Goal: Task Accomplishment & Management: Manage account settings

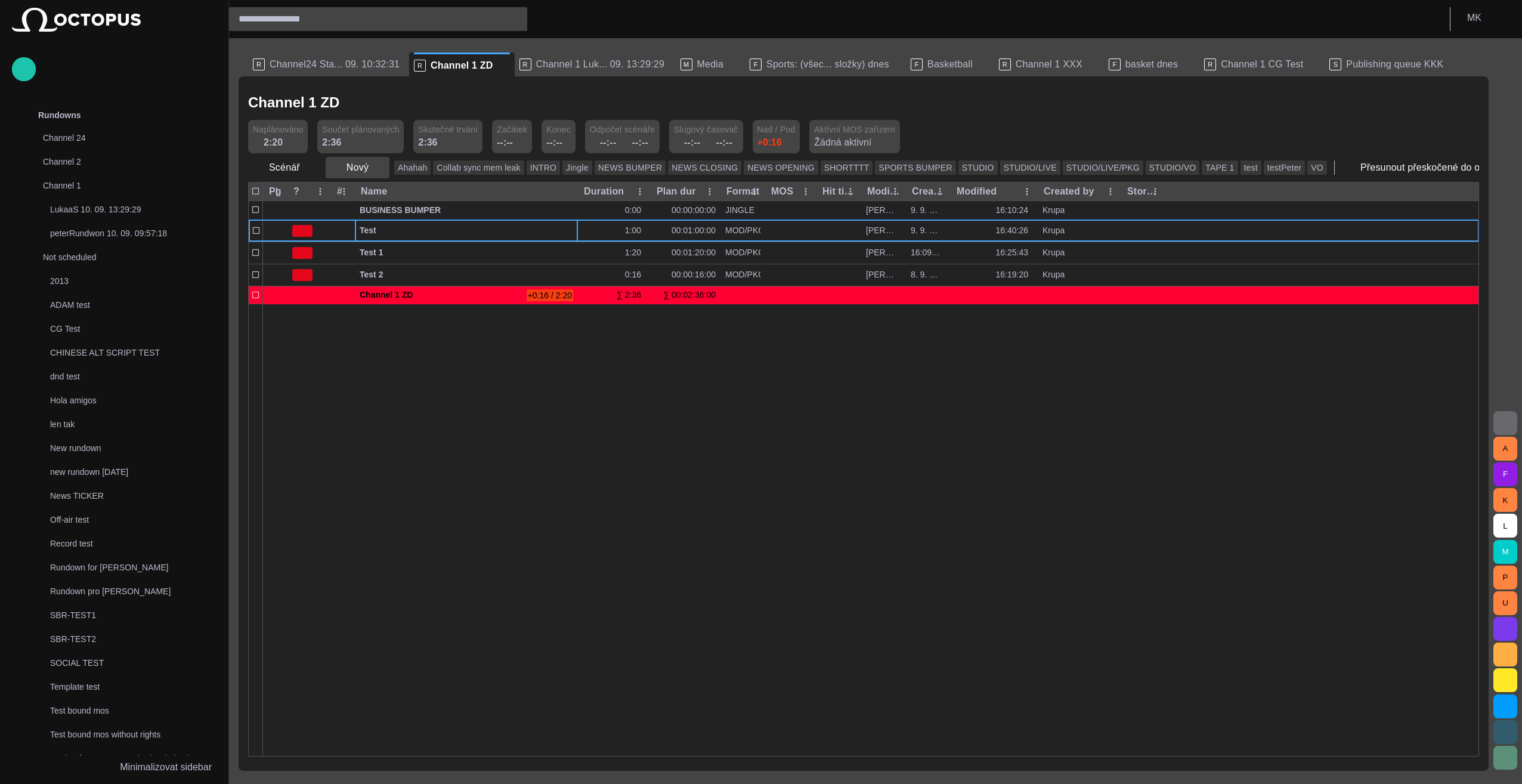
click at [373, 168] on span "button" at bounding box center [379, 168] width 12 height 12
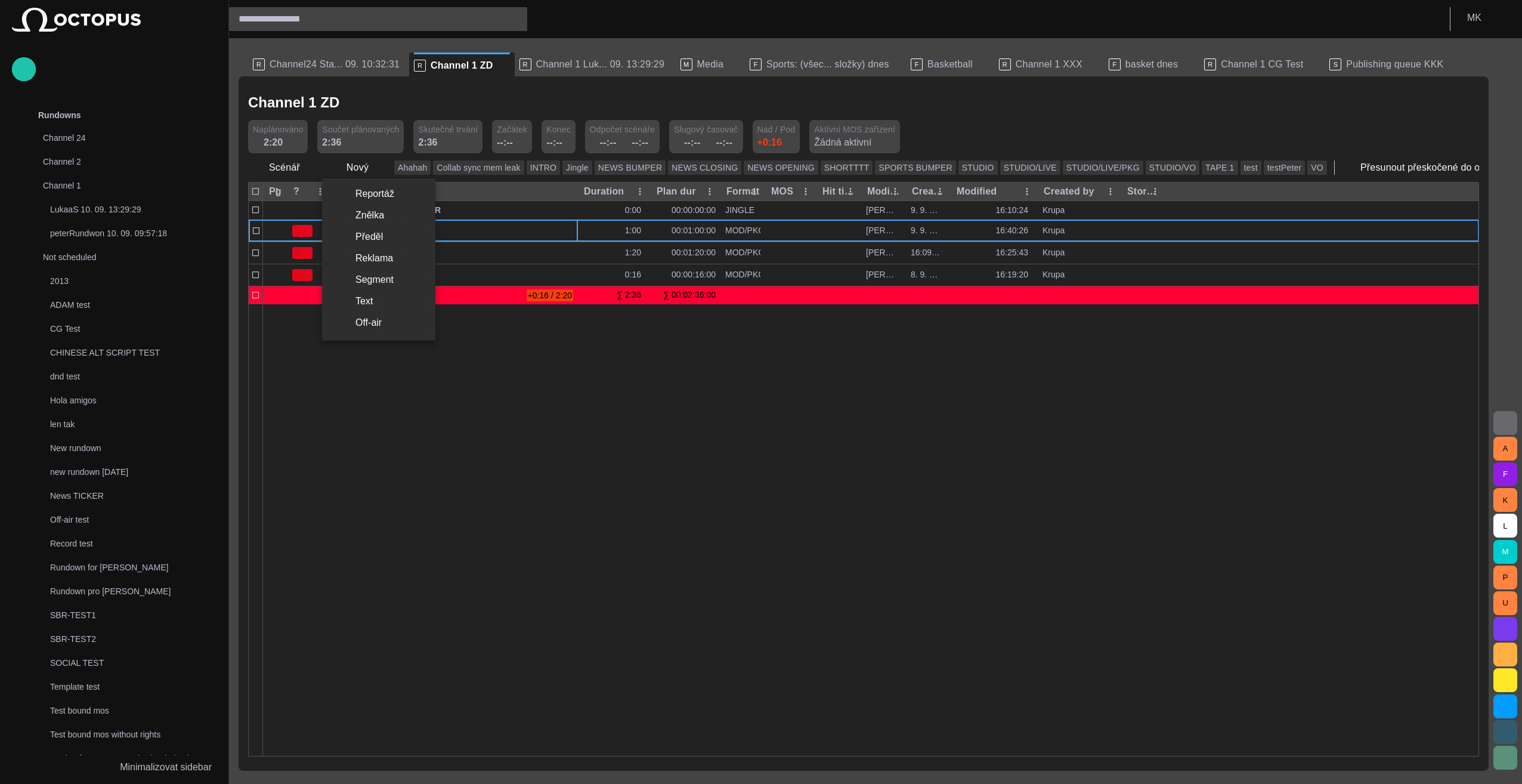
click at [374, 285] on li "Segment" at bounding box center [379, 280] width 114 height 22
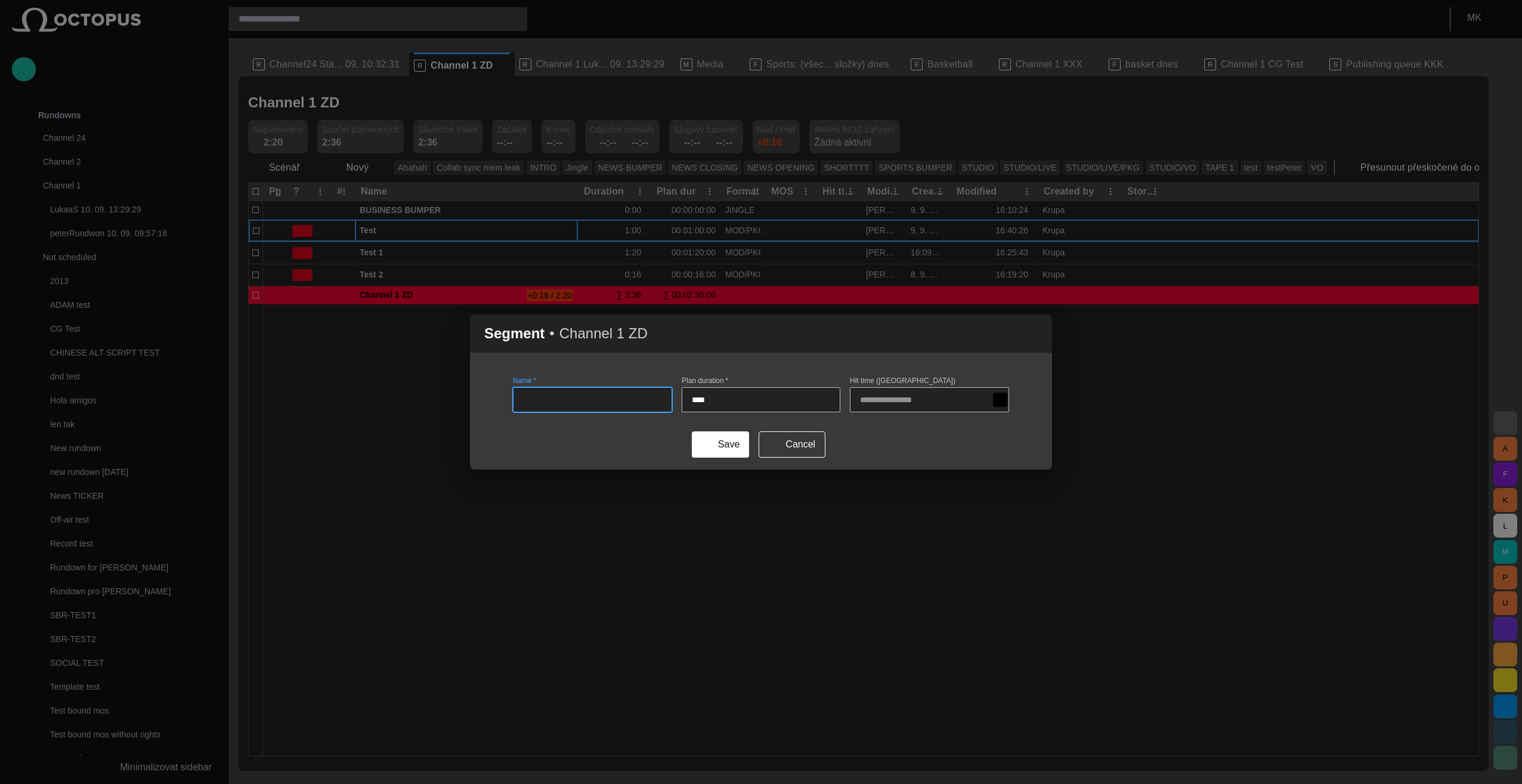
click at [527, 394] on input "Name   *" at bounding box center [592, 399] width 139 height 12
type input "****"
click at [732, 446] on button "Save" at bounding box center [721, 445] width 57 height 26
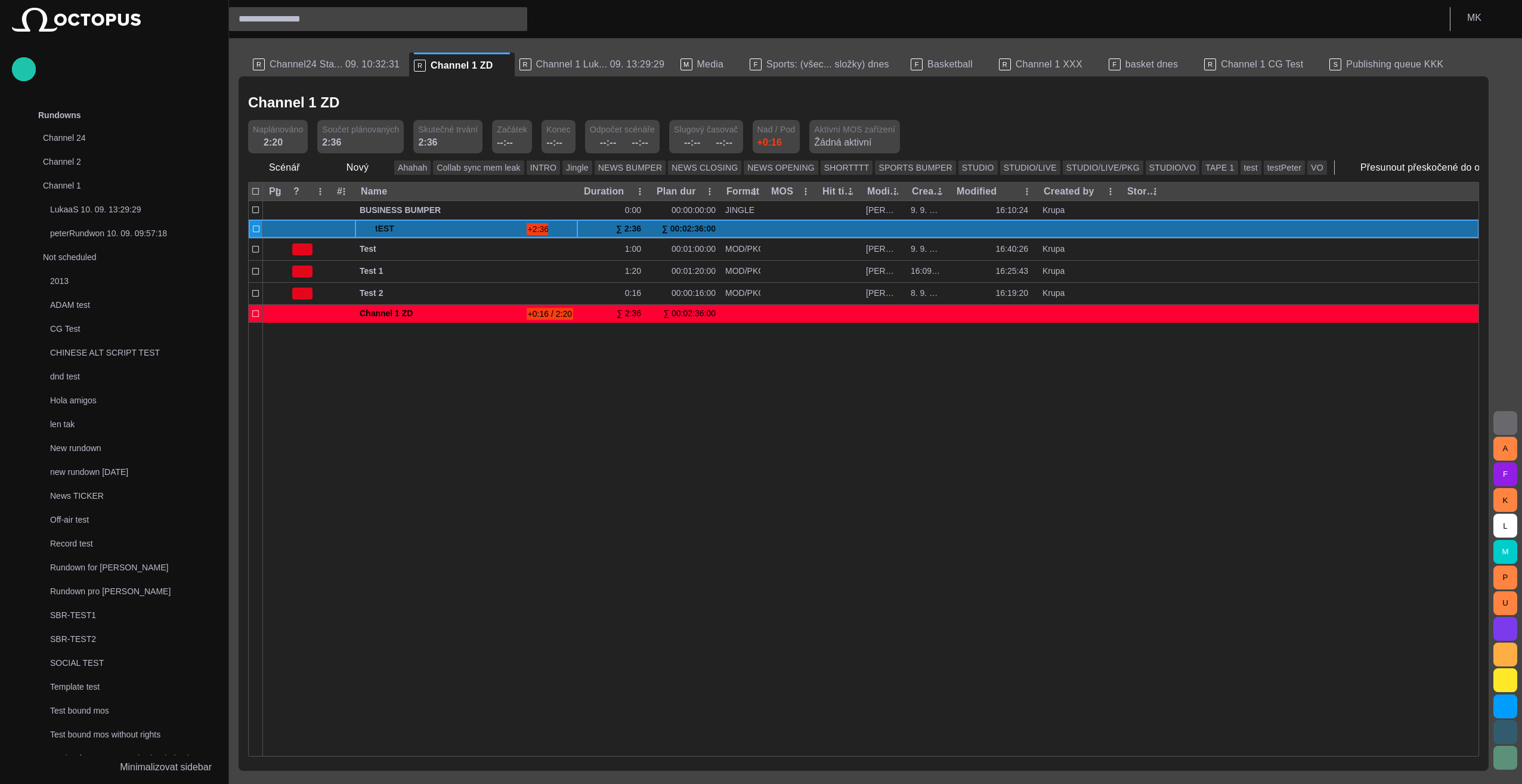
click at [364, 226] on span at bounding box center [364, 228] width 10 height 10
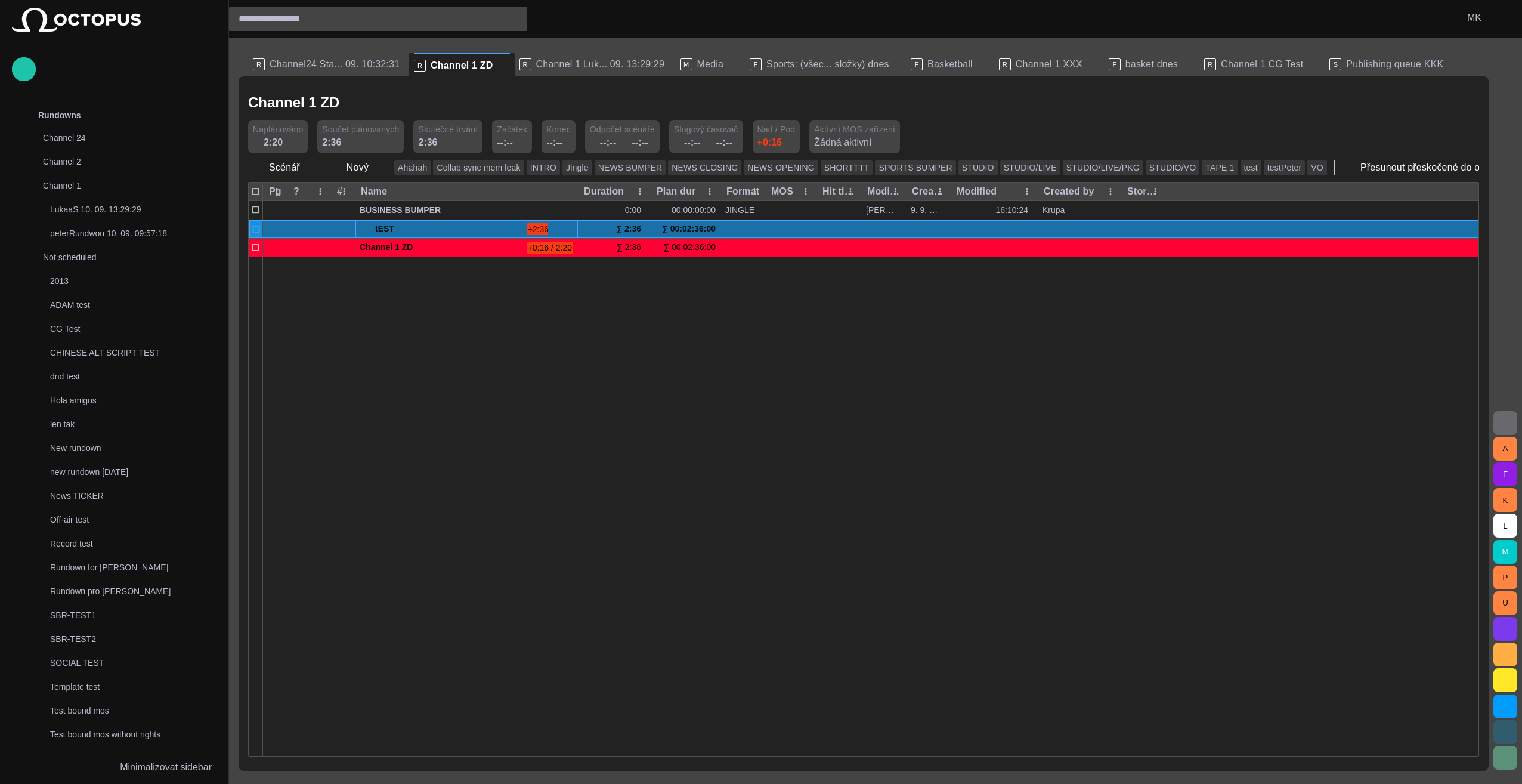
click at [364, 226] on span at bounding box center [364, 228] width 10 height 10
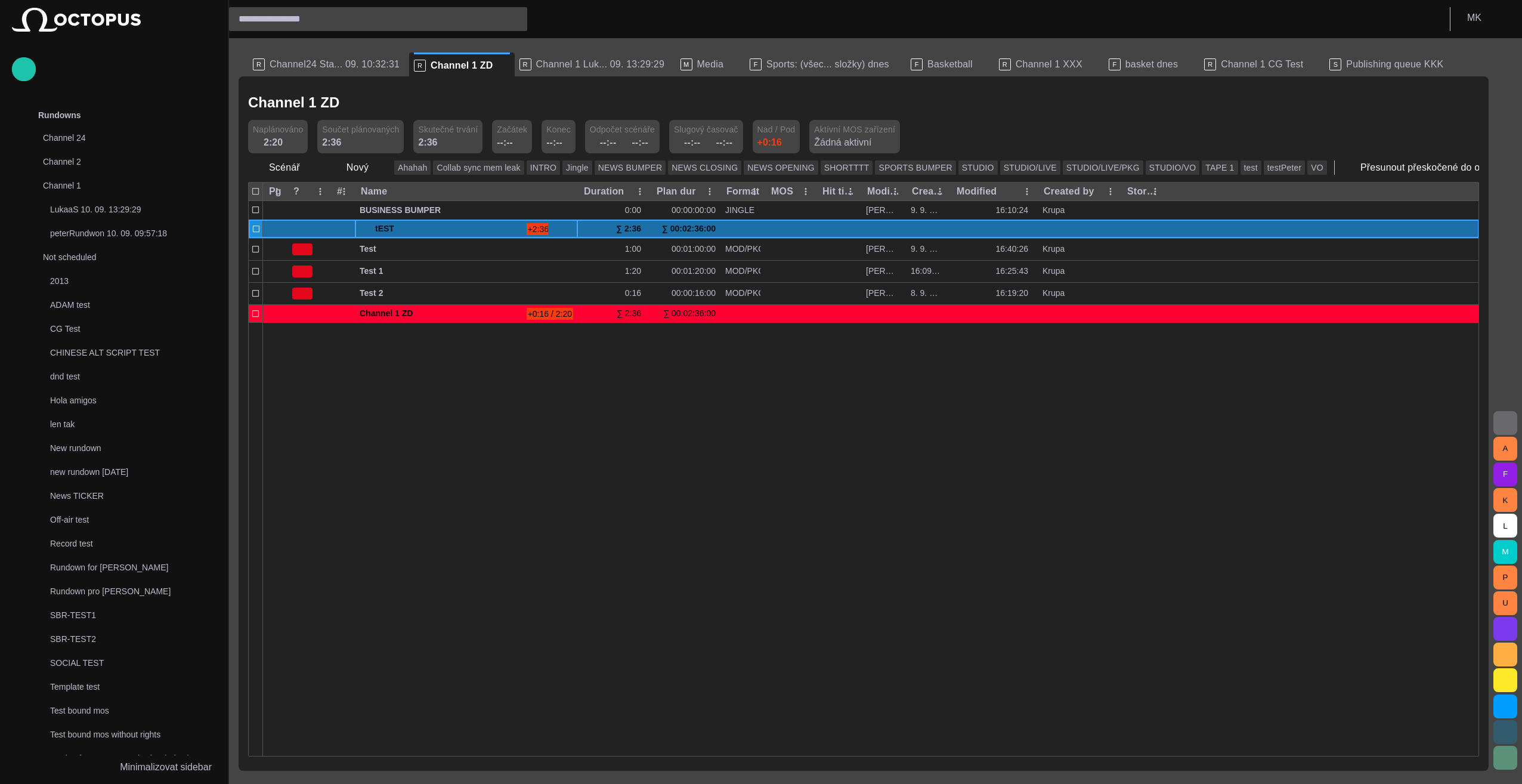
click at [364, 226] on span at bounding box center [364, 228] width 10 height 10
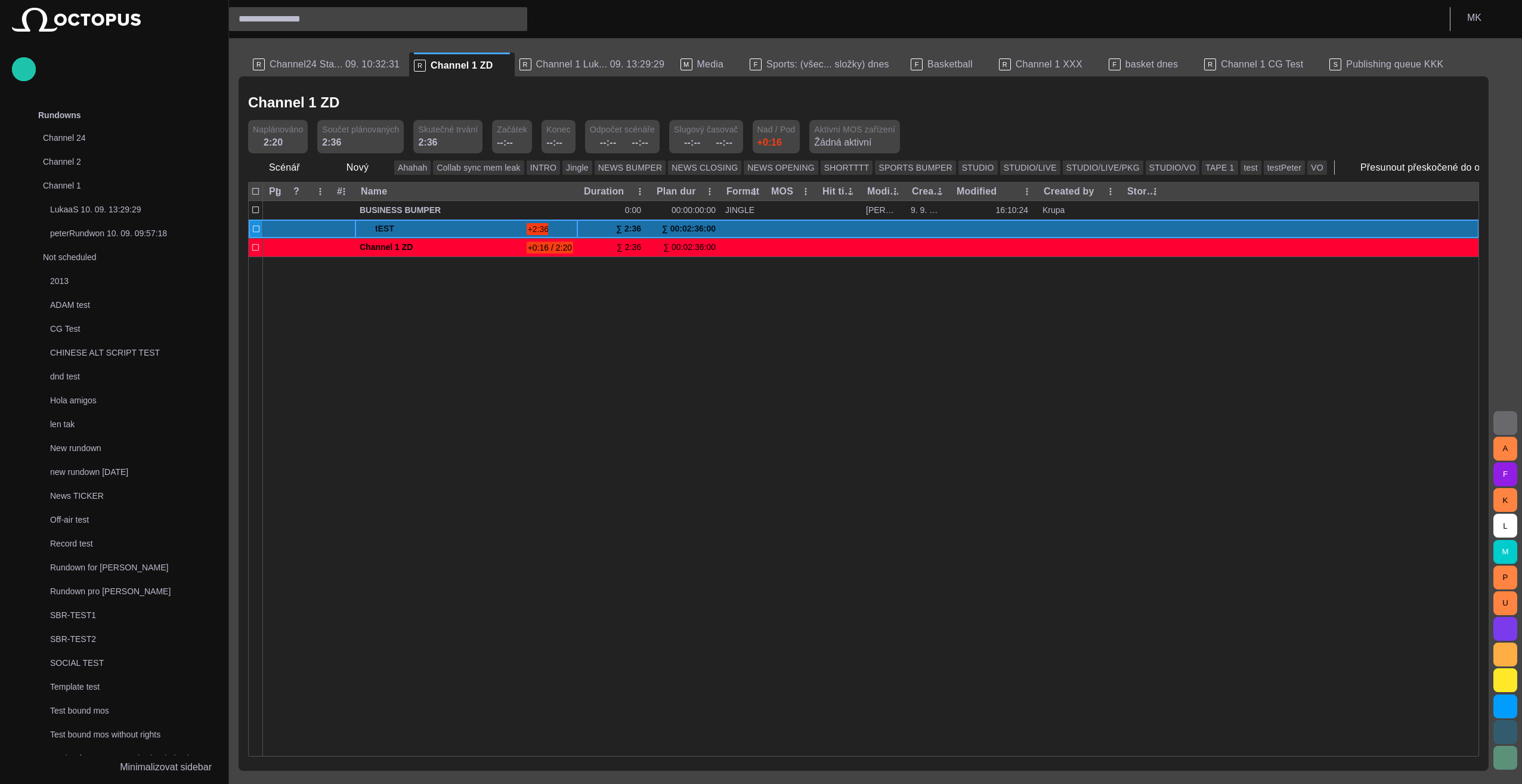
click at [364, 226] on span at bounding box center [364, 228] width 10 height 10
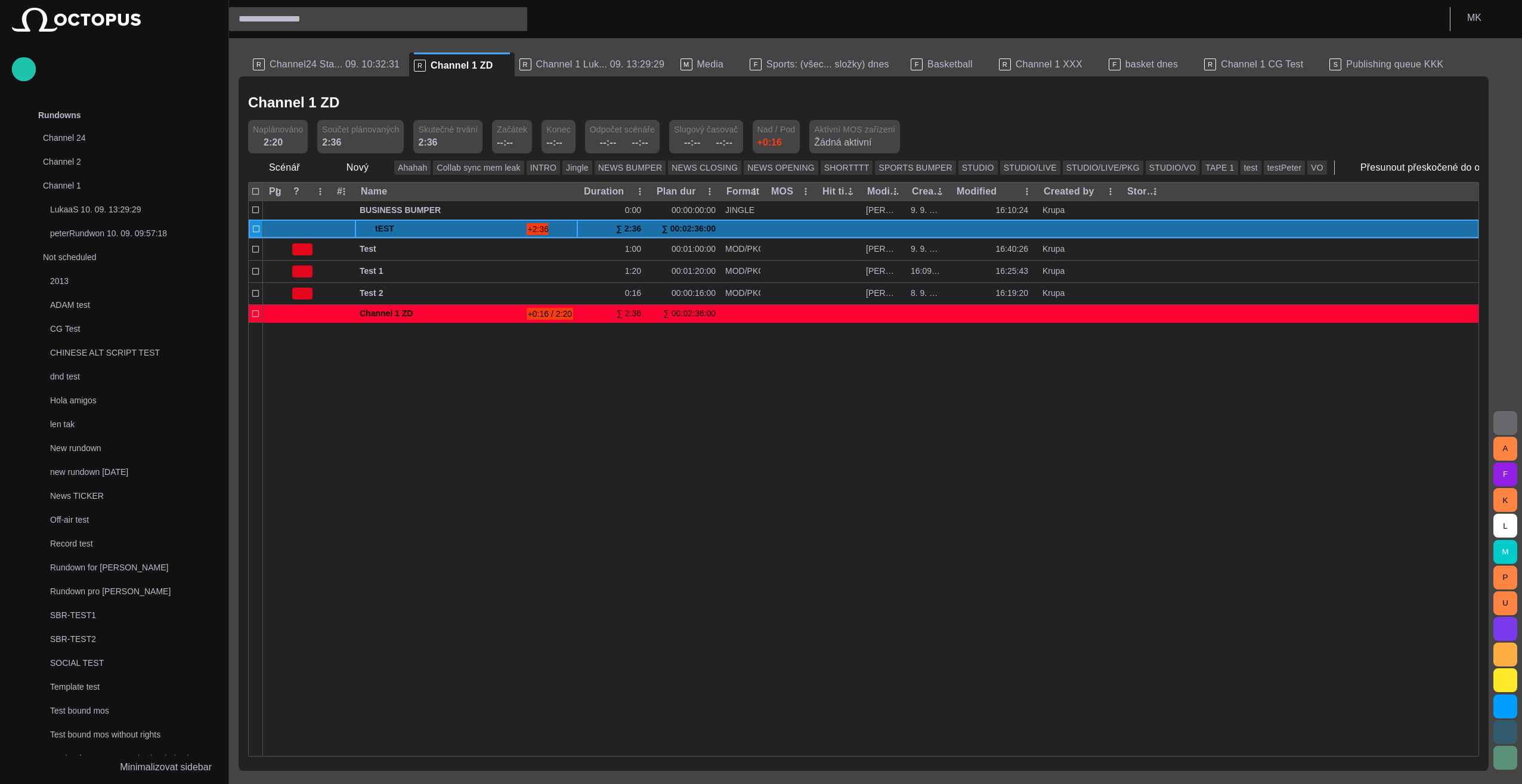
click at [365, 226] on span at bounding box center [364, 228] width 10 height 10
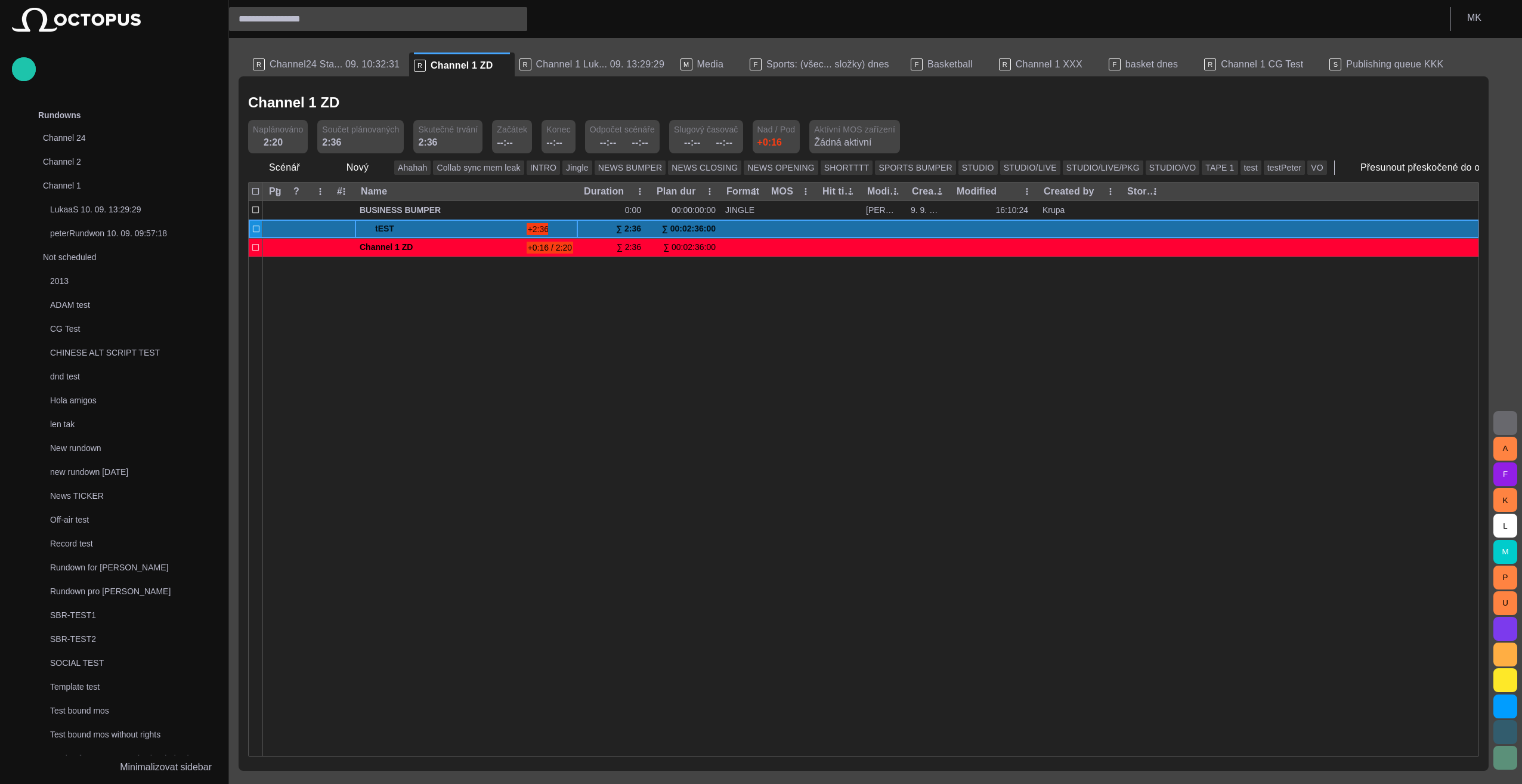
click at [365, 226] on span at bounding box center [364, 228] width 10 height 10
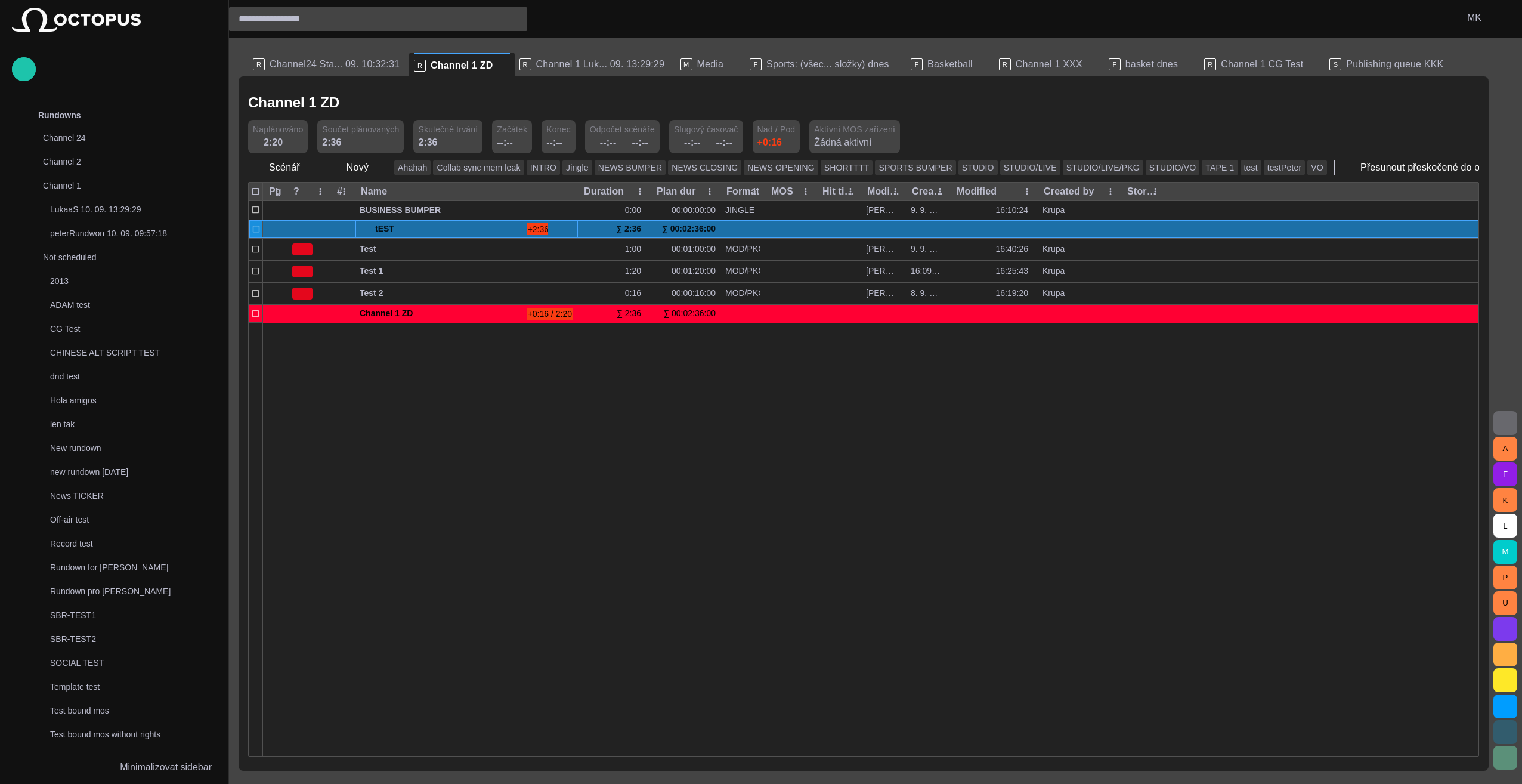
click at [553, 226] on span "button" at bounding box center [555, 228] width 10 height 10
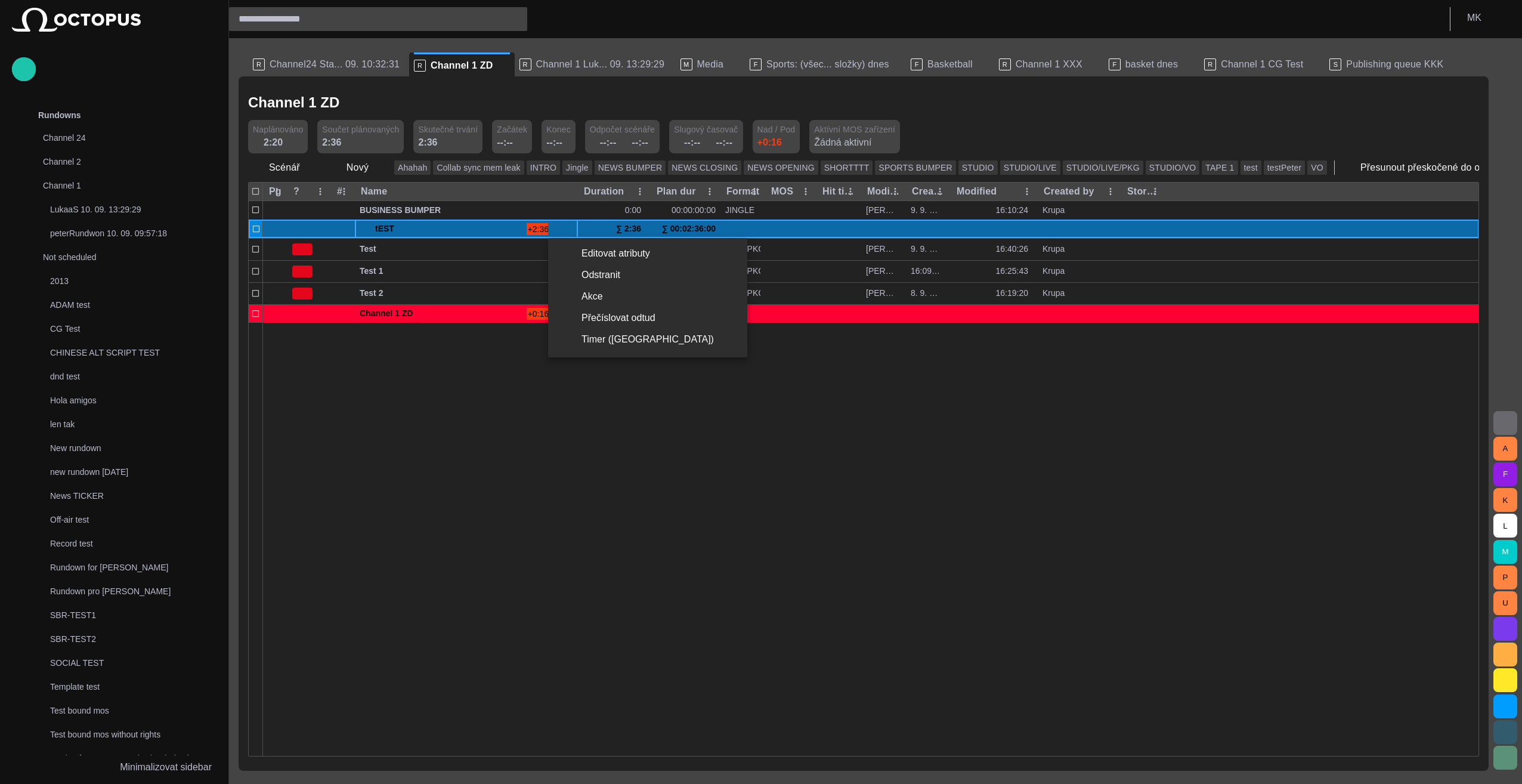
drag, startPoint x: 666, startPoint y: 405, endPoint x: 656, endPoint y: 384, distance: 23.3
click at [663, 405] on div at bounding box center [761, 392] width 1522 height 784
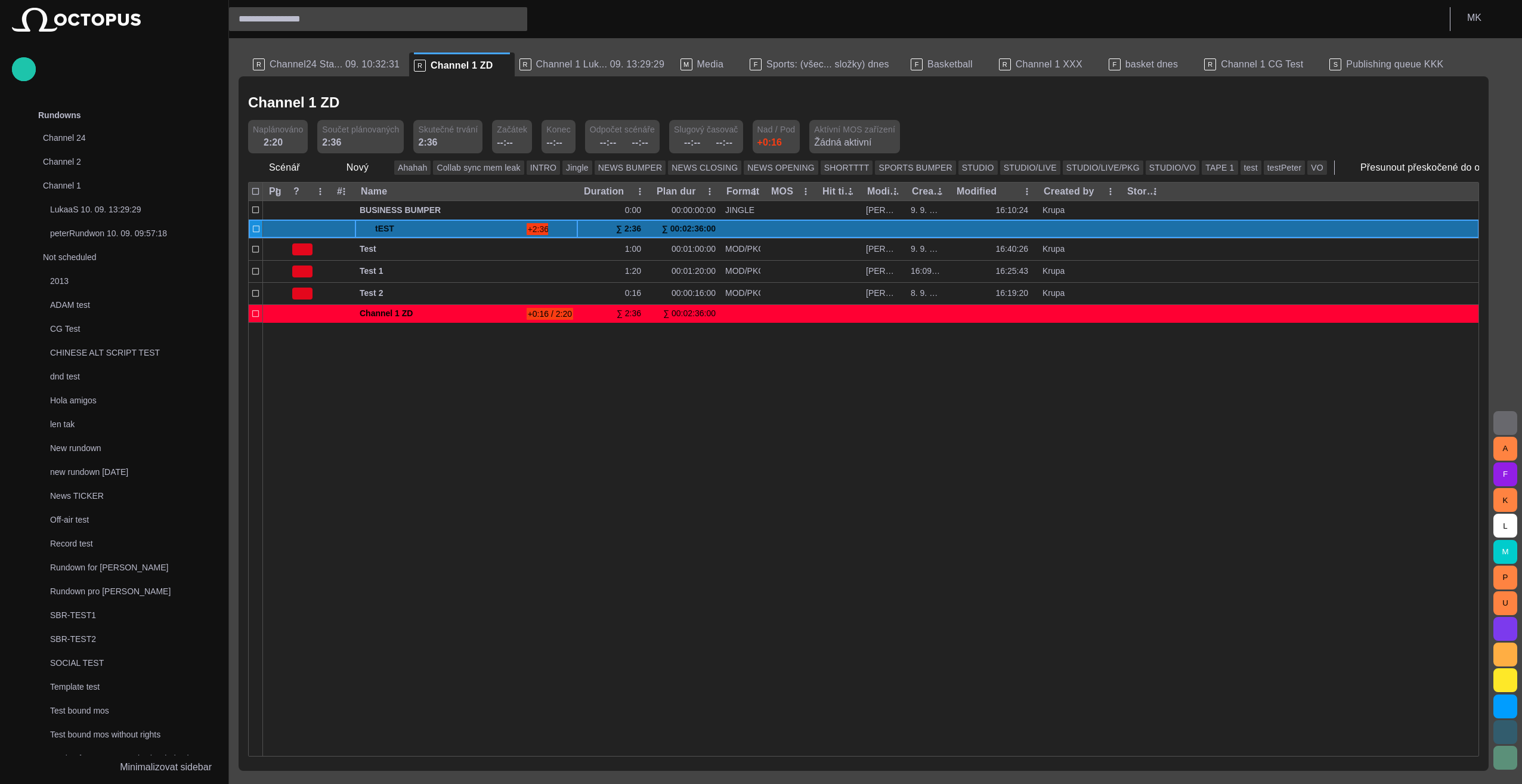
click at [539, 227] on span "+2:36 / 0:00" at bounding box center [550, 229] width 47 height 12
click at [555, 227] on span "button" at bounding box center [555, 228] width 10 height 10
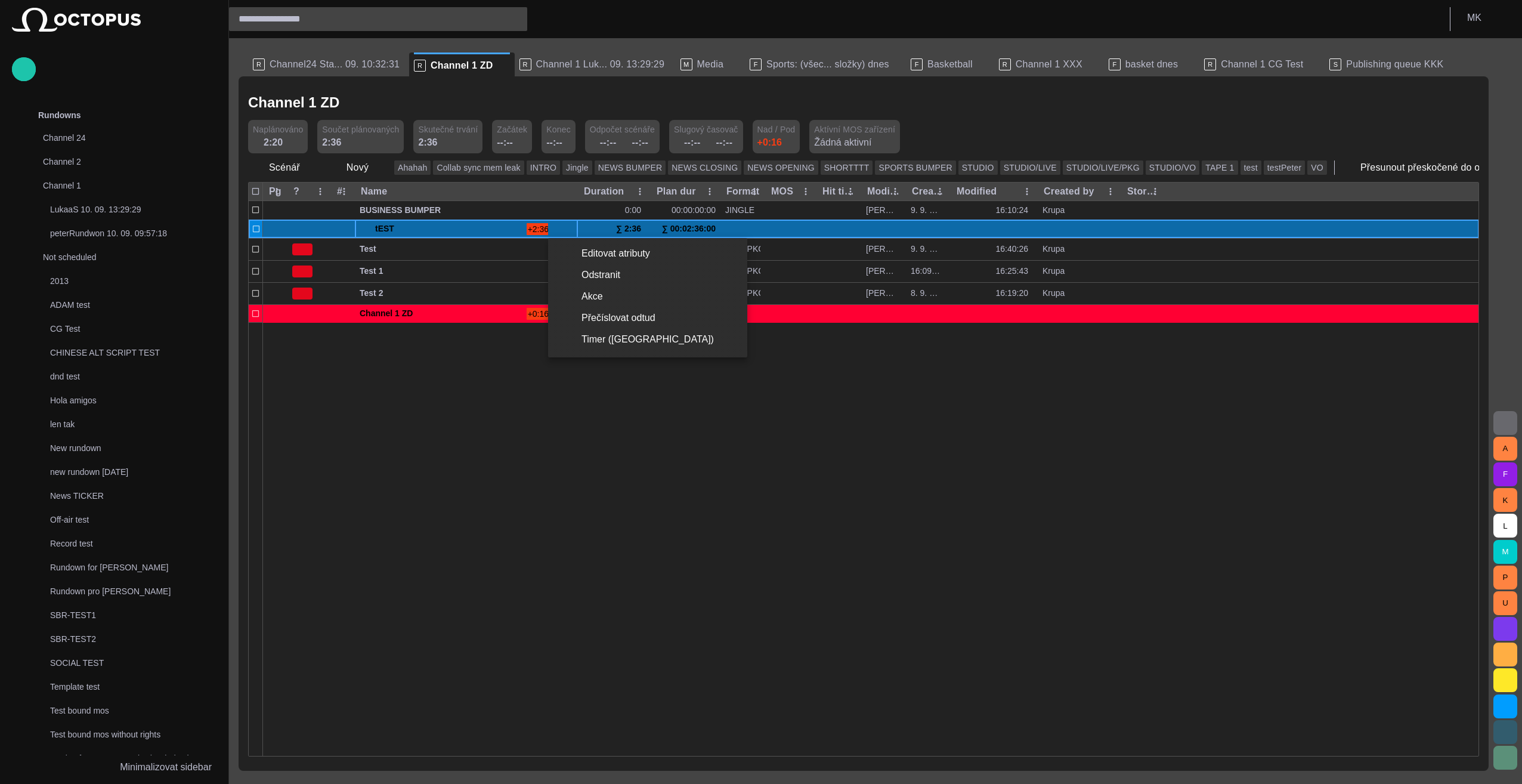
click at [540, 228] on div at bounding box center [761, 392] width 1522 height 784
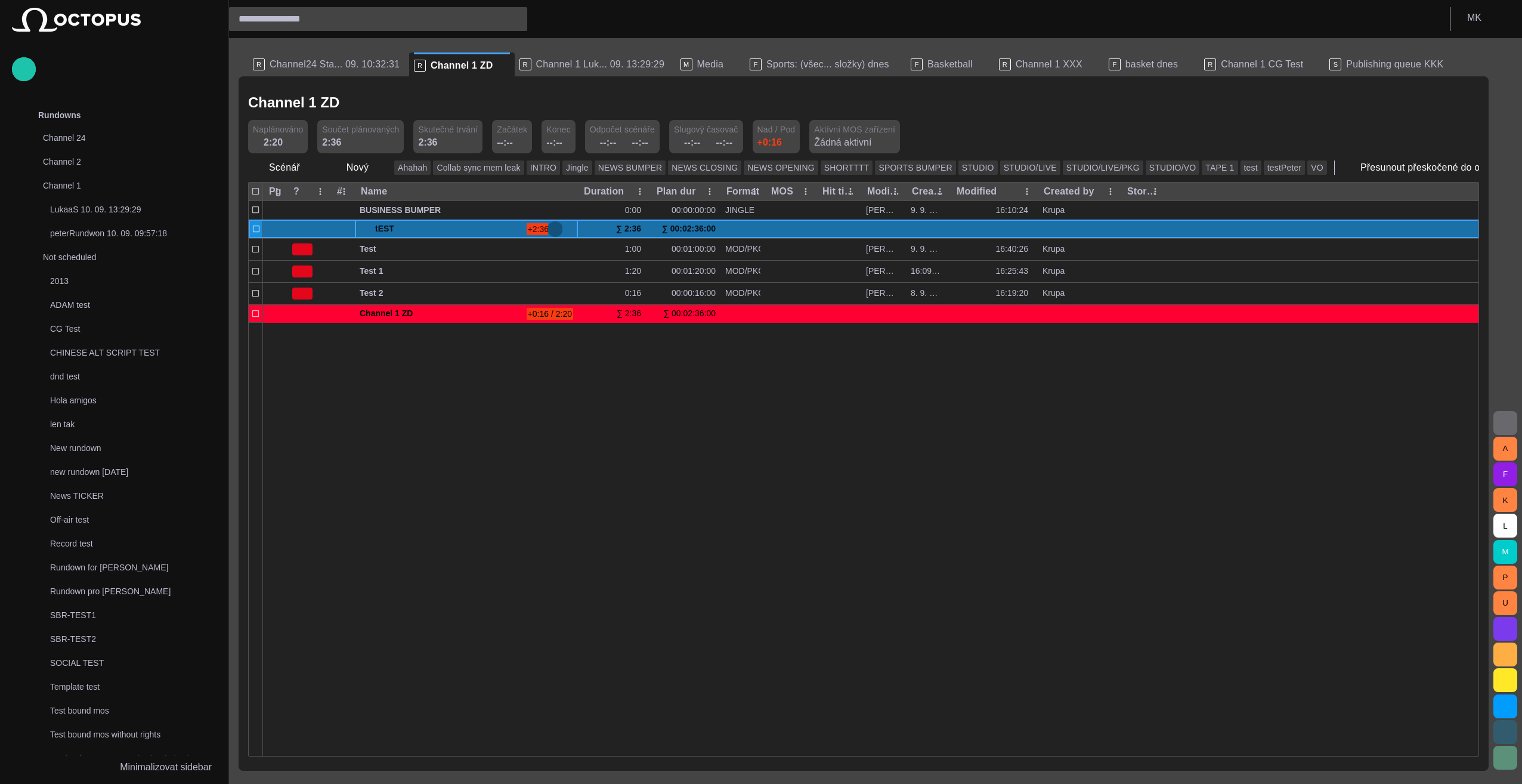
click at [557, 227] on span "button" at bounding box center [555, 228] width 10 height 10
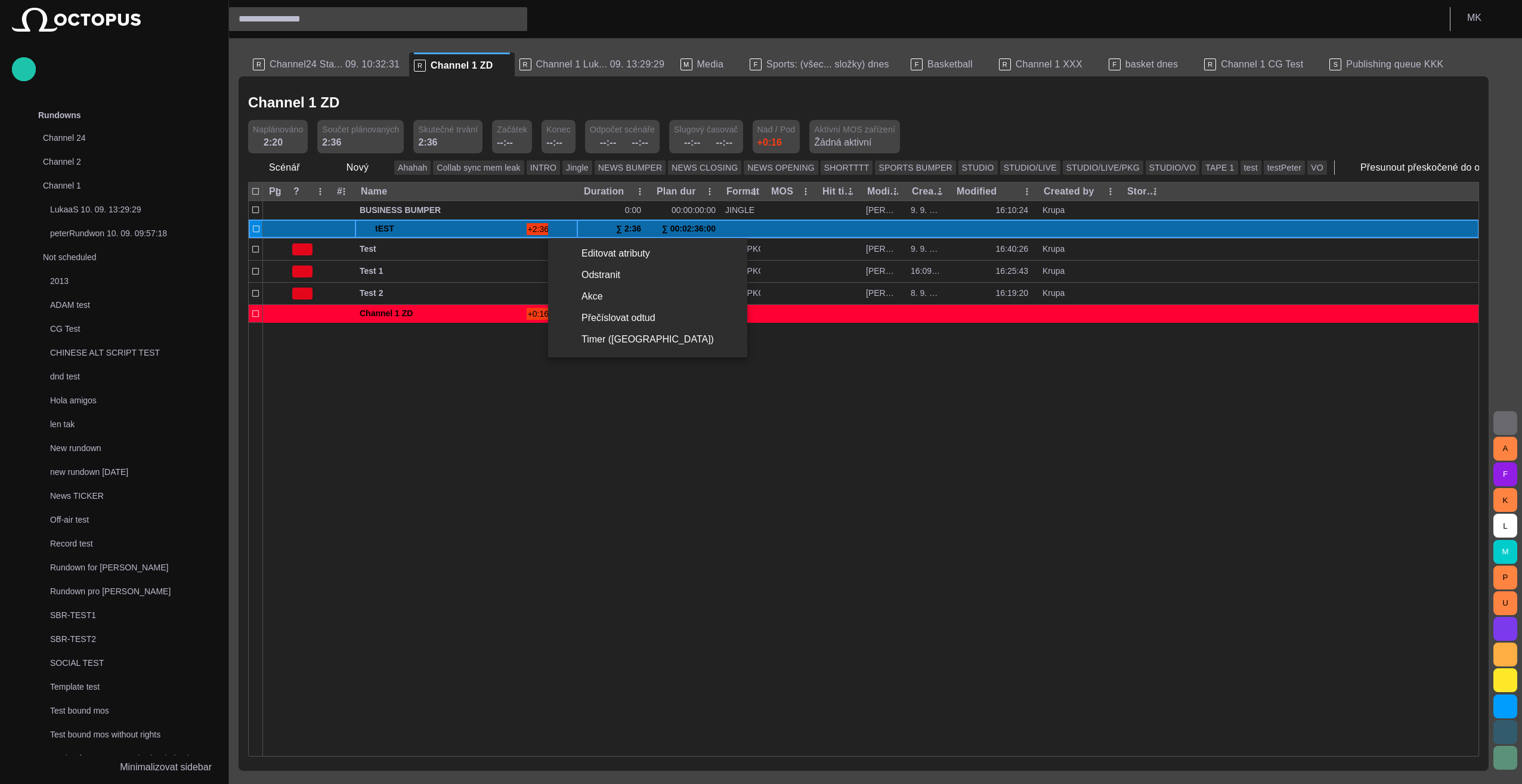
click at [569, 227] on div at bounding box center [761, 392] width 1522 height 784
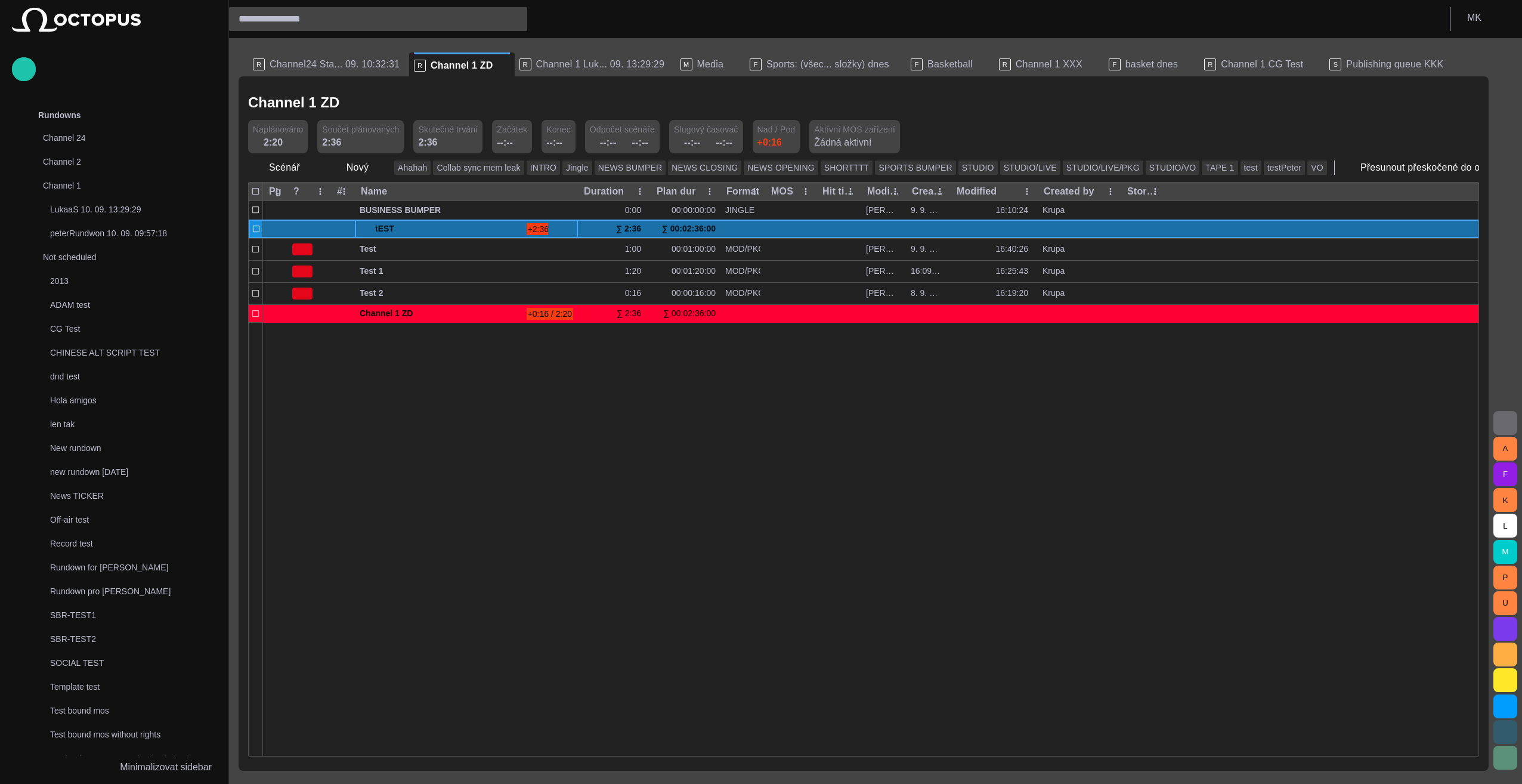
click at [564, 228] on button "button" at bounding box center [570, 228] width 14 height 18
click at [572, 486] on div at bounding box center [871, 538] width 1216 height 433
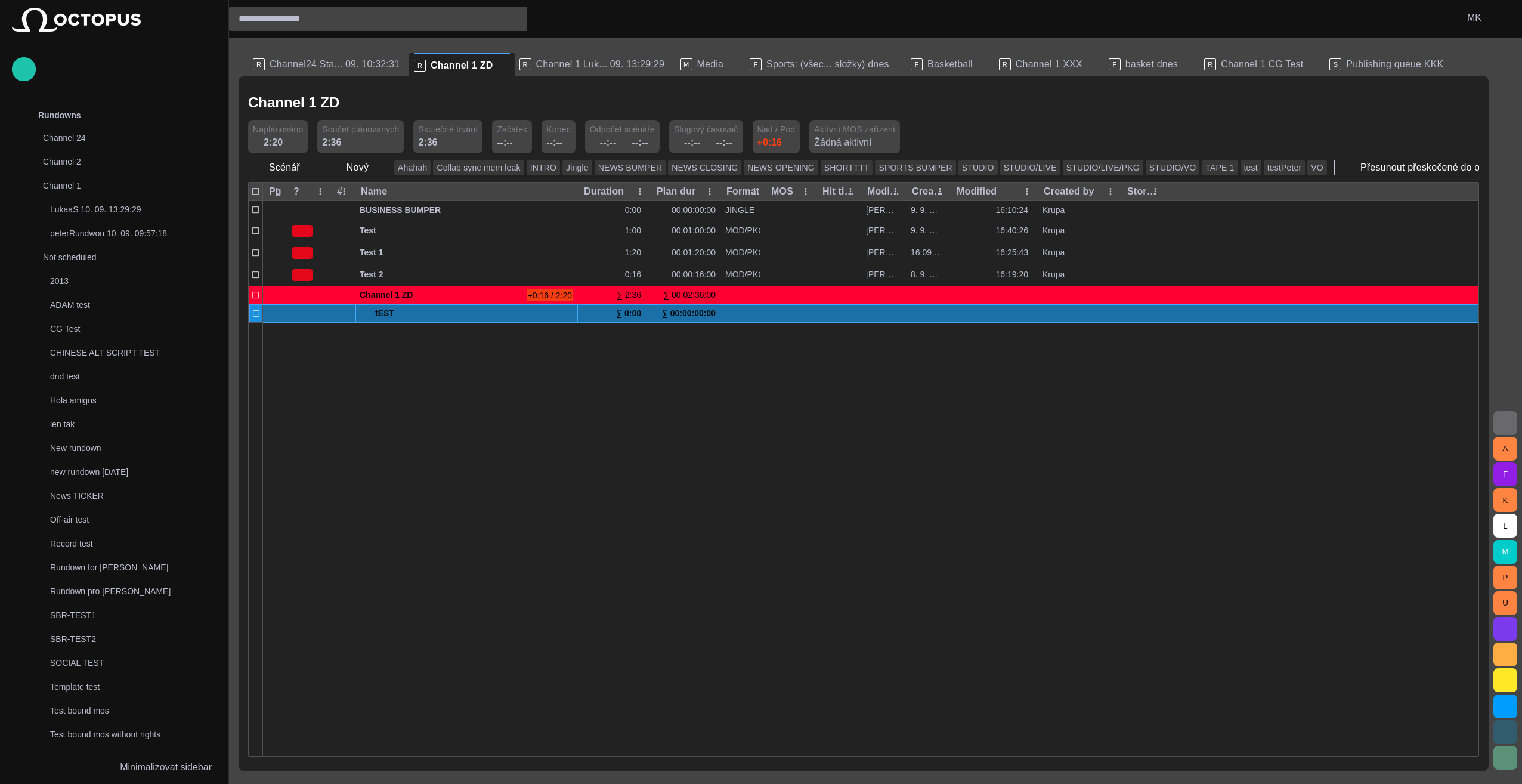
click at [360, 313] on span at bounding box center [364, 313] width 10 height 10
click at [364, 312] on span at bounding box center [364, 313] width 10 height 10
click at [364, 313] on span at bounding box center [364, 313] width 10 height 10
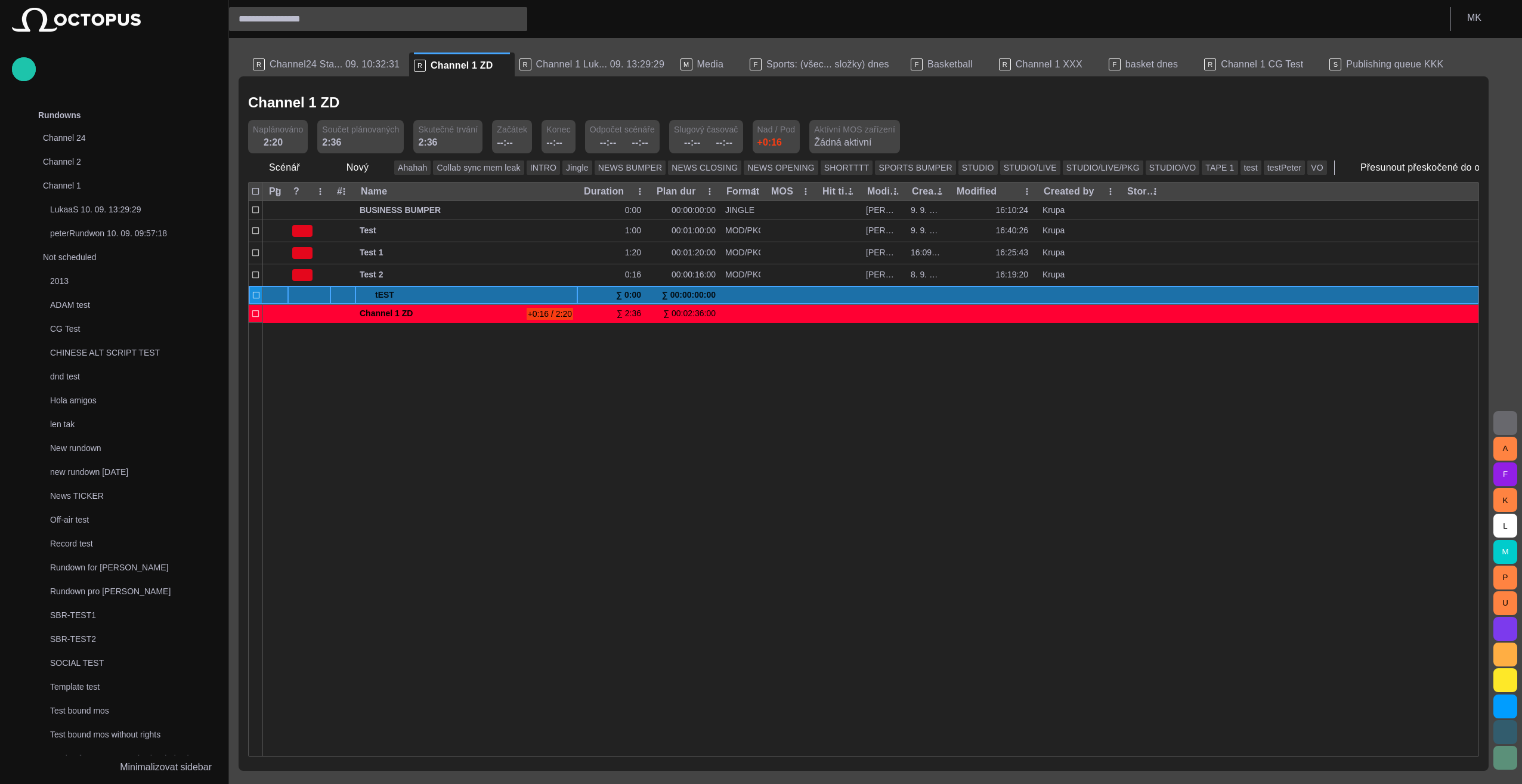
click at [365, 297] on span at bounding box center [364, 295] width 10 height 10
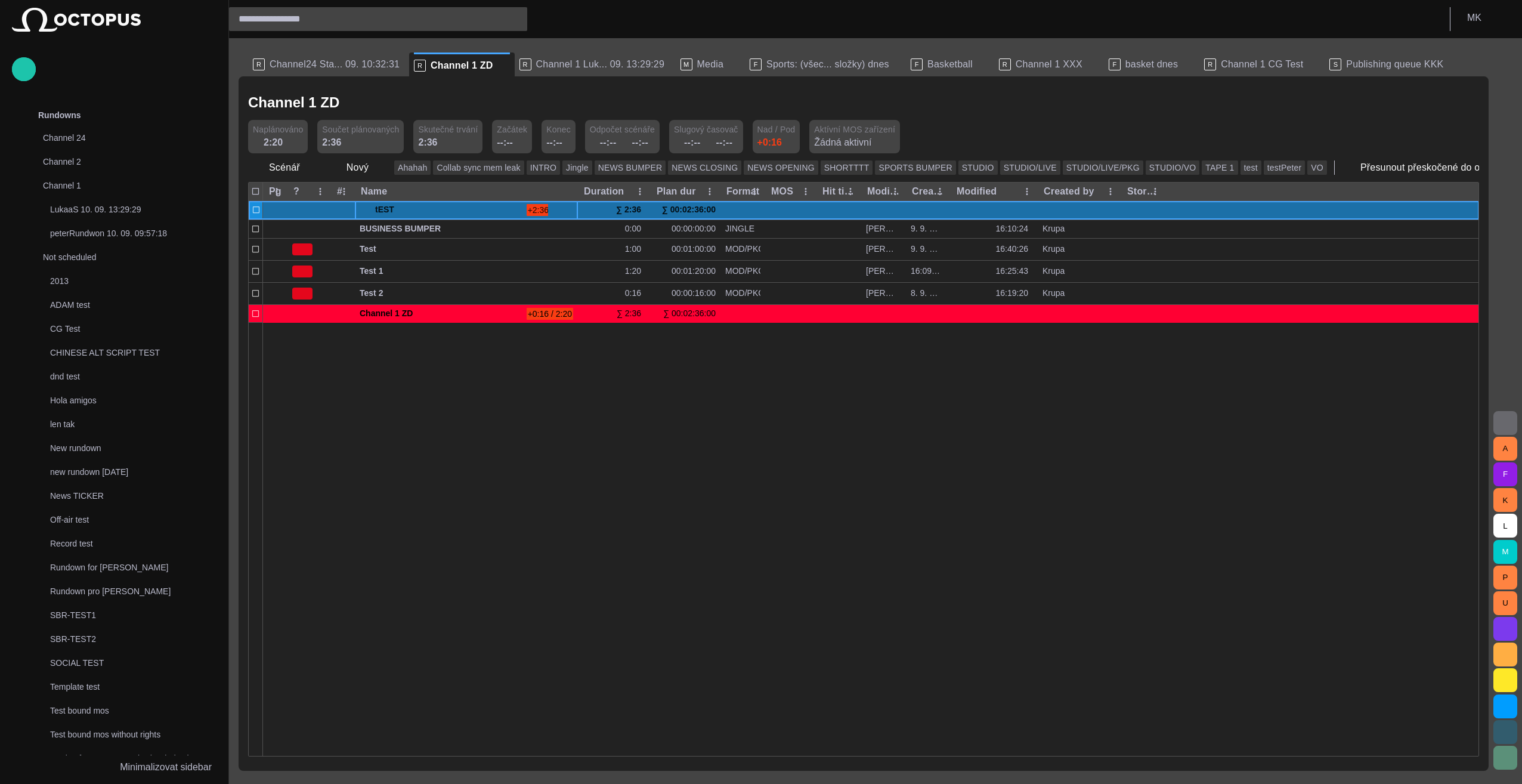
click at [366, 213] on span at bounding box center [364, 209] width 10 height 10
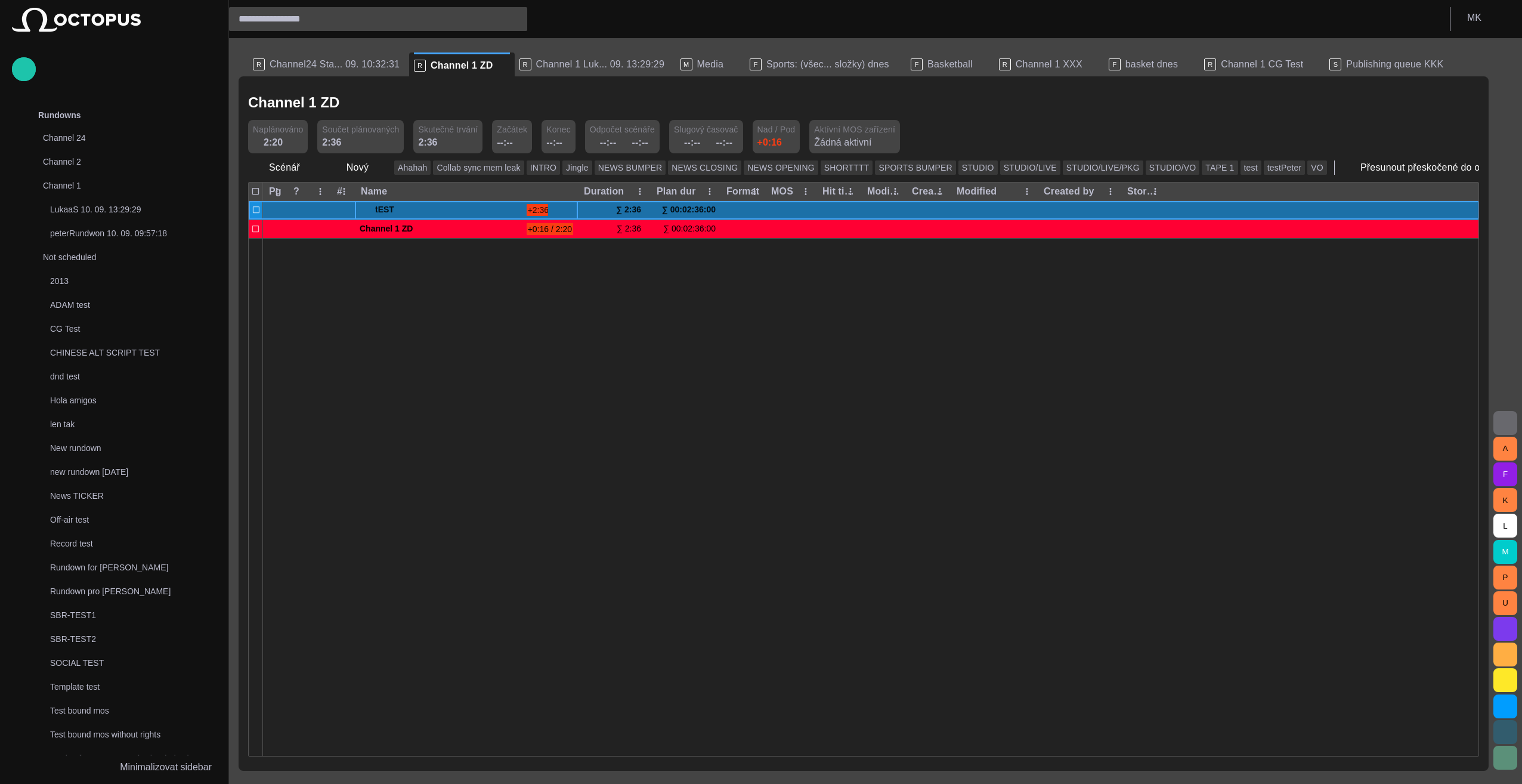
click at [365, 210] on span at bounding box center [364, 209] width 10 height 10
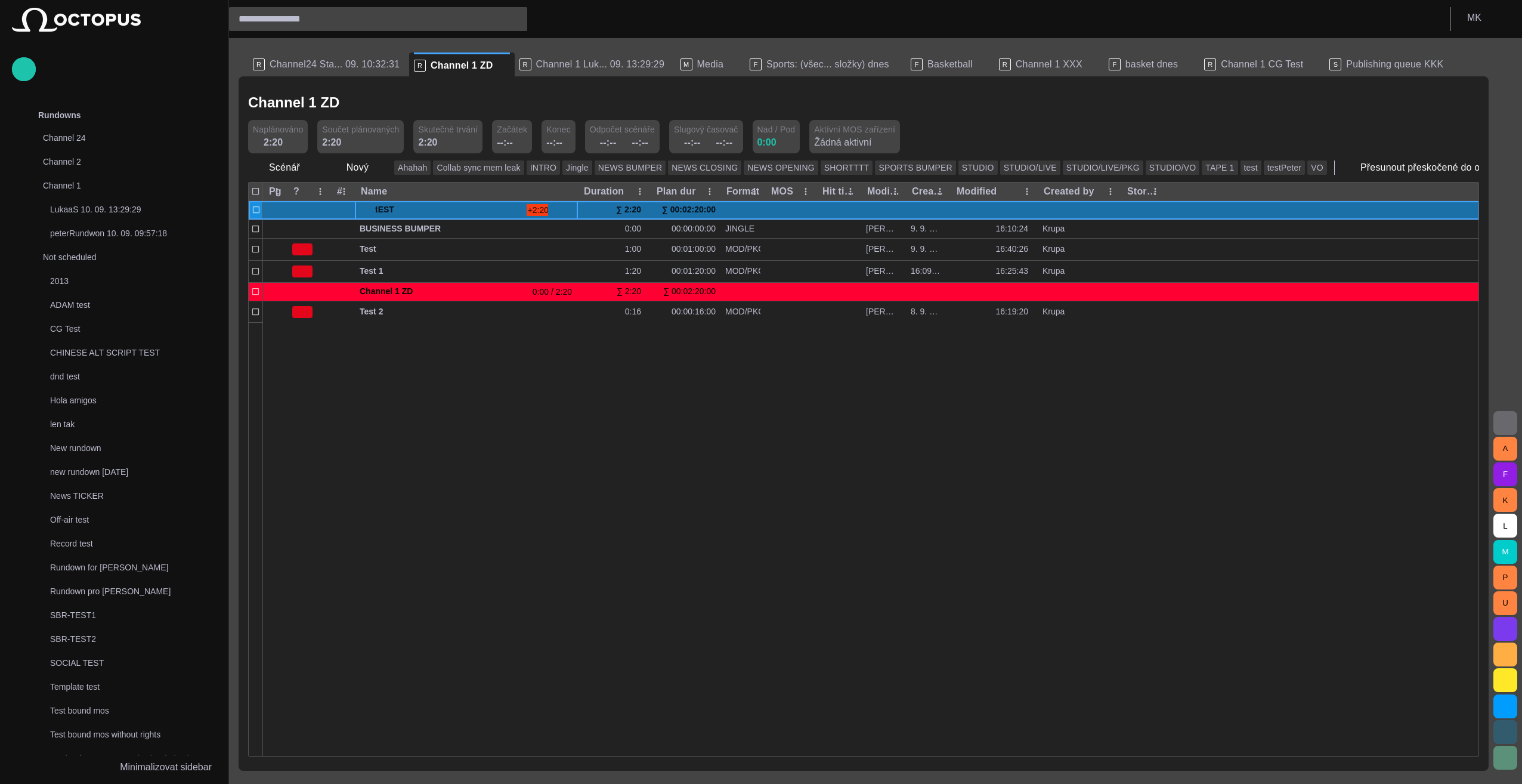
click at [366, 207] on span at bounding box center [364, 209] width 10 height 10
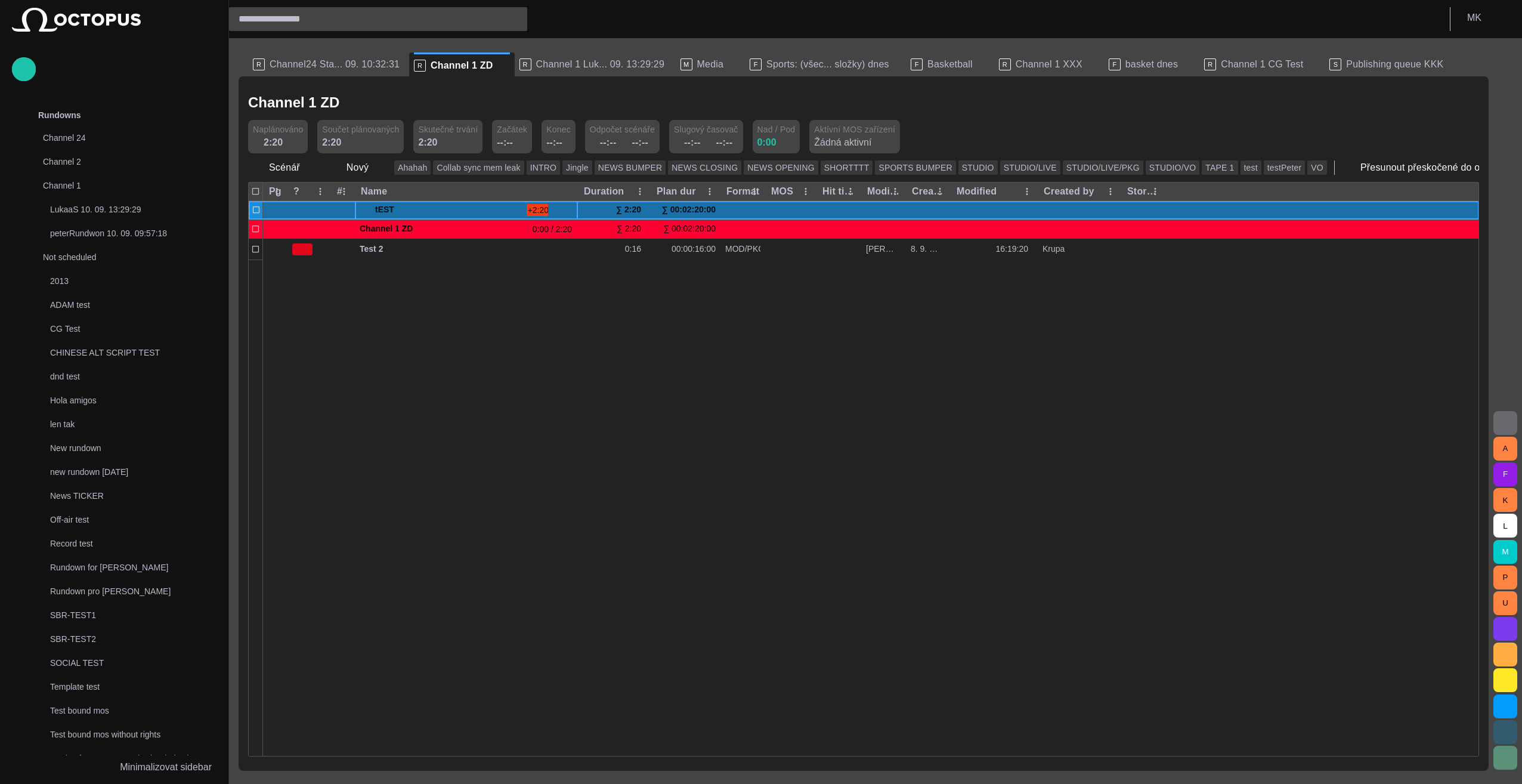
click at [366, 207] on span at bounding box center [364, 209] width 10 height 10
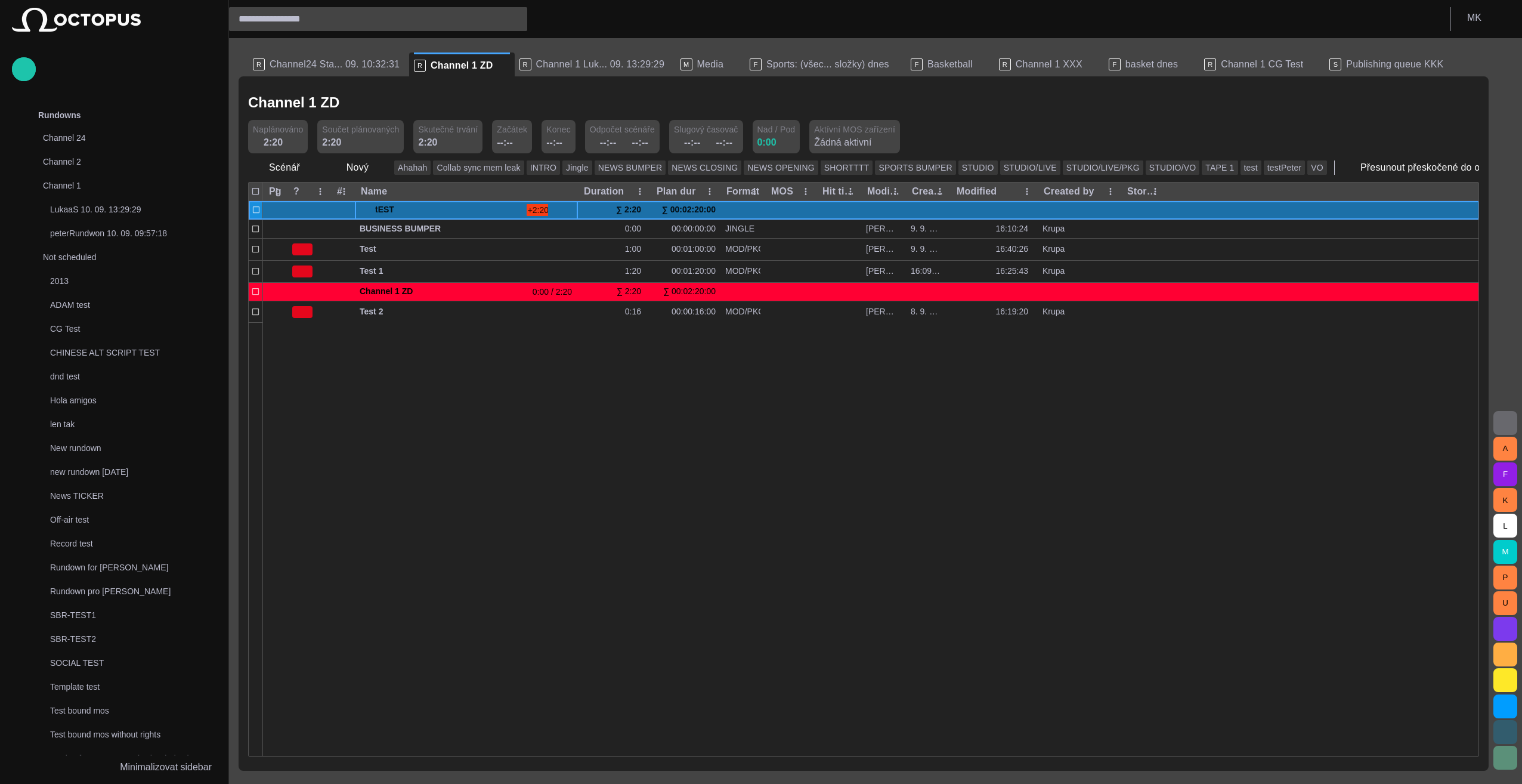
click at [366, 207] on span at bounding box center [364, 209] width 10 height 10
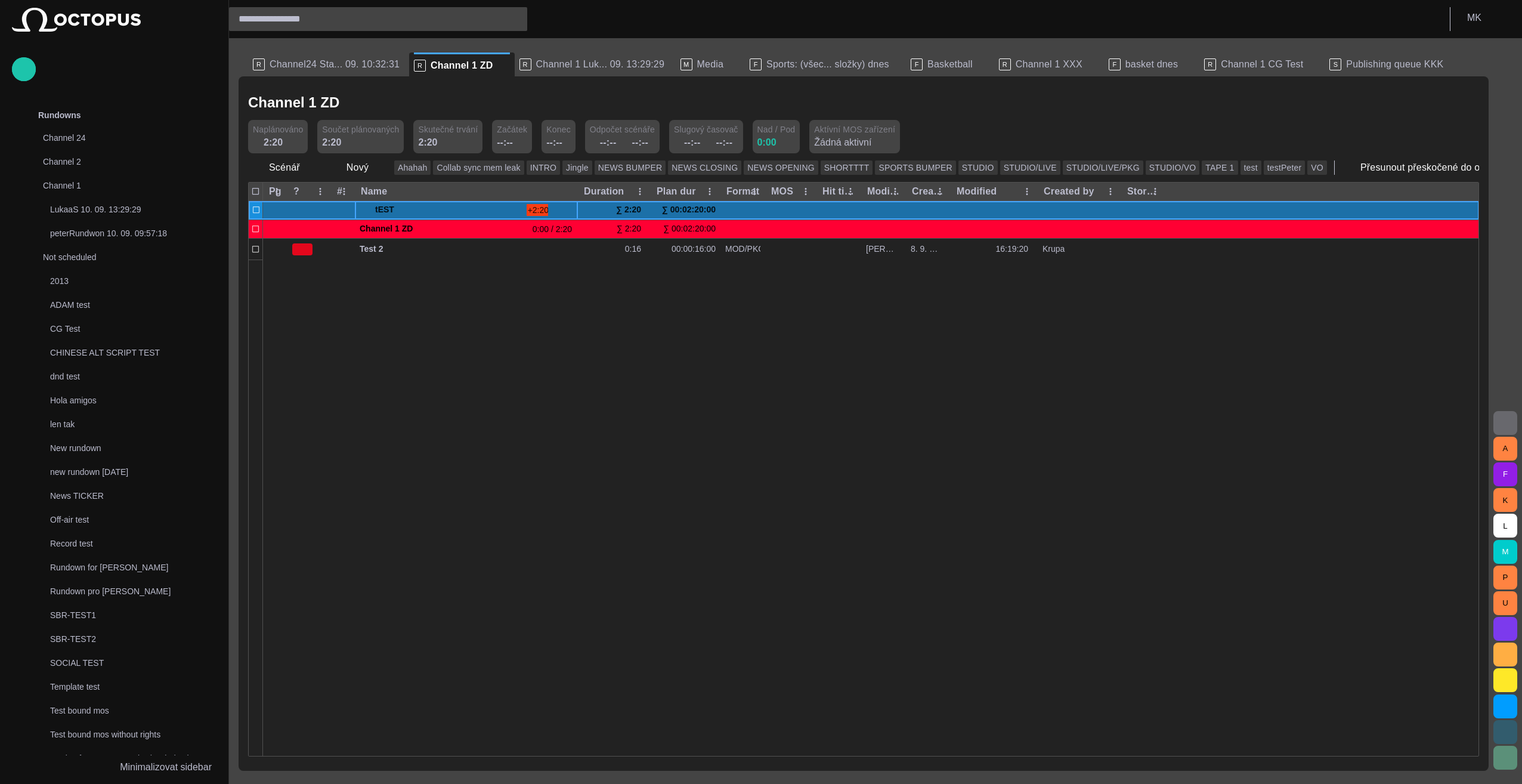
click at [365, 209] on span at bounding box center [364, 209] width 10 height 10
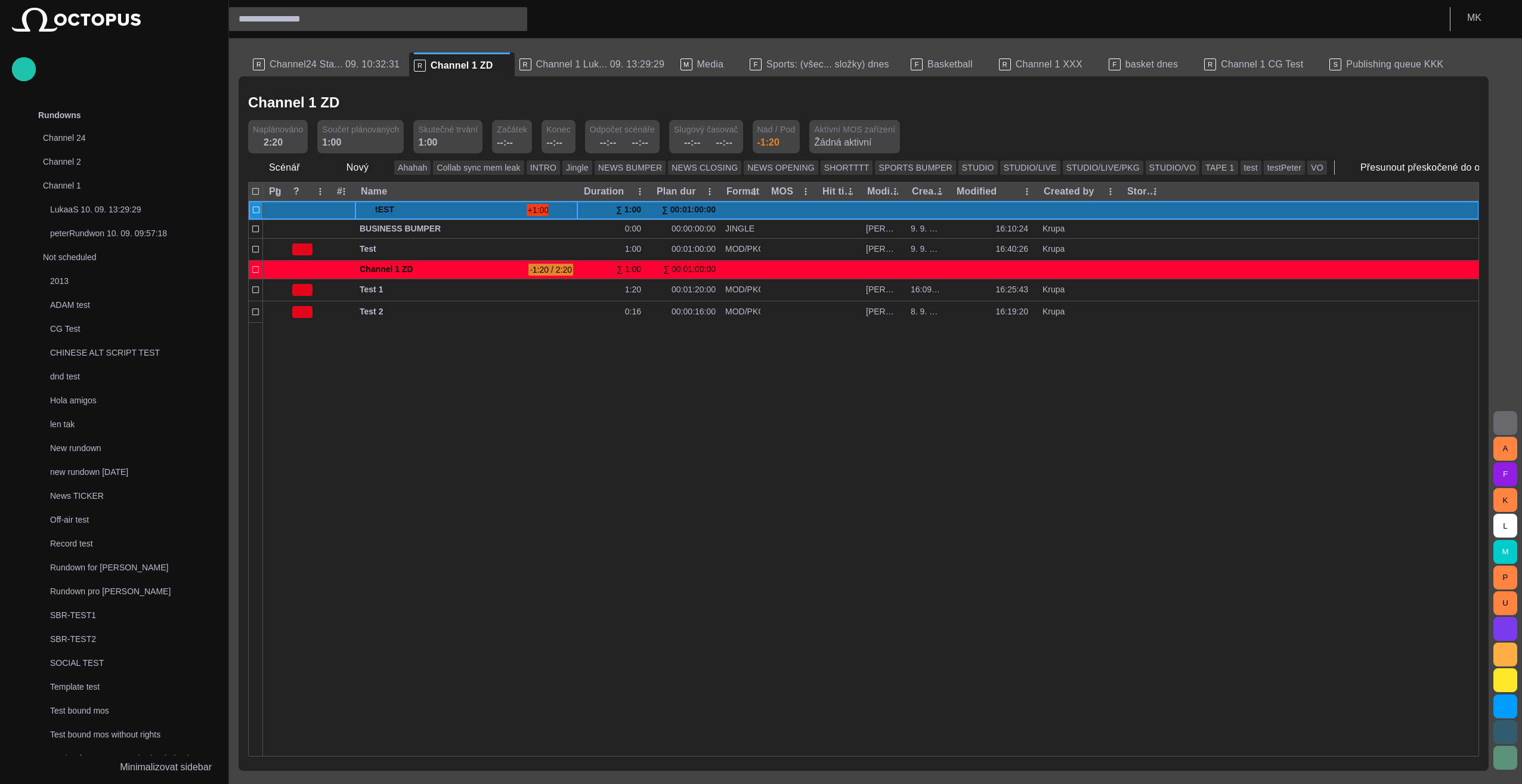
click at [364, 213] on span at bounding box center [364, 209] width 10 height 10
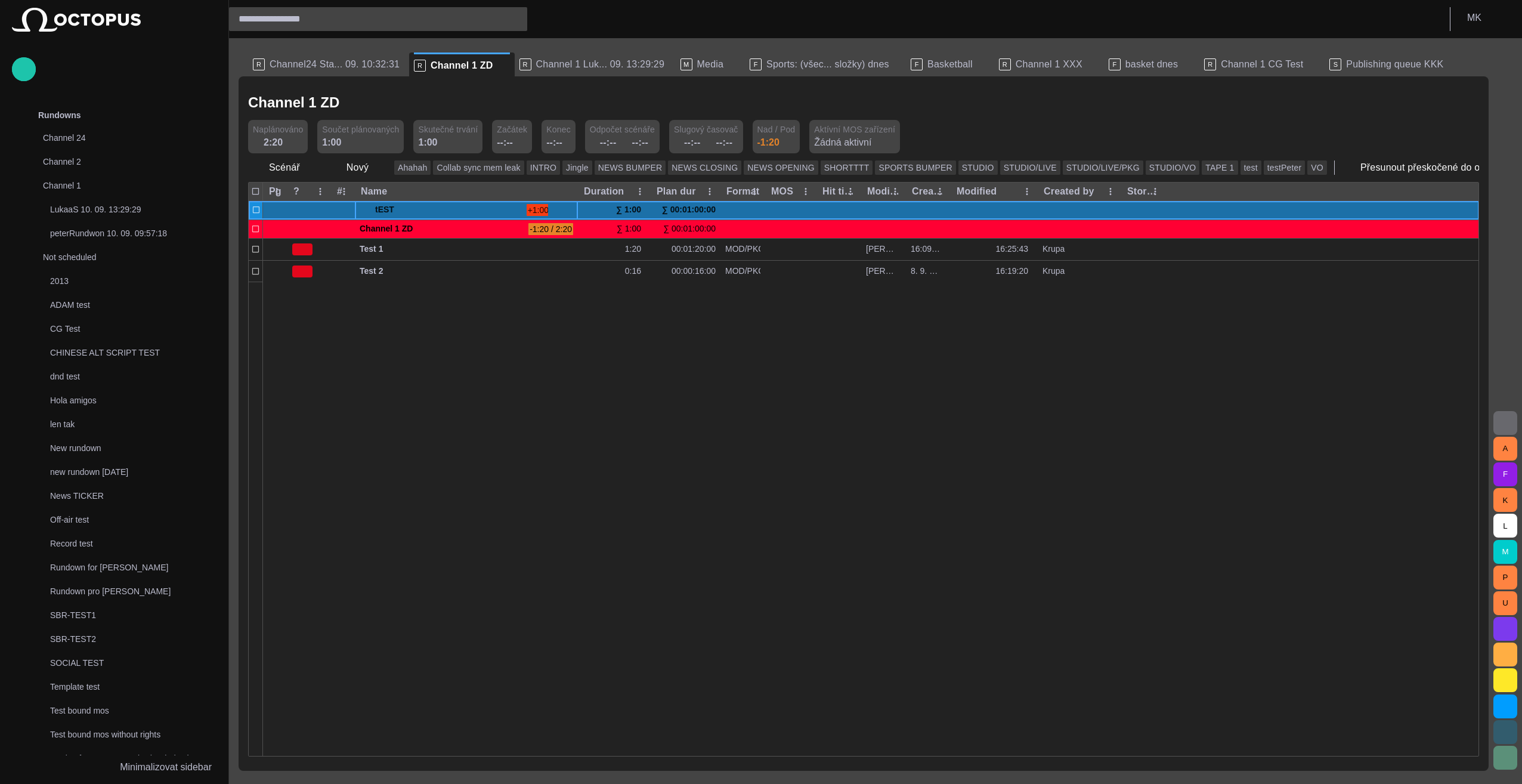
click at [364, 213] on span at bounding box center [364, 209] width 10 height 10
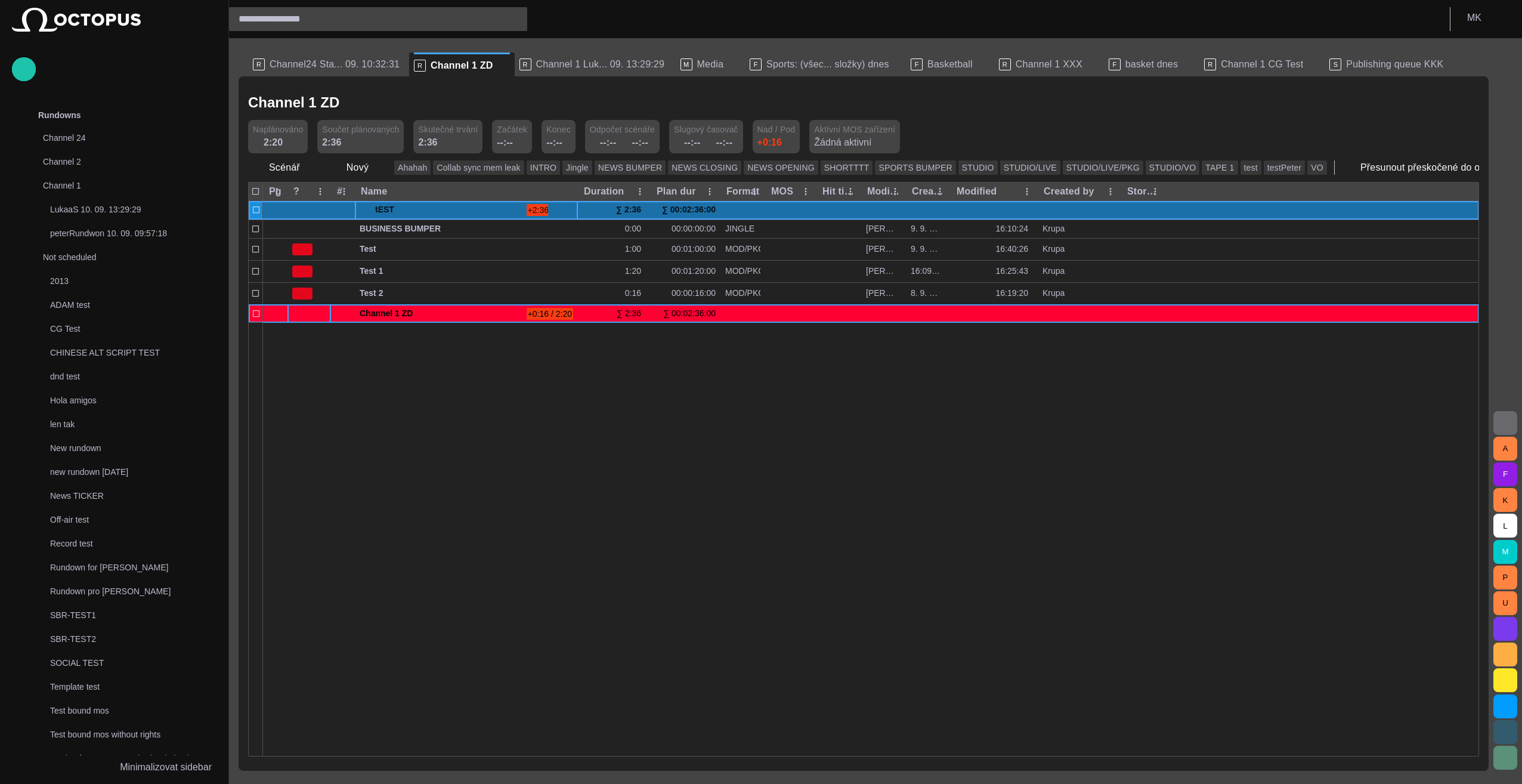
click at [555, 210] on span "button" at bounding box center [555, 209] width 10 height 10
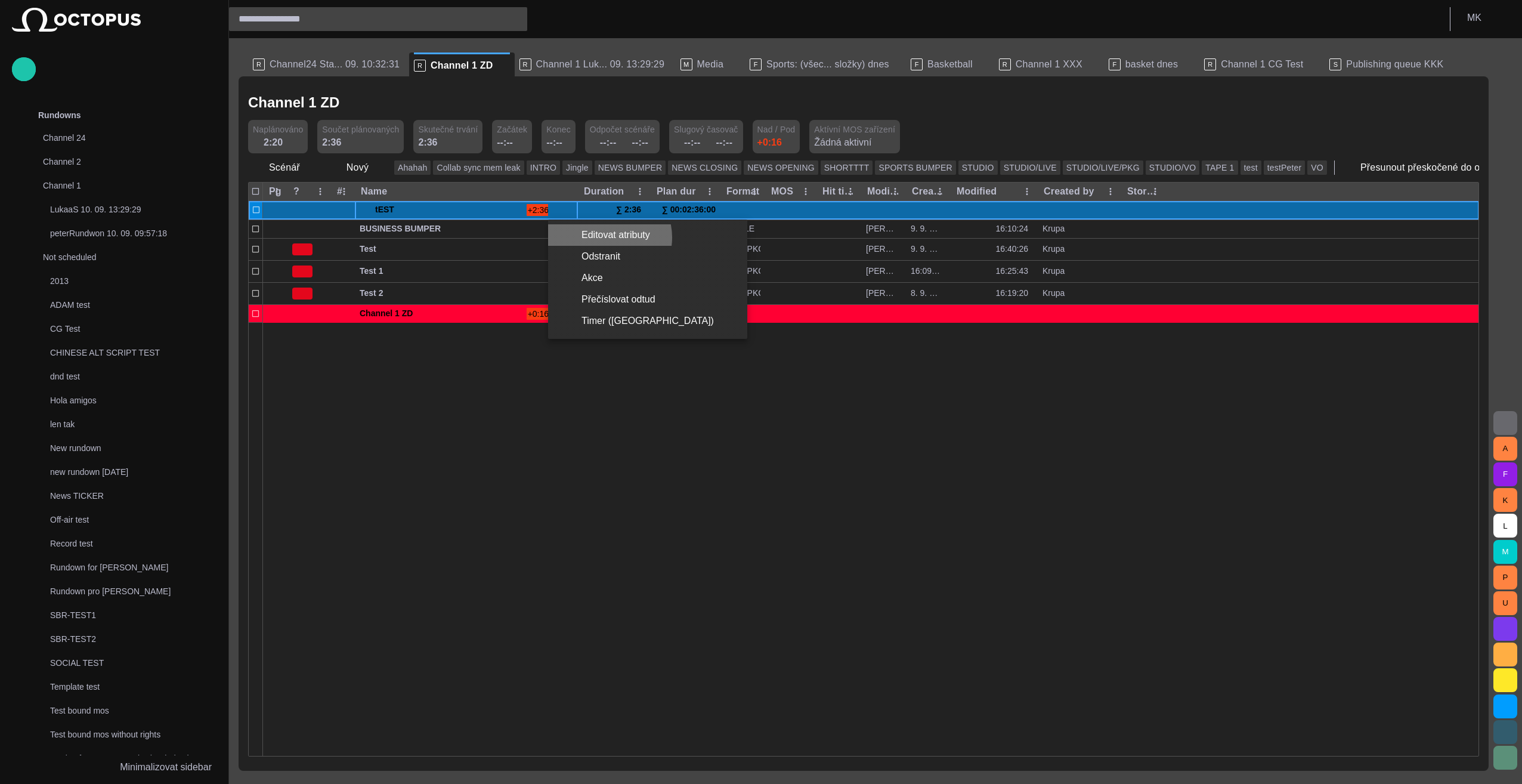
click at [609, 237] on li "Editovat atributy" at bounding box center [647, 234] width 199 height 22
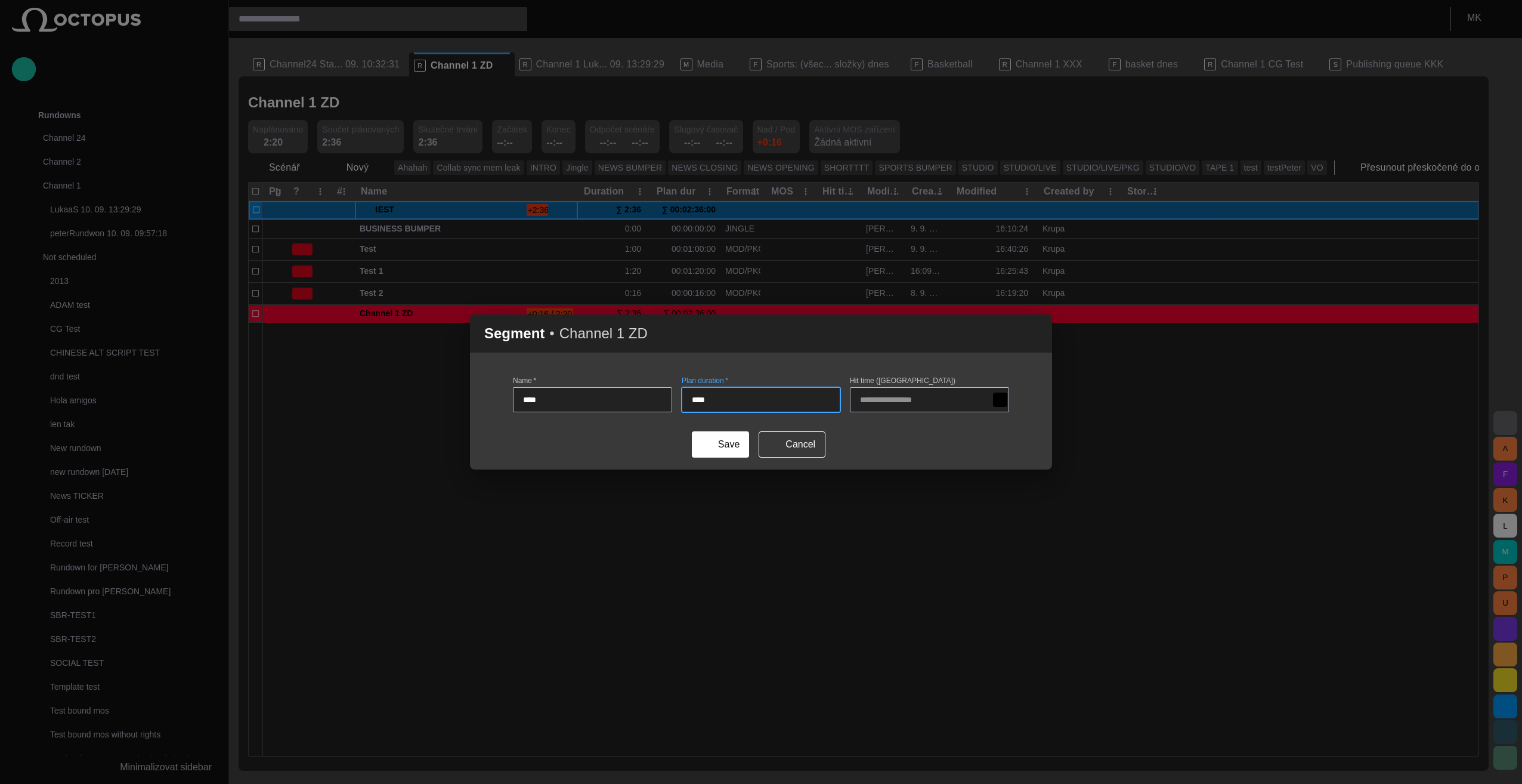
click at [711, 402] on input "****" at bounding box center [761, 399] width 139 height 12
type input "****"
click at [725, 449] on button "Save" at bounding box center [721, 445] width 57 height 26
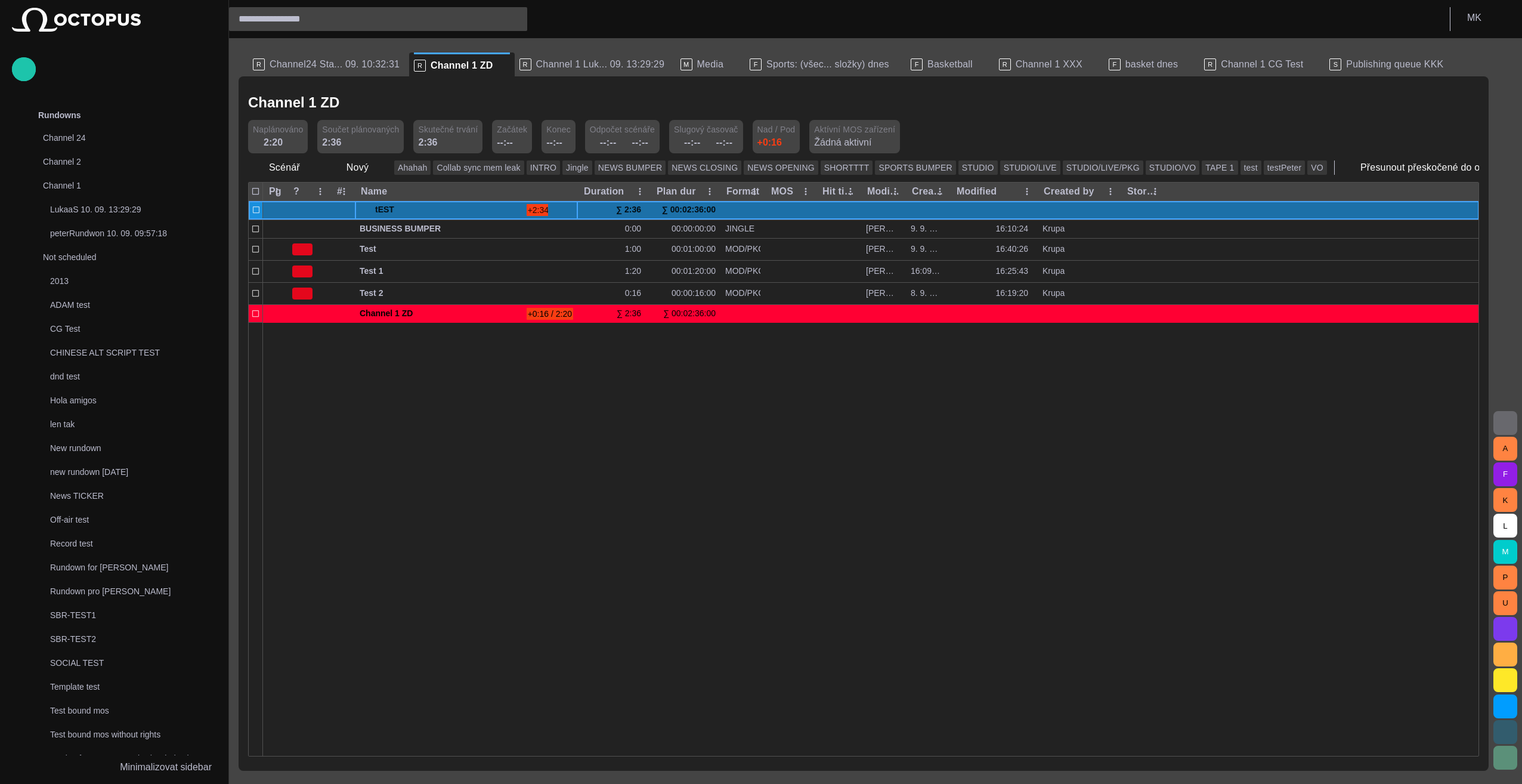
click at [570, 208] on span "button" at bounding box center [569, 209] width 10 height 10
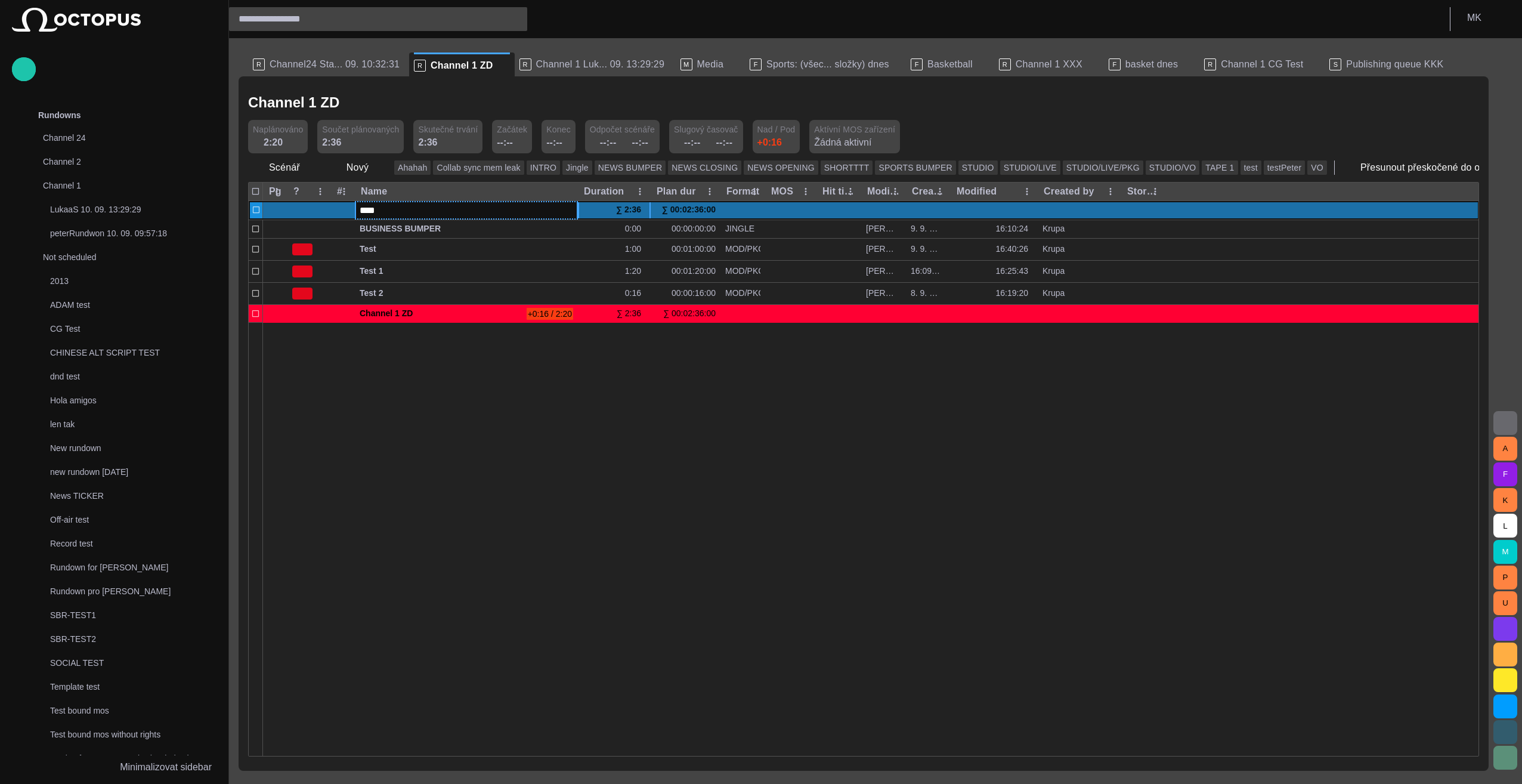
click at [639, 211] on div "∑ 2:36" at bounding box center [631, 209] width 30 height 18
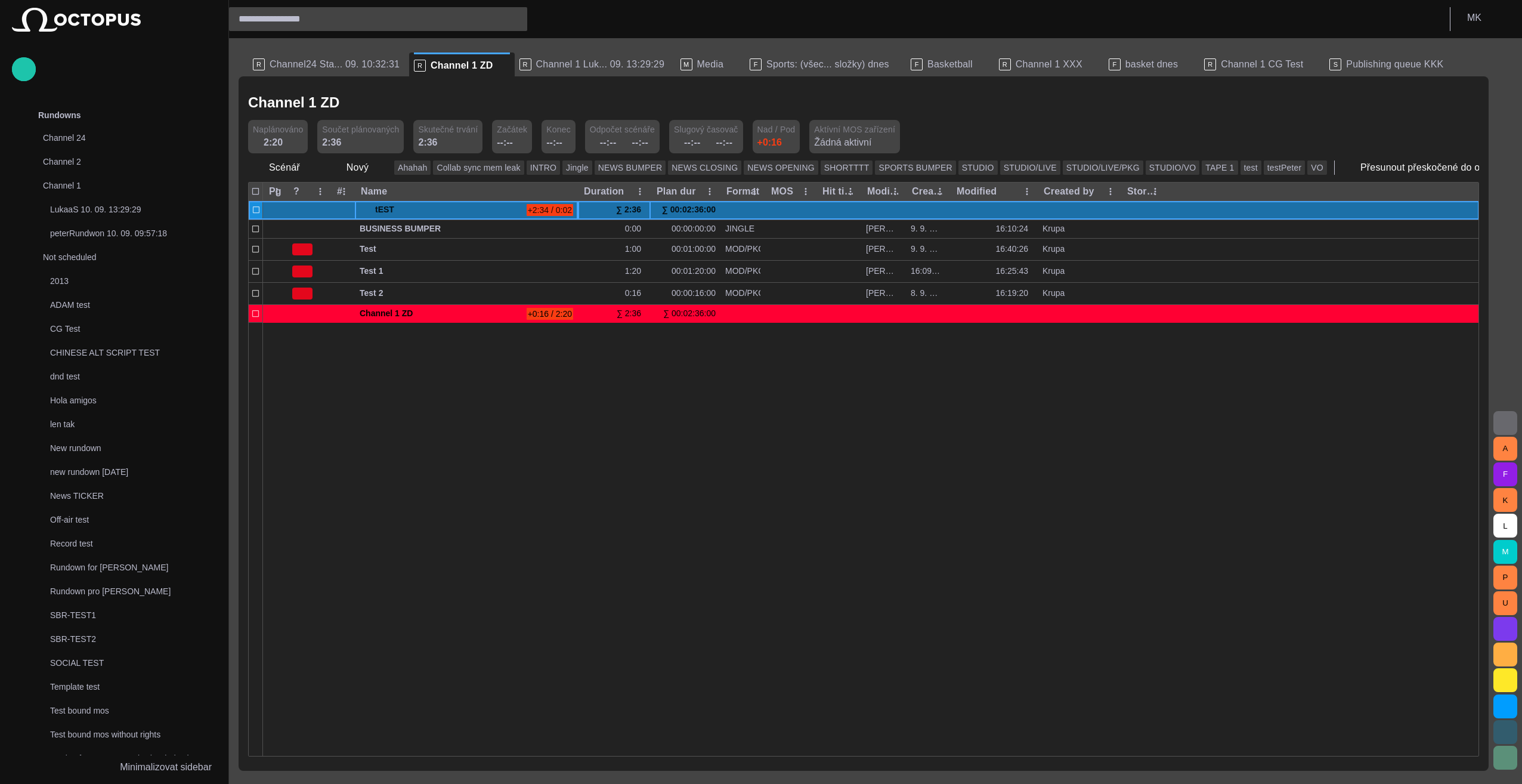
click at [631, 210] on div "∑ 2:36" at bounding box center [631, 209] width 30 height 18
click at [574, 210] on button "button" at bounding box center [570, 209] width 14 height 18
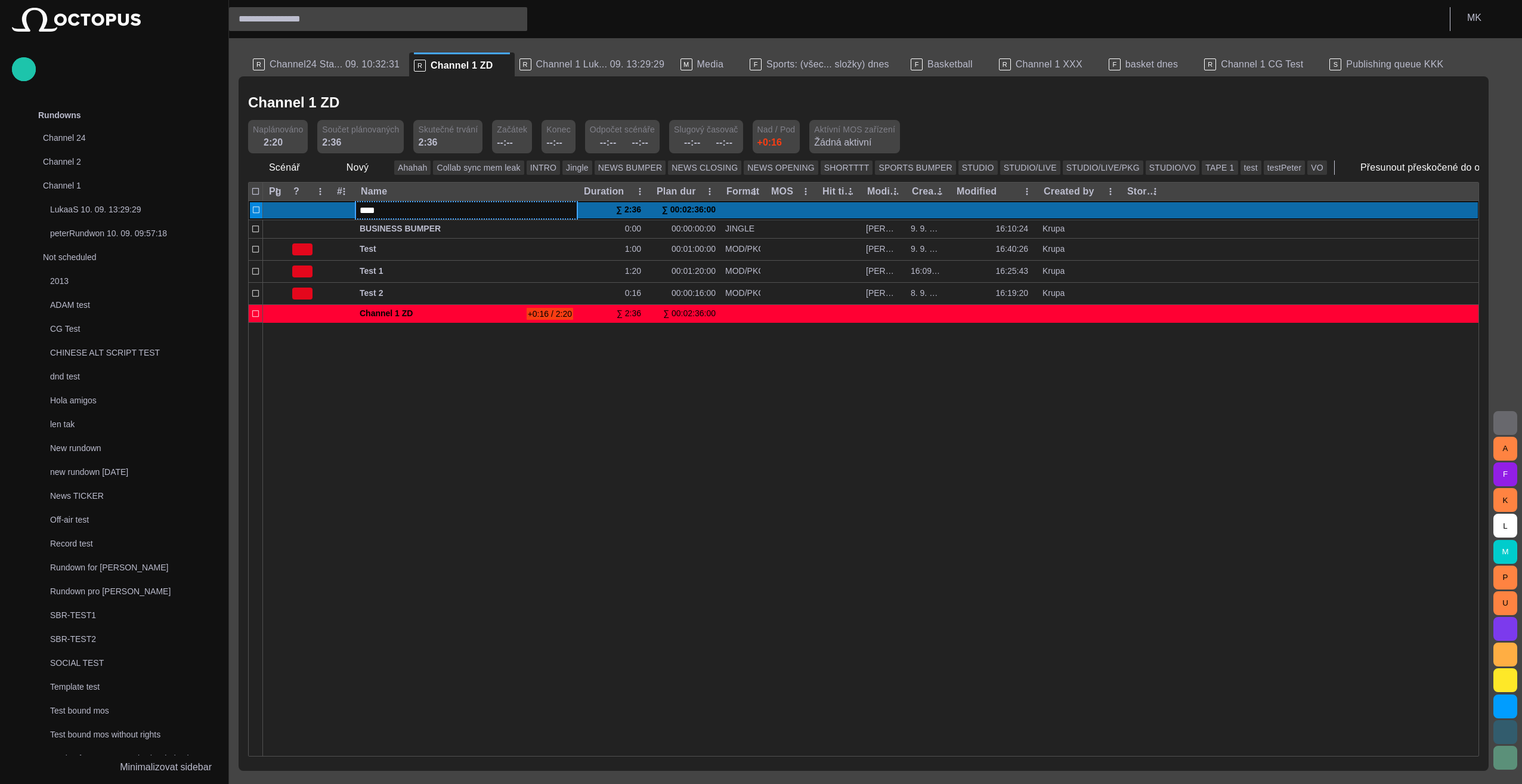
click at [445, 416] on div at bounding box center [871, 538] width 1216 height 433
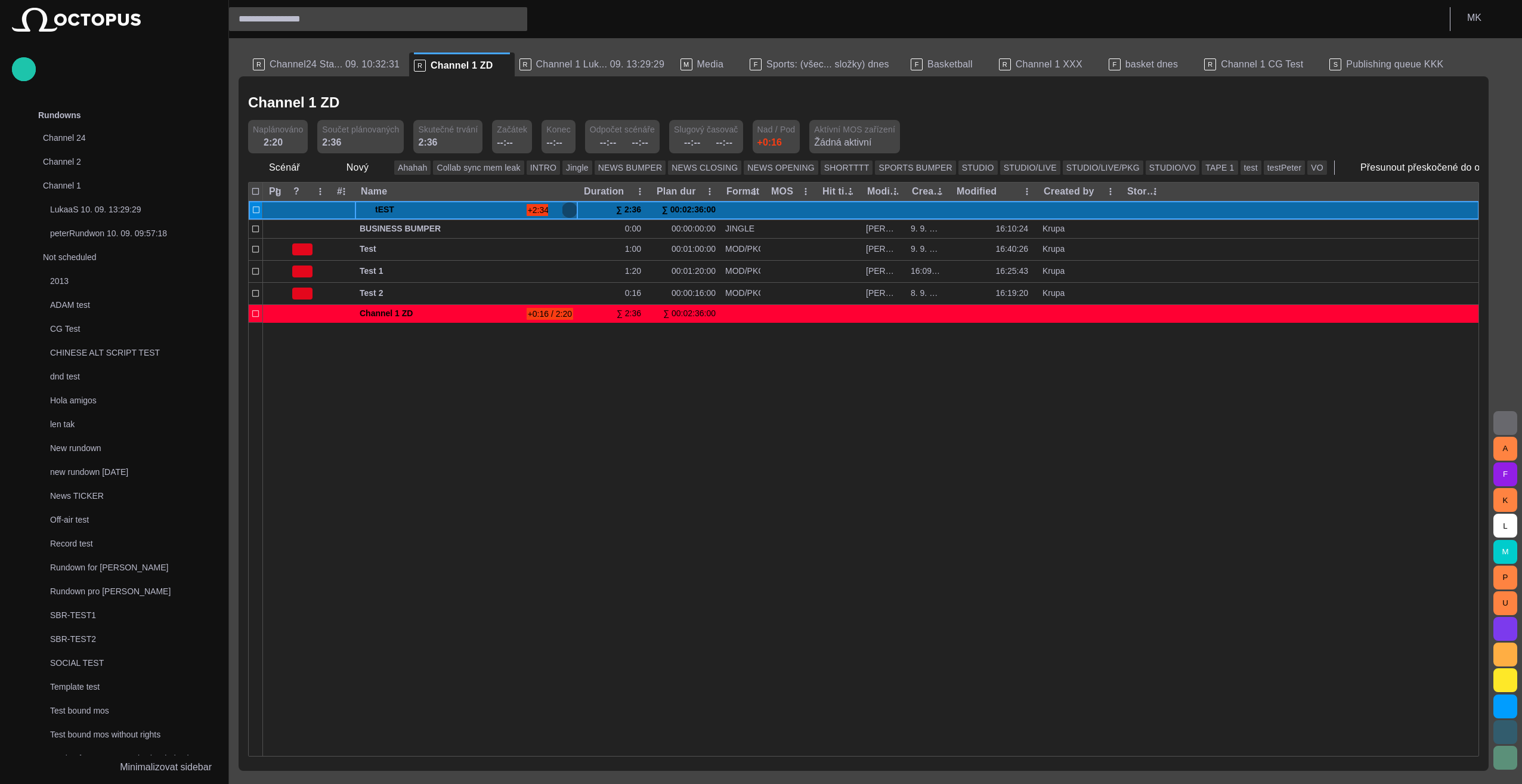
click at [570, 210] on span "button" at bounding box center [569, 209] width 10 height 10
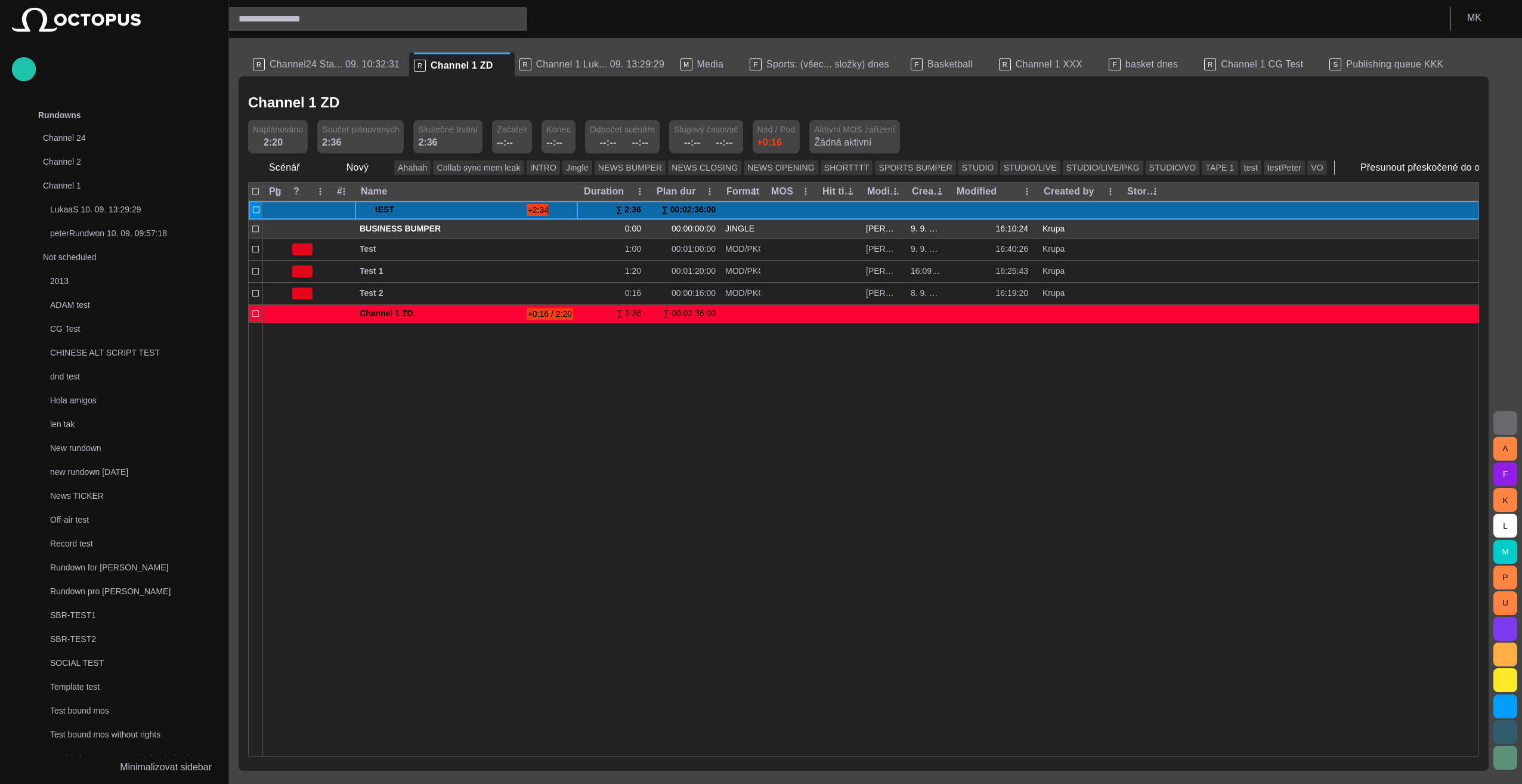
drag, startPoint x: 425, startPoint y: 411, endPoint x: 510, endPoint y: 224, distance: 205.4
click at [428, 389] on div at bounding box center [871, 538] width 1216 height 433
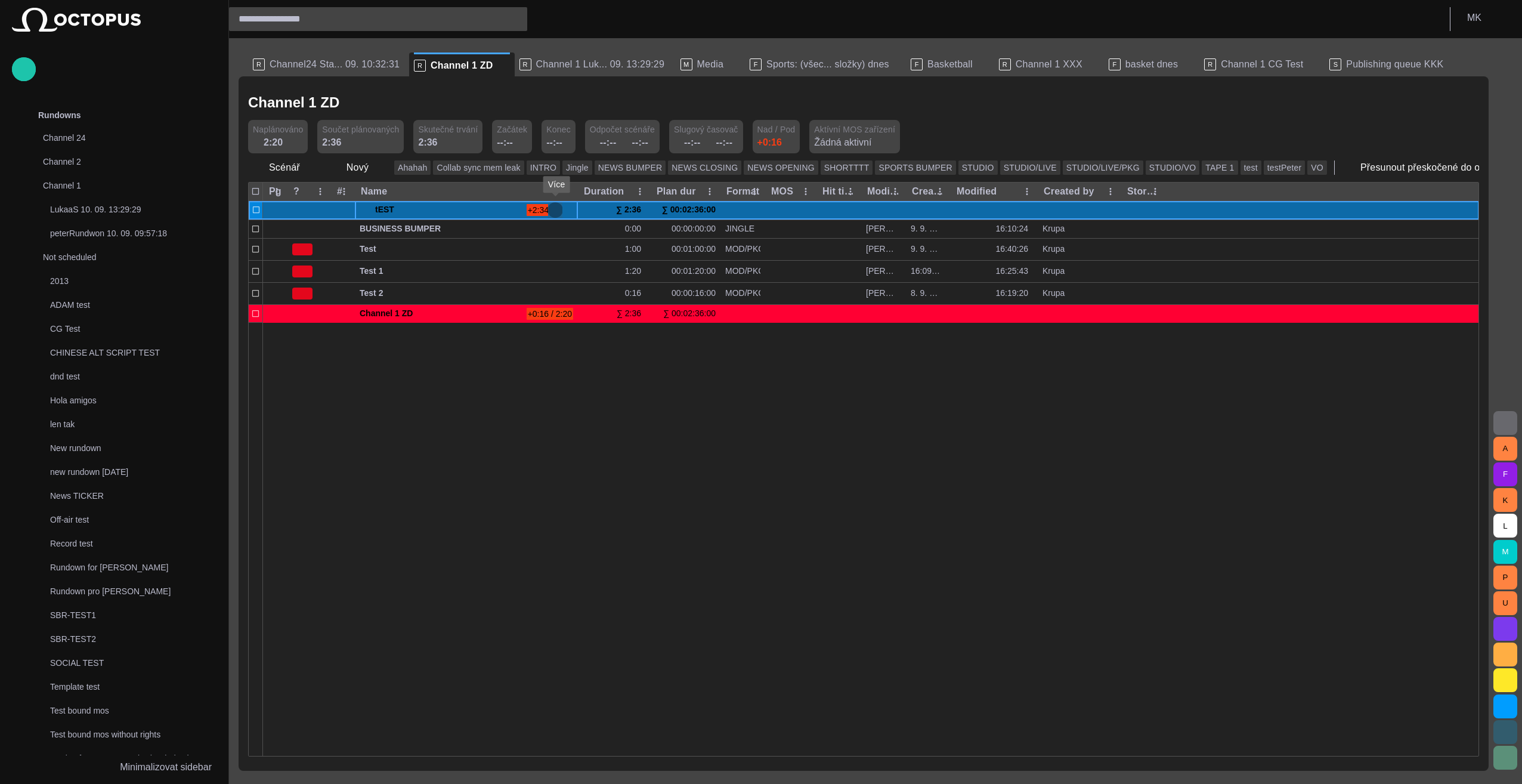
click at [552, 210] on span "button" at bounding box center [555, 209] width 10 height 10
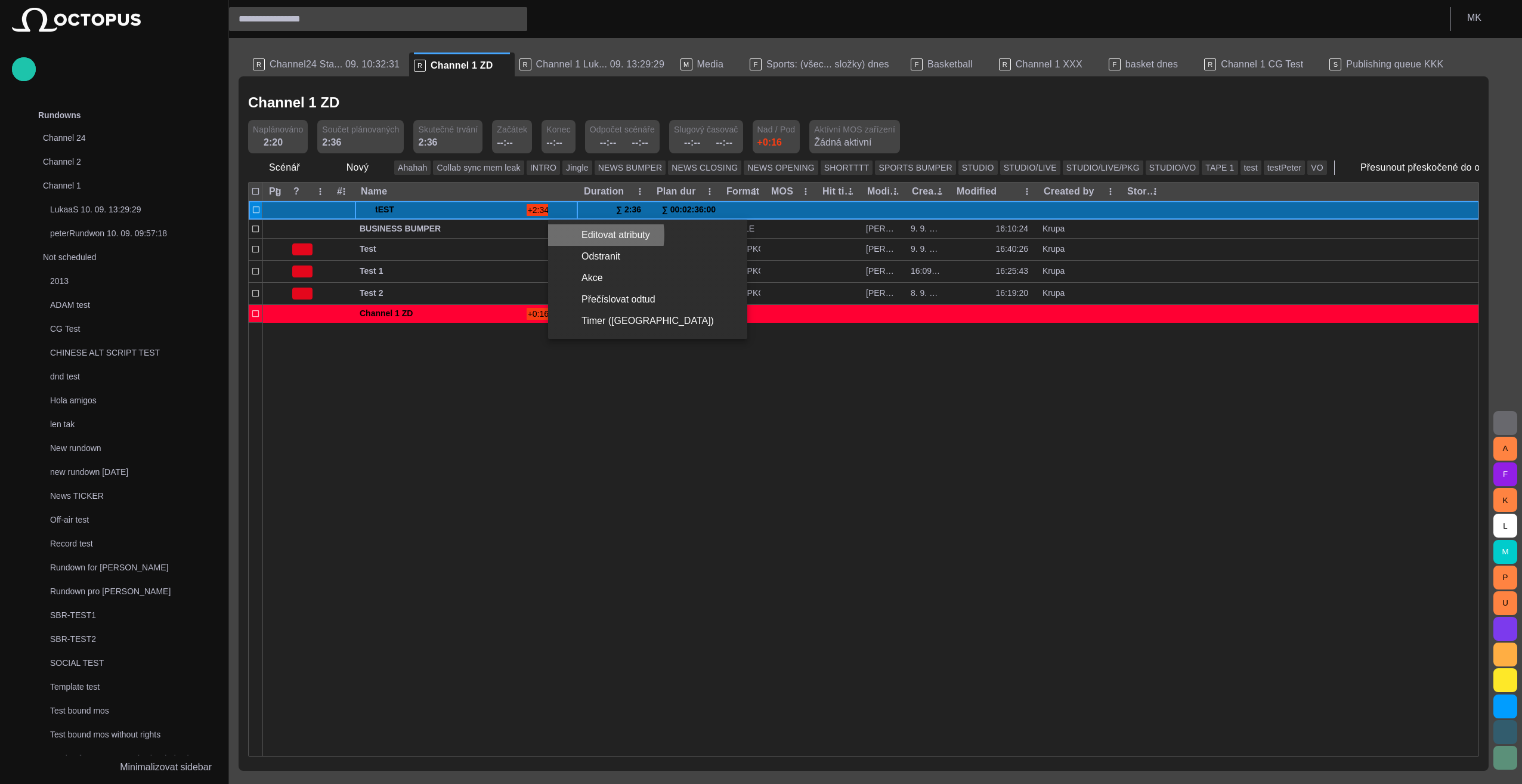
click at [588, 235] on li "Editovat atributy" at bounding box center [647, 234] width 199 height 22
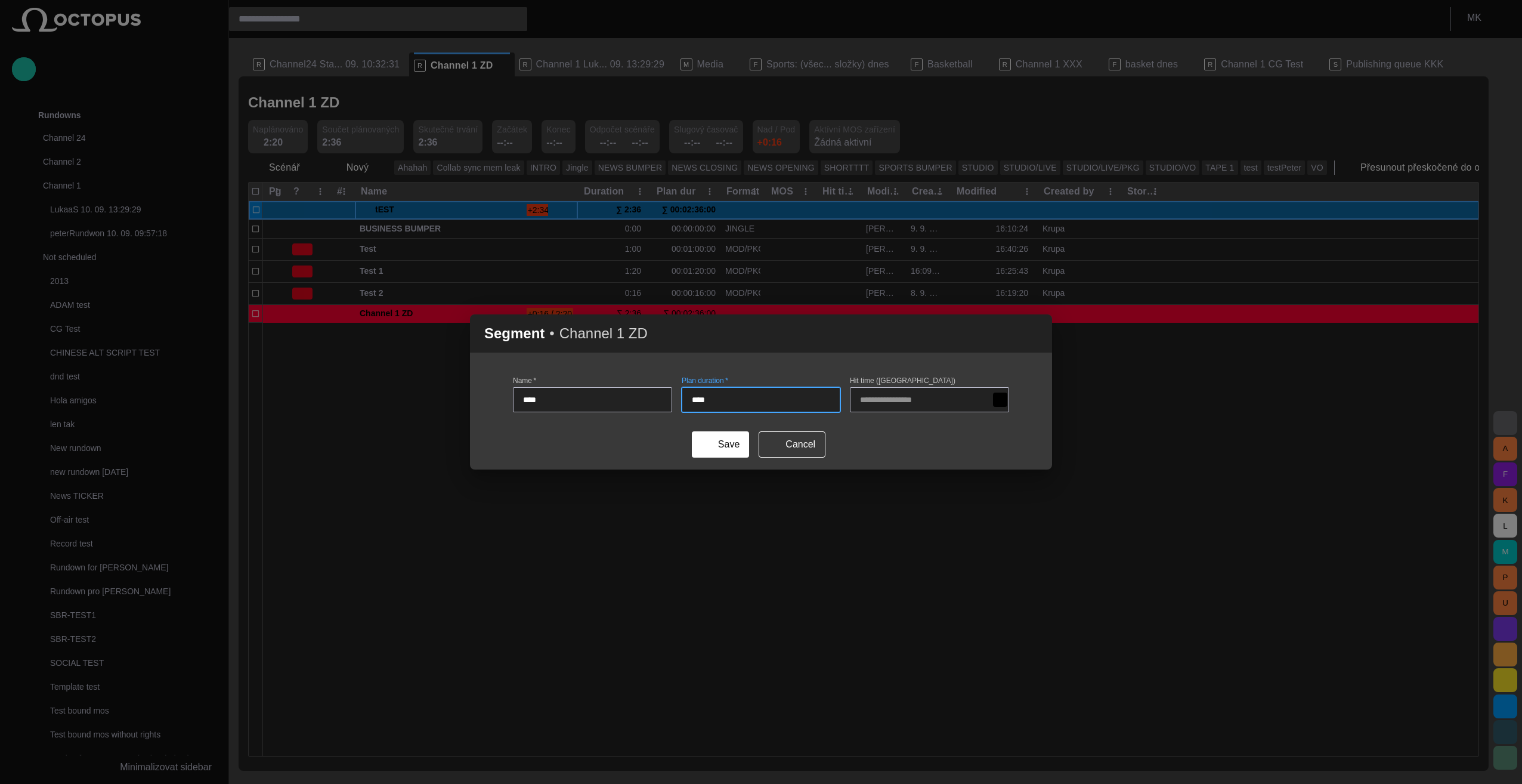
click at [704, 401] on input "****" at bounding box center [761, 399] width 139 height 12
type input "****"
click at [734, 445] on button "Save" at bounding box center [721, 445] width 57 height 26
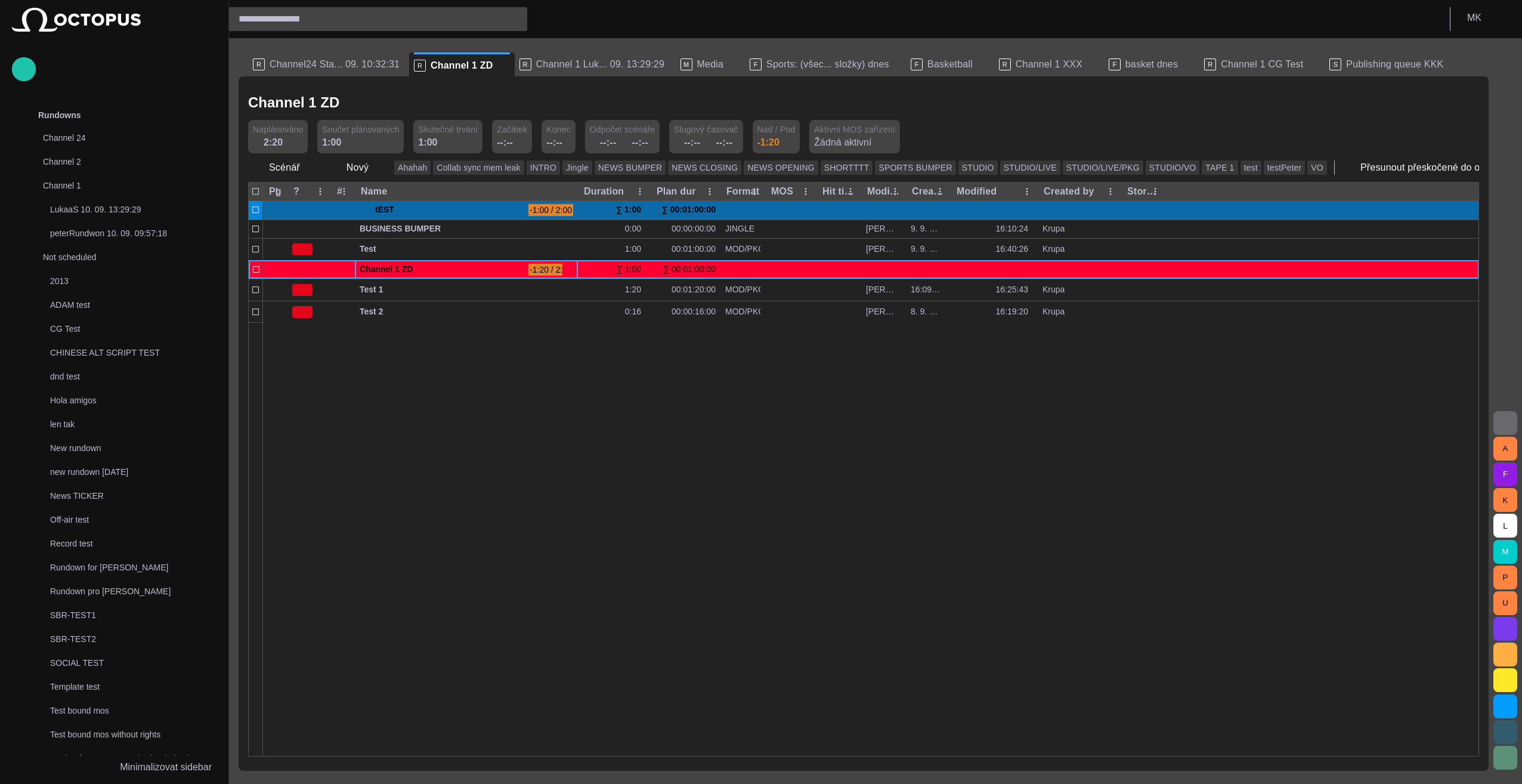
click at [499, 530] on div at bounding box center [871, 538] width 1216 height 433
click at [1158, 192] on icon "Story locations column menu" at bounding box center [1155, 191] width 10 height 10
click at [1151, 240] on span "button" at bounding box center [1149, 237] width 10 height 10
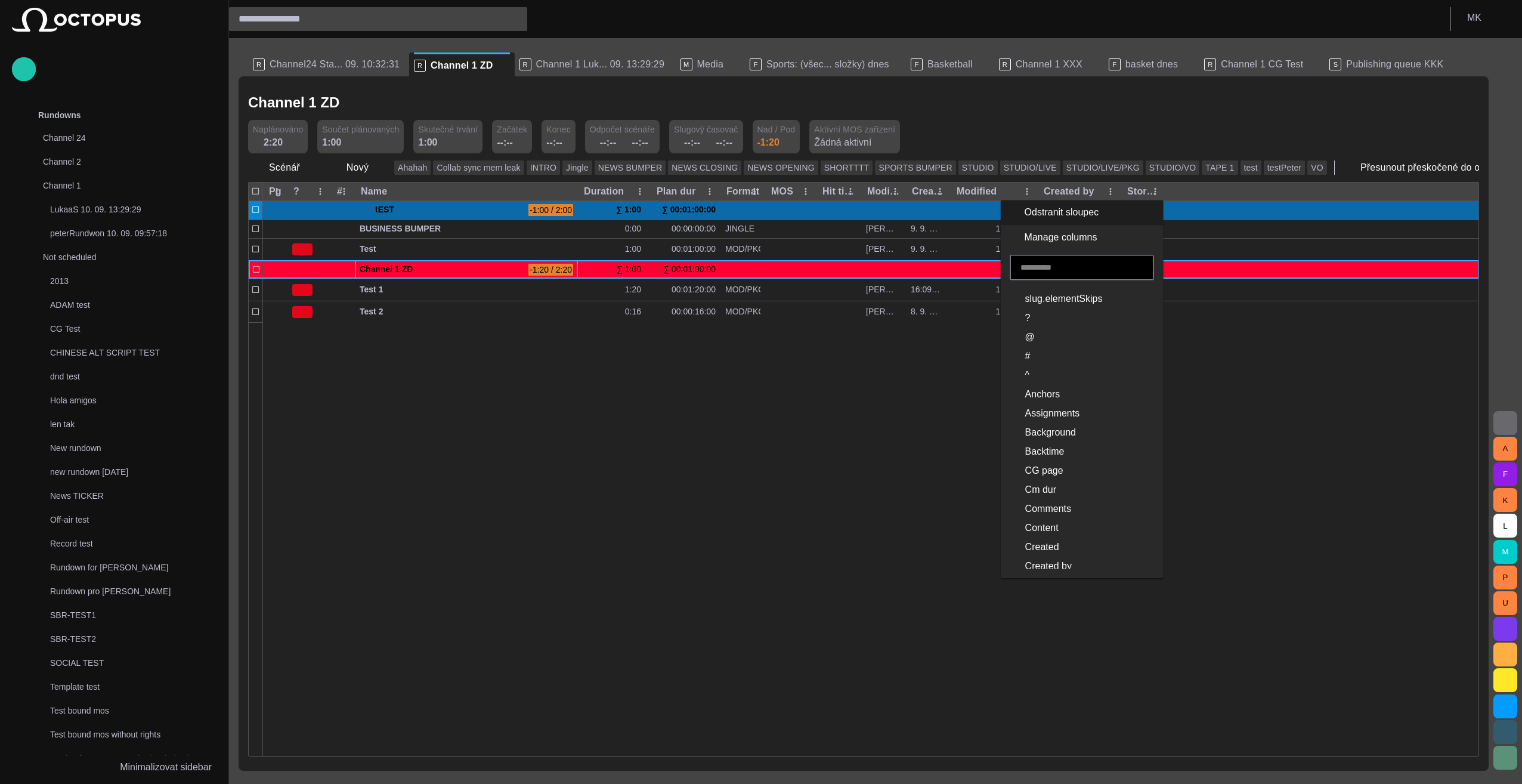
click at [1254, 497] on div at bounding box center [871, 538] width 1216 height 433
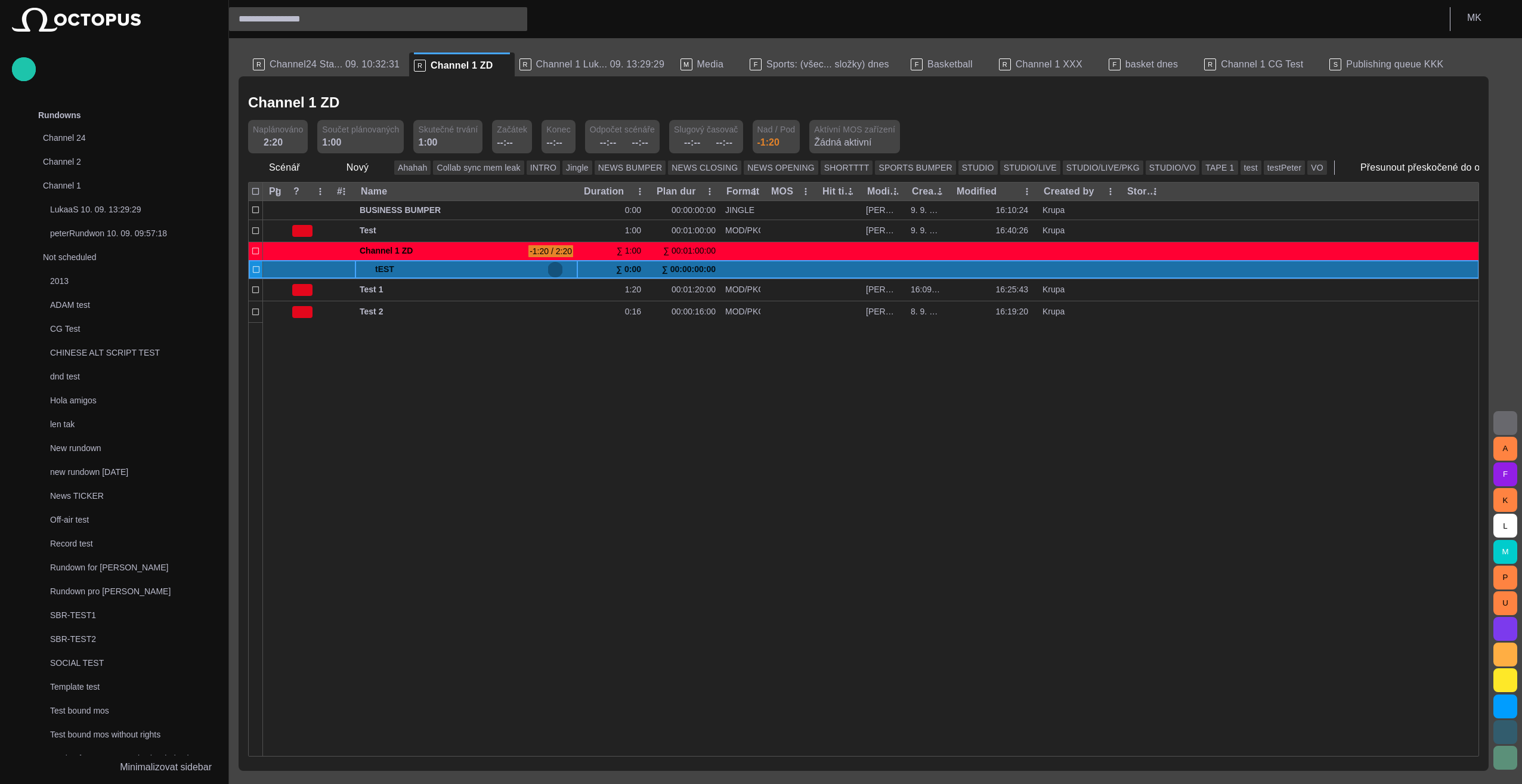
click at [553, 270] on span "button" at bounding box center [555, 269] width 10 height 10
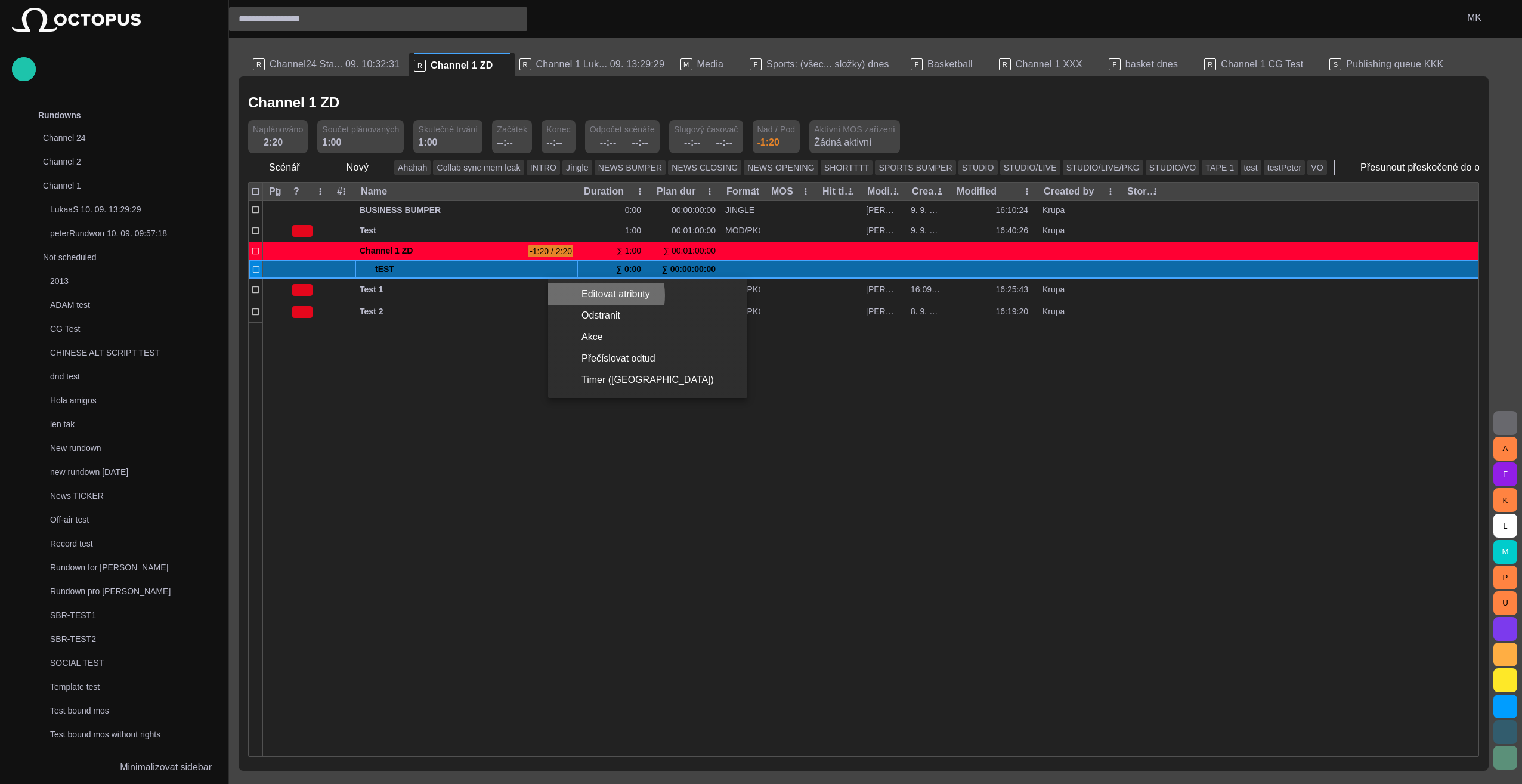
click at [595, 295] on li "Editovat atributy" at bounding box center [647, 293] width 199 height 22
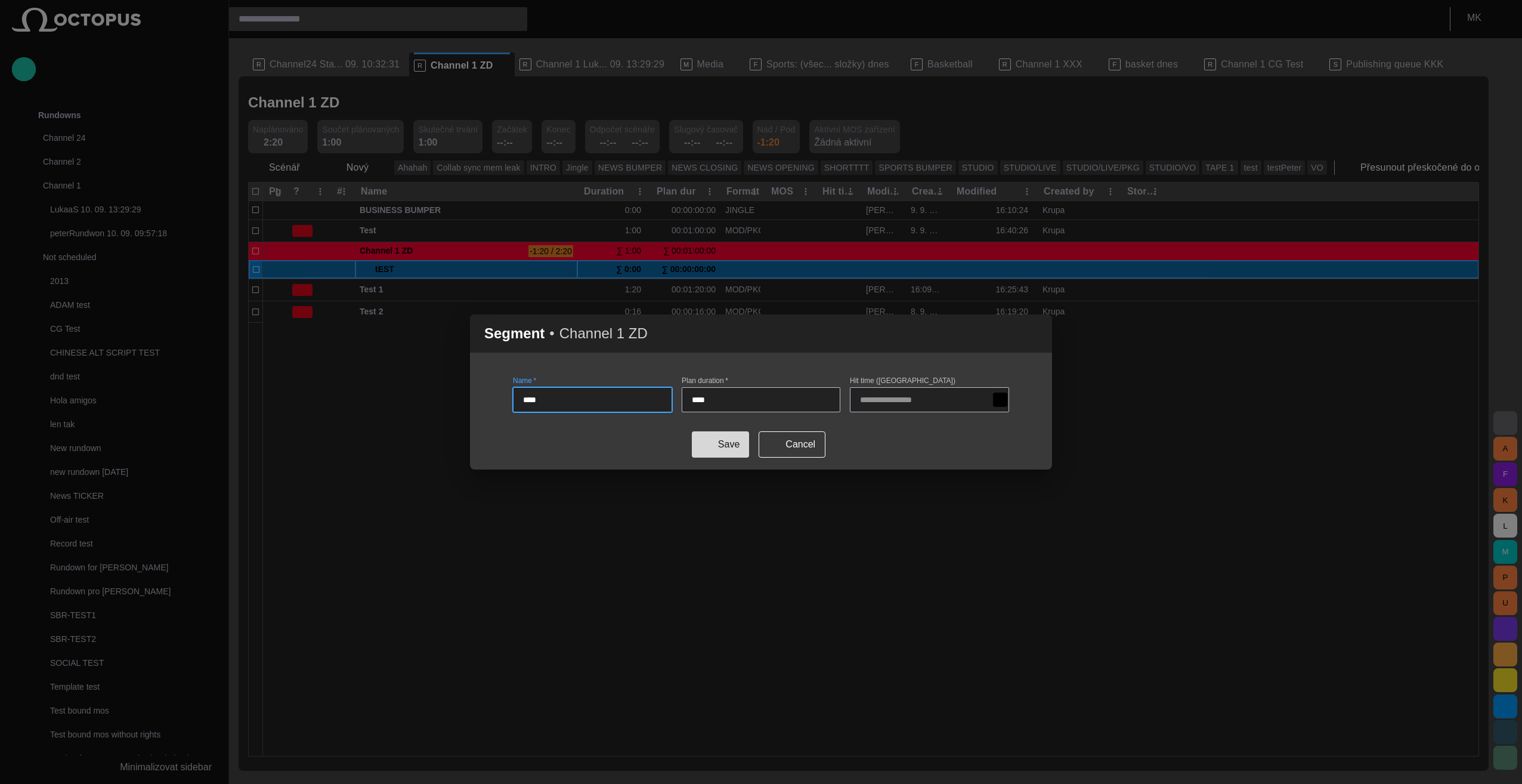
click at [718, 447] on button "Save" at bounding box center [721, 445] width 57 height 26
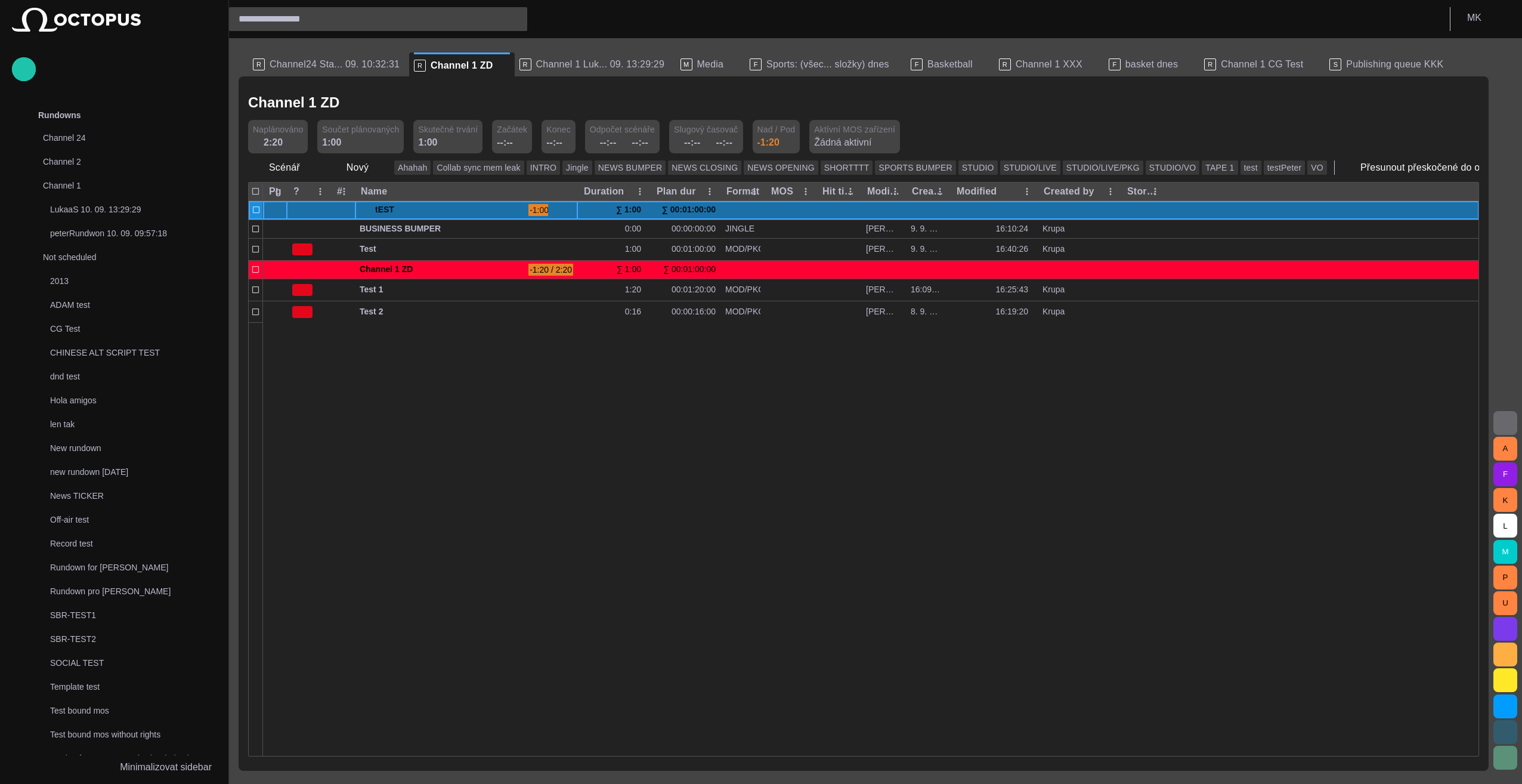
click at [277, 212] on div at bounding box center [275, 209] width 24 height 18
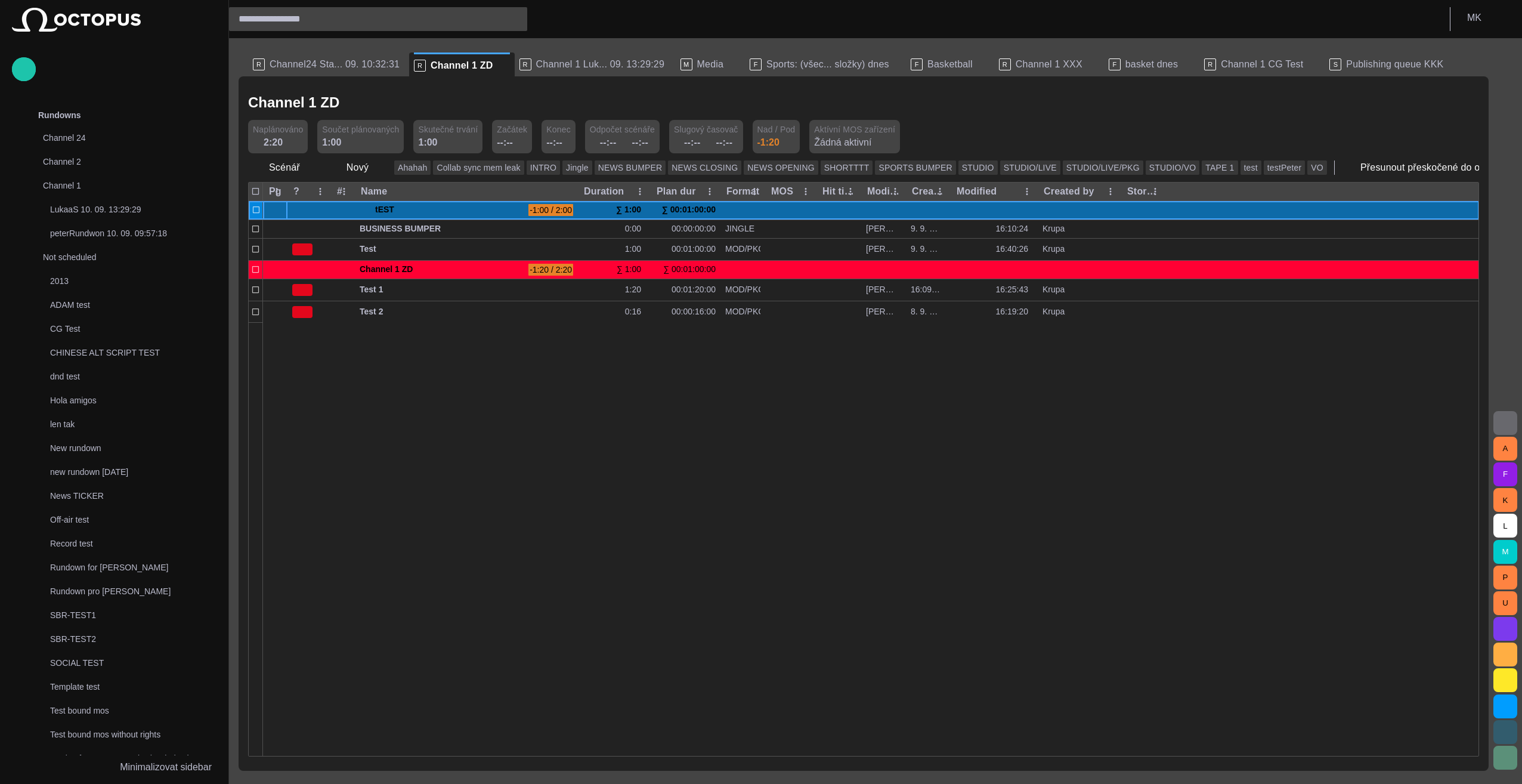
click at [444, 391] on div at bounding box center [871, 538] width 1216 height 433
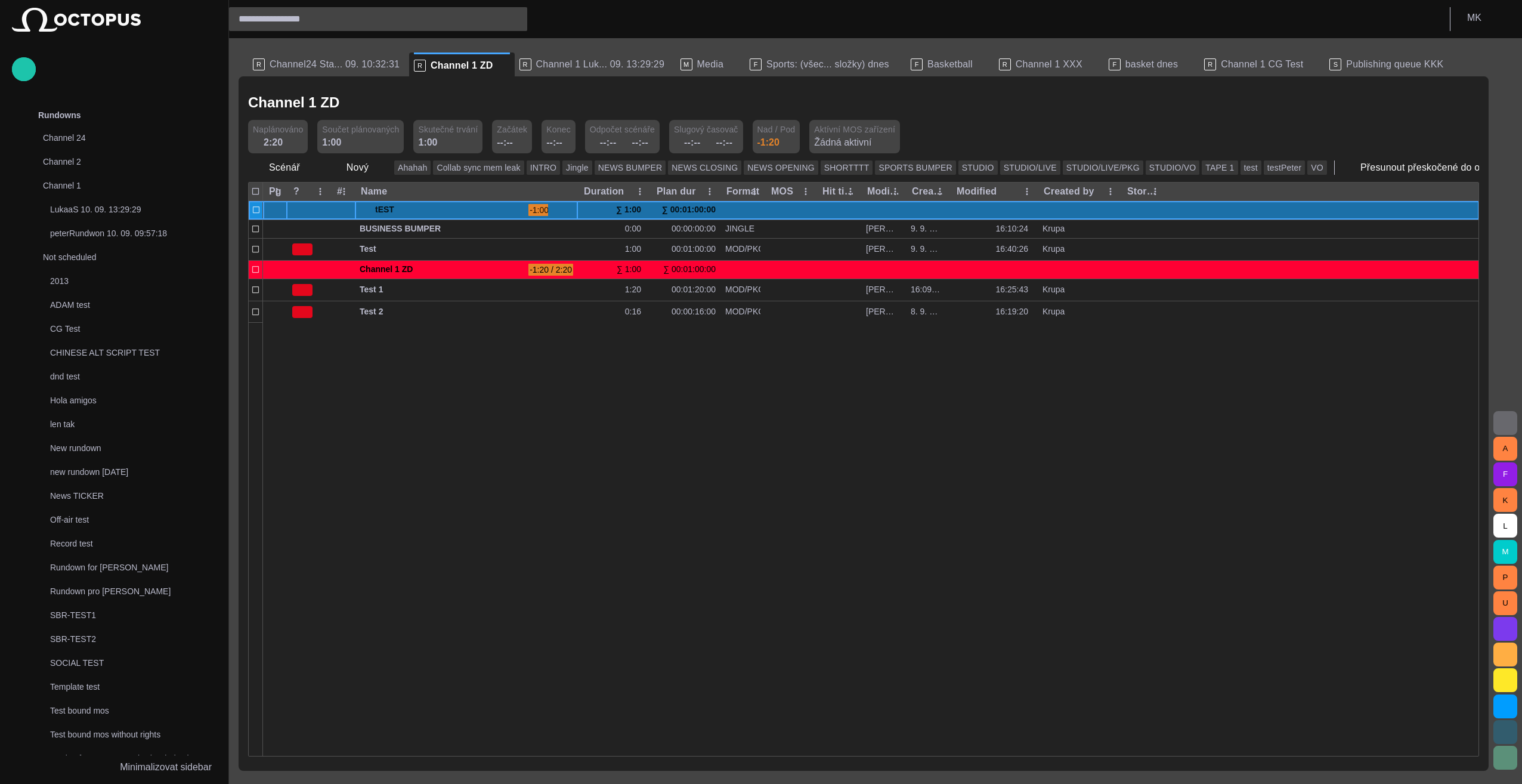
click at [361, 210] on span at bounding box center [364, 209] width 10 height 10
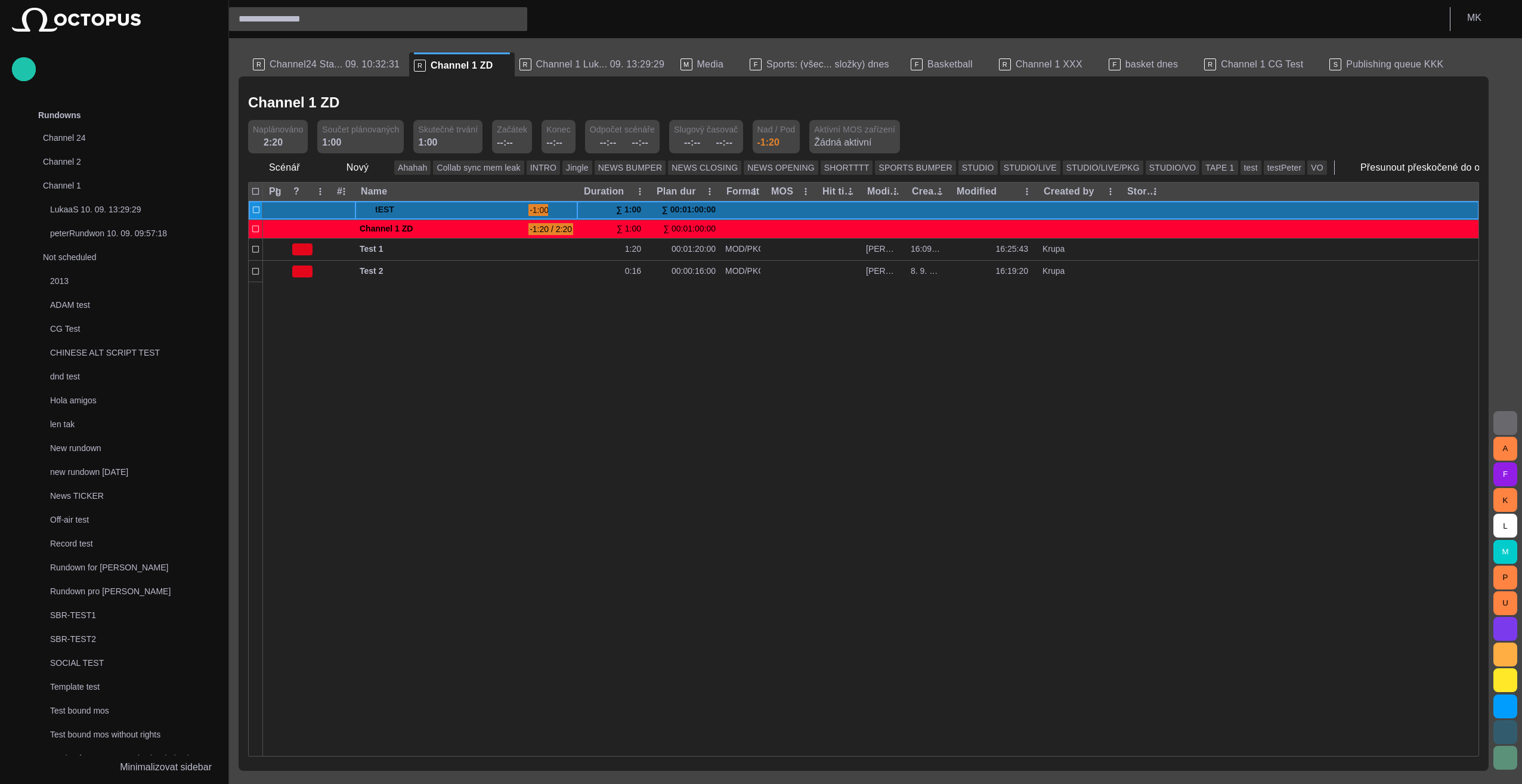
click at [361, 210] on span at bounding box center [364, 209] width 10 height 10
click at [365, 210] on span at bounding box center [364, 209] width 10 height 10
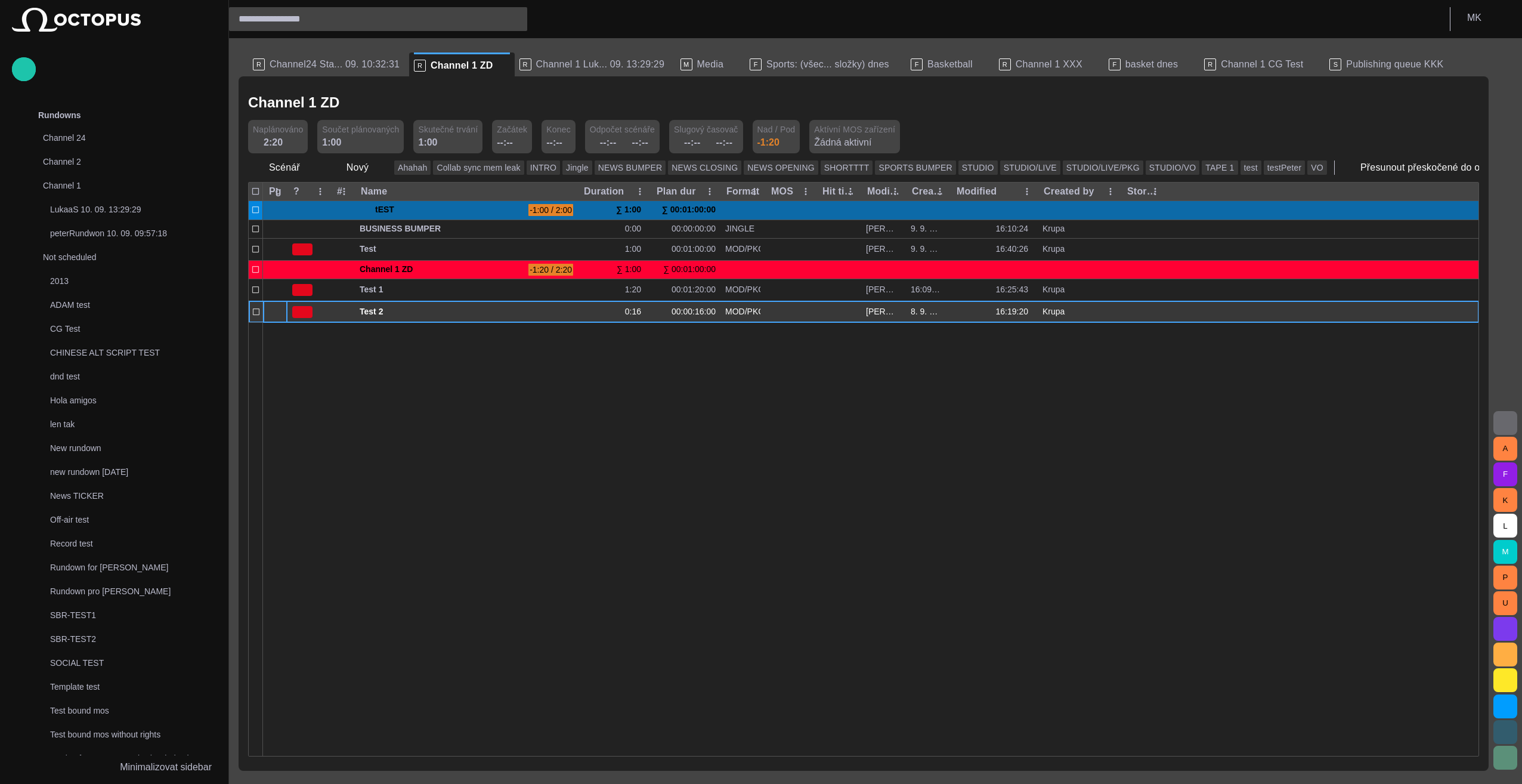
click at [266, 316] on div at bounding box center [275, 312] width 24 height 22
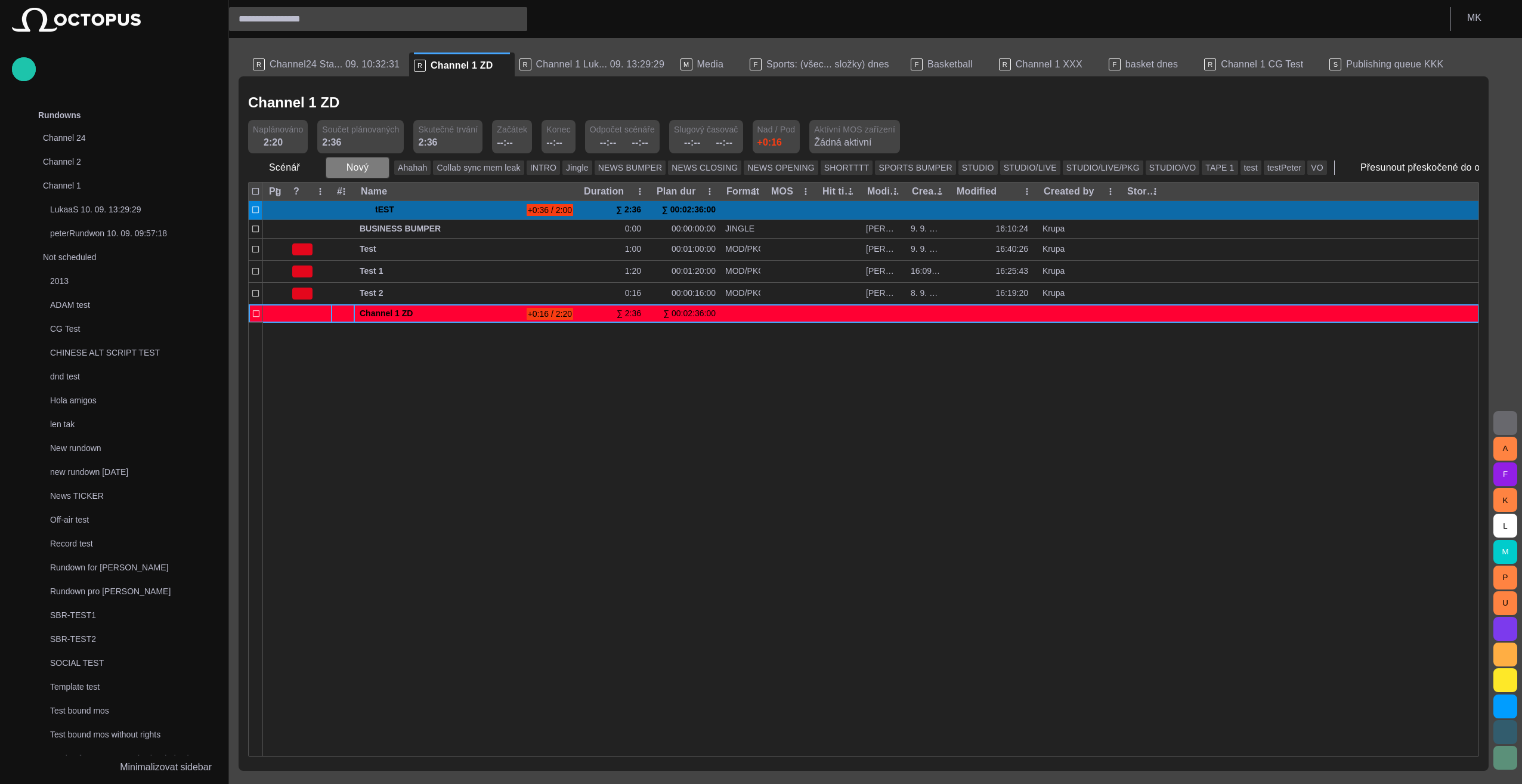
click at [375, 168] on span "button" at bounding box center [379, 168] width 12 height 12
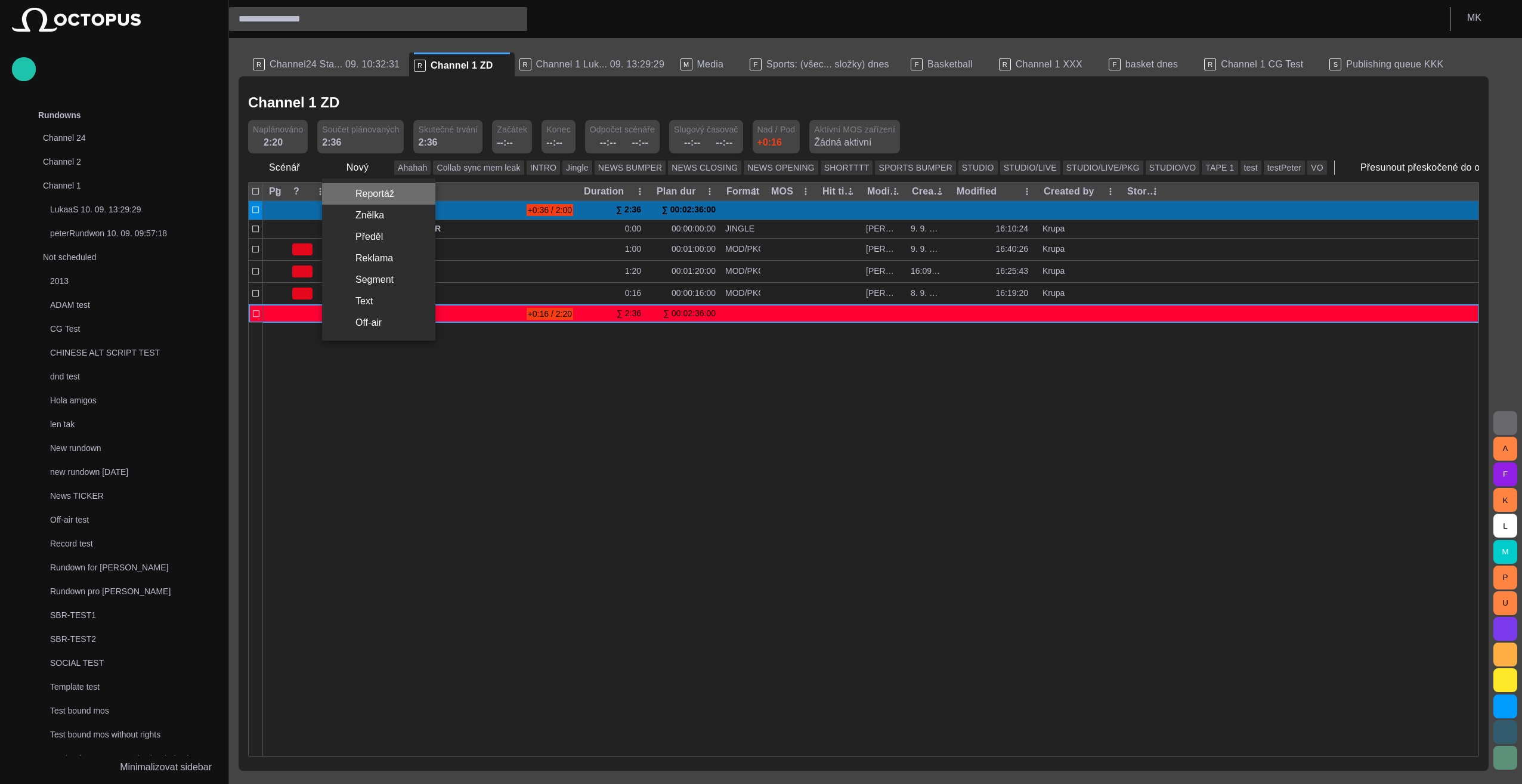
click at [373, 194] on li "Reportáž" at bounding box center [379, 194] width 114 height 22
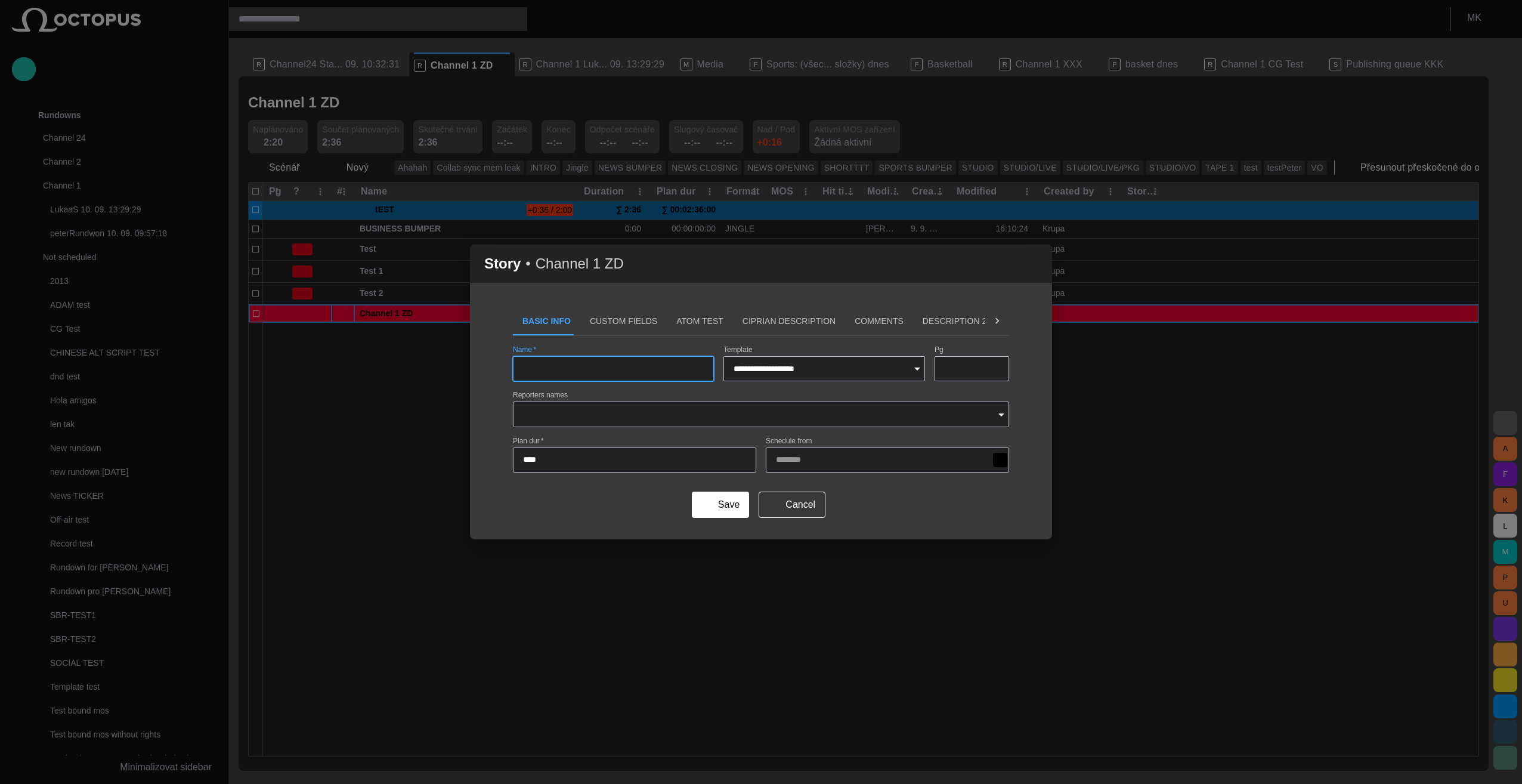
click at [571, 373] on input "Name   *" at bounding box center [613, 369] width 181 height 12
type input "*****"
click at [722, 504] on button "Save" at bounding box center [721, 504] width 57 height 26
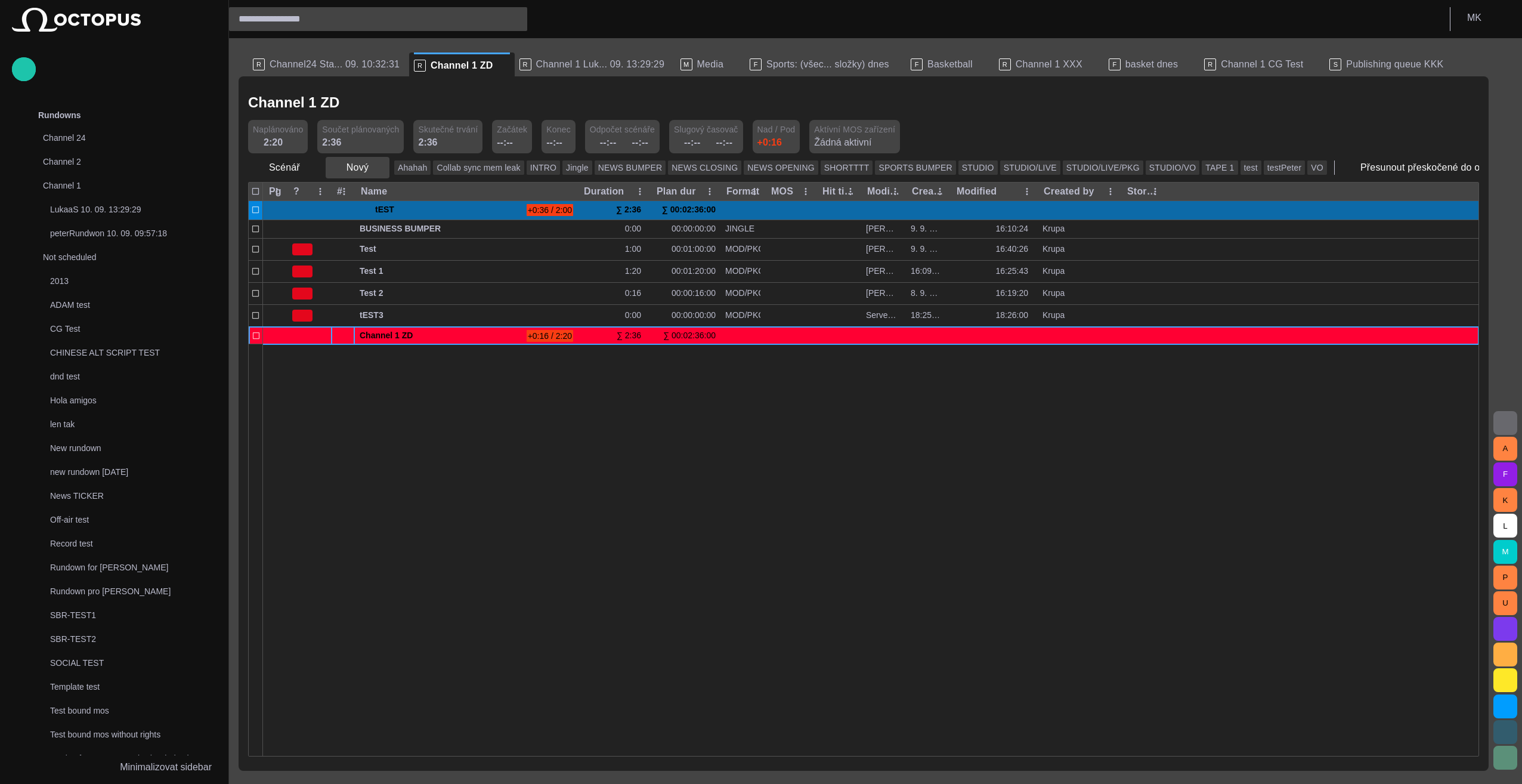
click at [374, 166] on span "button" at bounding box center [379, 168] width 12 height 12
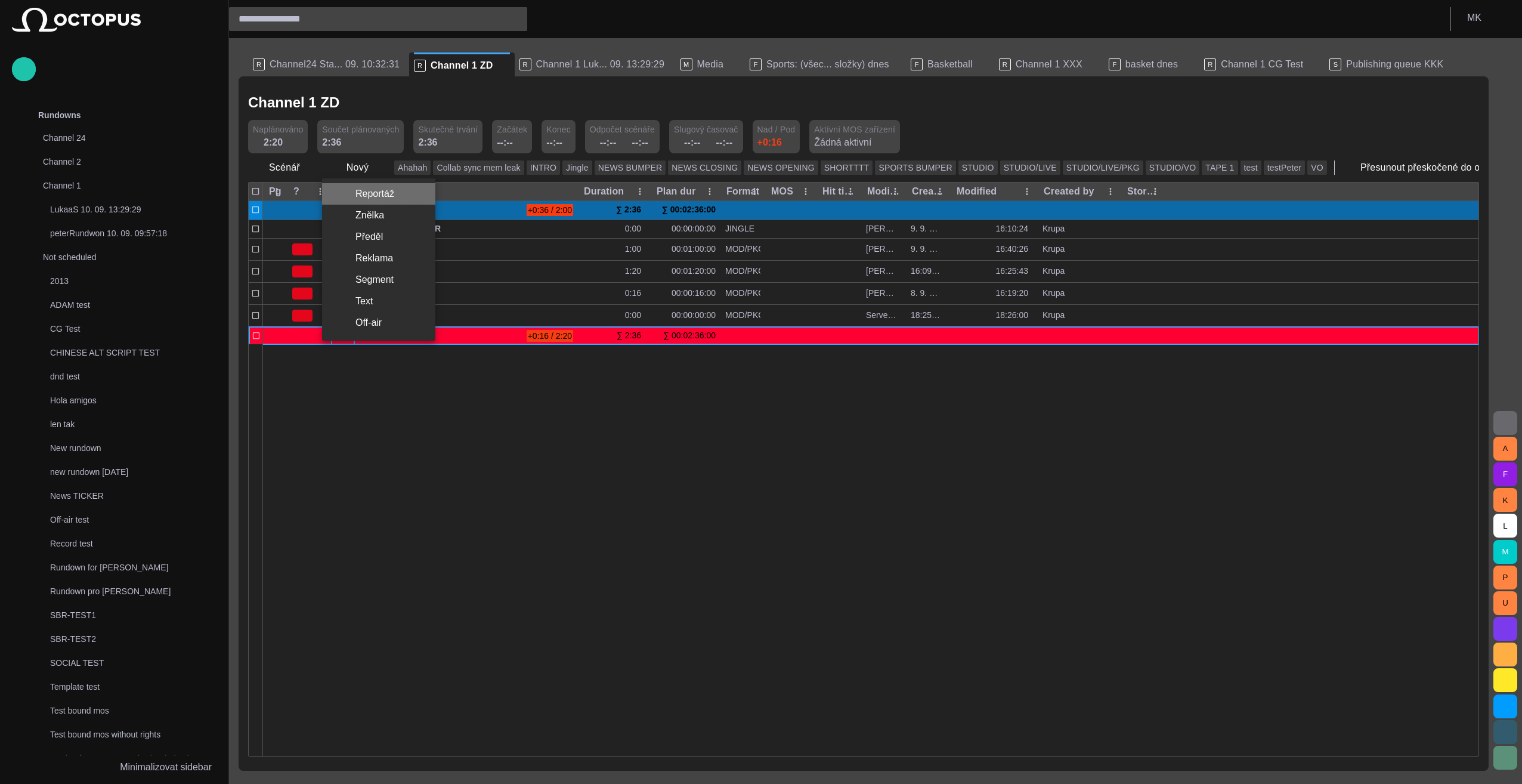
click at [405, 191] on li "Reportáž" at bounding box center [379, 194] width 114 height 22
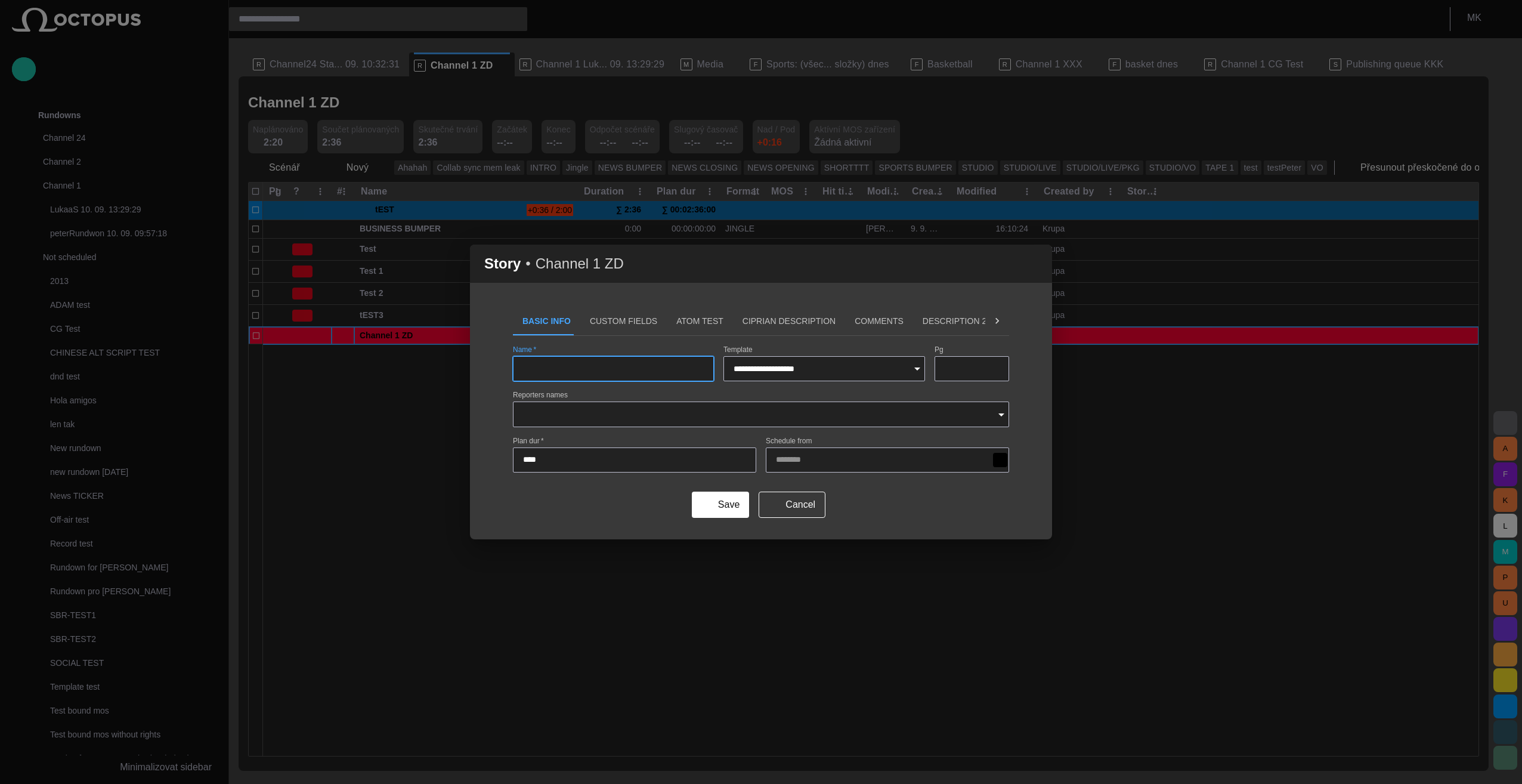
click at [552, 371] on input "Name   *" at bounding box center [613, 369] width 181 height 12
type input "*****"
click at [728, 500] on button "Save" at bounding box center [721, 504] width 57 height 26
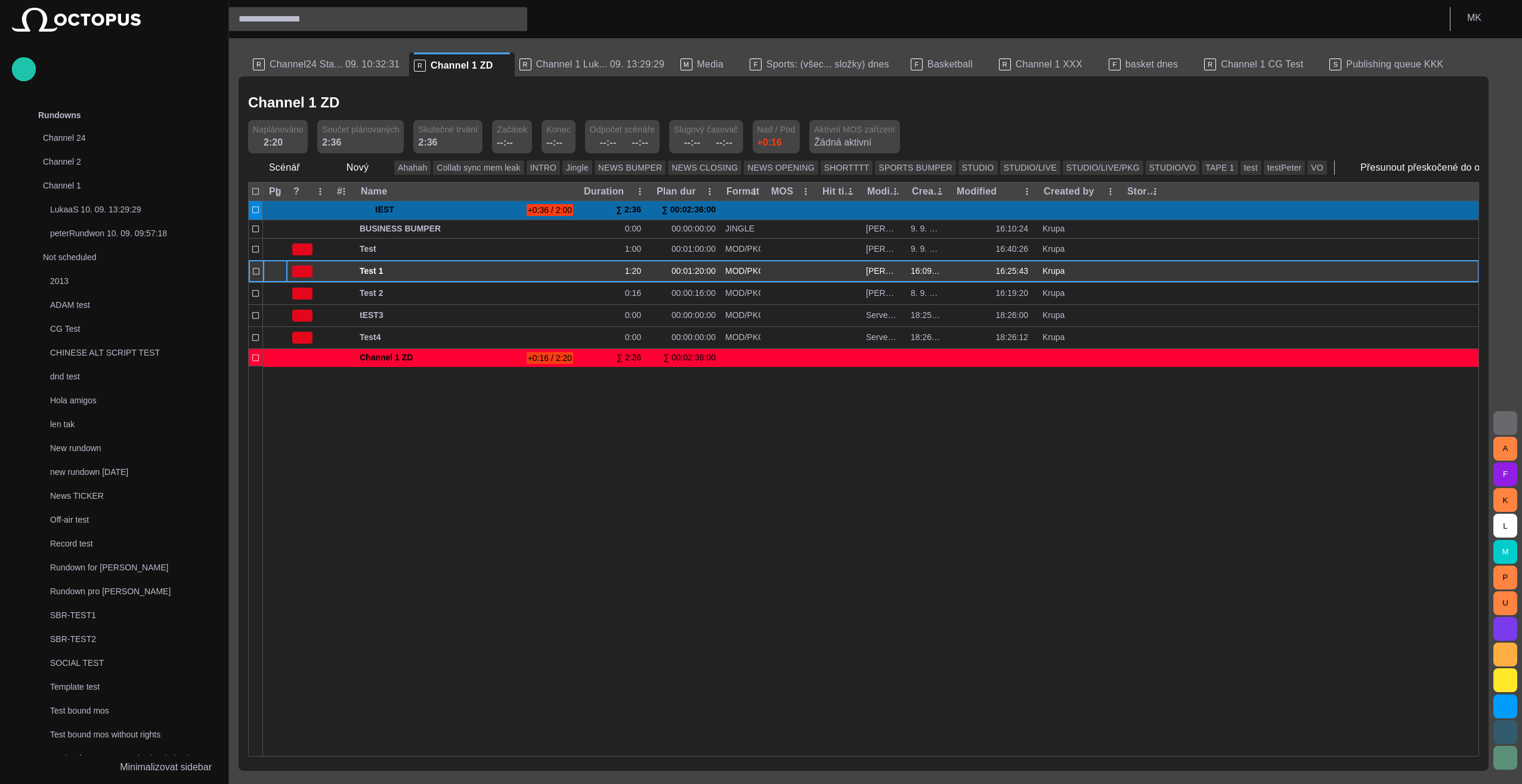
click at [269, 278] on div at bounding box center [275, 271] width 24 height 22
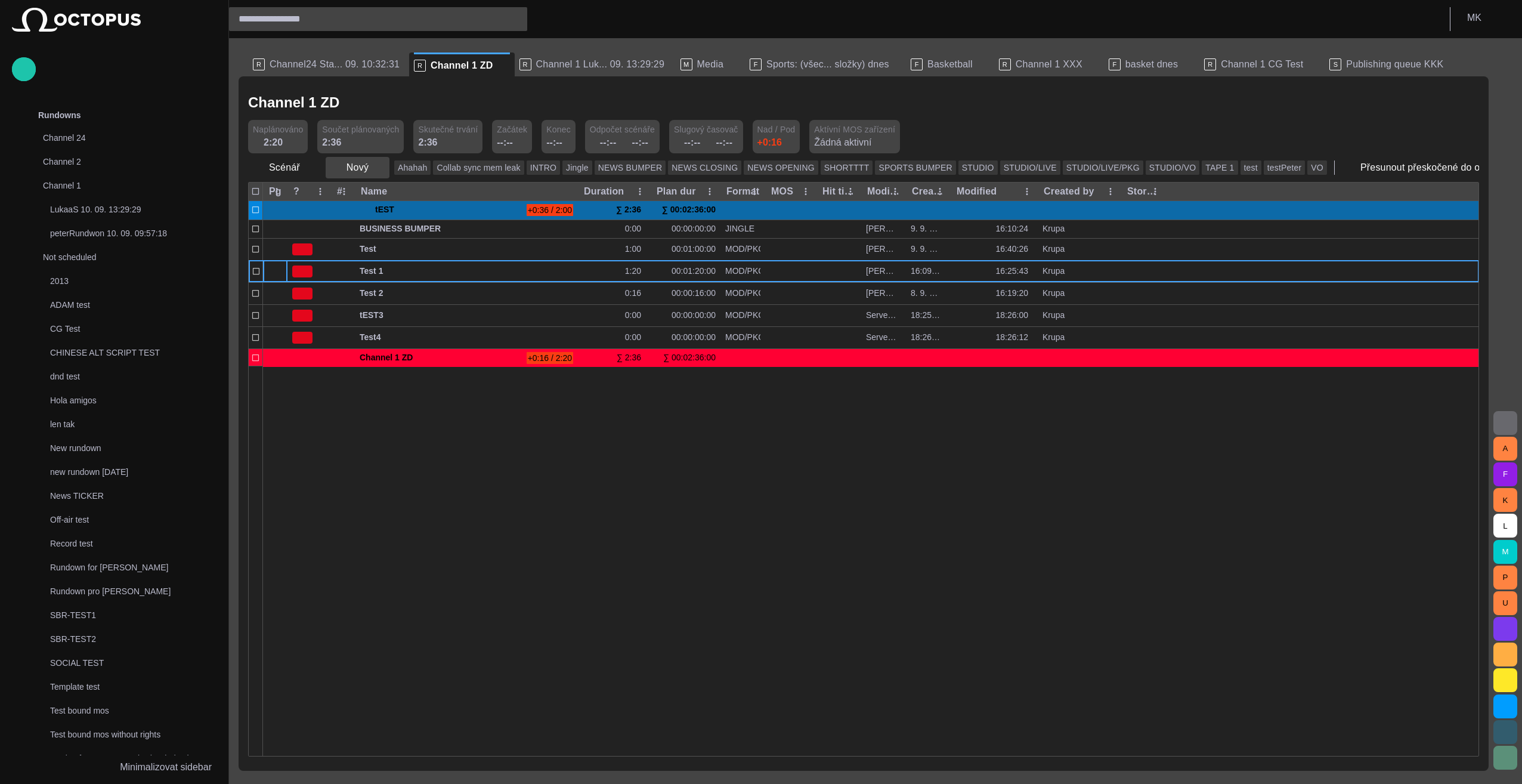
click at [376, 168] on span "button" at bounding box center [379, 168] width 12 height 12
click at [382, 281] on li "Segment" at bounding box center [379, 280] width 114 height 22
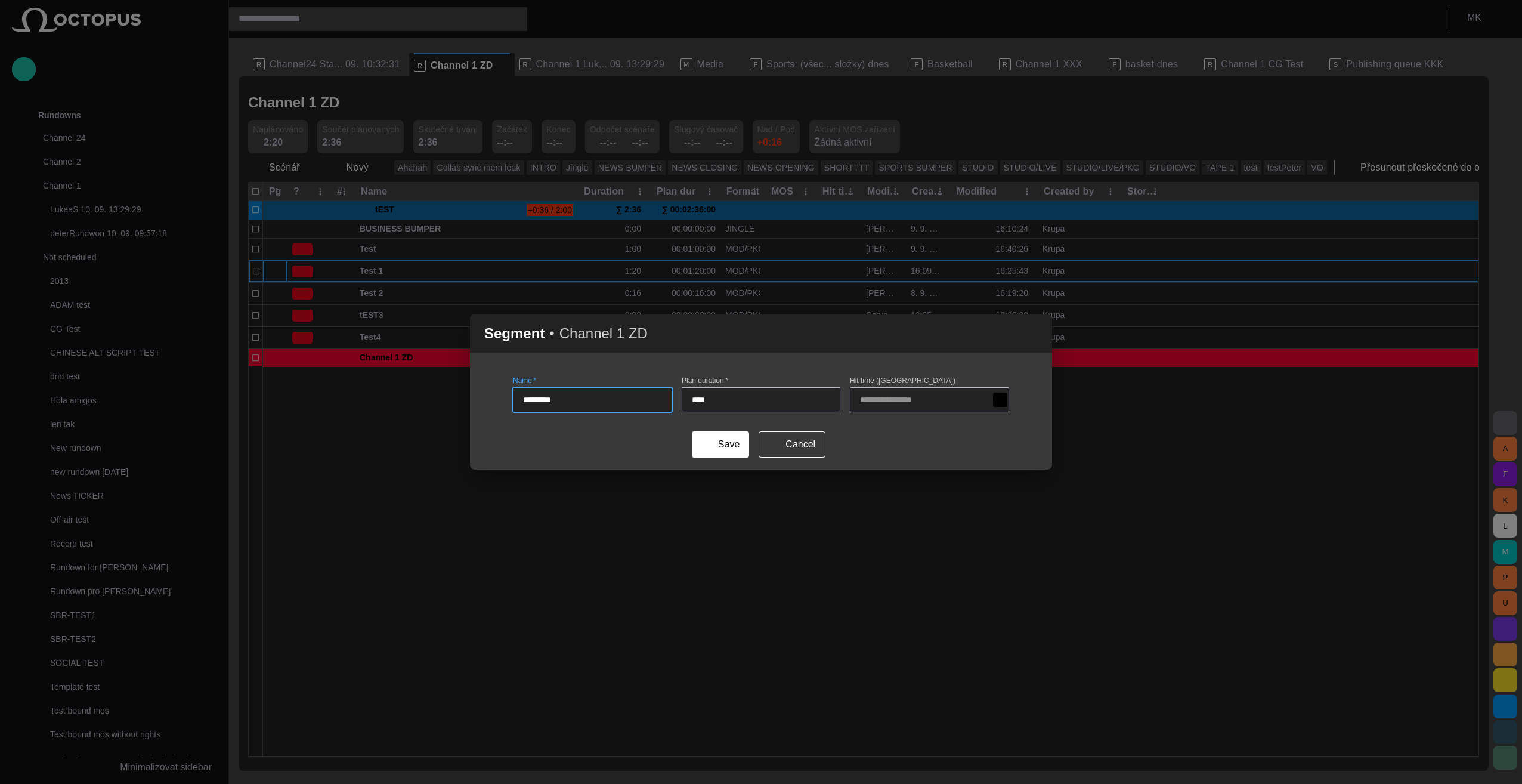
type input "*********"
click at [695, 397] on input "****" at bounding box center [761, 399] width 139 height 12
type input "****"
click at [715, 454] on button "Save" at bounding box center [721, 445] width 57 height 26
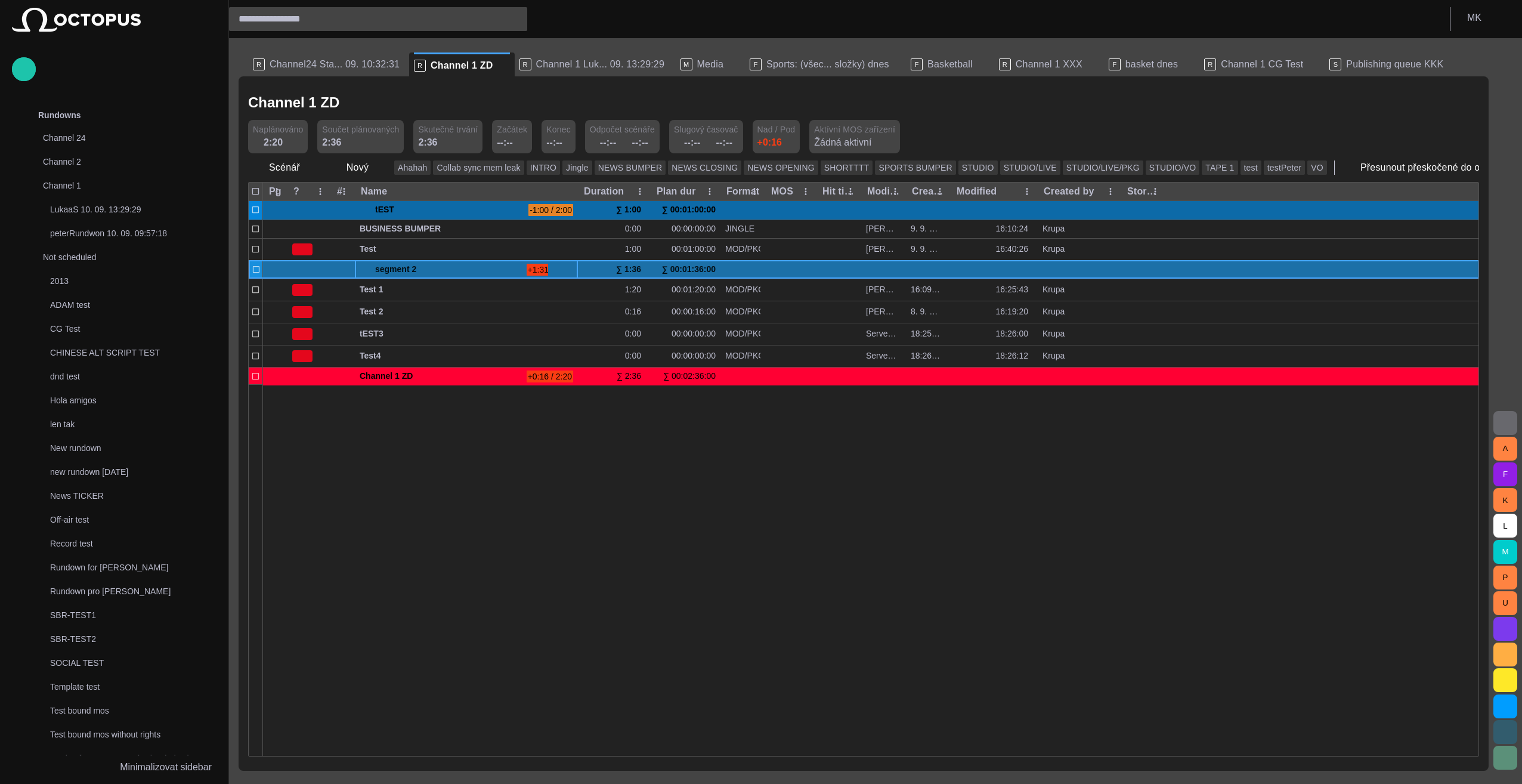
click at [363, 269] on span at bounding box center [364, 269] width 10 height 10
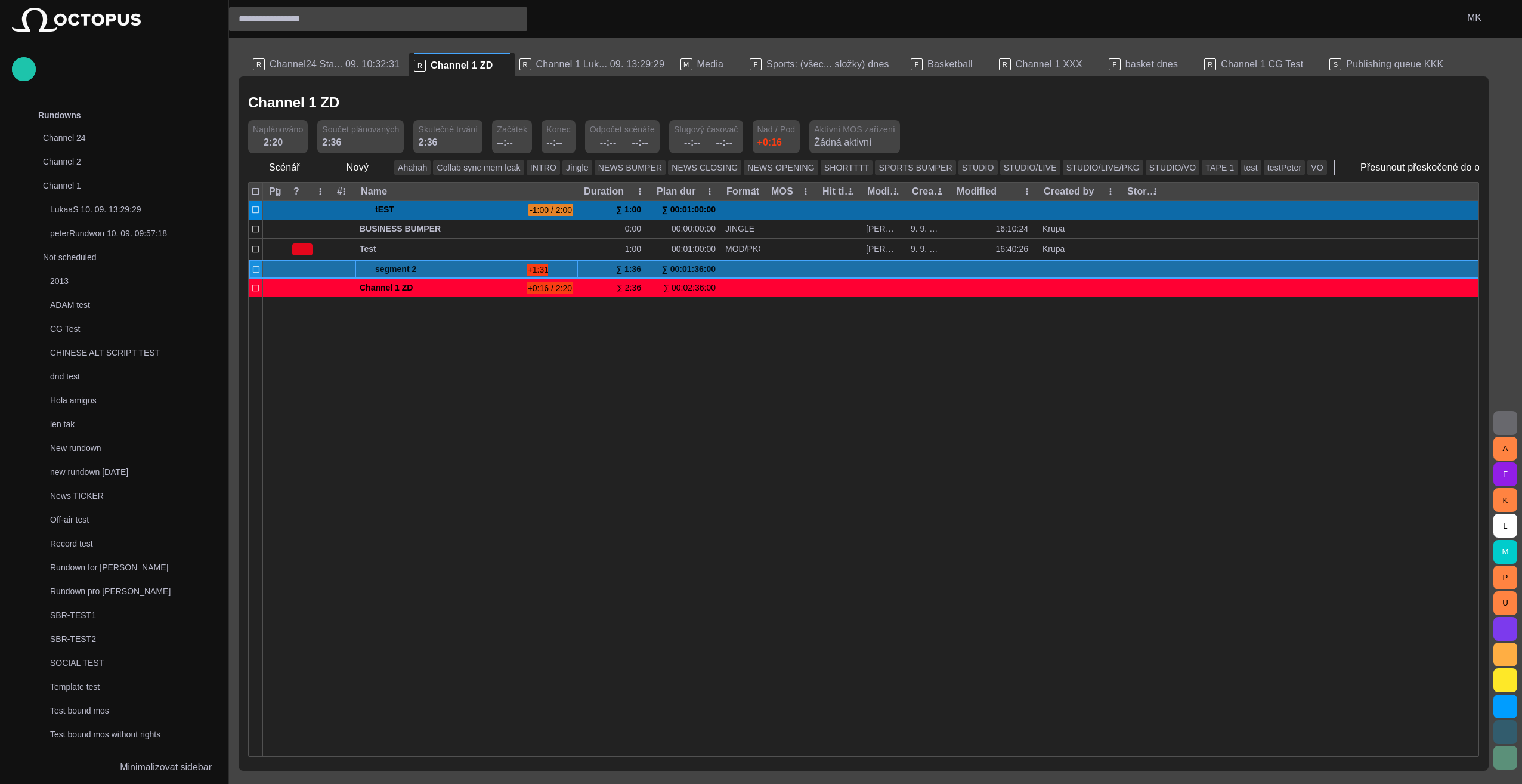
click at [364, 268] on span at bounding box center [364, 269] width 10 height 10
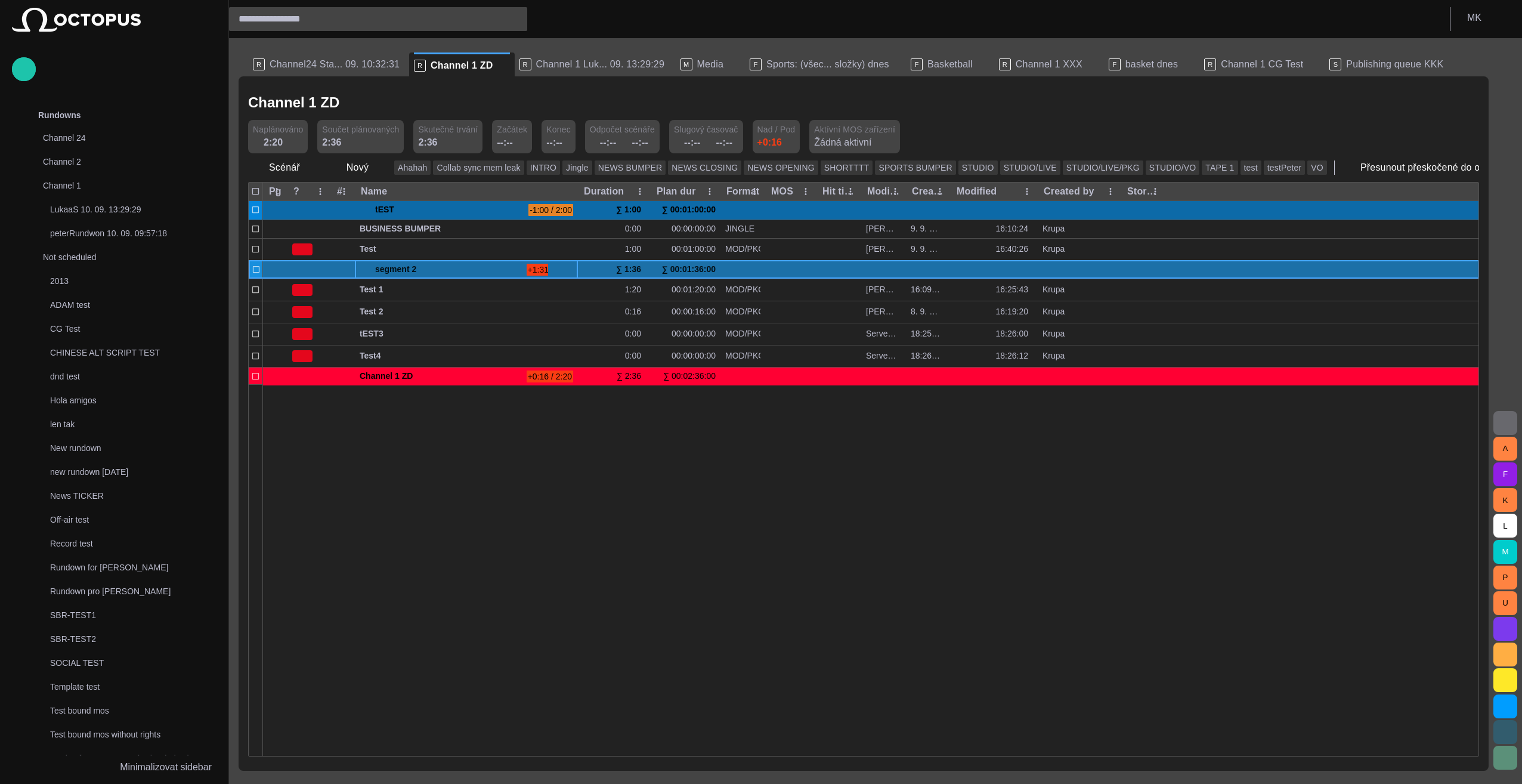
click at [364, 268] on span at bounding box center [364, 269] width 10 height 10
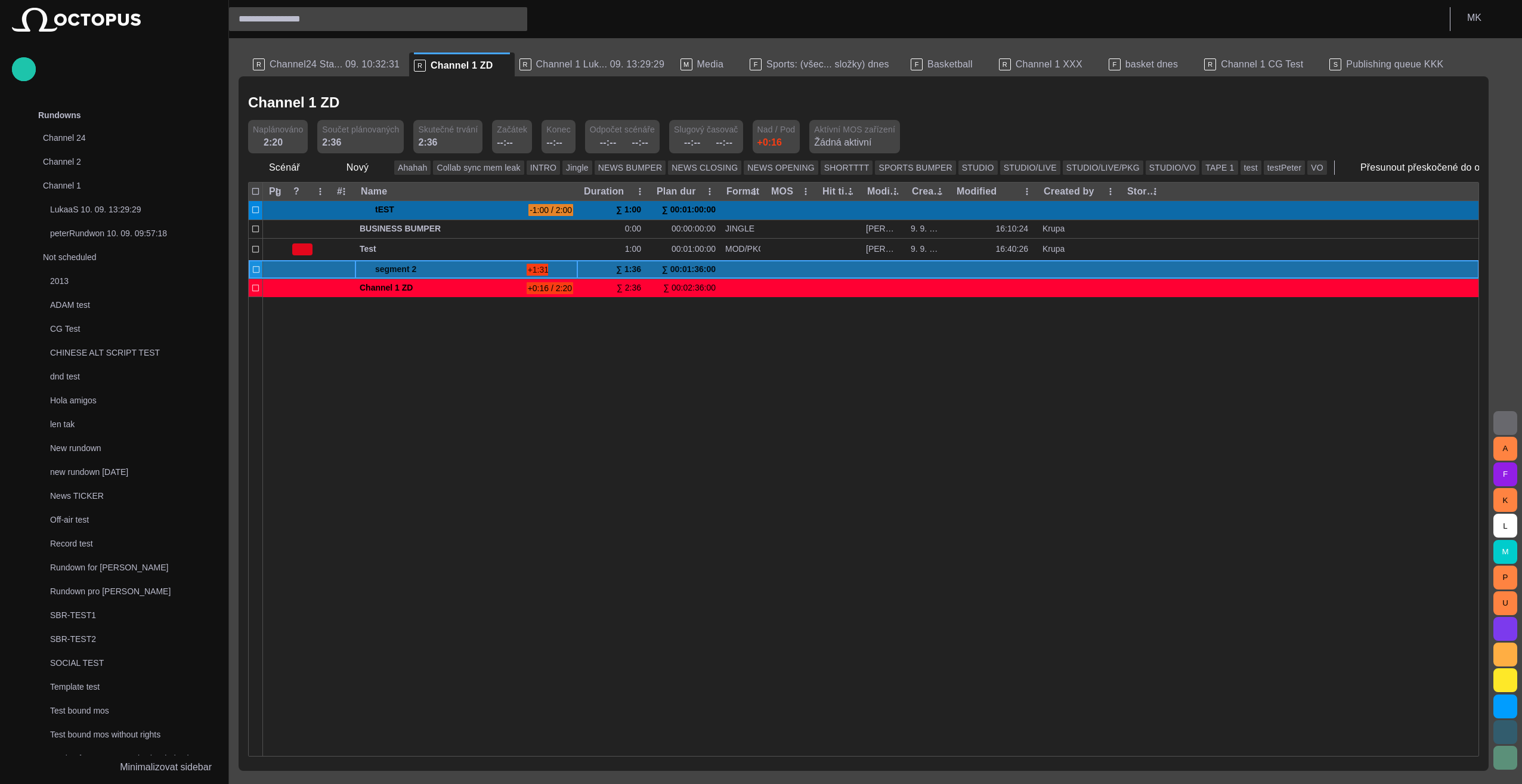
click at [364, 268] on span at bounding box center [364, 269] width 10 height 10
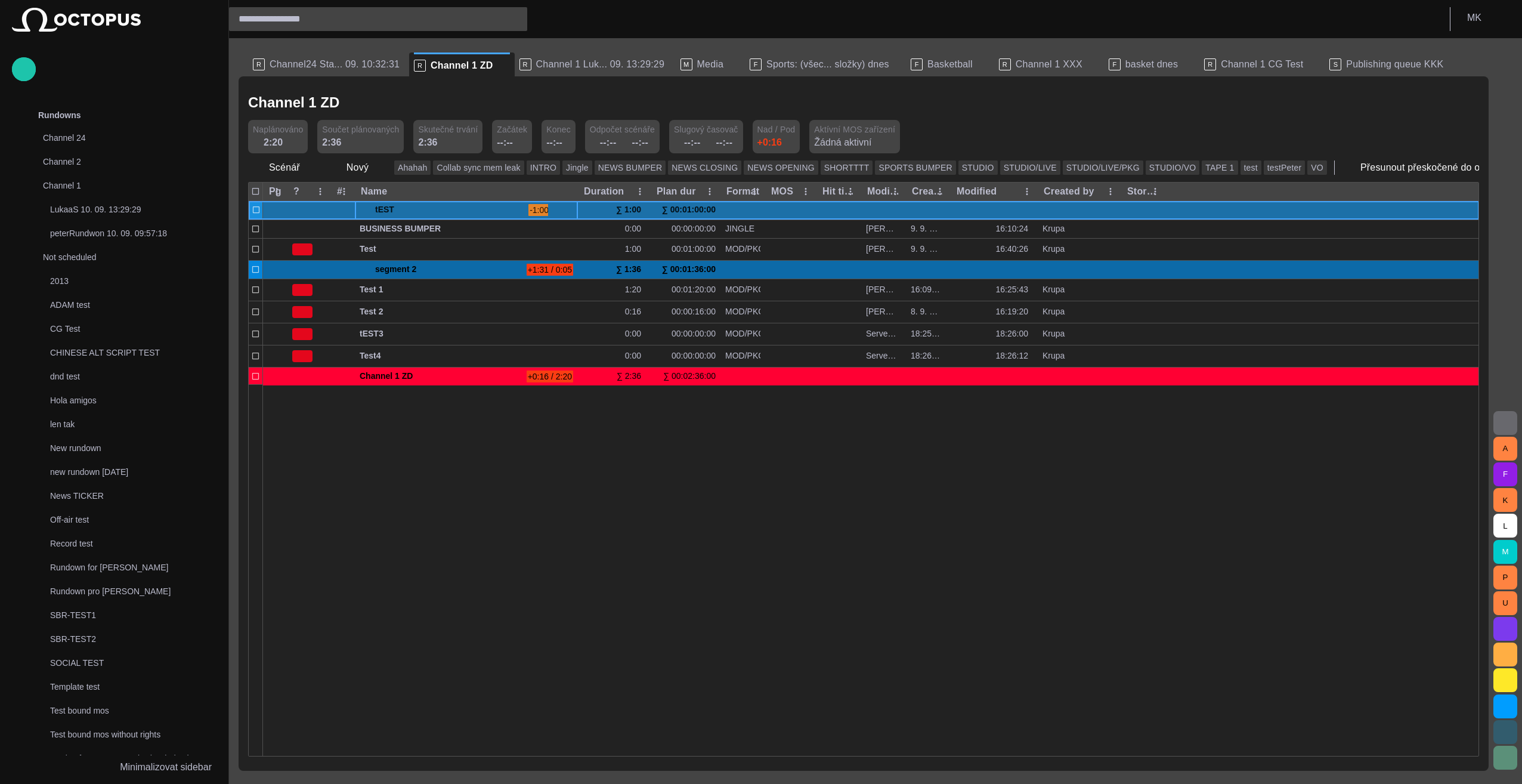
click at [365, 208] on span at bounding box center [364, 209] width 10 height 10
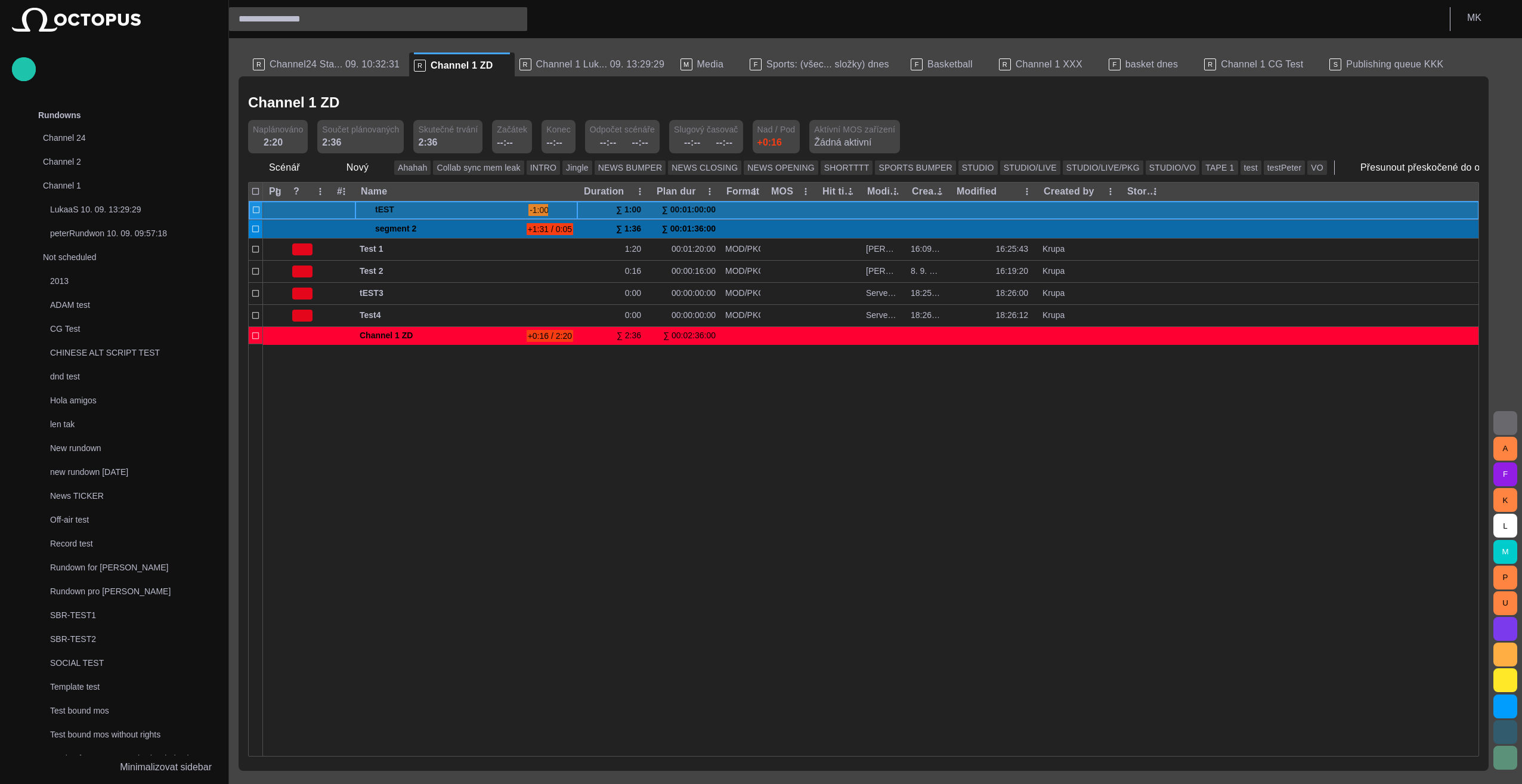
click at [364, 208] on span at bounding box center [364, 209] width 10 height 10
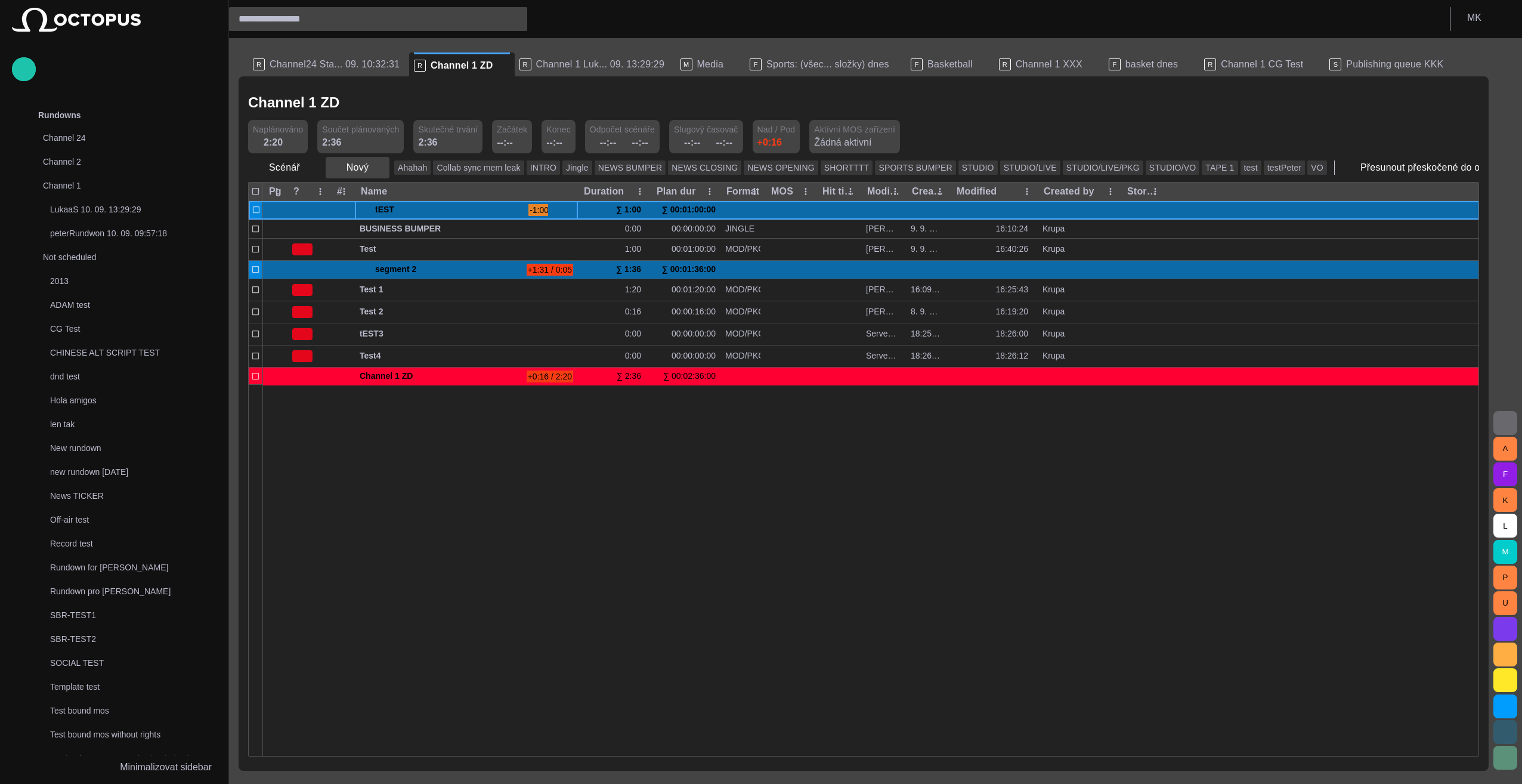
click at [373, 168] on span "button" at bounding box center [379, 168] width 12 height 12
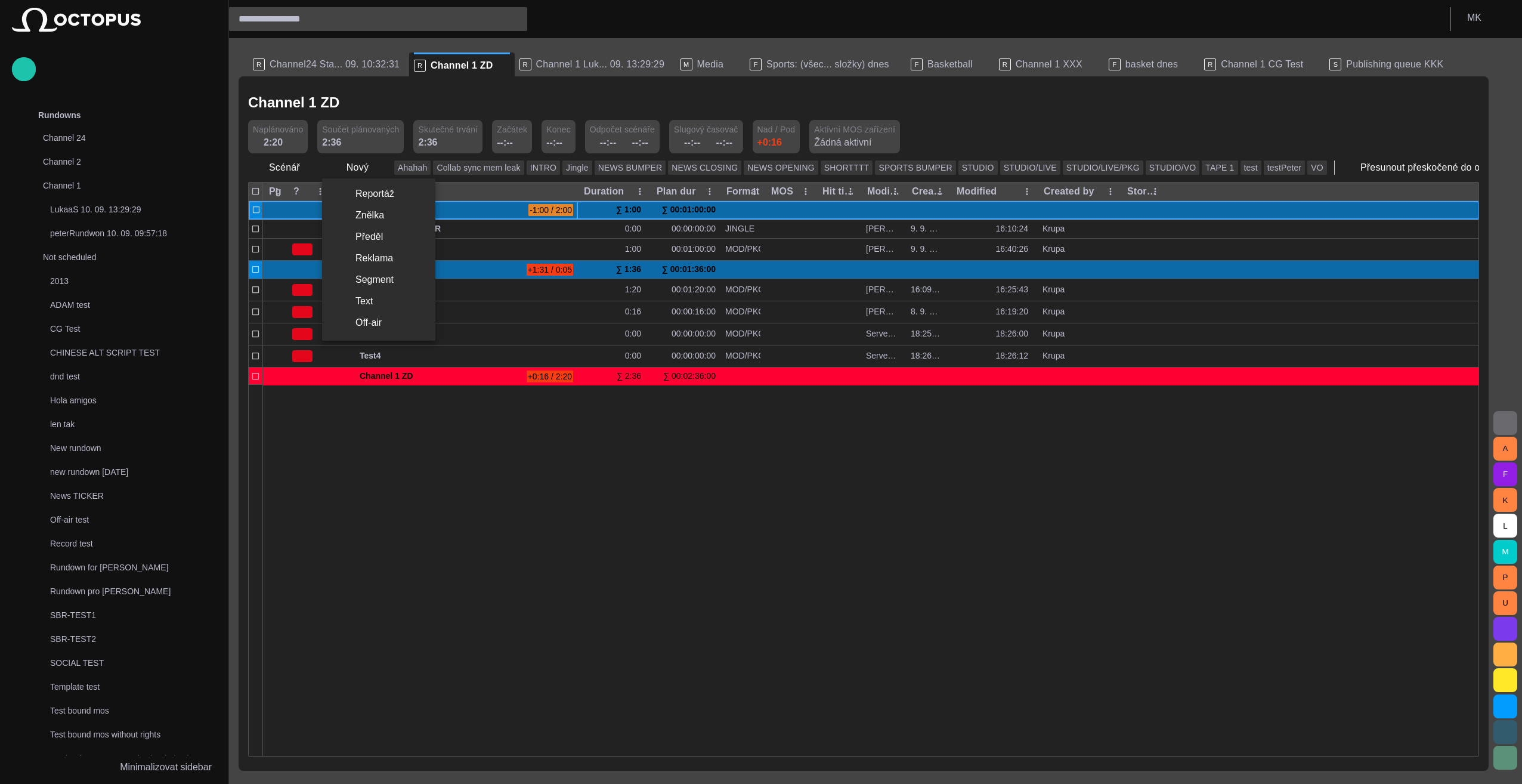
click at [385, 194] on li "Reportáž" at bounding box center [379, 194] width 114 height 22
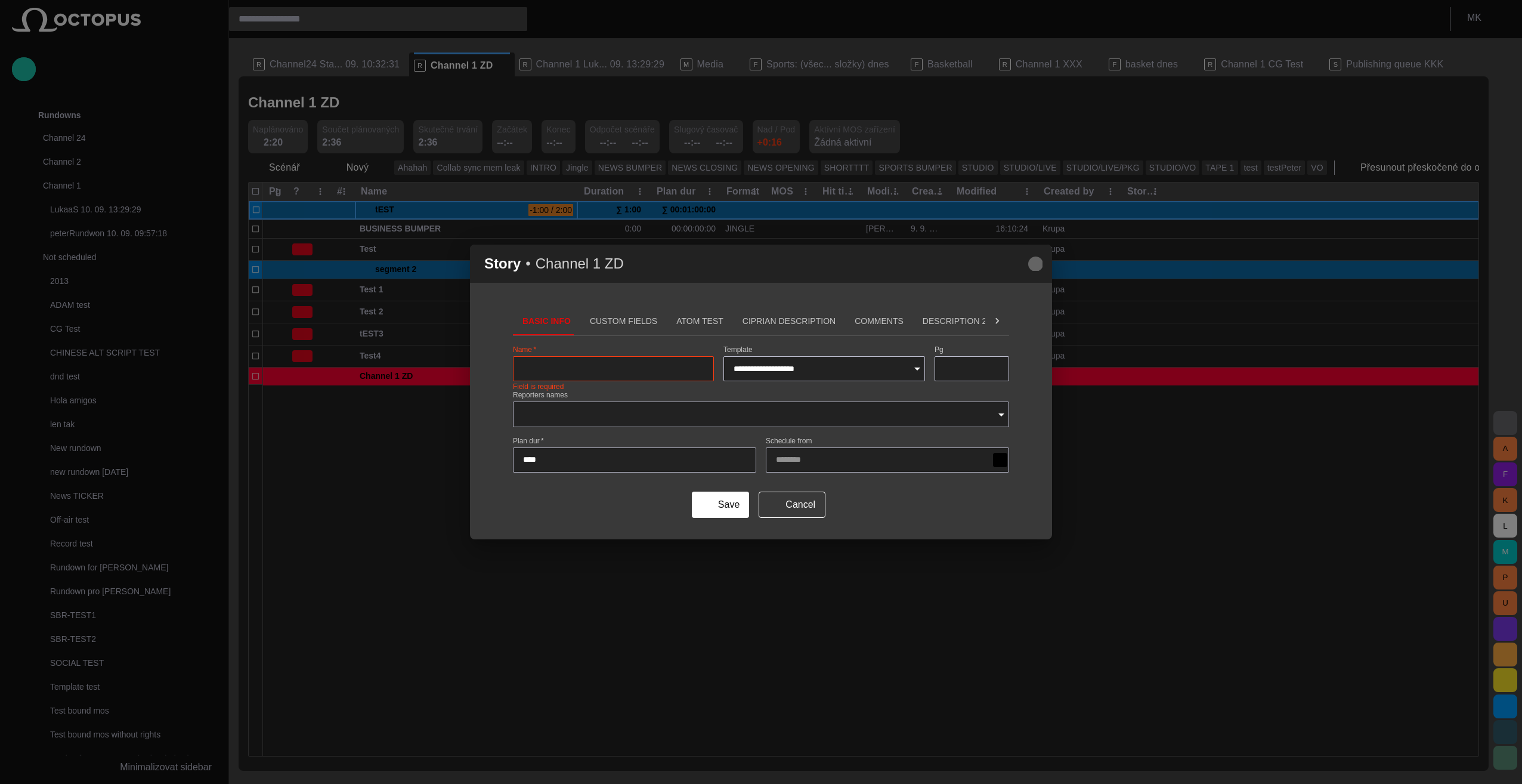
click at [1037, 264] on span "button" at bounding box center [1035, 263] width 14 height 14
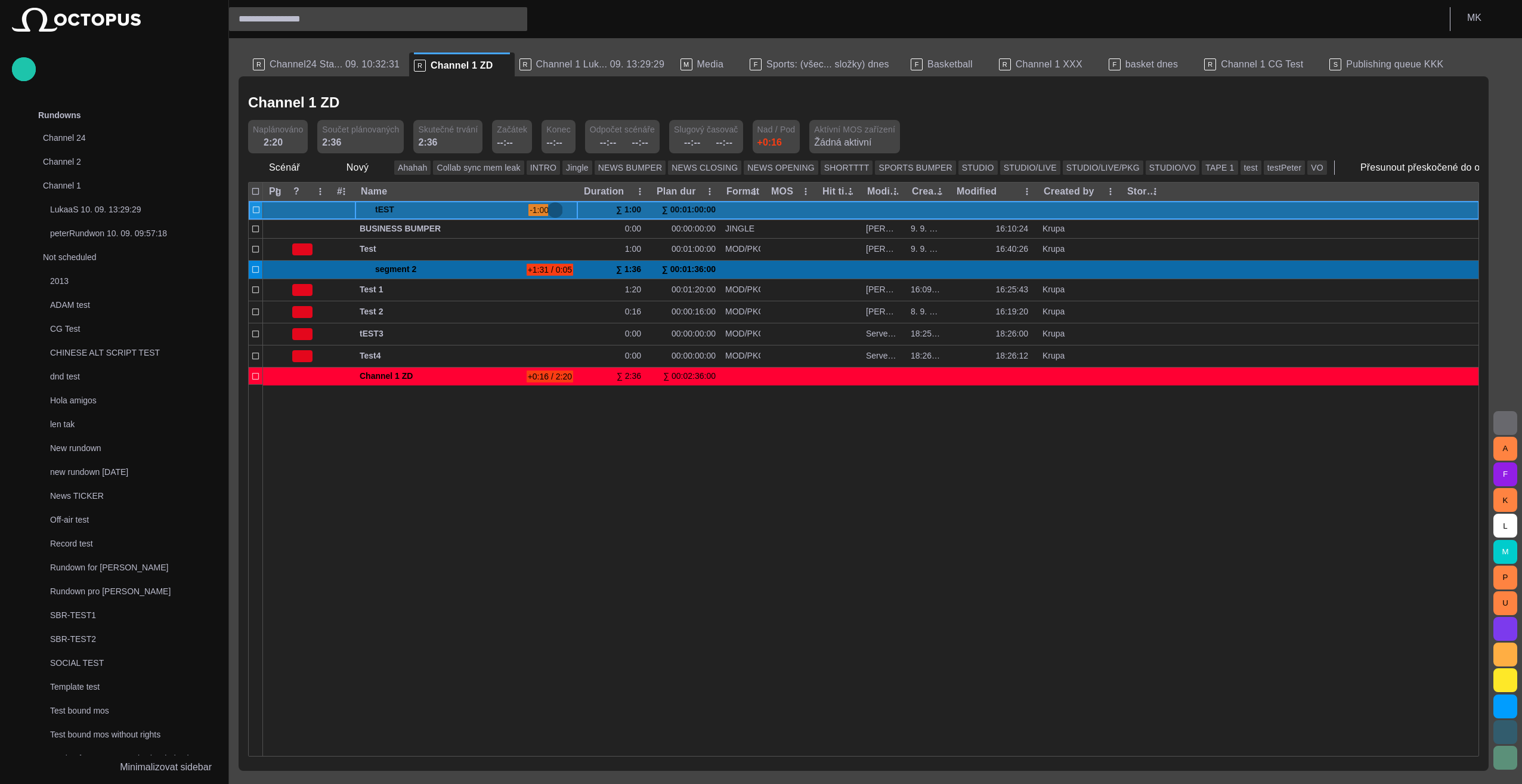
click at [551, 208] on span "button" at bounding box center [555, 209] width 10 height 10
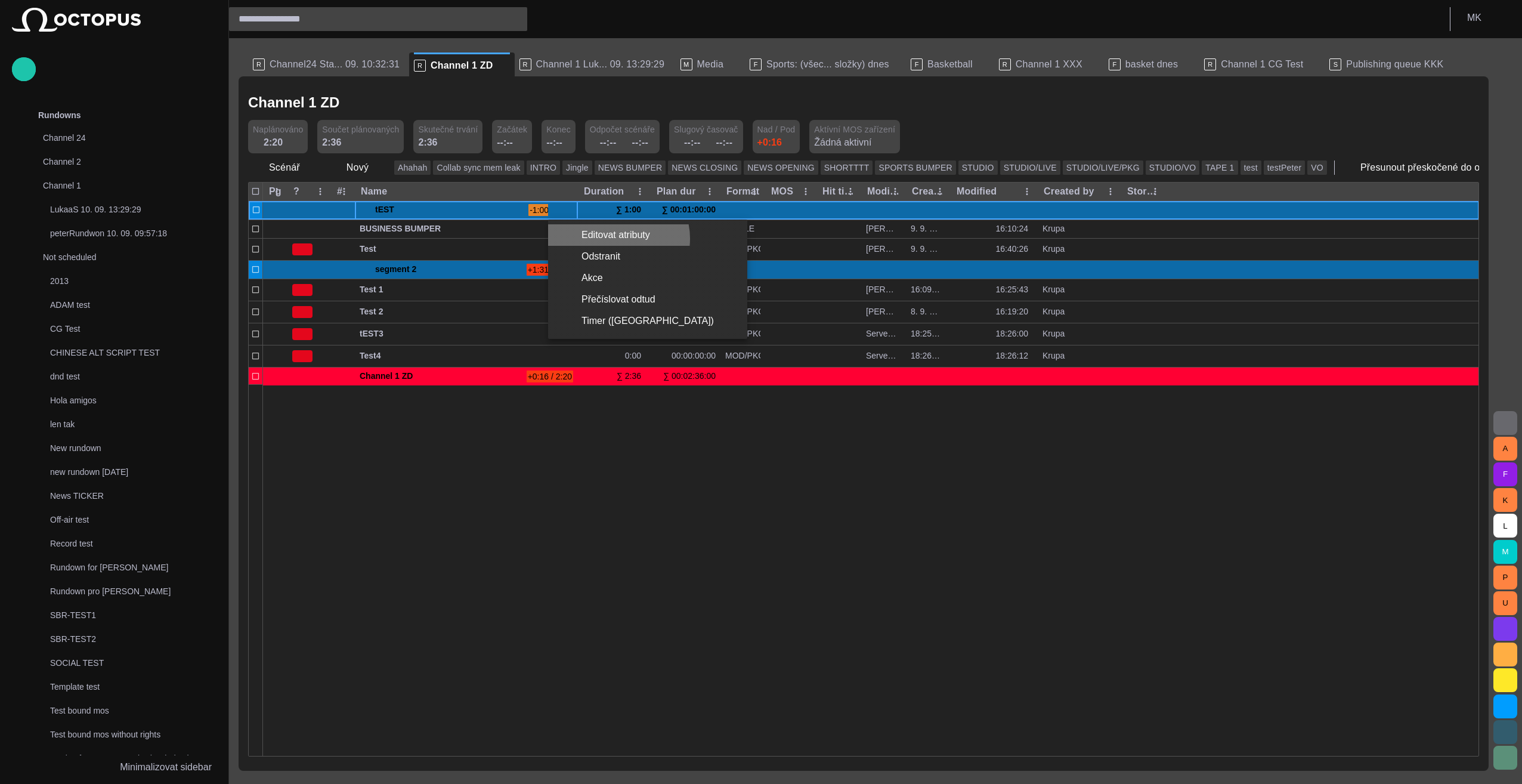
click at [618, 239] on li "Editovat atributy" at bounding box center [647, 234] width 199 height 22
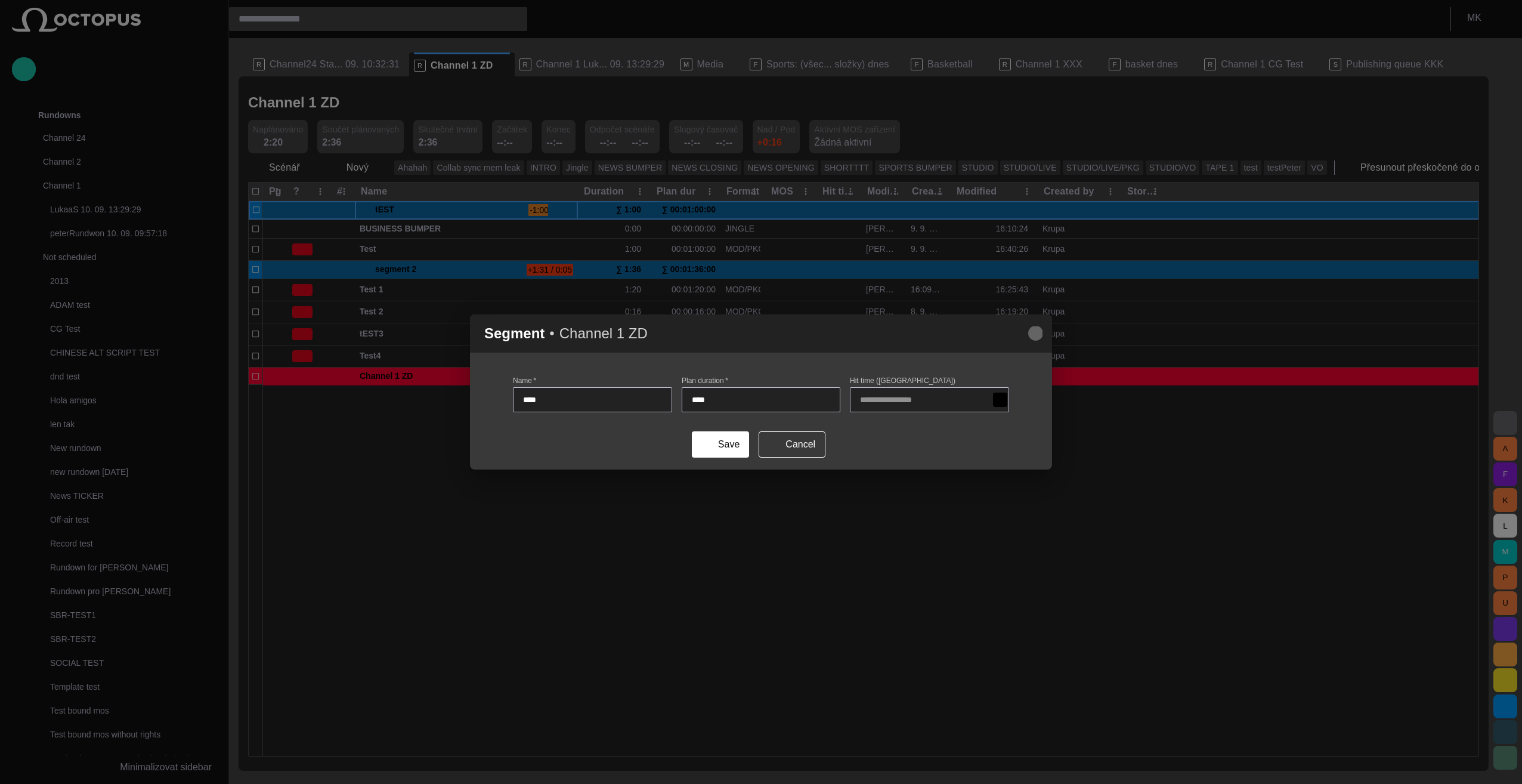
click at [1039, 337] on span "button" at bounding box center [1035, 333] width 14 height 14
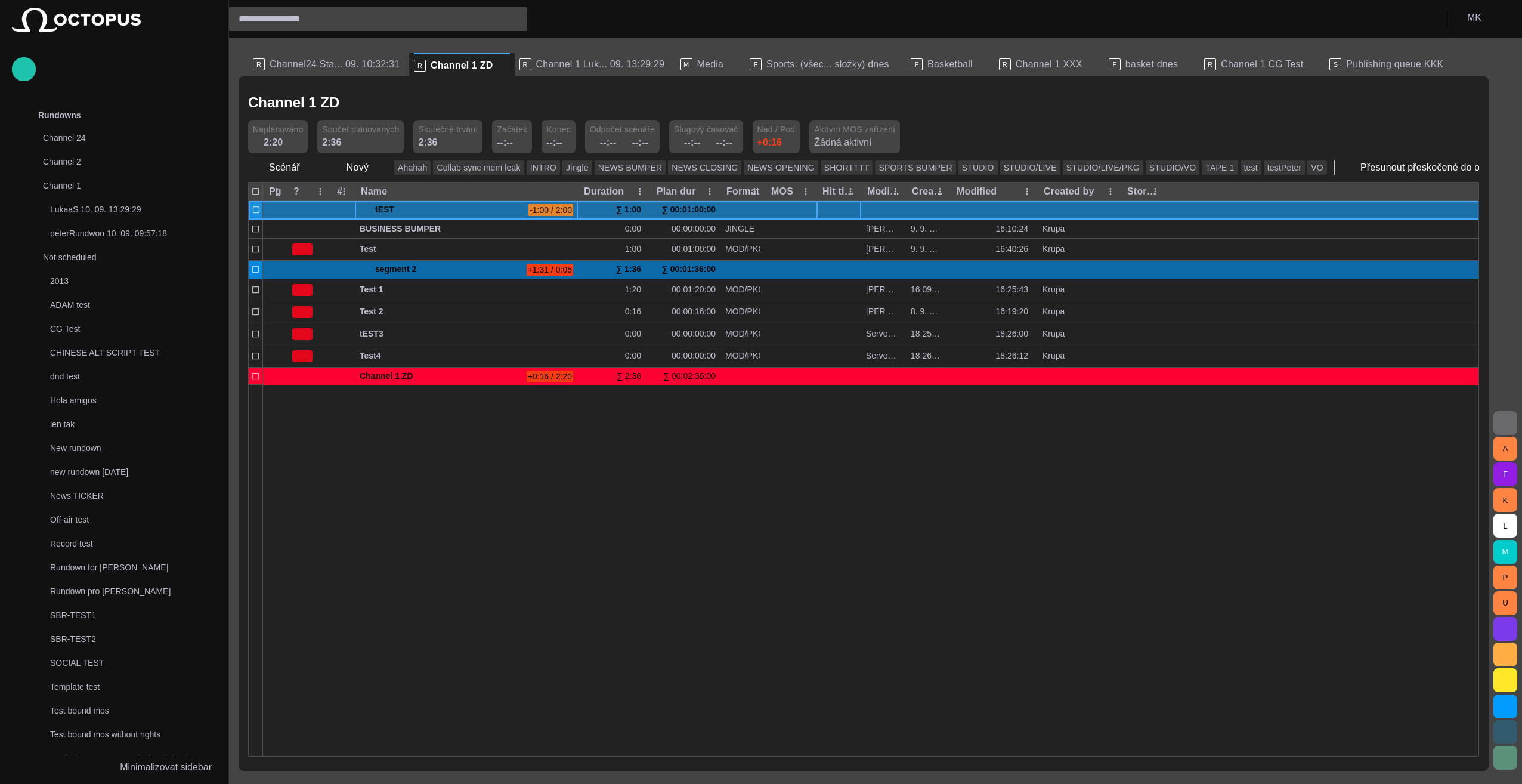
click at [849, 208] on span "button" at bounding box center [853, 209] width 10 height 10
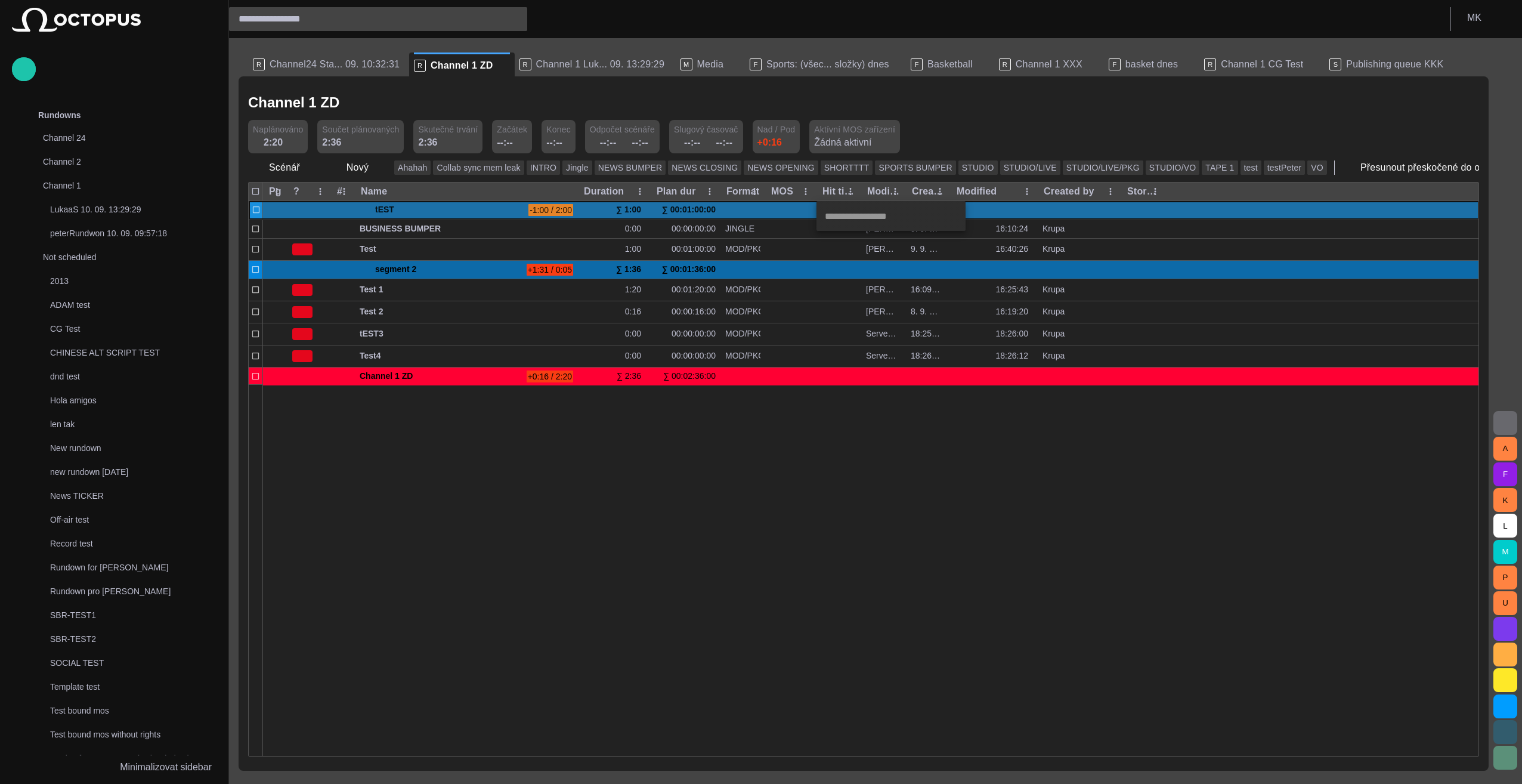
click at [840, 192] on div at bounding box center [761, 392] width 1522 height 784
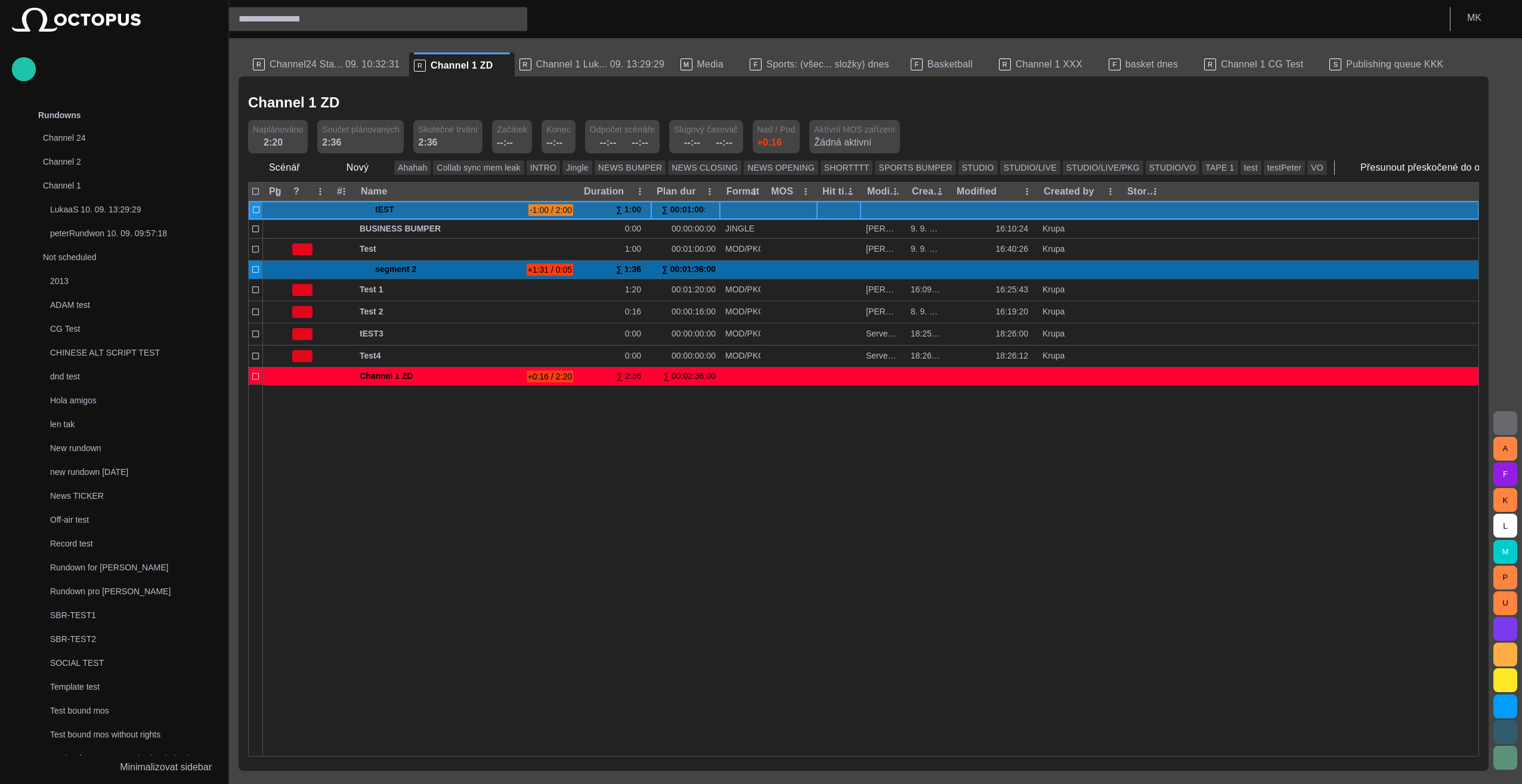
click at [697, 208] on div "∑ 00:01:00:00" at bounding box center [685, 209] width 60 height 18
click at [715, 208] on span "button" at bounding box center [712, 209] width 10 height 10
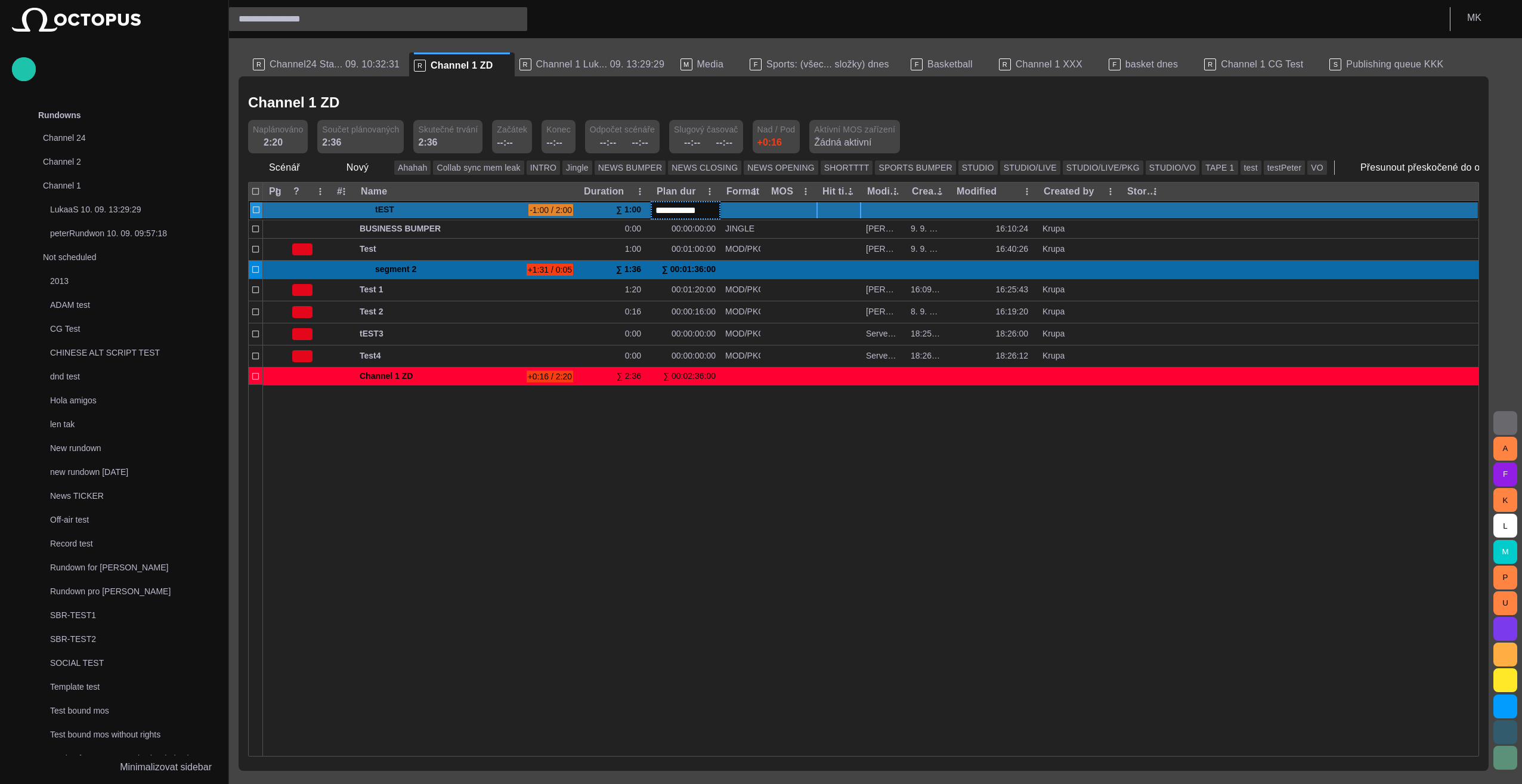
click at [755, 550] on div at bounding box center [871, 570] width 1216 height 372
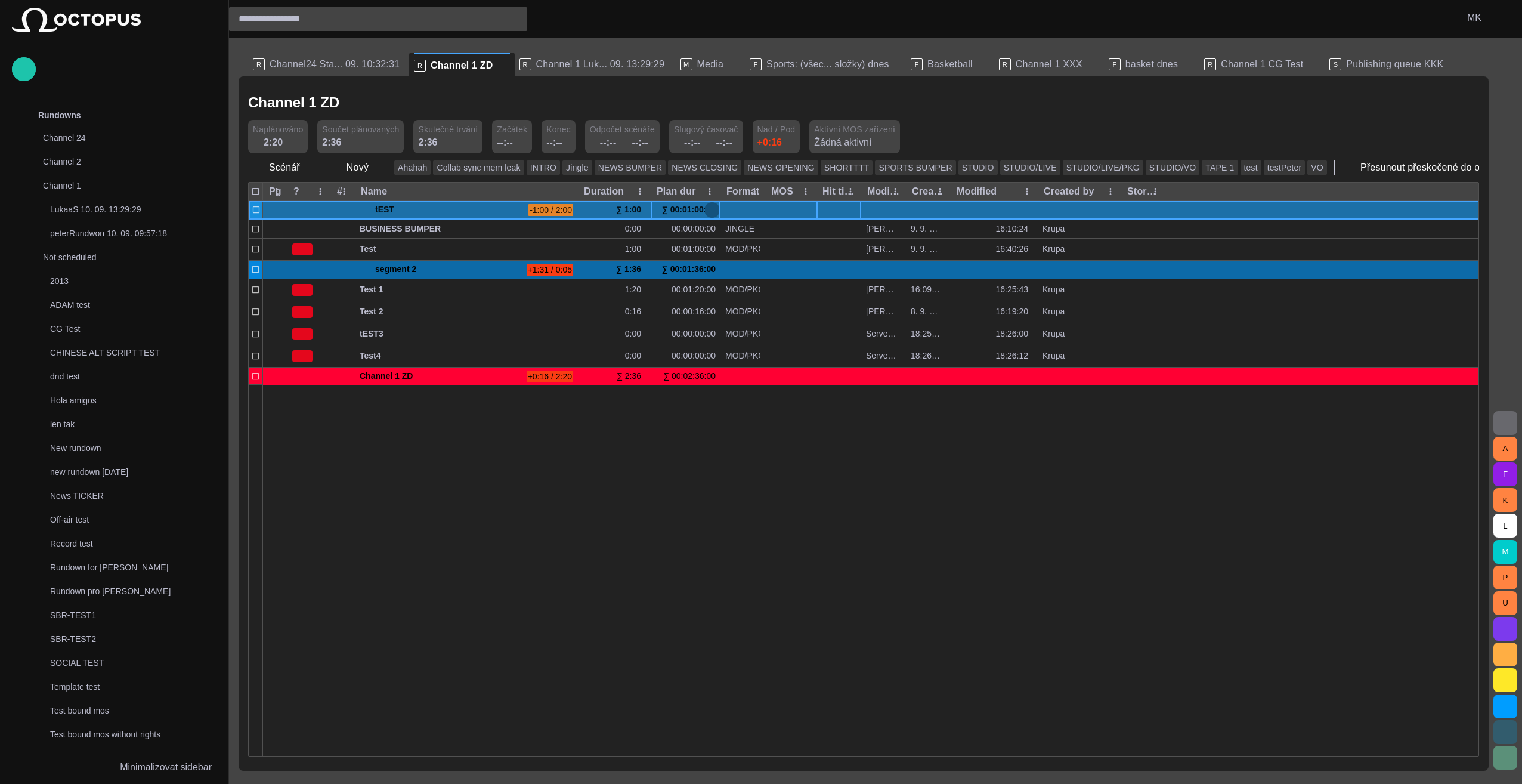
click at [708, 210] on span "button" at bounding box center [712, 209] width 10 height 10
click at [0, 0] on span "button" at bounding box center [0, 0] width 0 height 0
click at [635, 208] on div "∑ 1:00" at bounding box center [631, 209] width 30 height 18
click at [627, 208] on div "∑ 1:00" at bounding box center [631, 209] width 30 height 18
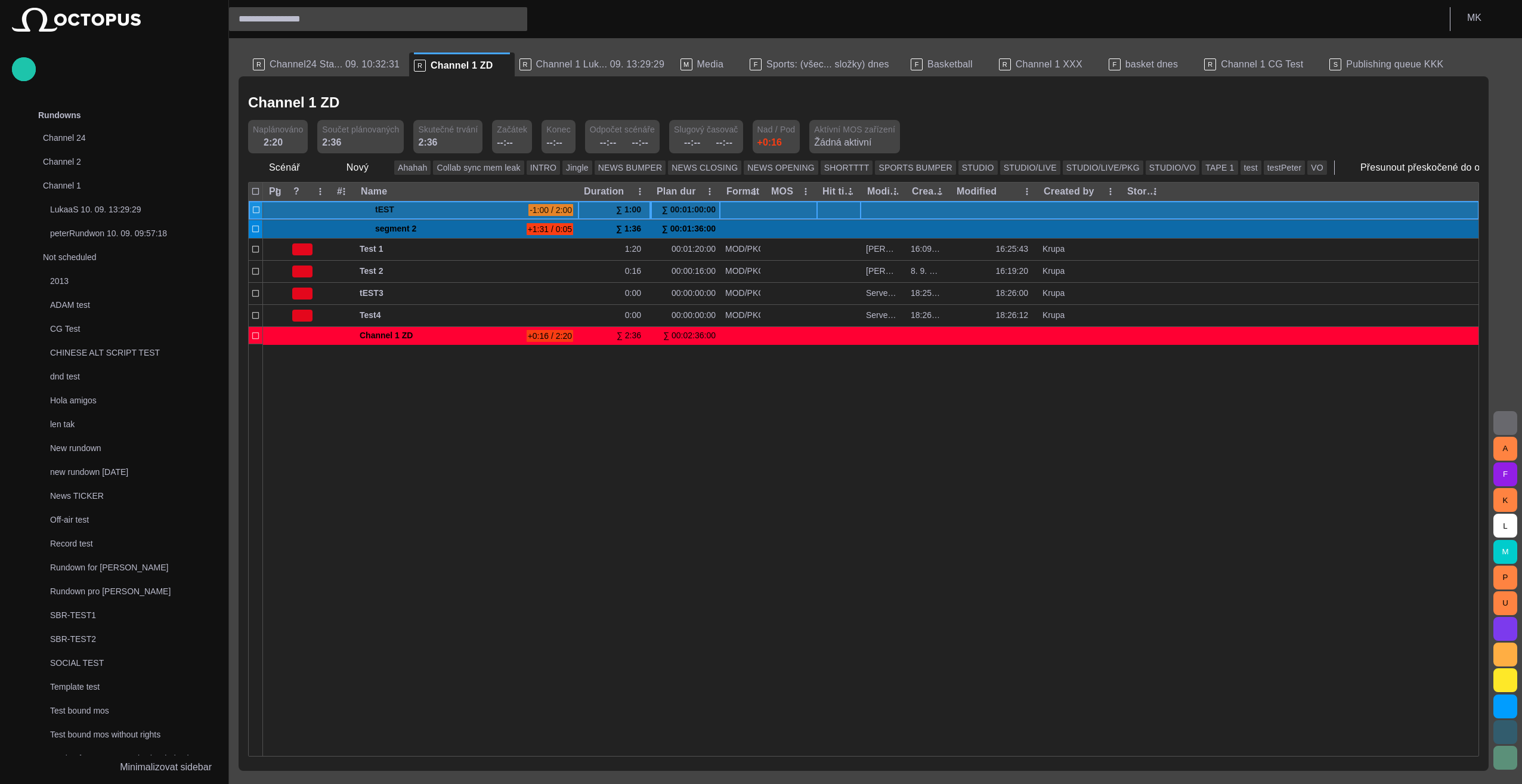
click at [627, 208] on div "∑ 1:00" at bounding box center [631, 209] width 30 height 18
click at [365, 213] on span at bounding box center [364, 209] width 10 height 10
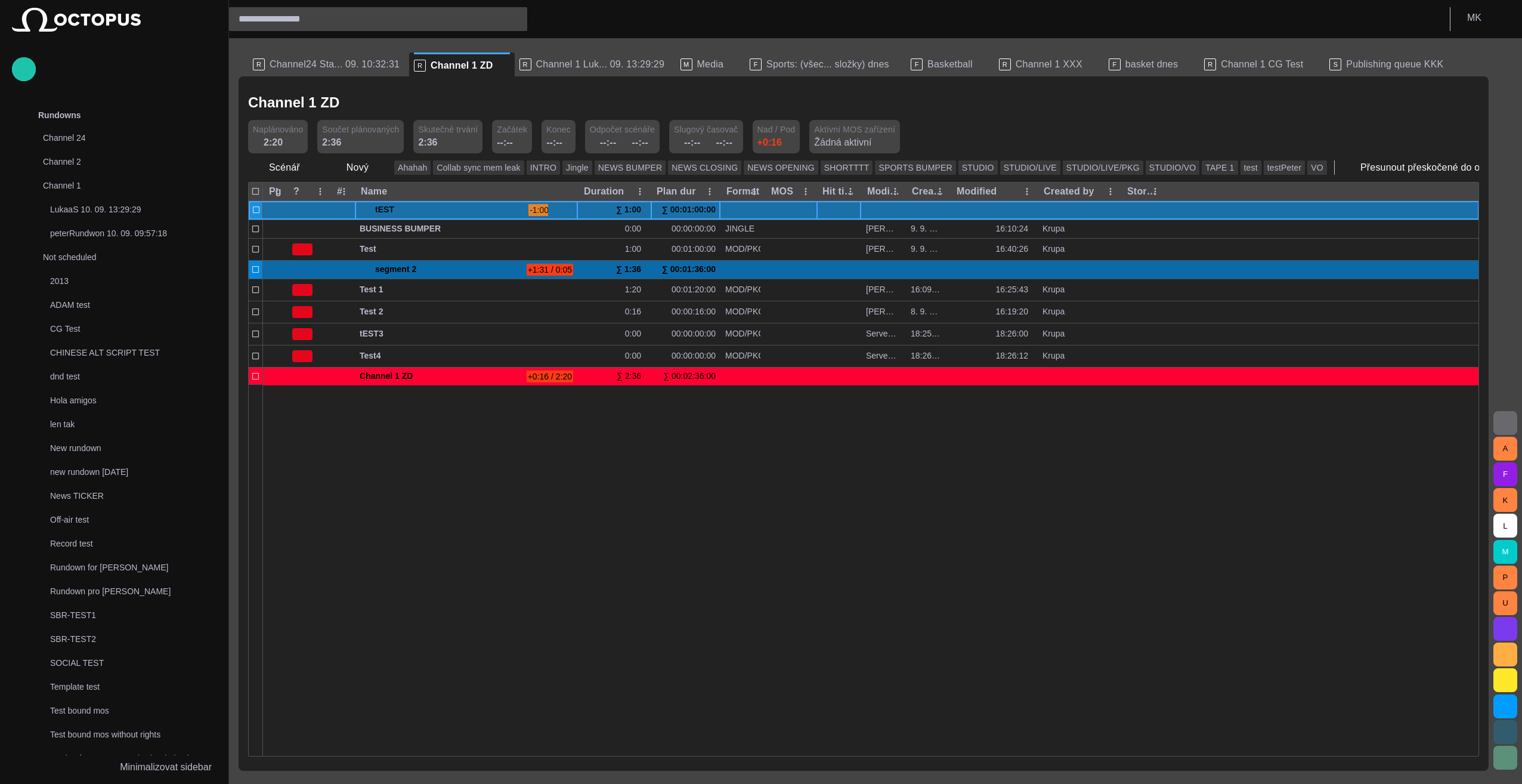
click at [365, 213] on span at bounding box center [364, 209] width 10 height 10
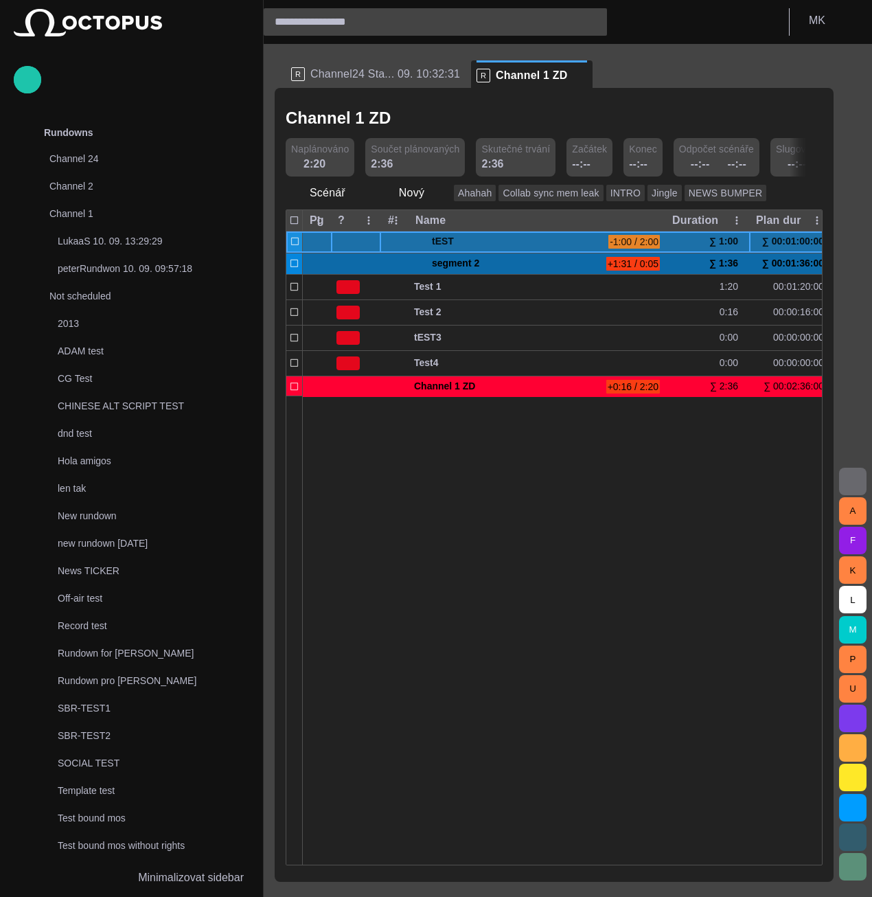
click at [340, 245] on div at bounding box center [356, 241] width 50 height 21
click at [435, 193] on span "button" at bounding box center [437, 193] width 14 height 14
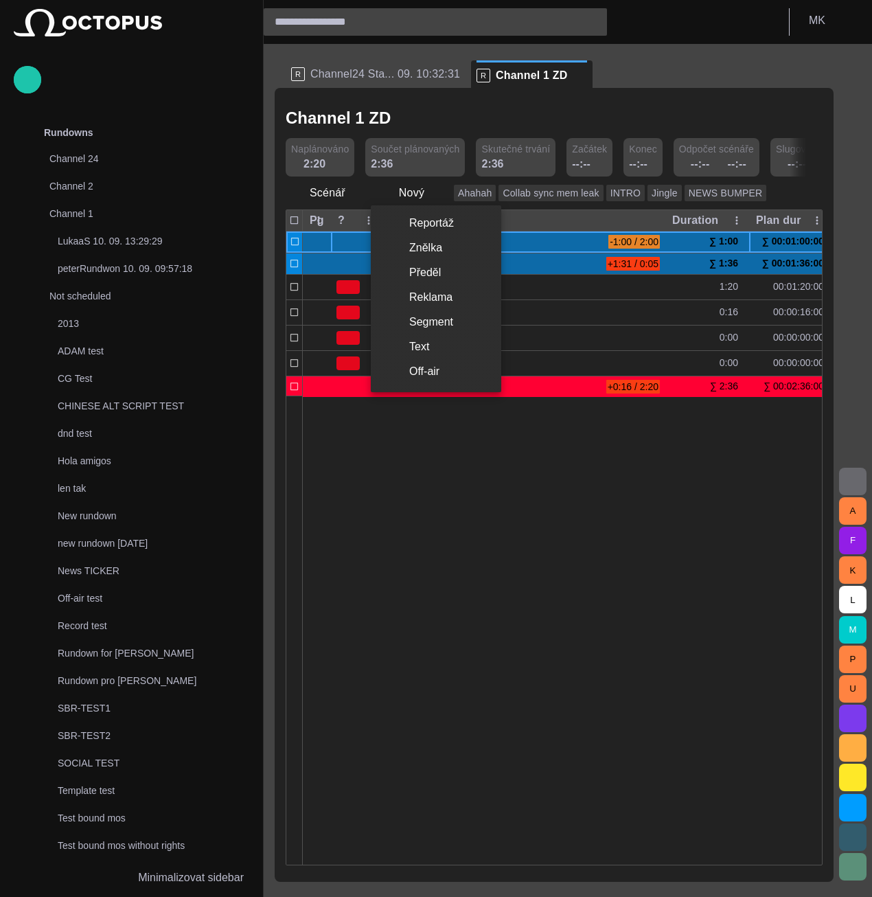
click at [441, 316] on li "Segment" at bounding box center [436, 322] width 131 height 25
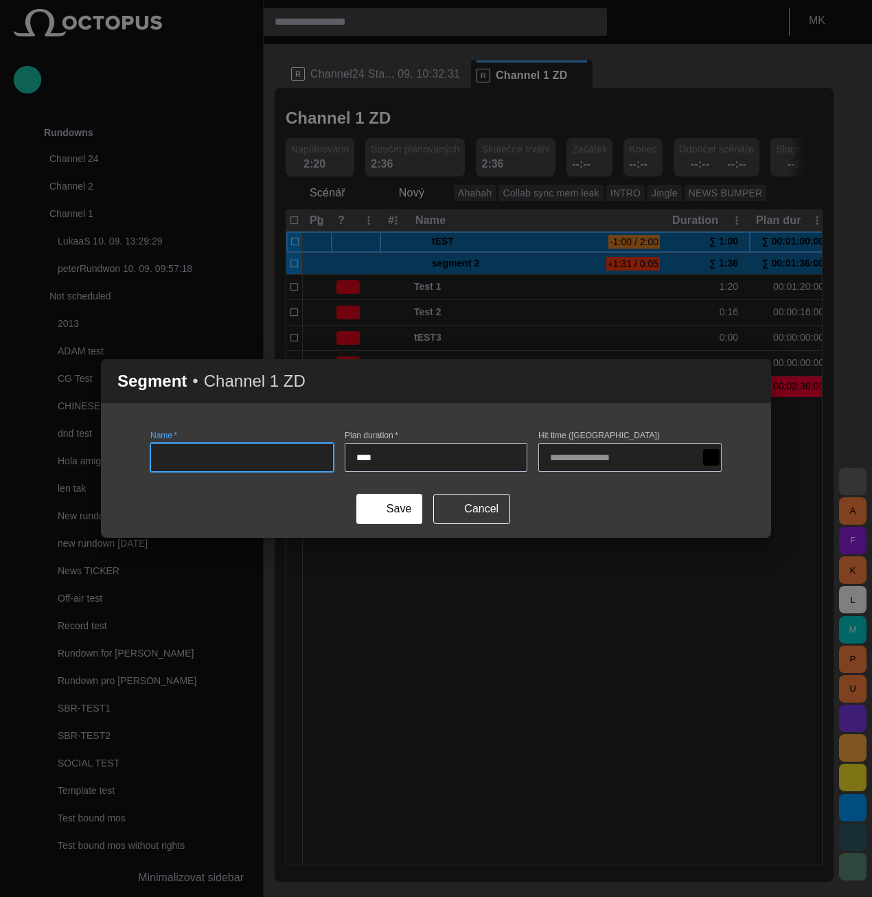
click at [755, 378] on span "button" at bounding box center [752, 381] width 16 height 16
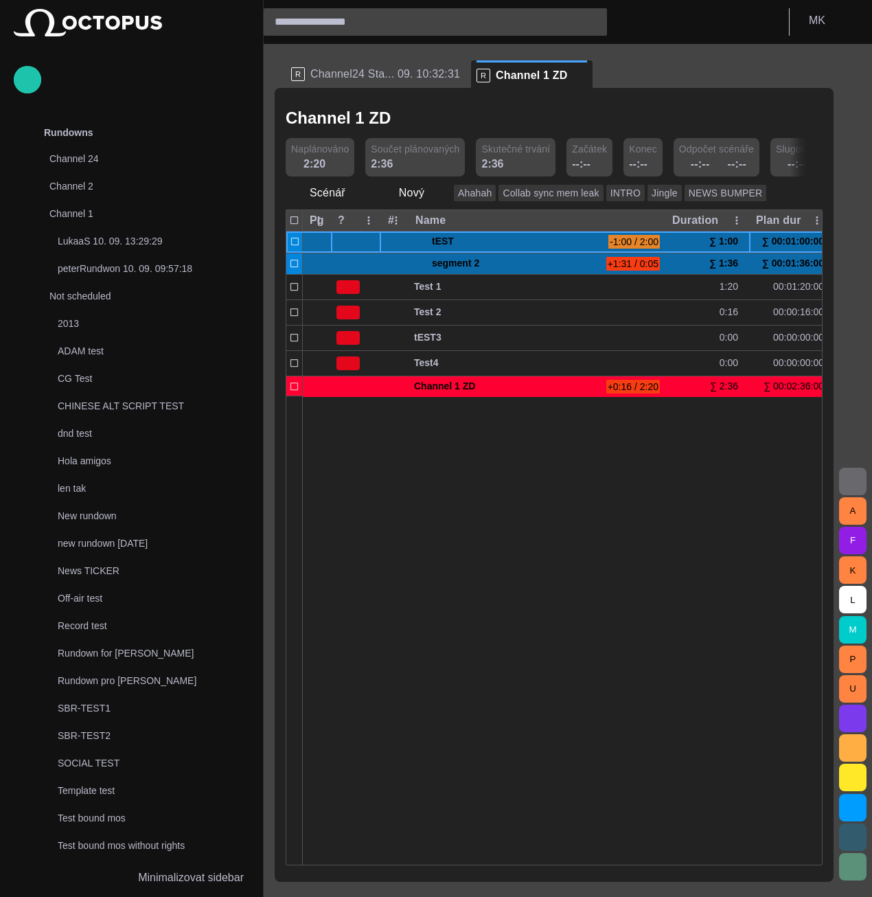
click at [468, 538] on div at bounding box center [823, 630] width 1040 height 469
click at [442, 244] on span "tEST" at bounding box center [517, 241] width 171 height 21
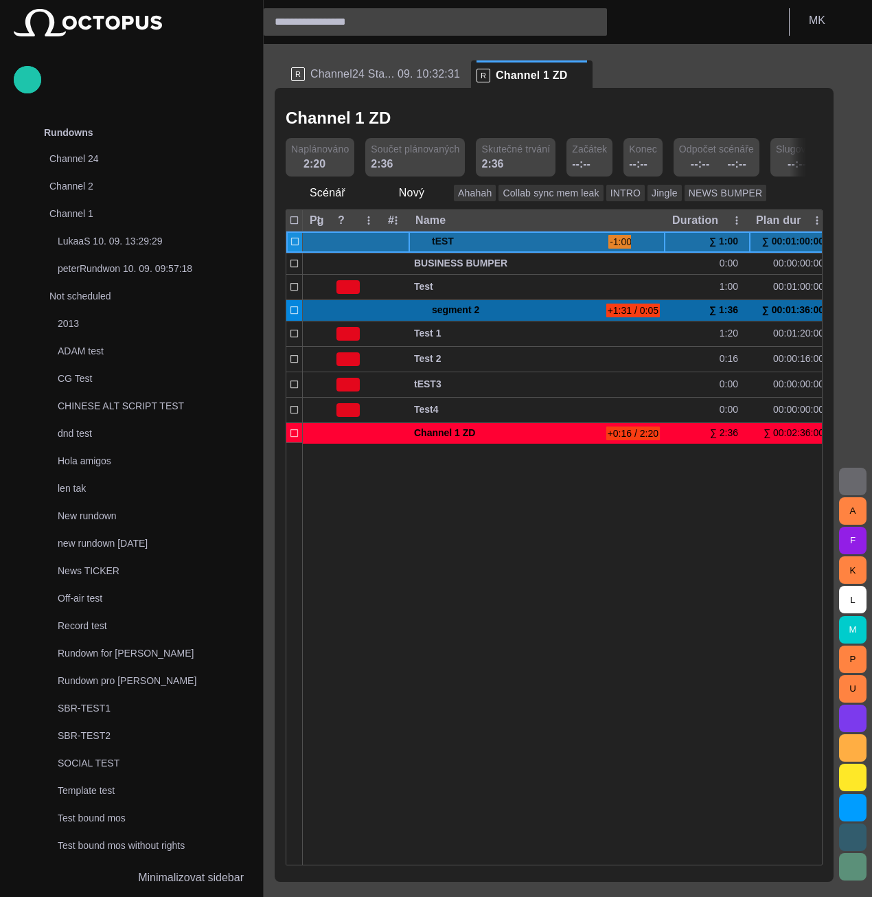
click at [442, 244] on span "tEST" at bounding box center [517, 241] width 171 height 21
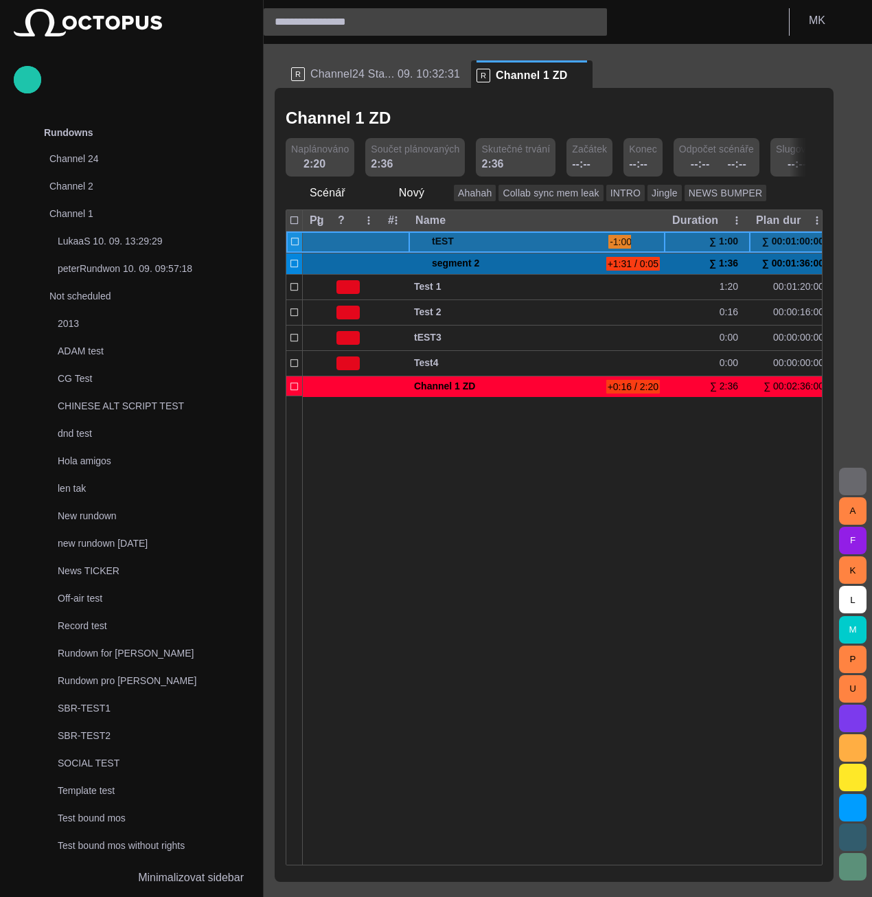
click at [654, 242] on span "button" at bounding box center [655, 241] width 11 height 11
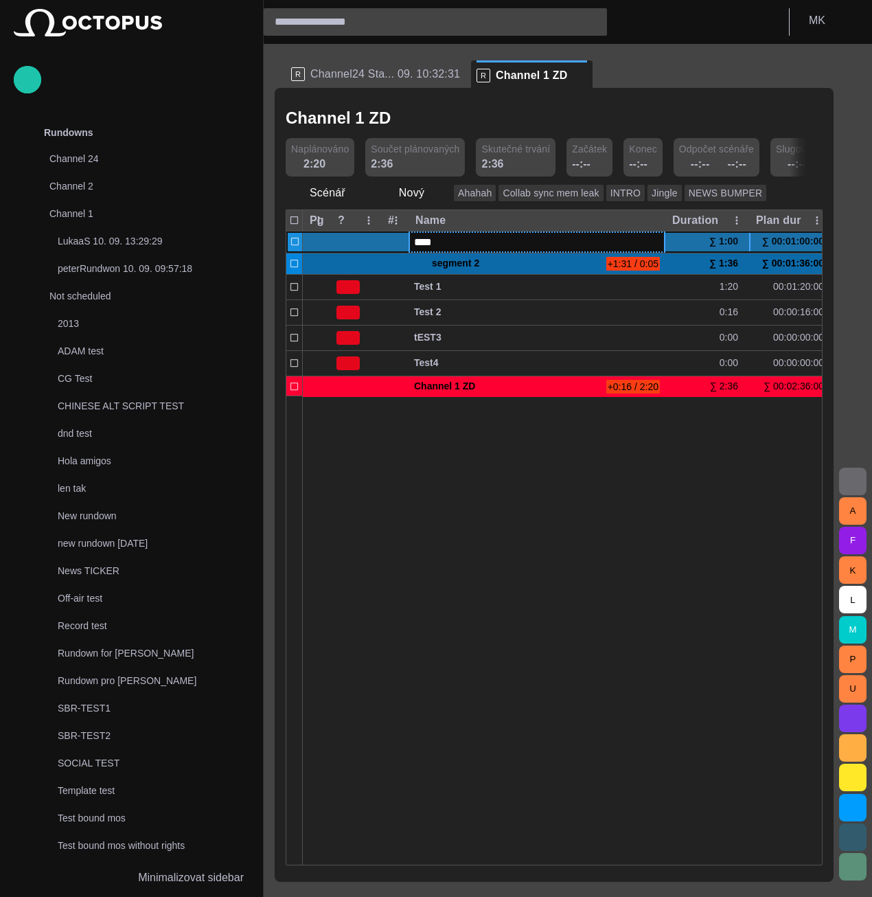
click at [588, 488] on div at bounding box center [823, 630] width 1040 height 469
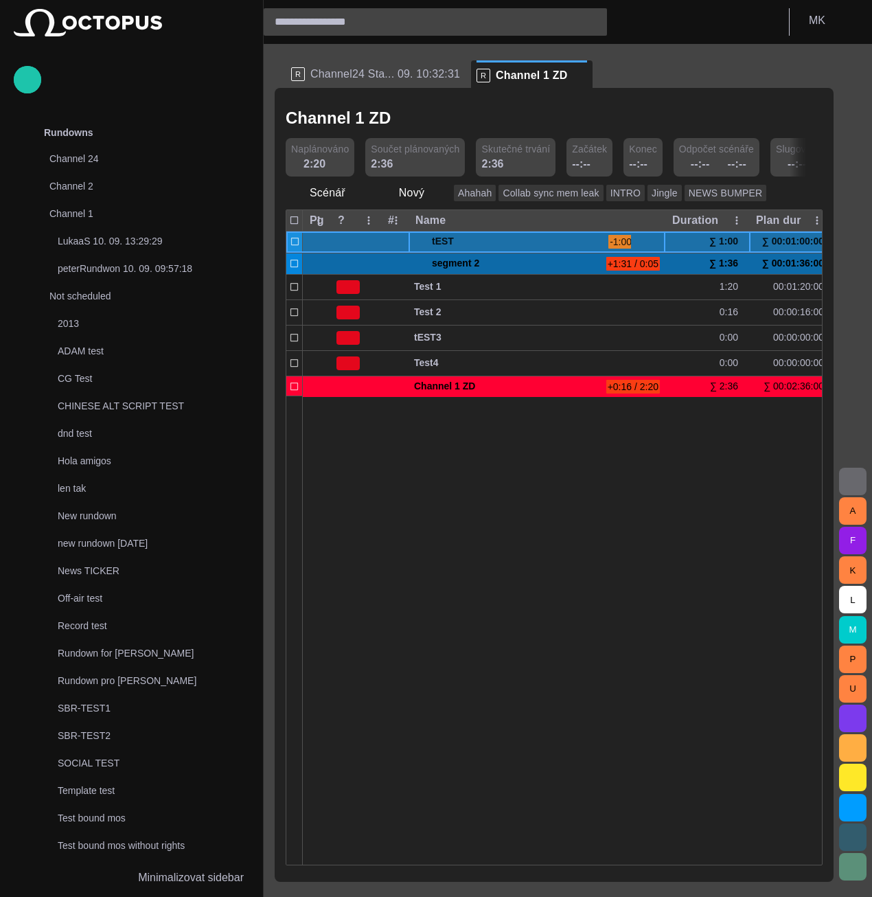
click at [636, 241] on span "button" at bounding box center [639, 241] width 11 height 11
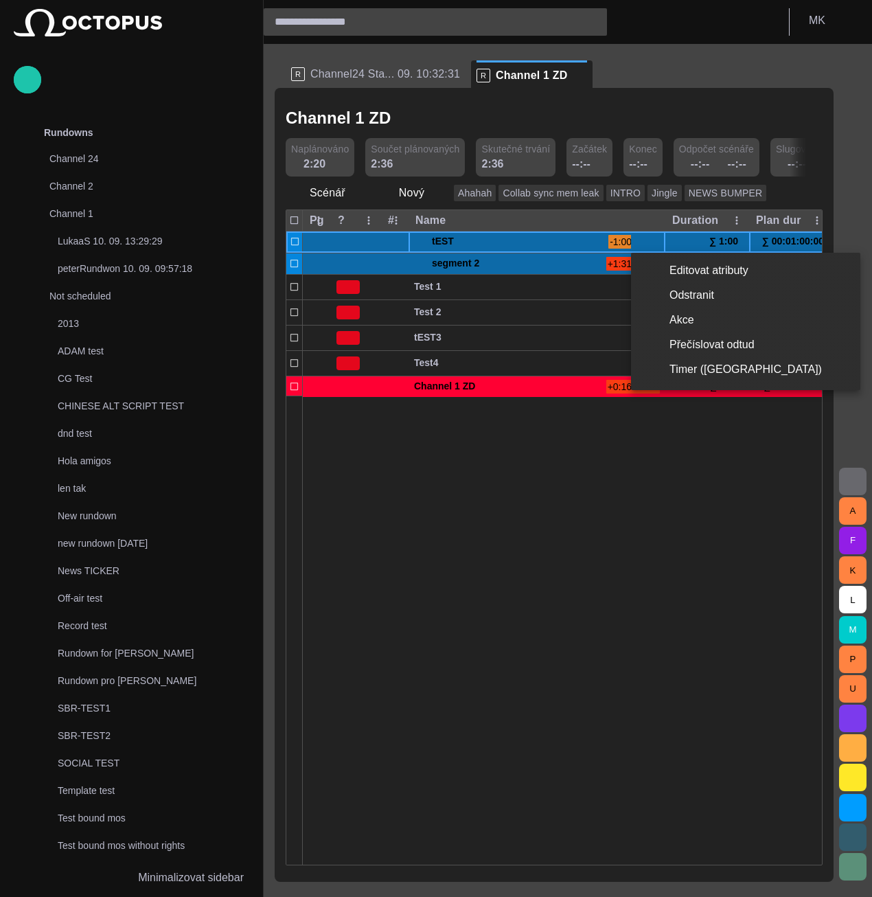
click at [676, 267] on li "Editovat atributy" at bounding box center [745, 270] width 229 height 25
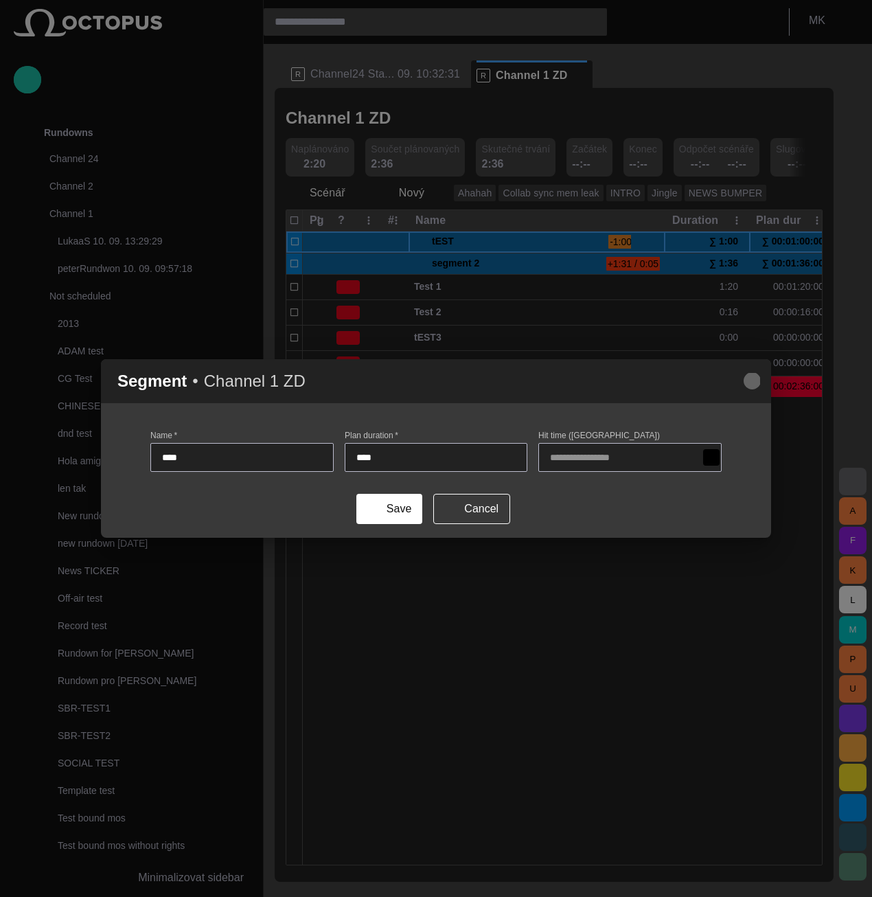
click at [749, 384] on span "button" at bounding box center [752, 381] width 16 height 16
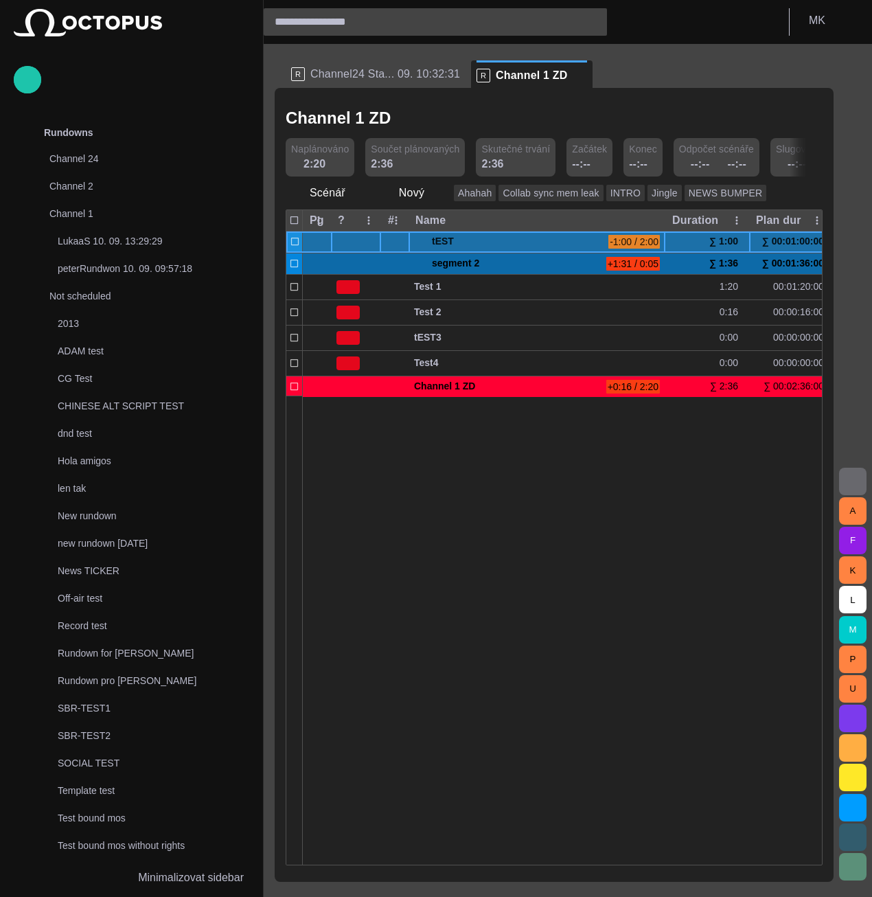
click at [337, 241] on div at bounding box center [356, 241] width 50 height 21
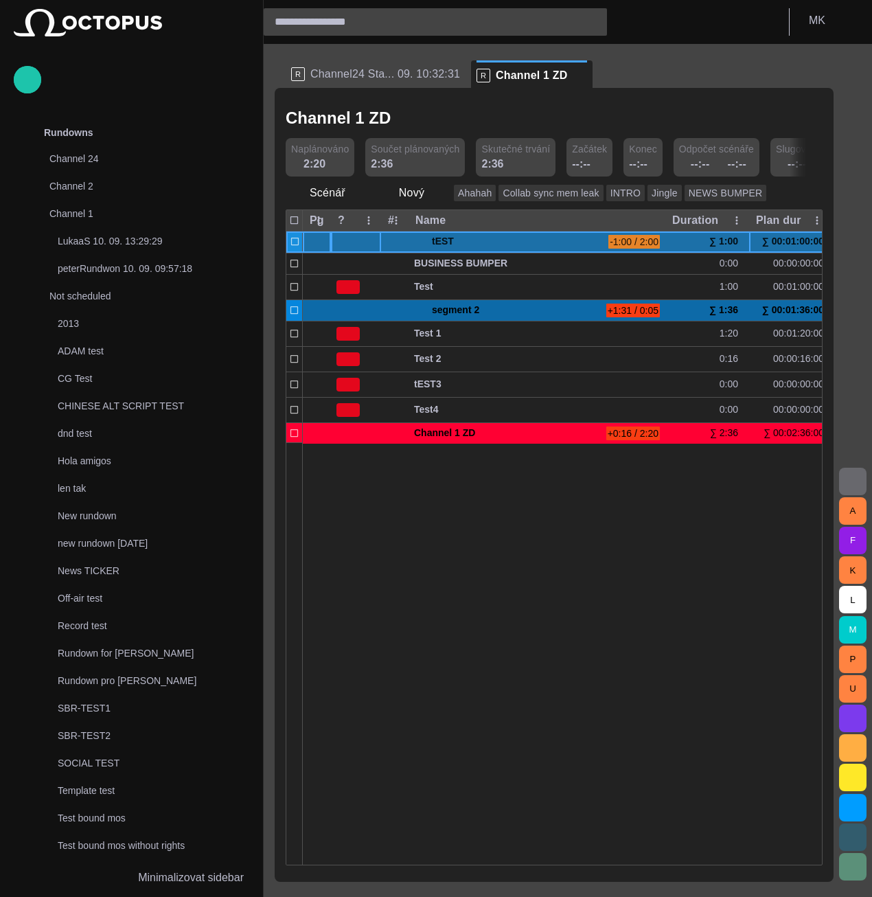
click at [313, 243] on div at bounding box center [317, 241] width 28 height 21
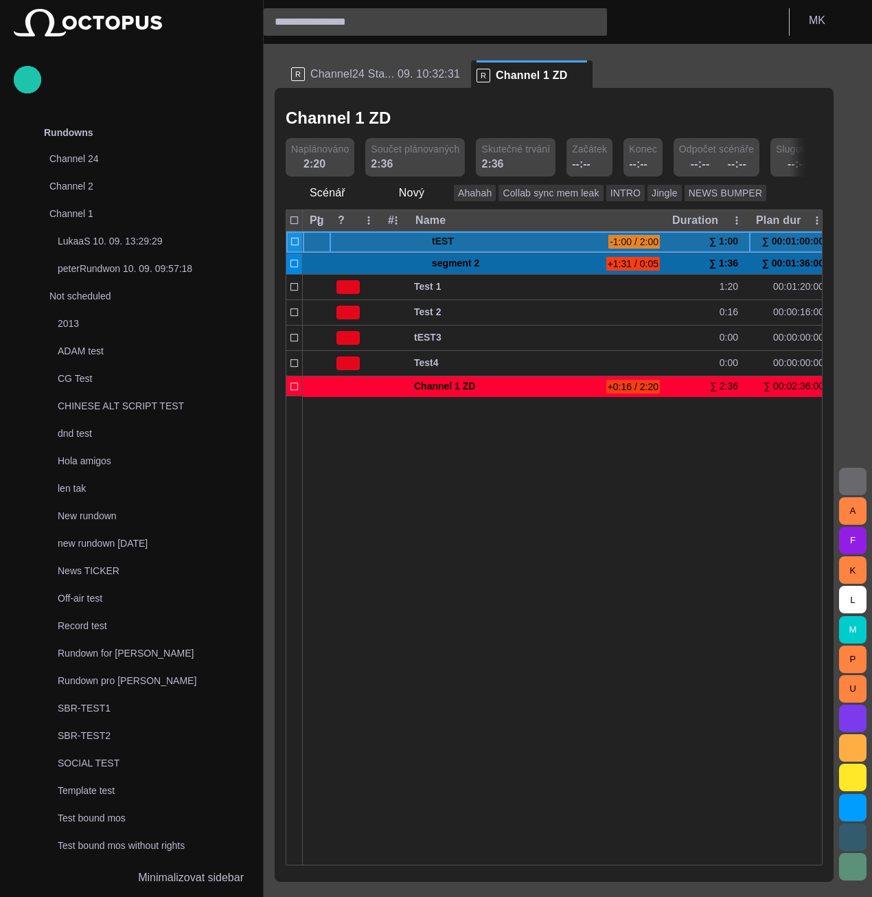
click at [313, 241] on div at bounding box center [317, 241] width 28 height 21
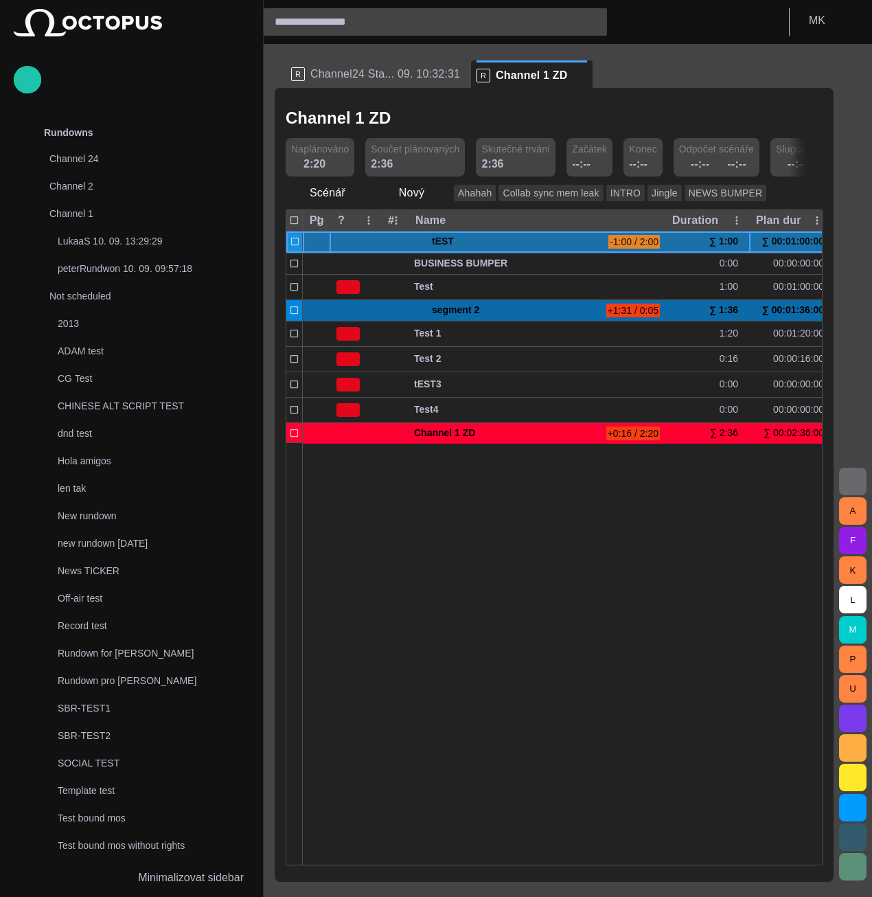
click at [313, 241] on div at bounding box center [317, 241] width 28 height 21
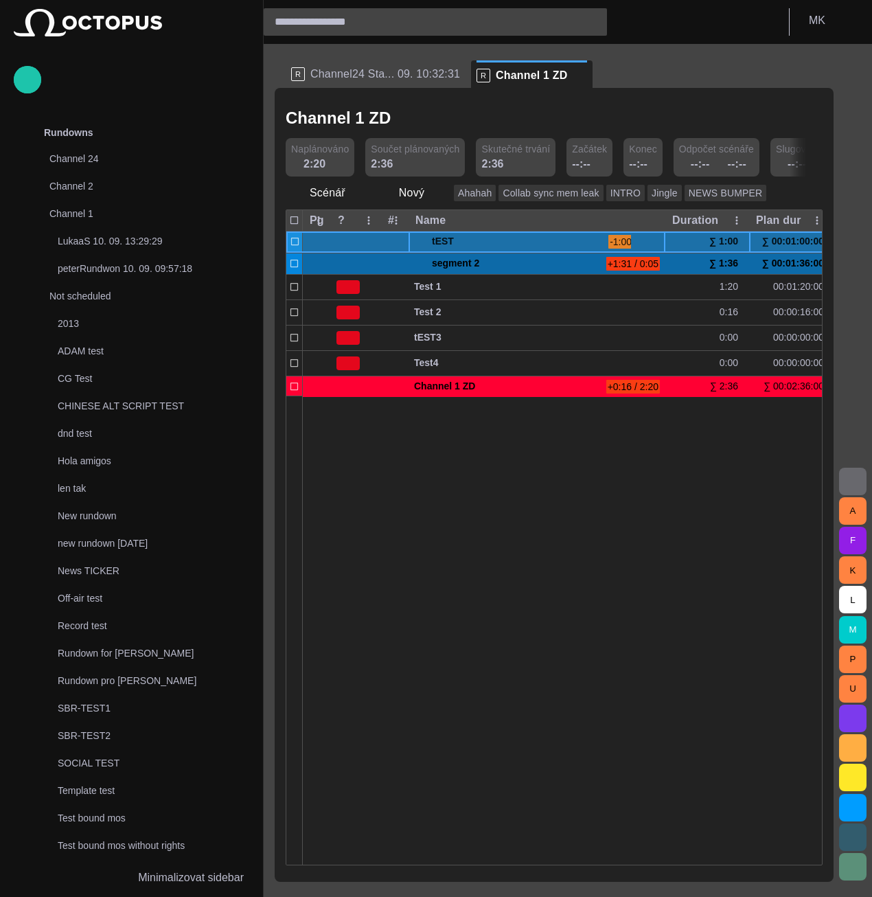
click at [531, 245] on span "tEST" at bounding box center [517, 241] width 171 height 21
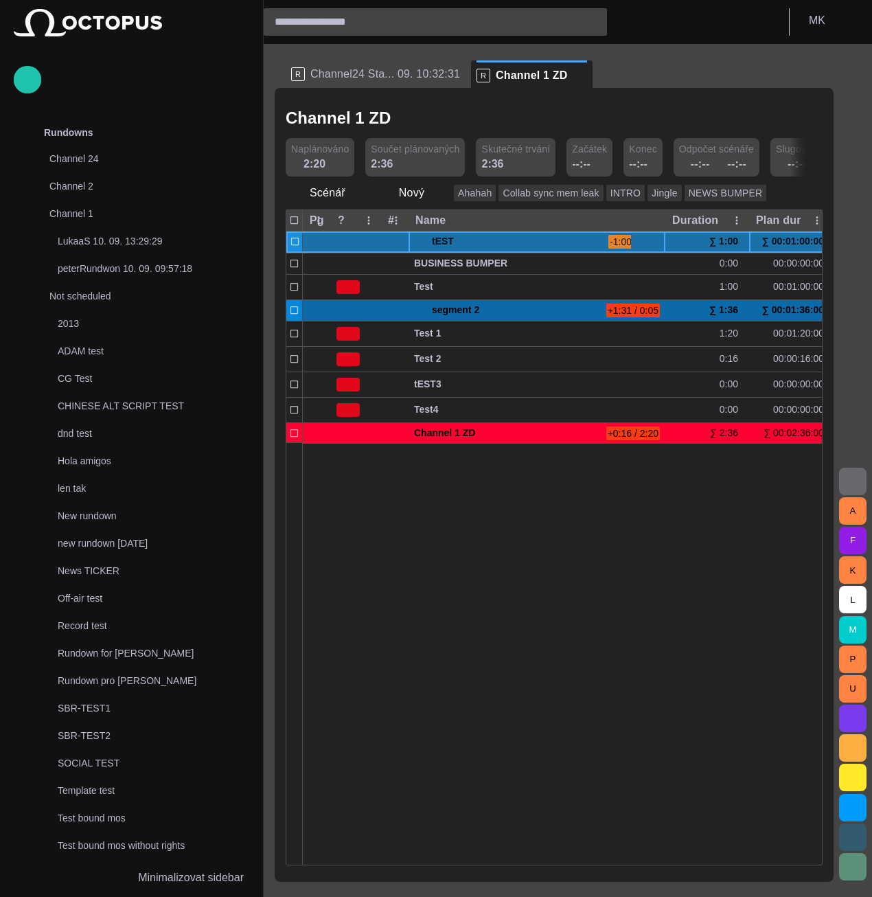
click at [531, 245] on span "tEST" at bounding box center [517, 241] width 171 height 21
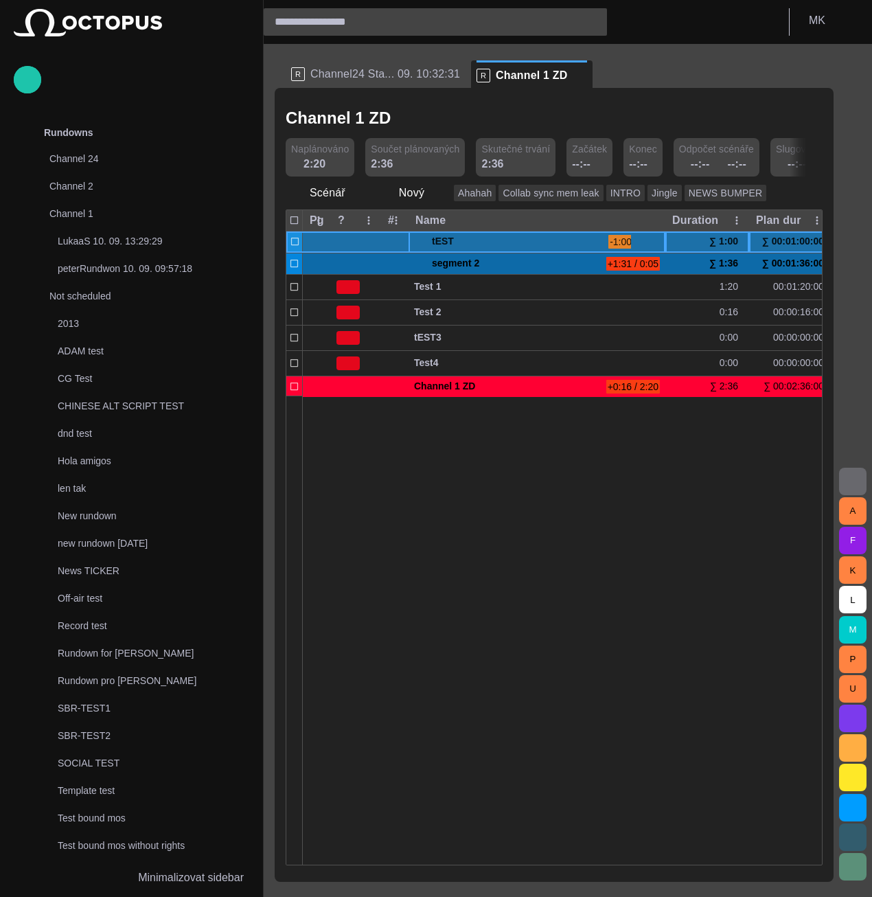
click at [725, 240] on div "∑ 1:00" at bounding box center [727, 241] width 34 height 21
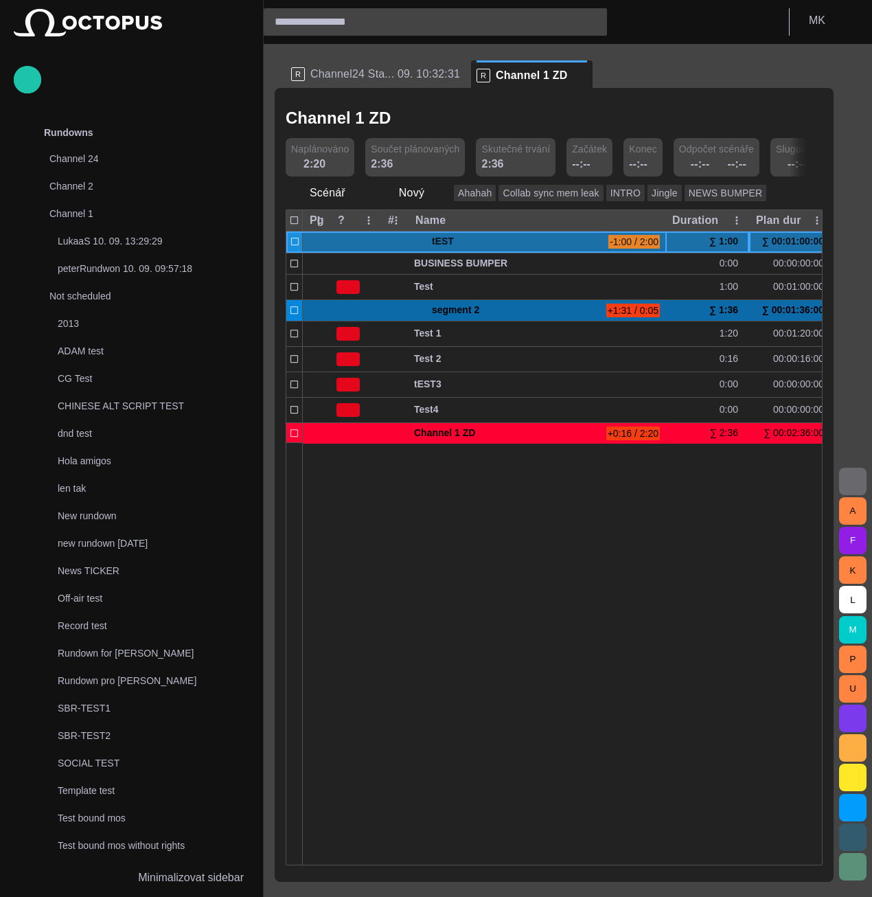
click at [725, 240] on div "∑ 1:00" at bounding box center [727, 241] width 34 height 21
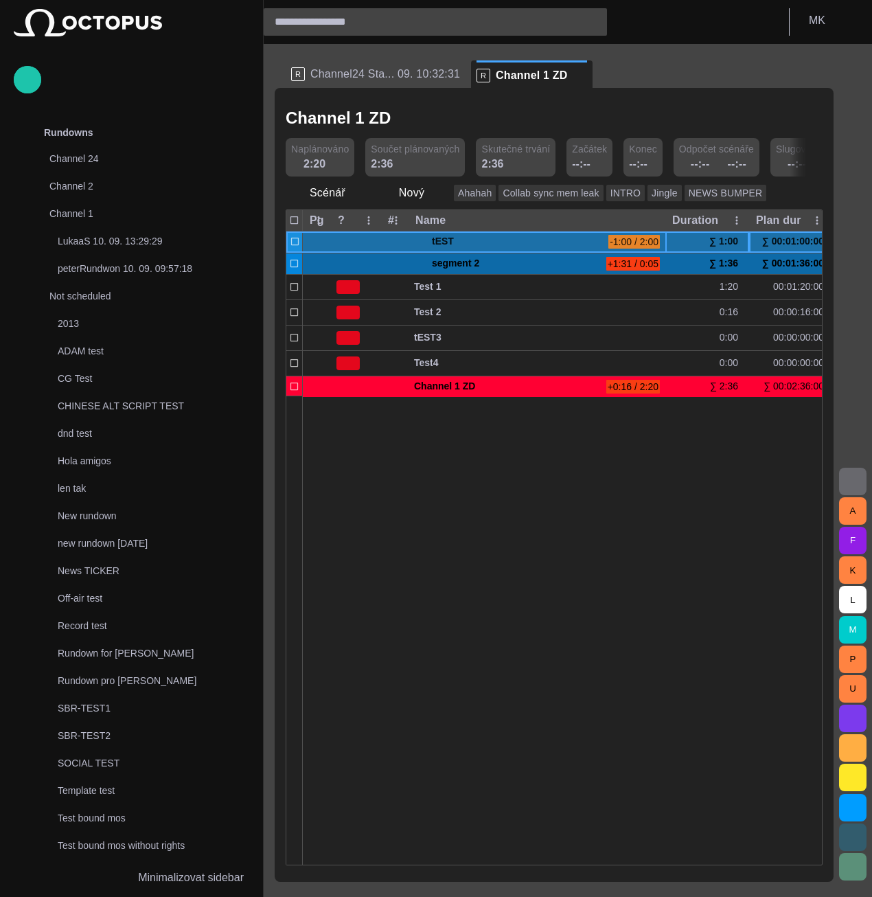
click at [725, 240] on div "∑ 1:00" at bounding box center [727, 241] width 34 height 21
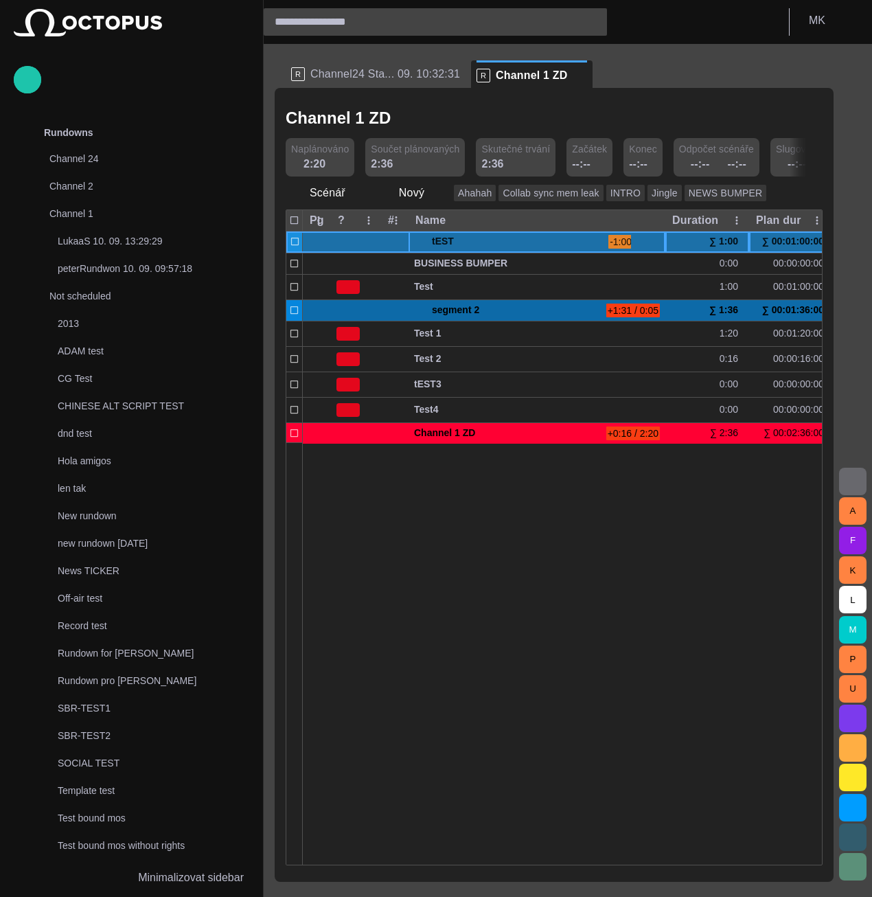
click at [628, 244] on span "-1:00 / 2:00" at bounding box center [635, 242] width 52 height 14
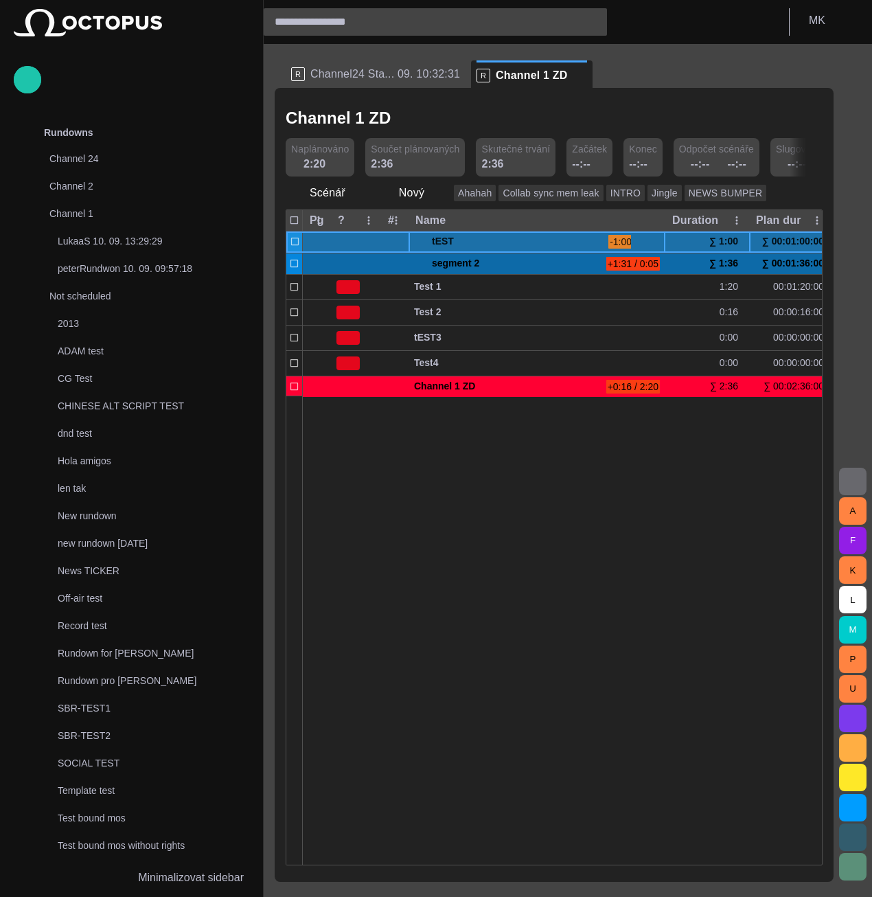
click at [628, 244] on span "-1:00 / 2:00" at bounding box center [635, 242] width 52 height 14
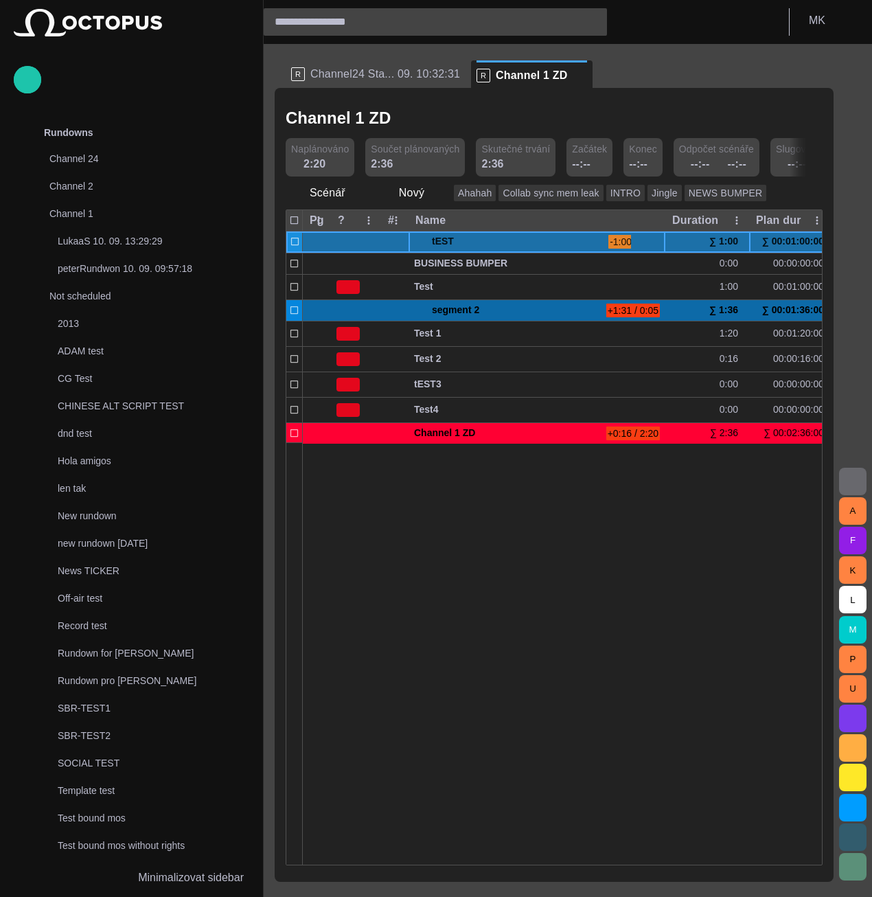
click at [628, 244] on span "-1:00 / 2:00" at bounding box center [635, 242] width 52 height 14
click at [659, 240] on span "button" at bounding box center [655, 241] width 11 height 11
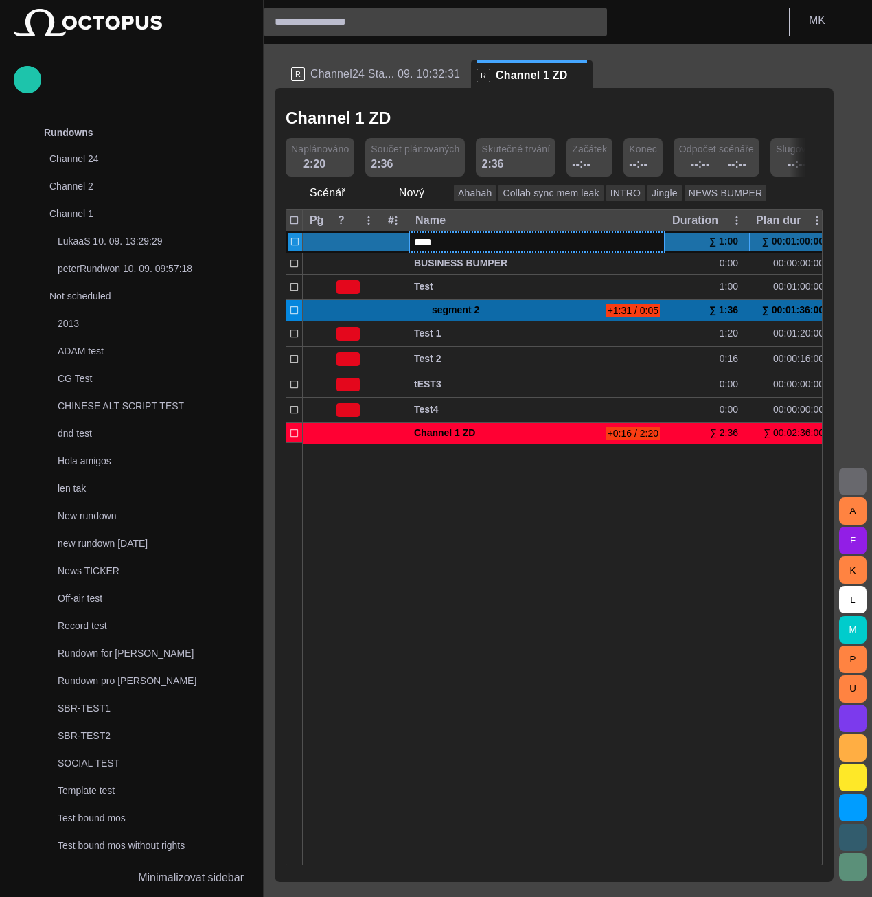
click at [681, 669] on div at bounding box center [823, 653] width 1040 height 422
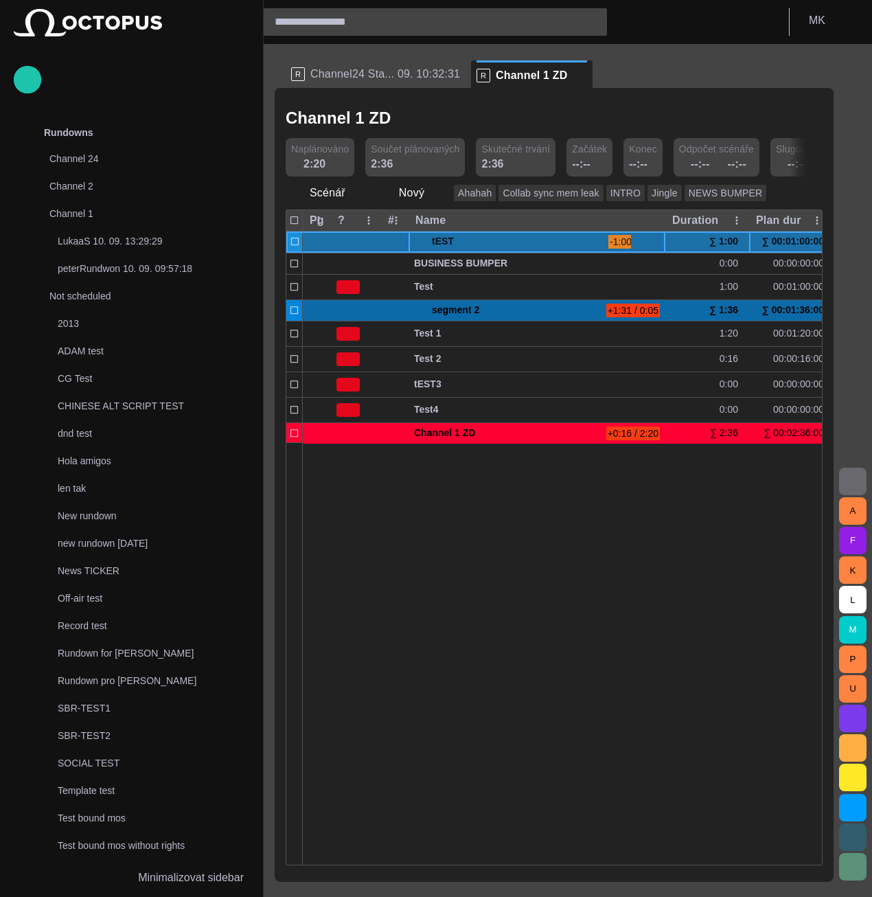
click at [420, 240] on span at bounding box center [419, 241] width 11 height 11
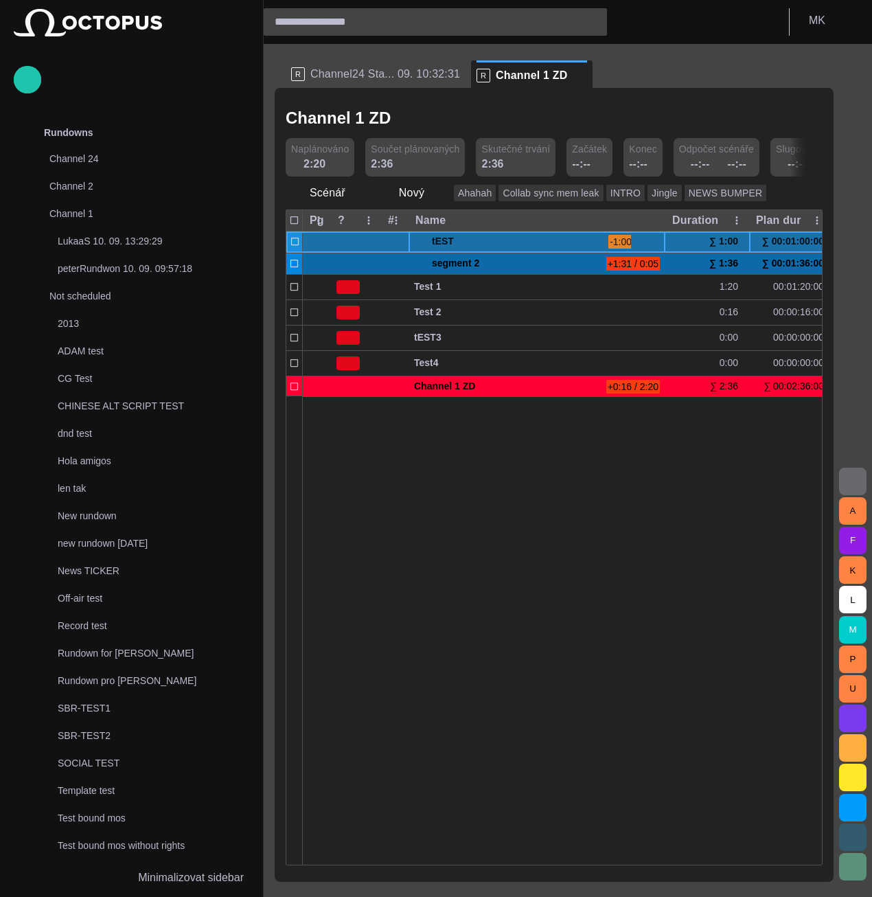
click at [420, 240] on span at bounding box center [419, 241] width 11 height 11
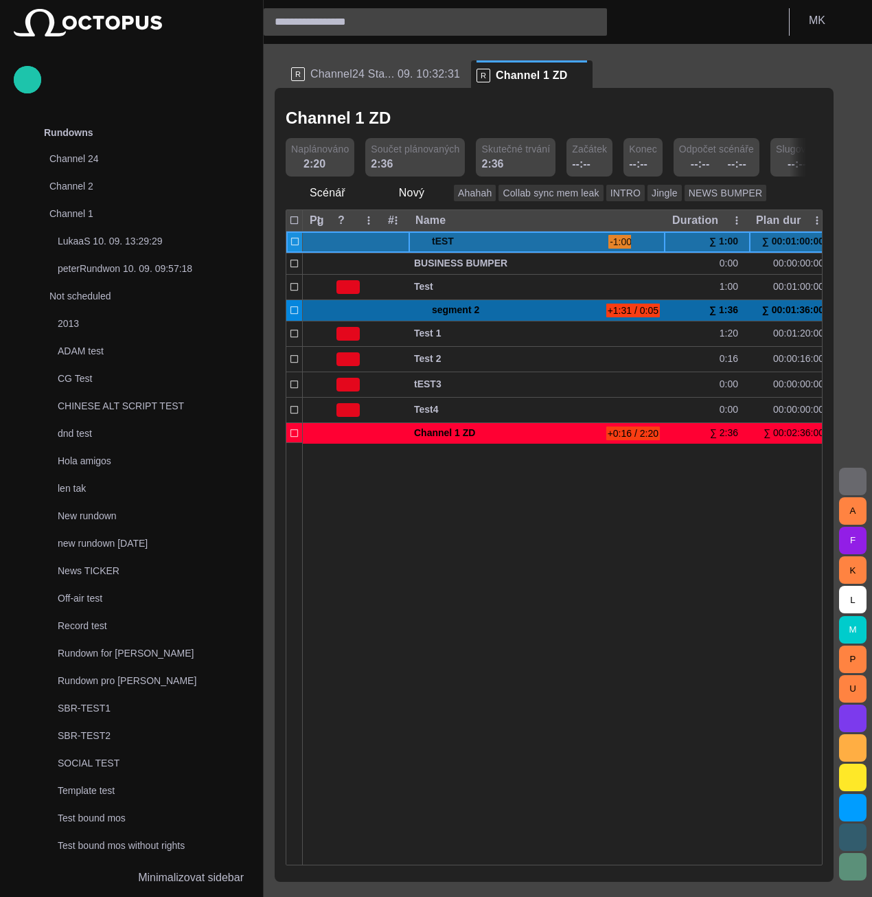
click at [449, 242] on span "tEST" at bounding box center [517, 241] width 171 height 21
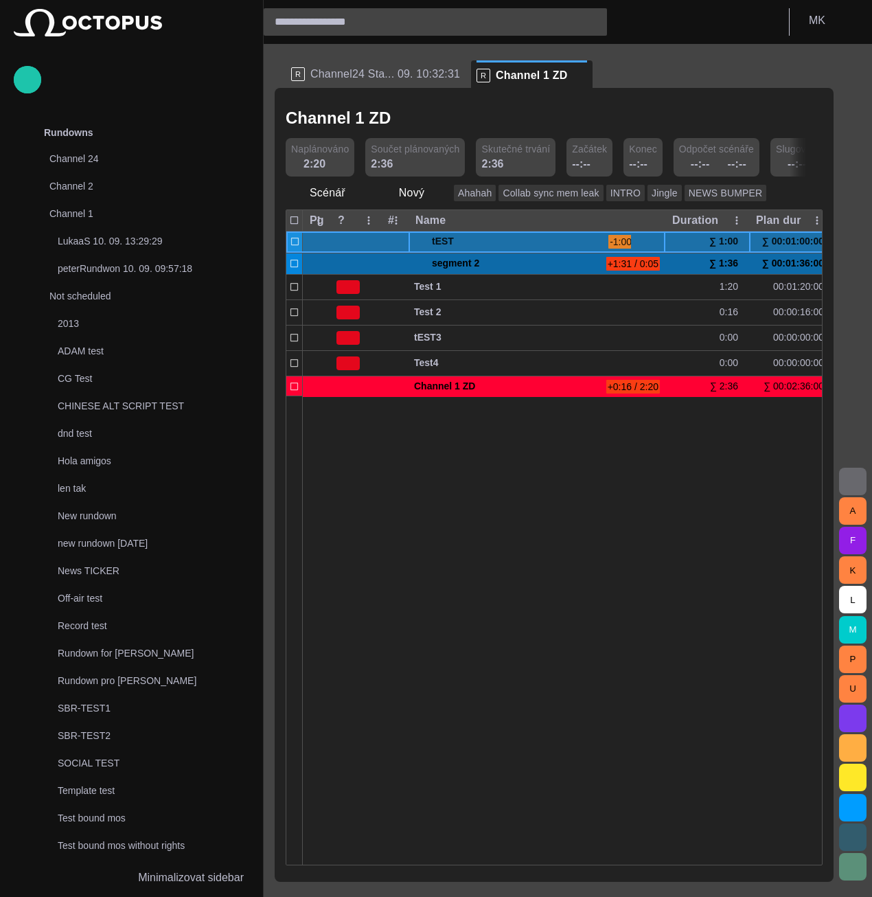
click at [449, 242] on span "tEST" at bounding box center [517, 241] width 171 height 21
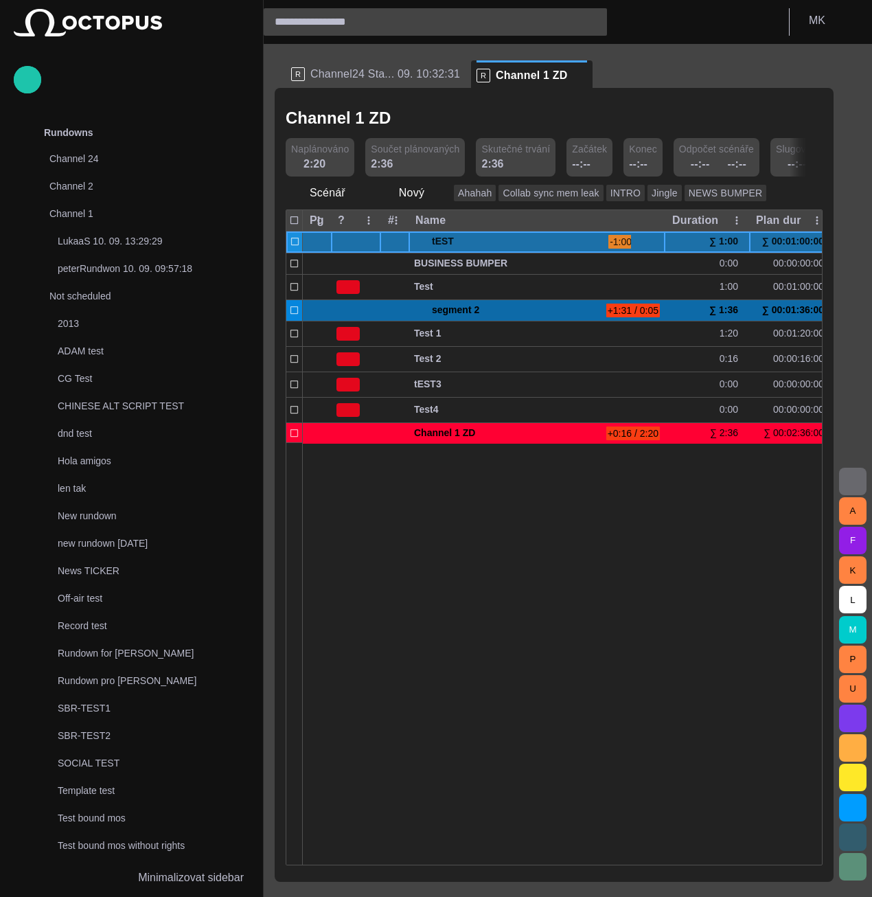
click at [331, 244] on div at bounding box center [356, 241] width 50 height 21
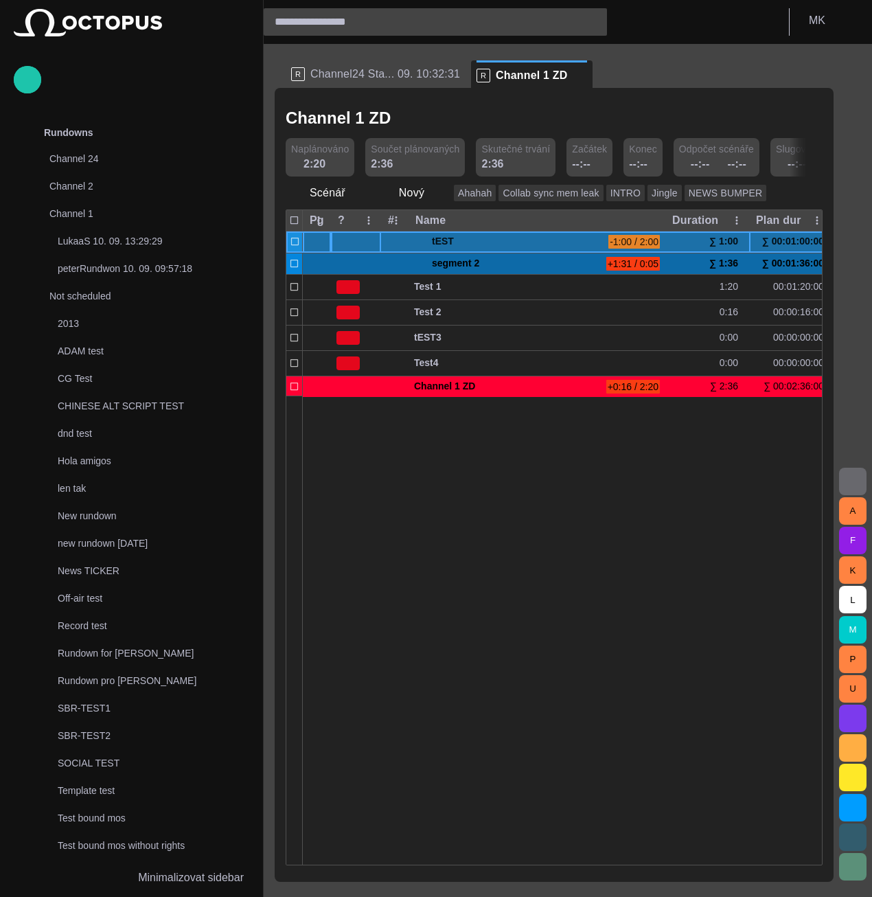
click at [308, 242] on div at bounding box center [317, 241] width 28 height 21
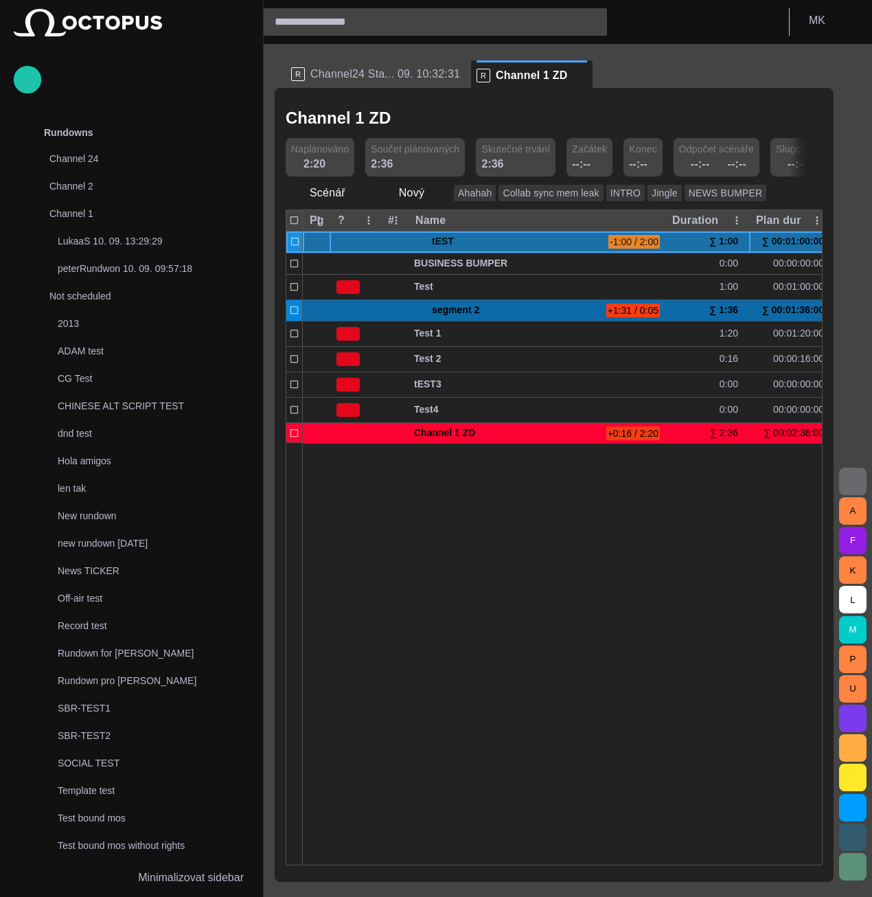
click at [309, 242] on div at bounding box center [317, 241] width 28 height 21
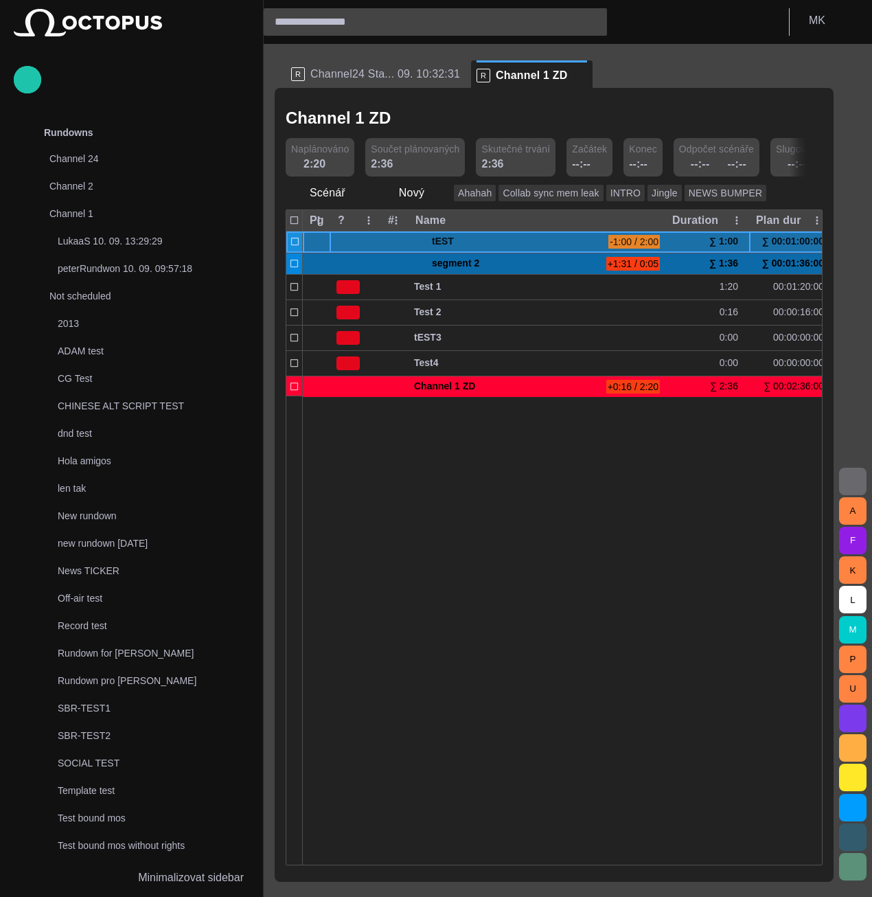
click at [309, 242] on div at bounding box center [317, 241] width 28 height 21
click at [345, 241] on div at bounding box center [356, 241] width 50 height 21
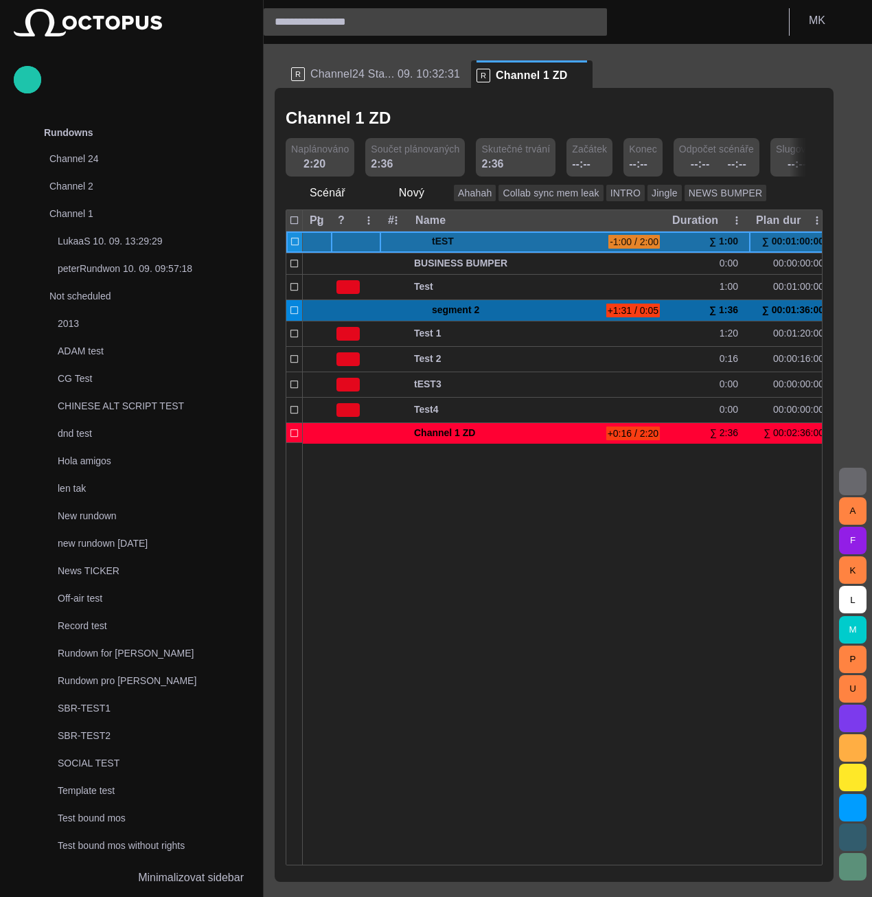
click at [345, 241] on div at bounding box center [356, 241] width 50 height 21
click at [655, 557] on div at bounding box center [823, 653] width 1040 height 422
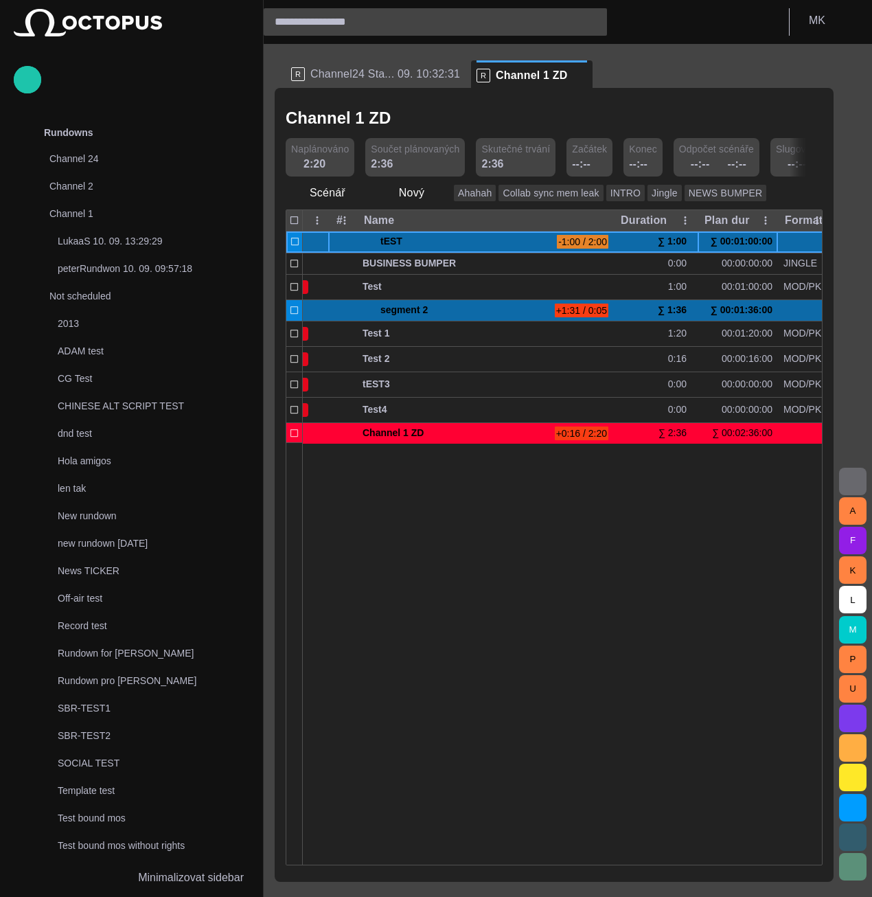
scroll to position [0, 60]
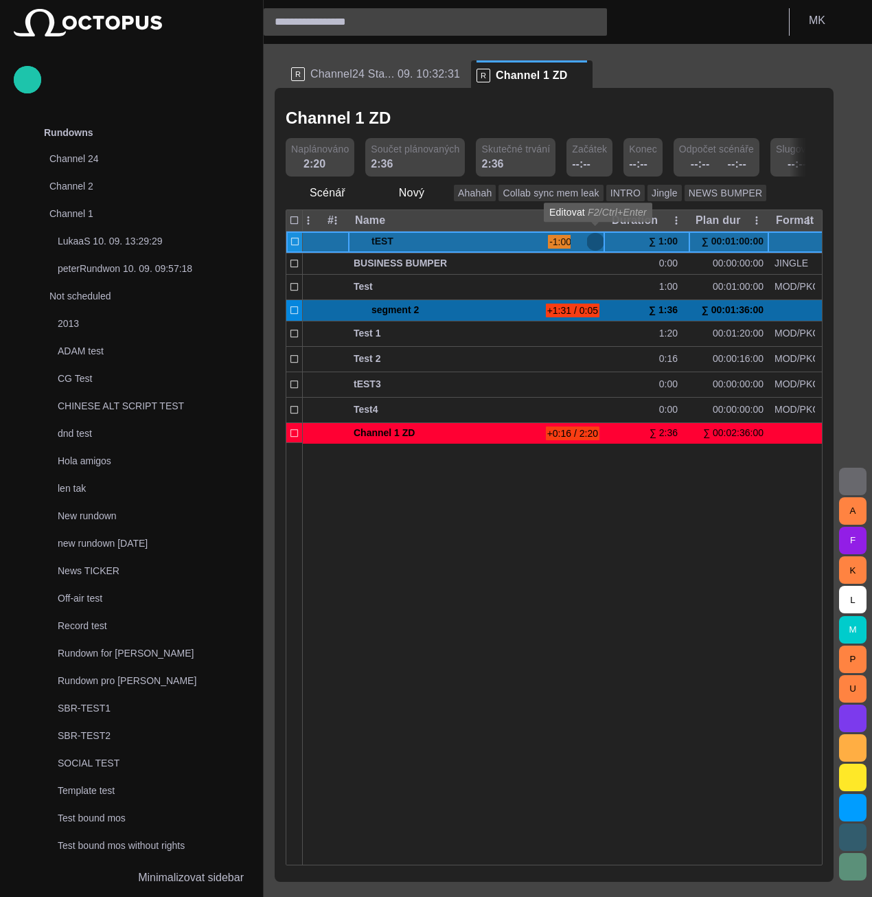
click at [597, 239] on span "button" at bounding box center [595, 241] width 11 height 11
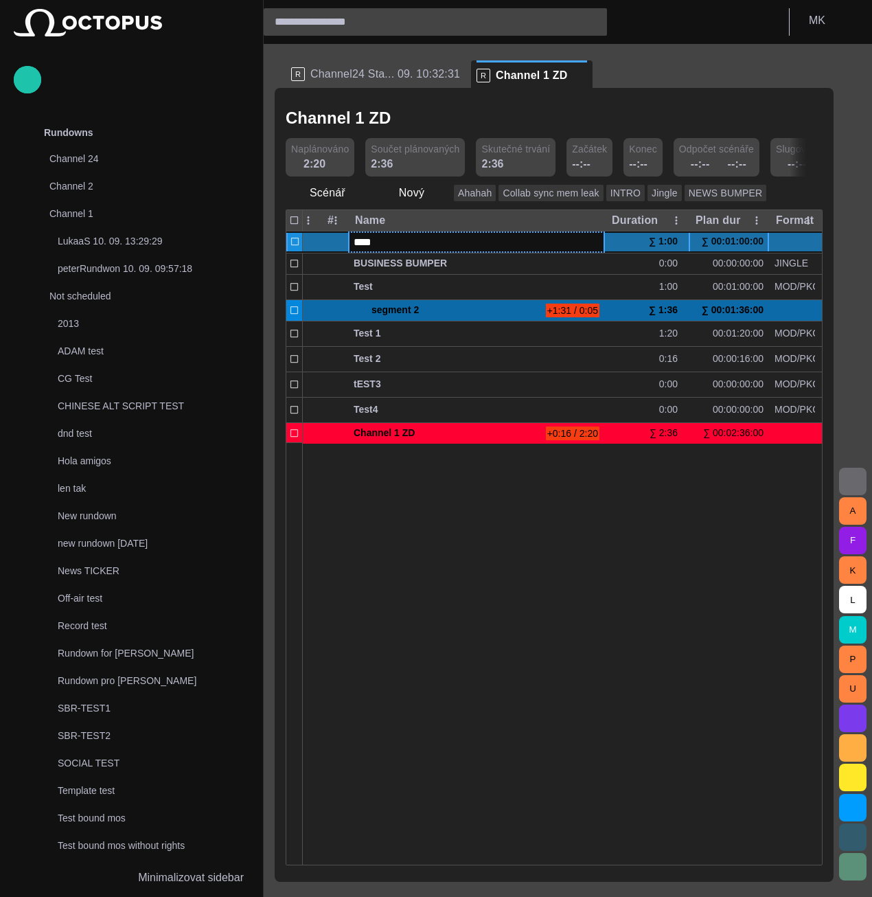
click at [604, 636] on div at bounding box center [762, 653] width 1040 height 422
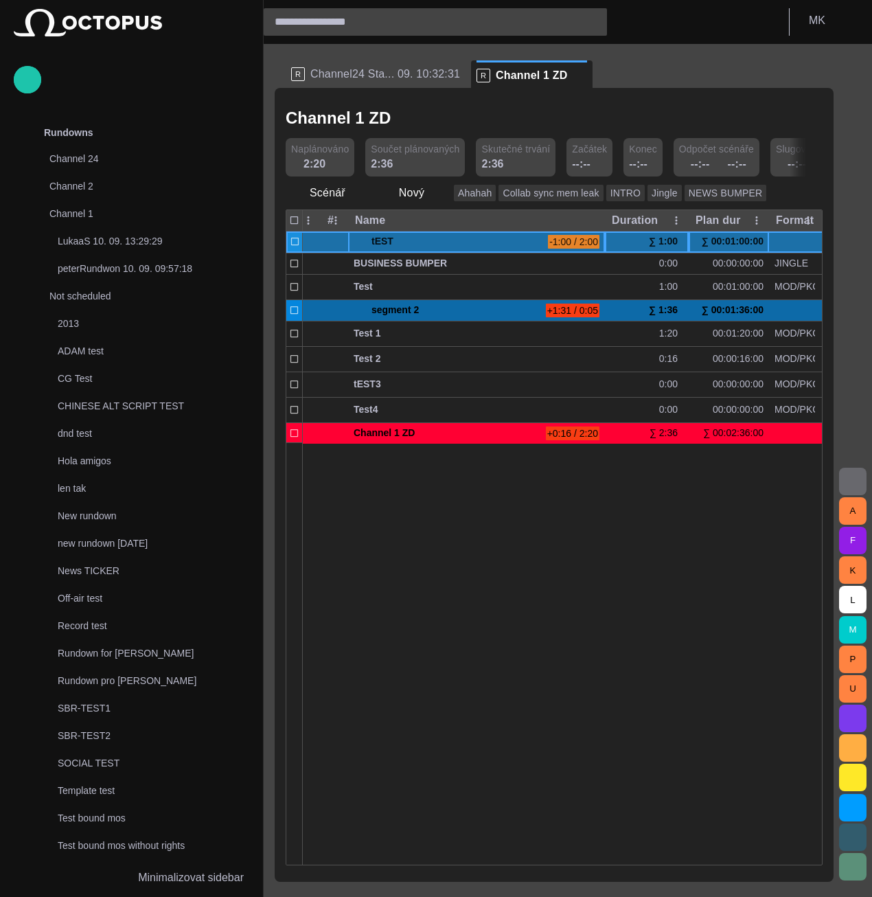
click at [672, 242] on div "∑ 1:00" at bounding box center [666, 241] width 34 height 21
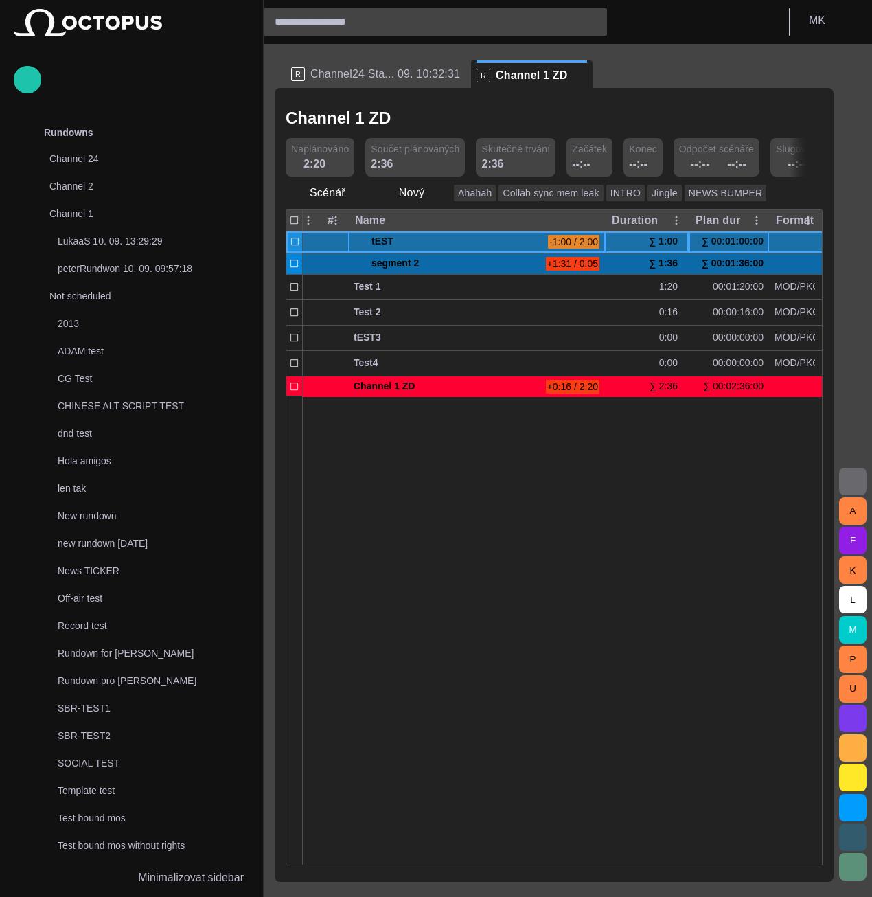
click at [672, 242] on div "∑ 1:00" at bounding box center [666, 241] width 34 height 21
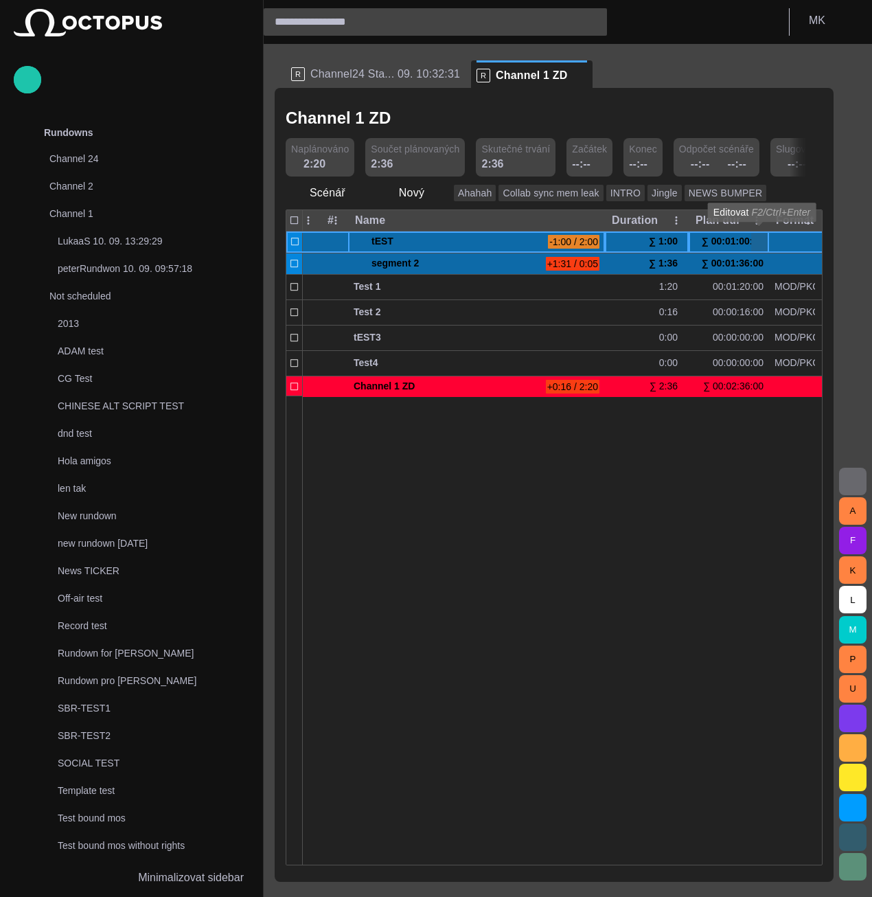
click at [757, 242] on span "button" at bounding box center [759, 241] width 11 height 11
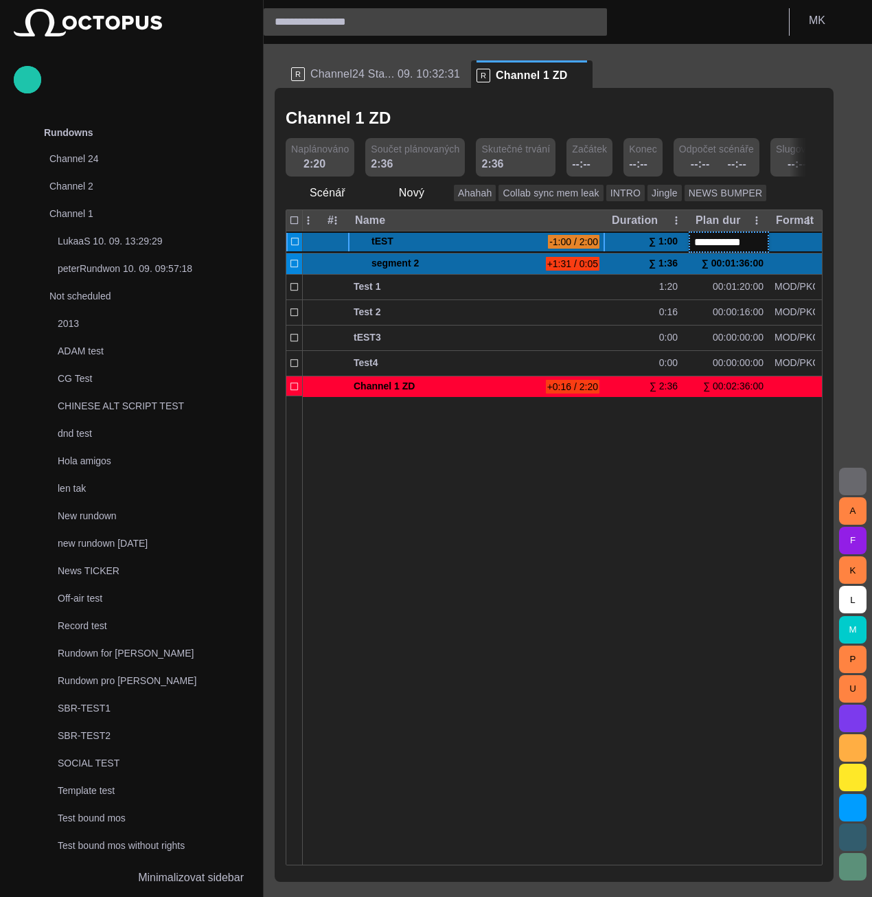
click at [710, 459] on div at bounding box center [762, 630] width 1040 height 469
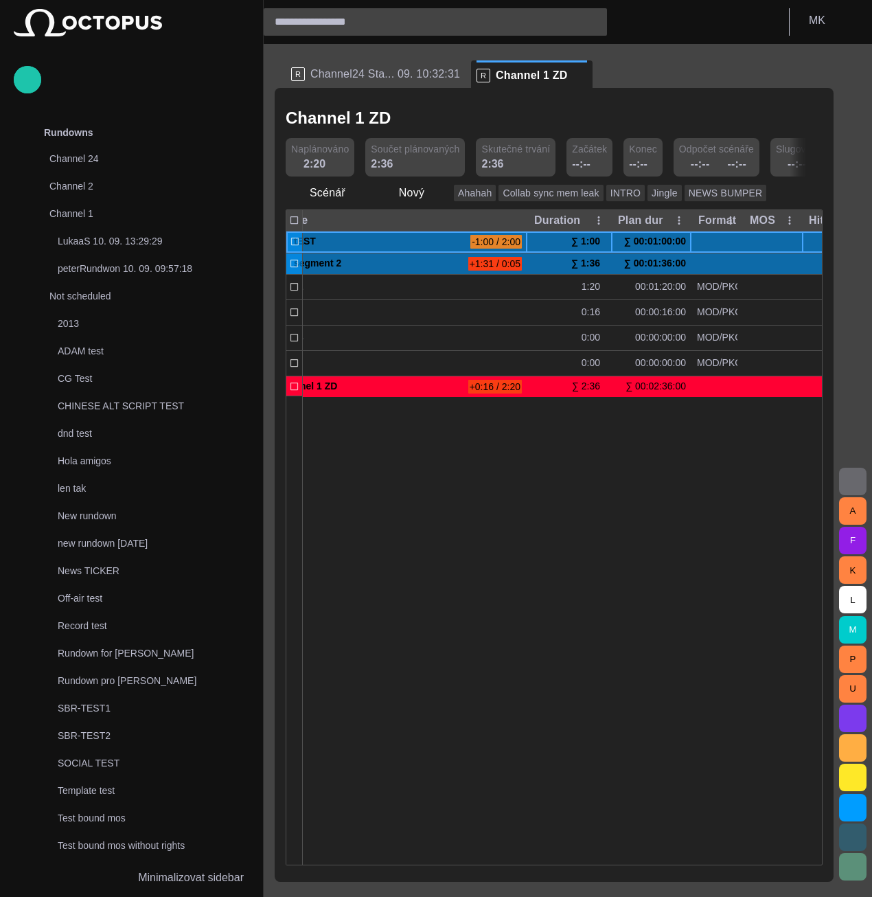
scroll to position [0, 173]
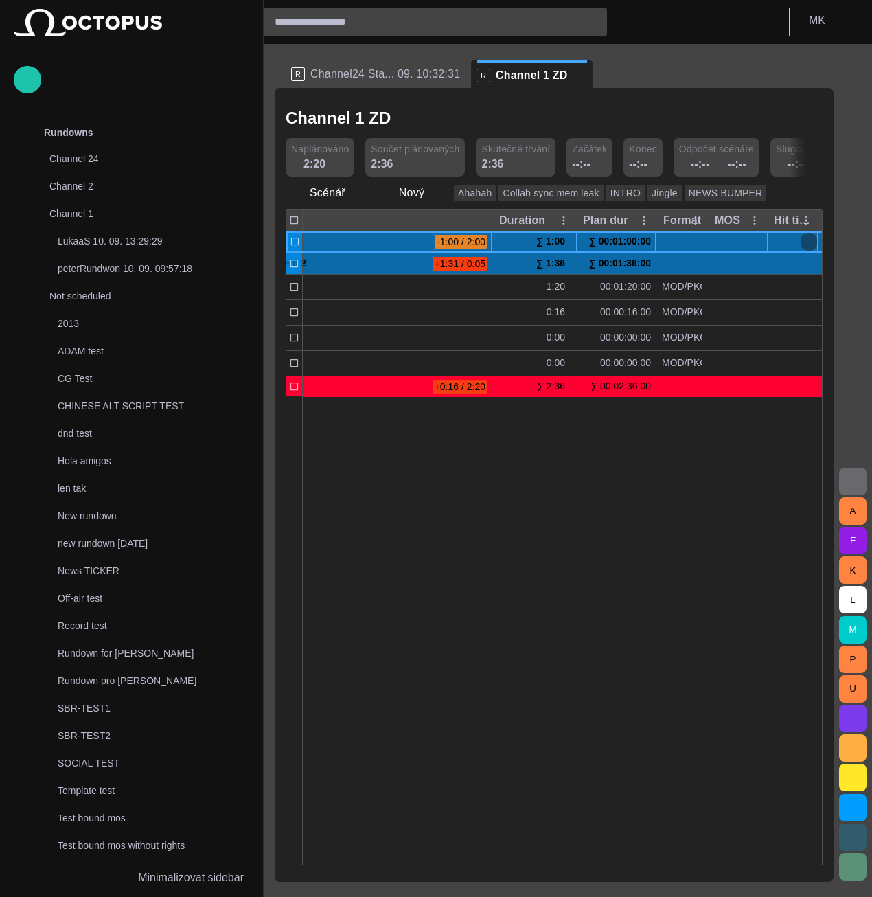
click at [808, 244] on span "button" at bounding box center [809, 241] width 11 height 11
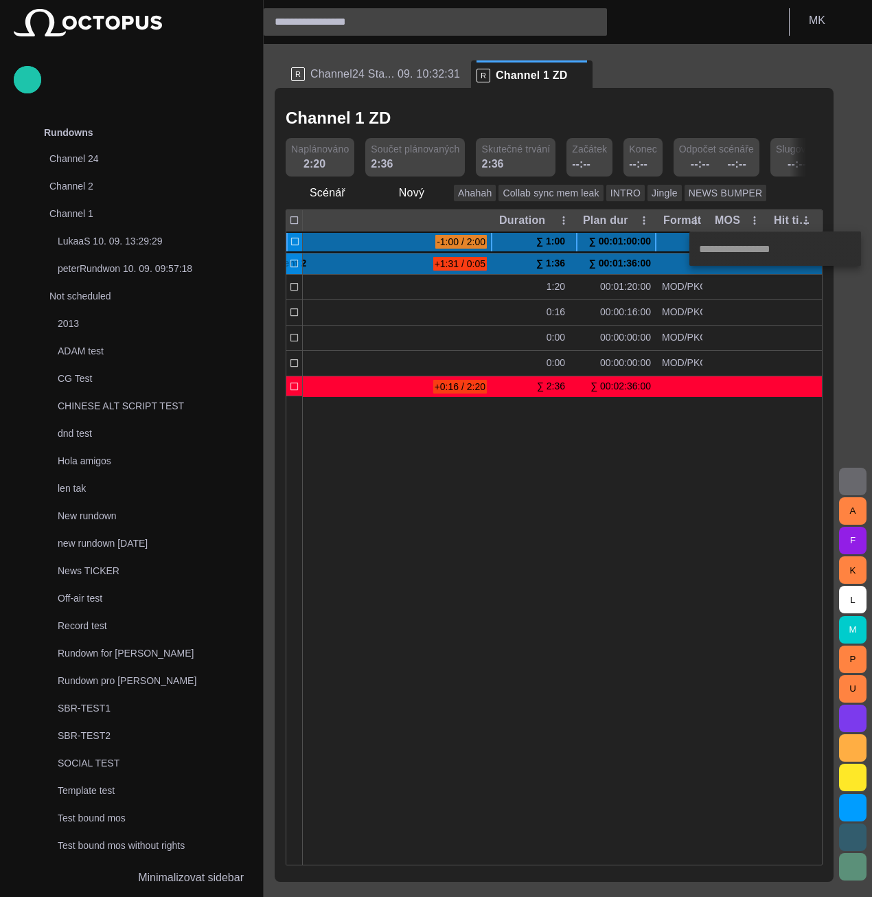
click at [701, 624] on div at bounding box center [436, 448] width 872 height 897
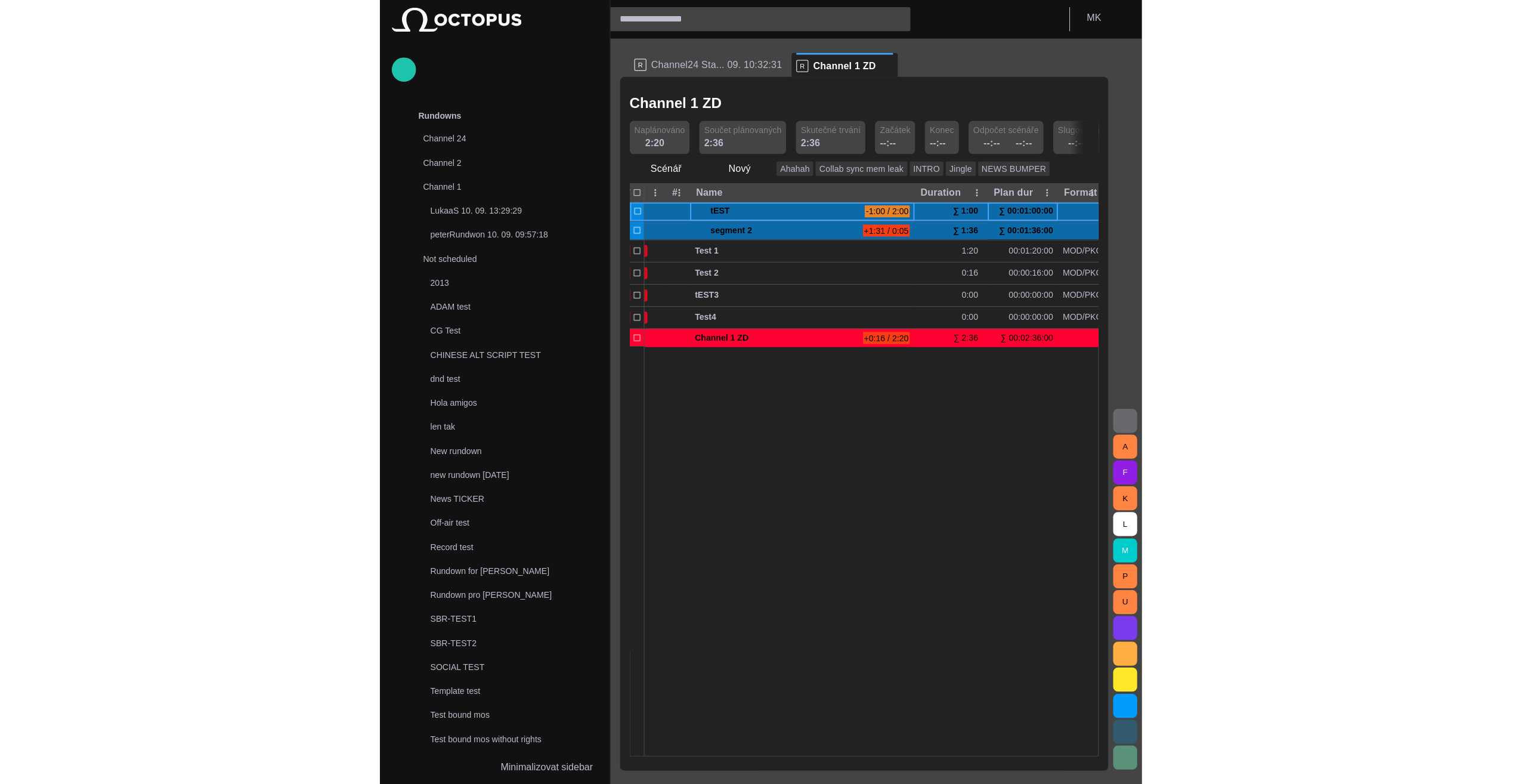
scroll to position [0, 0]
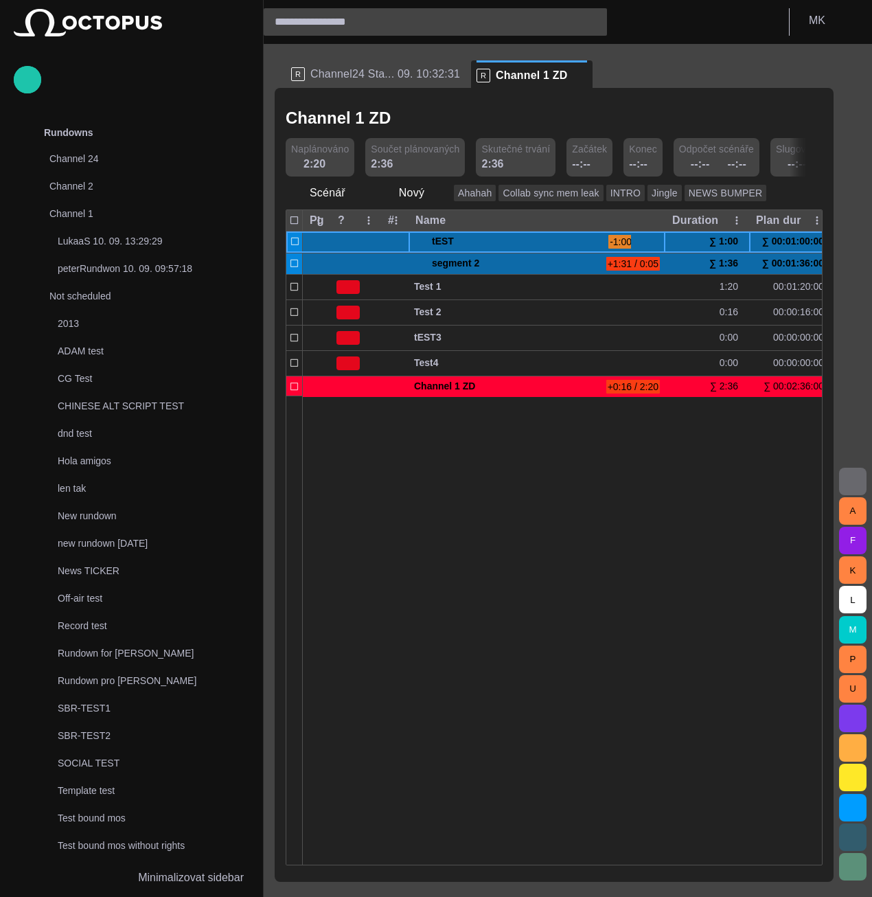
click at [416, 242] on span at bounding box center [419, 241] width 11 height 11
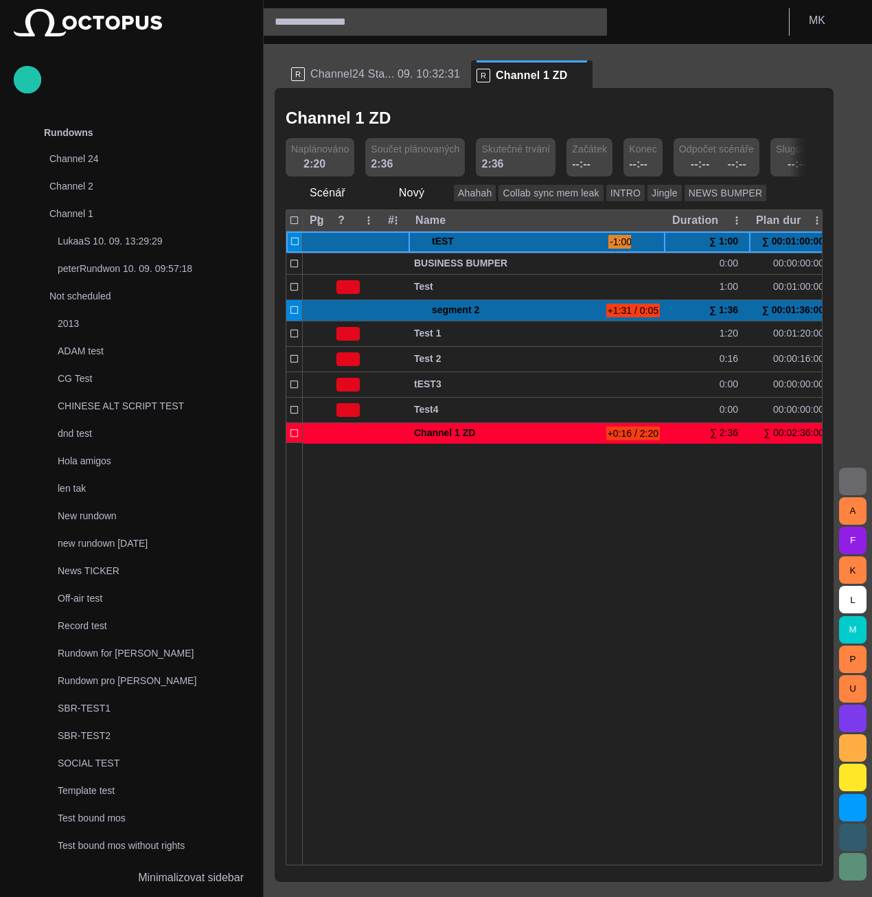
click at [416, 242] on span at bounding box center [419, 241] width 11 height 11
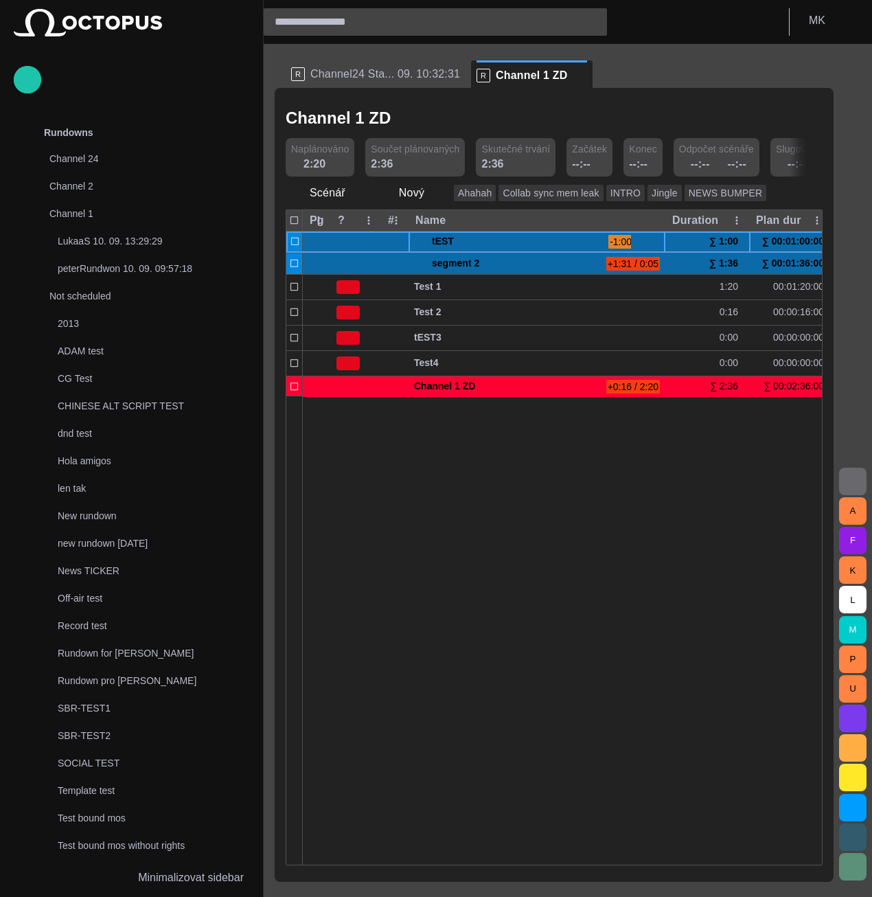
click at [416, 242] on span at bounding box center [419, 241] width 11 height 11
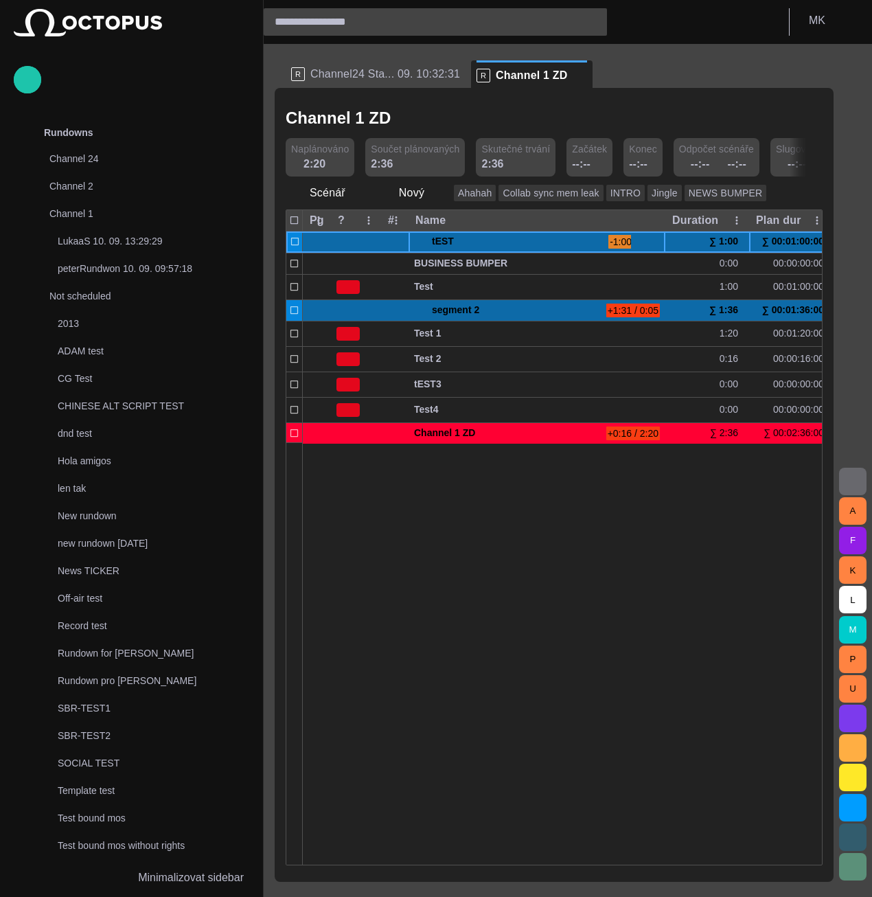
click at [416, 242] on span at bounding box center [419, 241] width 11 height 11
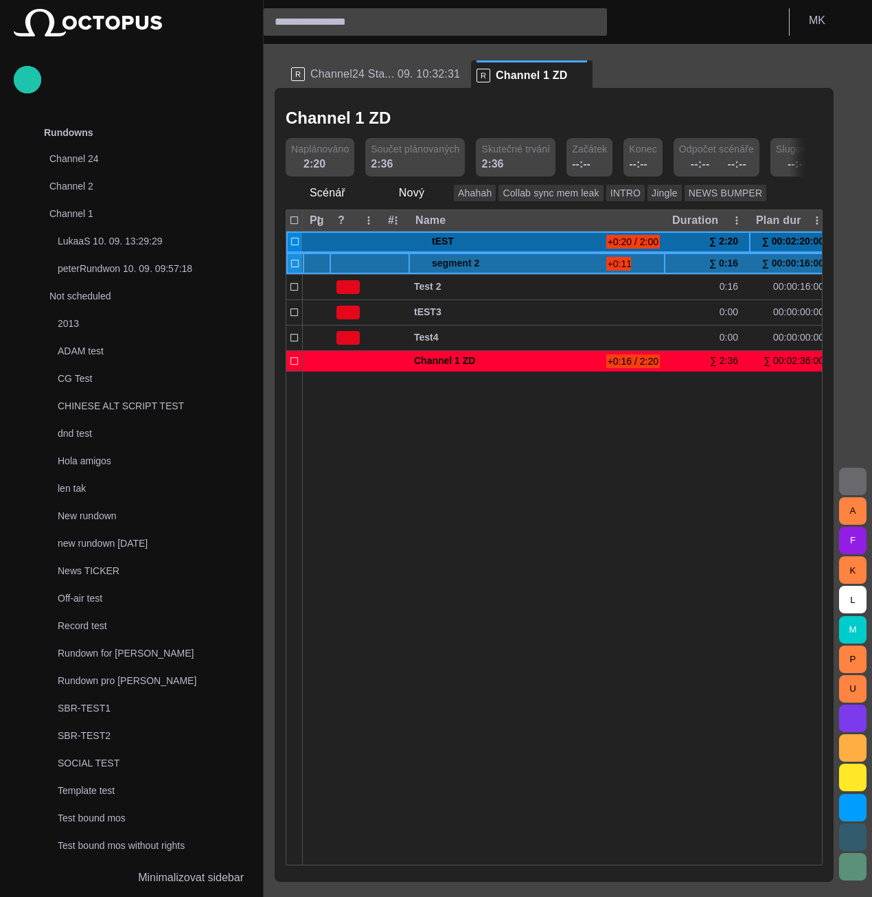
click at [421, 263] on span at bounding box center [419, 263] width 11 height 11
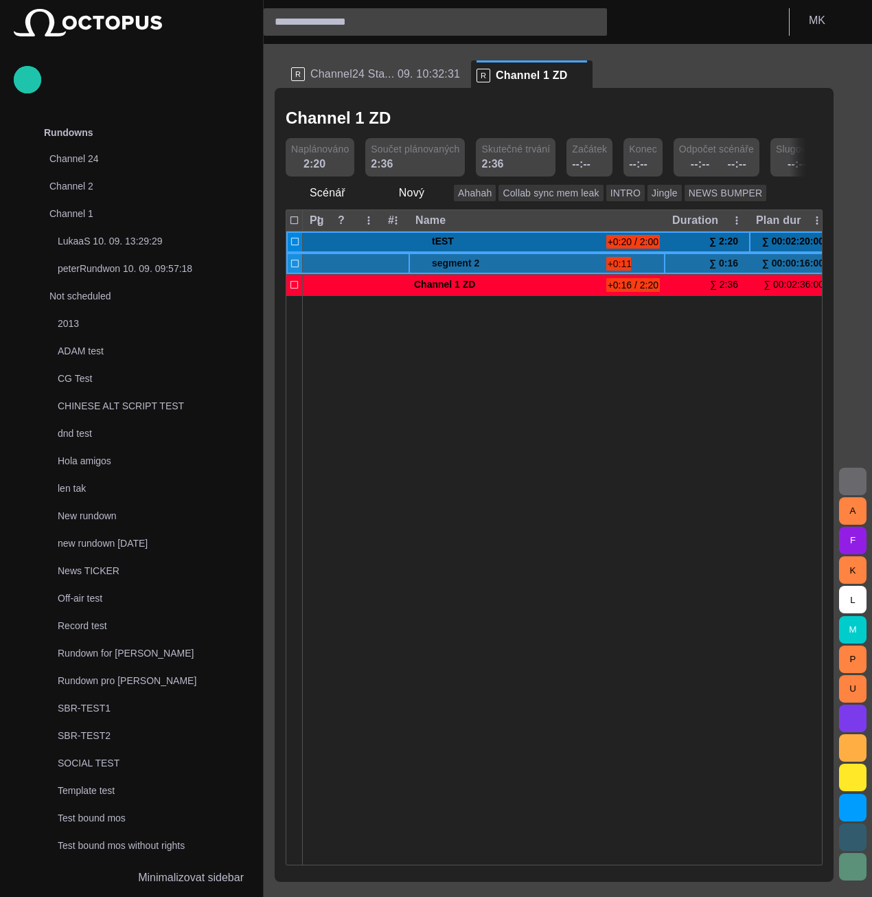
click at [421, 263] on span at bounding box center [419, 263] width 11 height 11
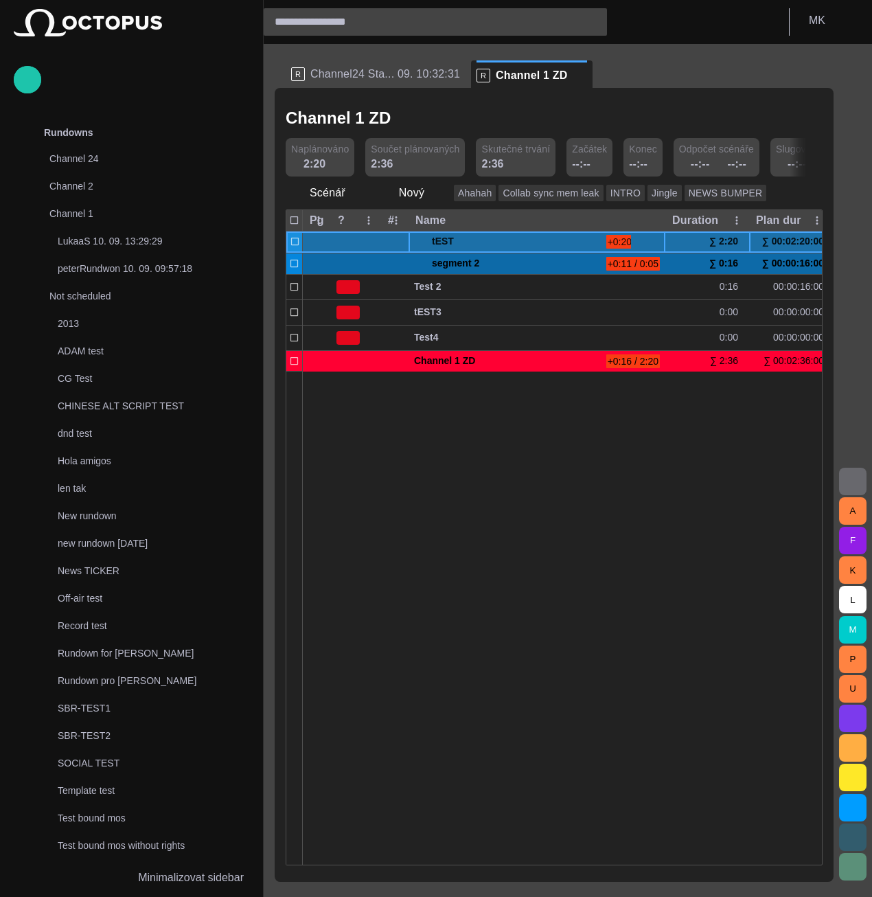
click at [415, 240] on span at bounding box center [419, 241] width 11 height 11
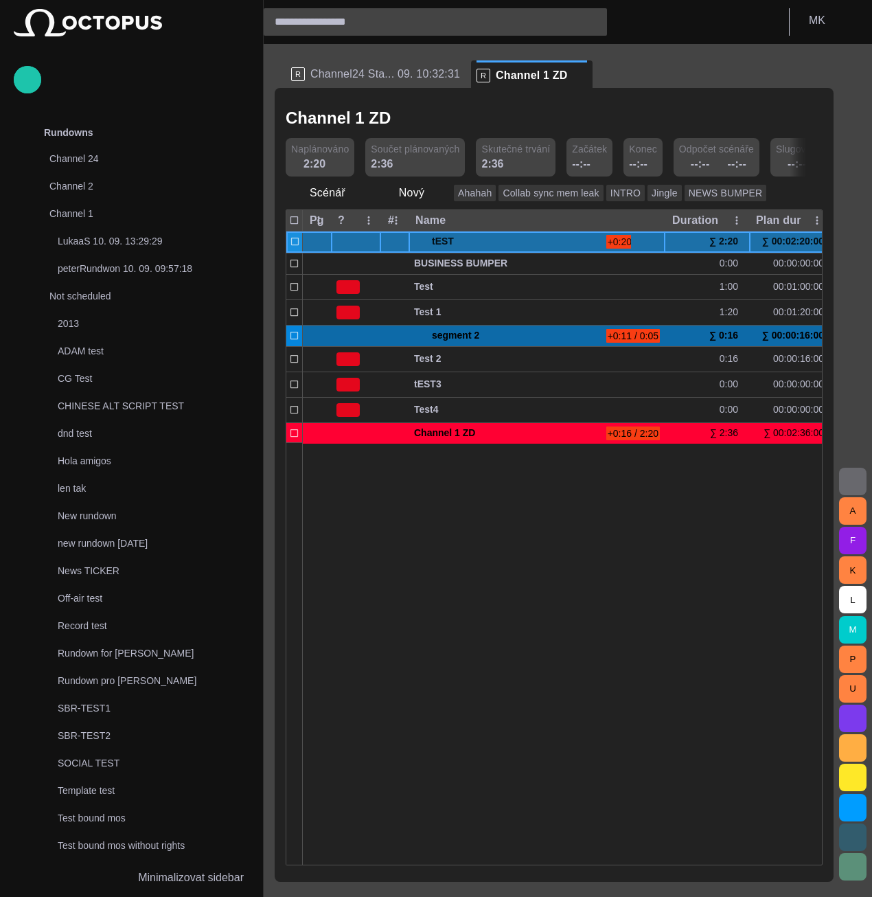
click at [354, 244] on div at bounding box center [356, 241] width 50 height 21
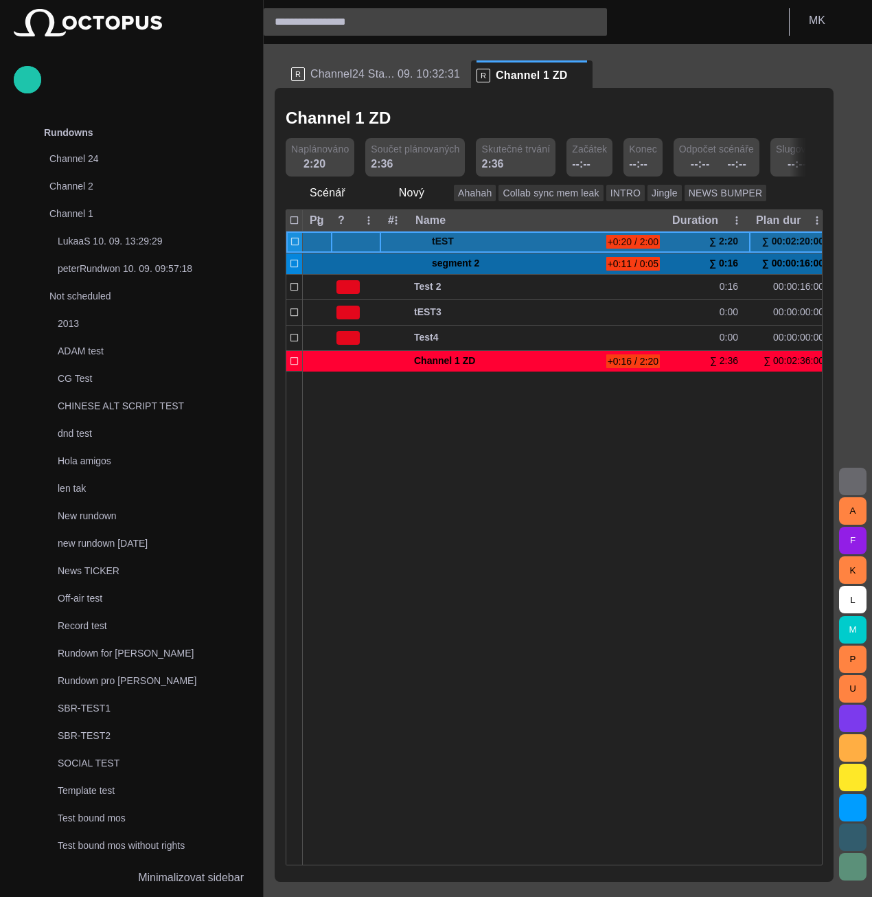
click at [354, 244] on div at bounding box center [356, 241] width 50 height 21
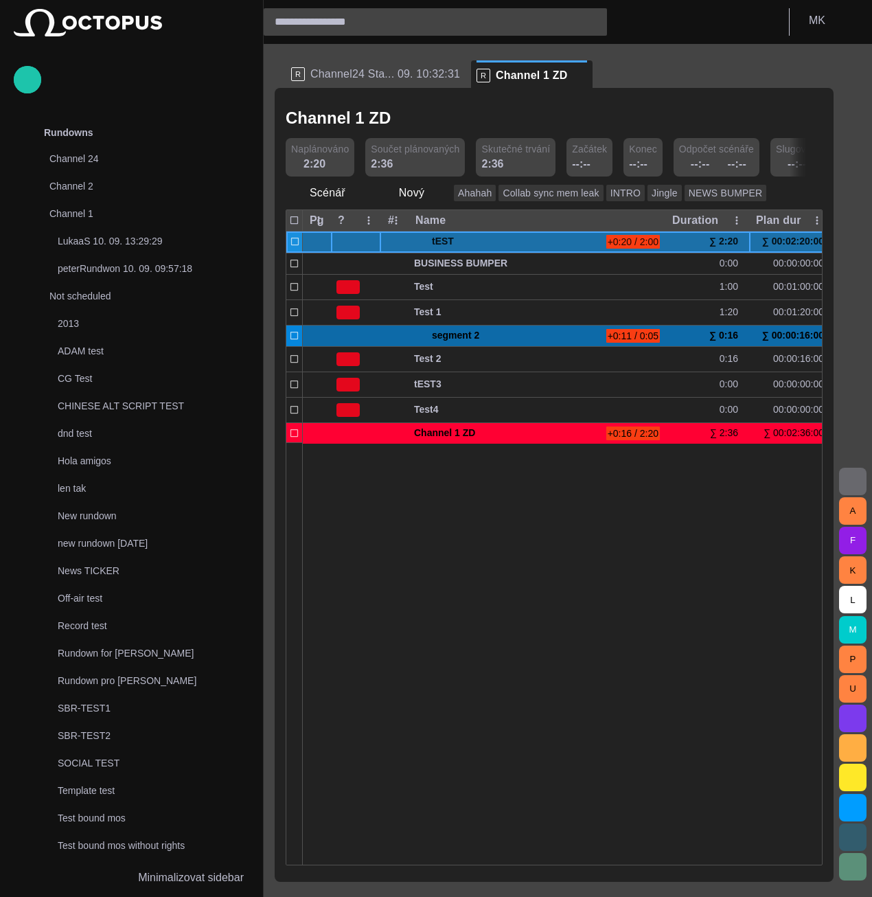
click at [354, 244] on div at bounding box center [356, 241] width 50 height 21
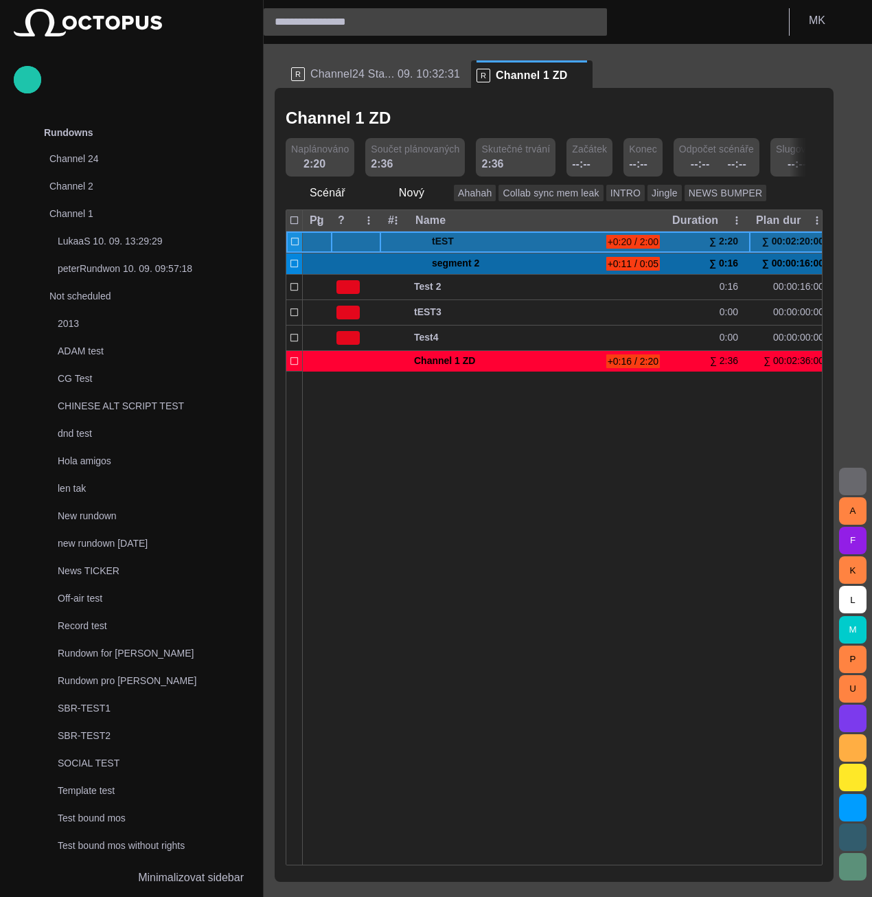
click at [354, 244] on div at bounding box center [356, 241] width 50 height 21
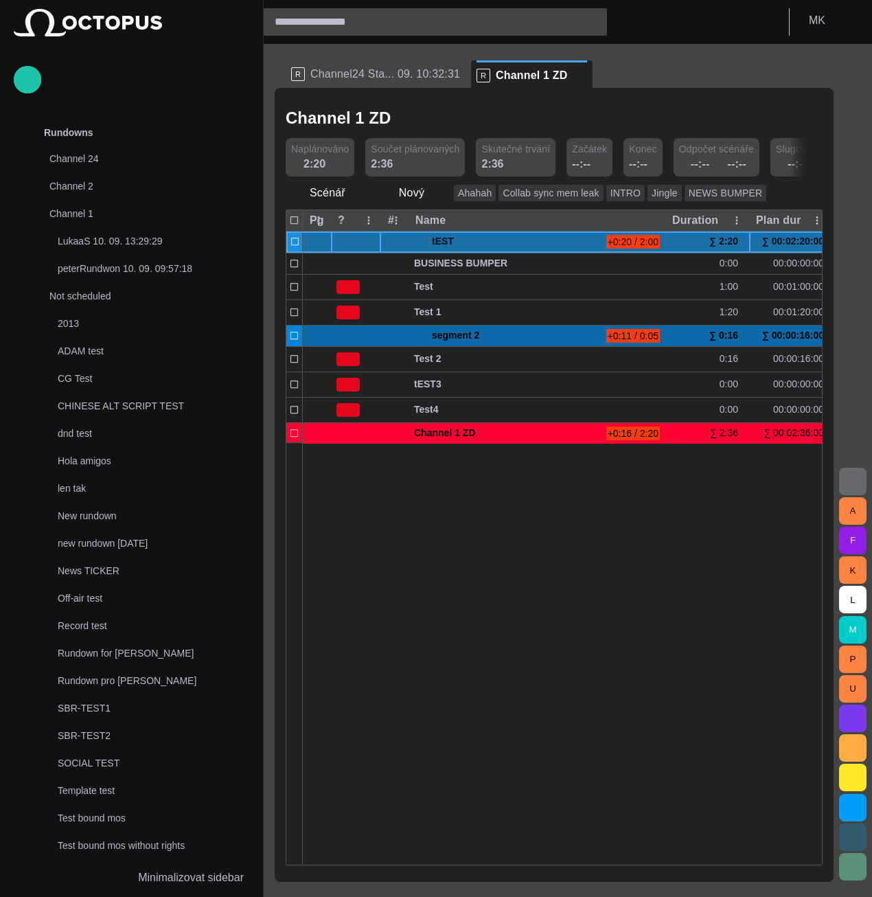
click at [354, 244] on div at bounding box center [356, 241] width 50 height 21
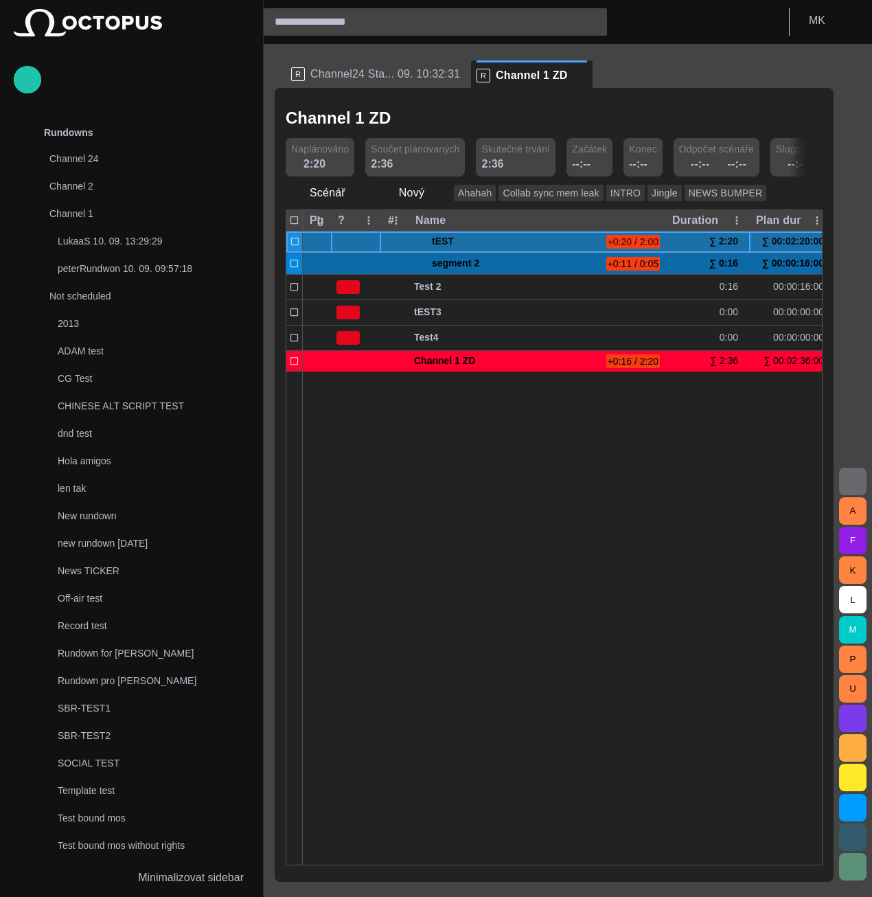
click at [354, 244] on div at bounding box center [356, 241] width 50 height 21
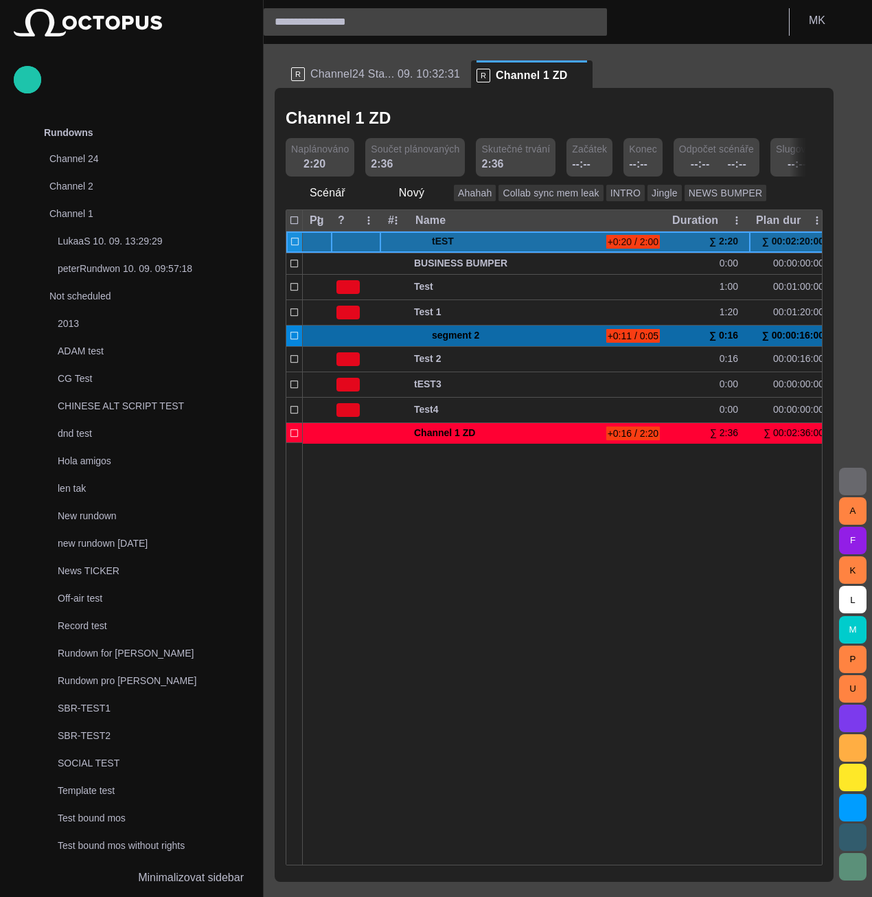
click at [354, 244] on div at bounding box center [356, 241] width 50 height 21
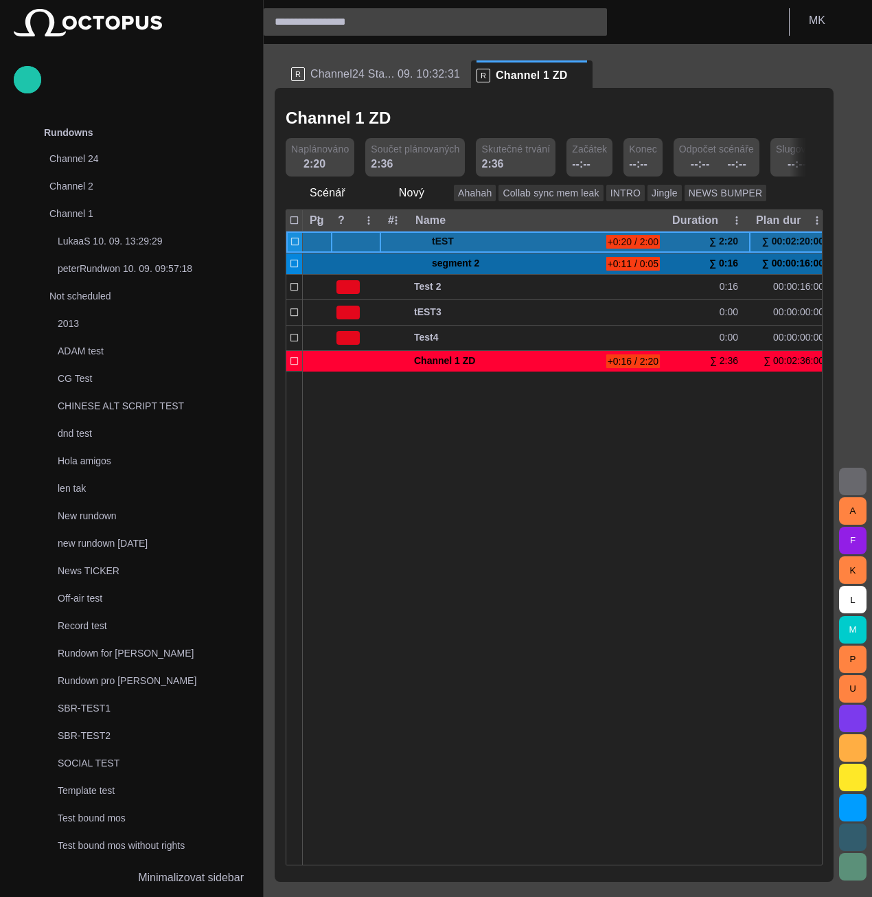
click at [354, 244] on div at bounding box center [356, 241] width 50 height 21
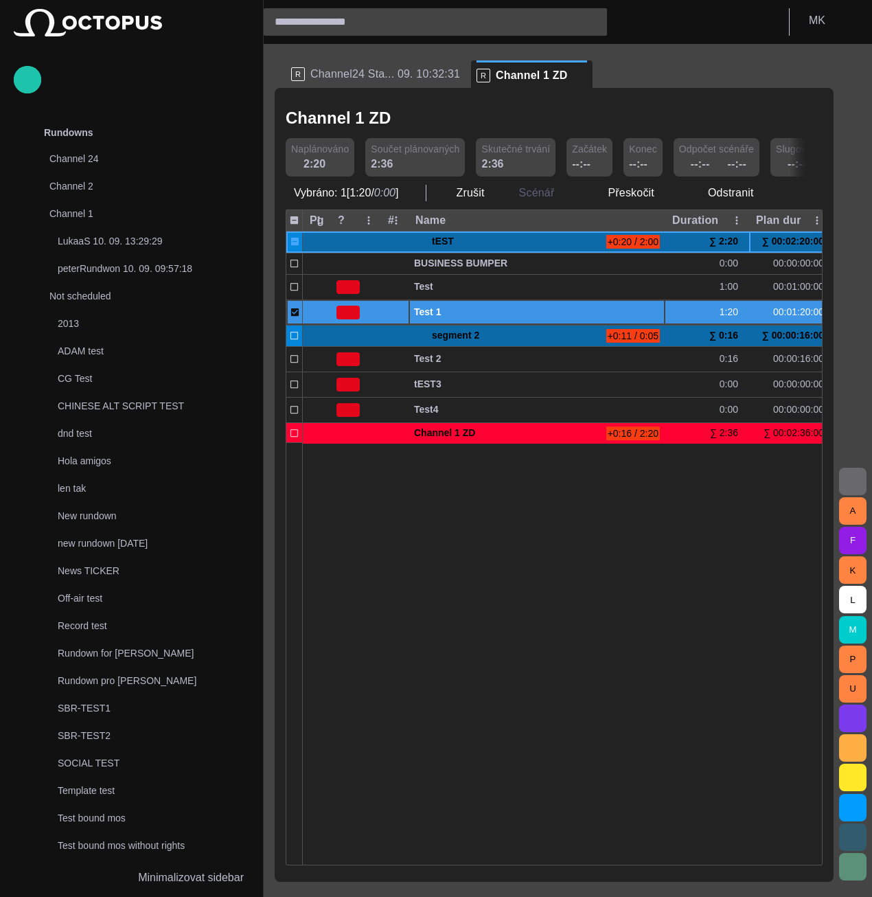
click at [518, 307] on span "Test 1" at bounding box center [537, 312] width 246 height 13
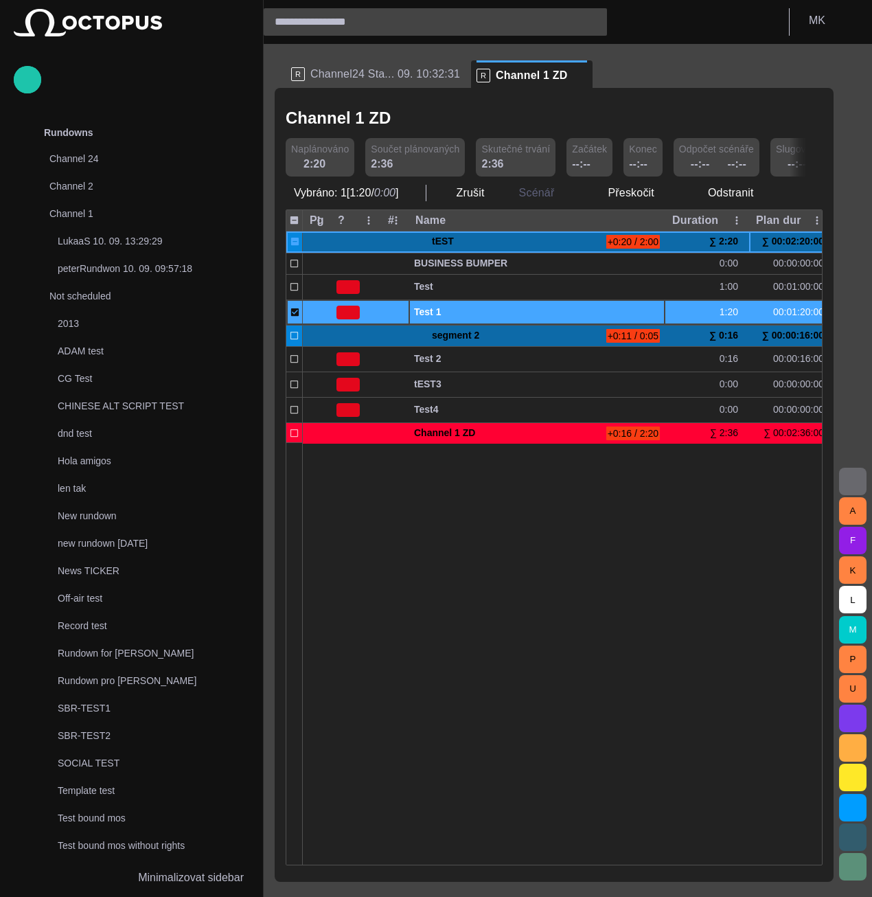
click at [478, 632] on div at bounding box center [823, 653] width 1040 height 422
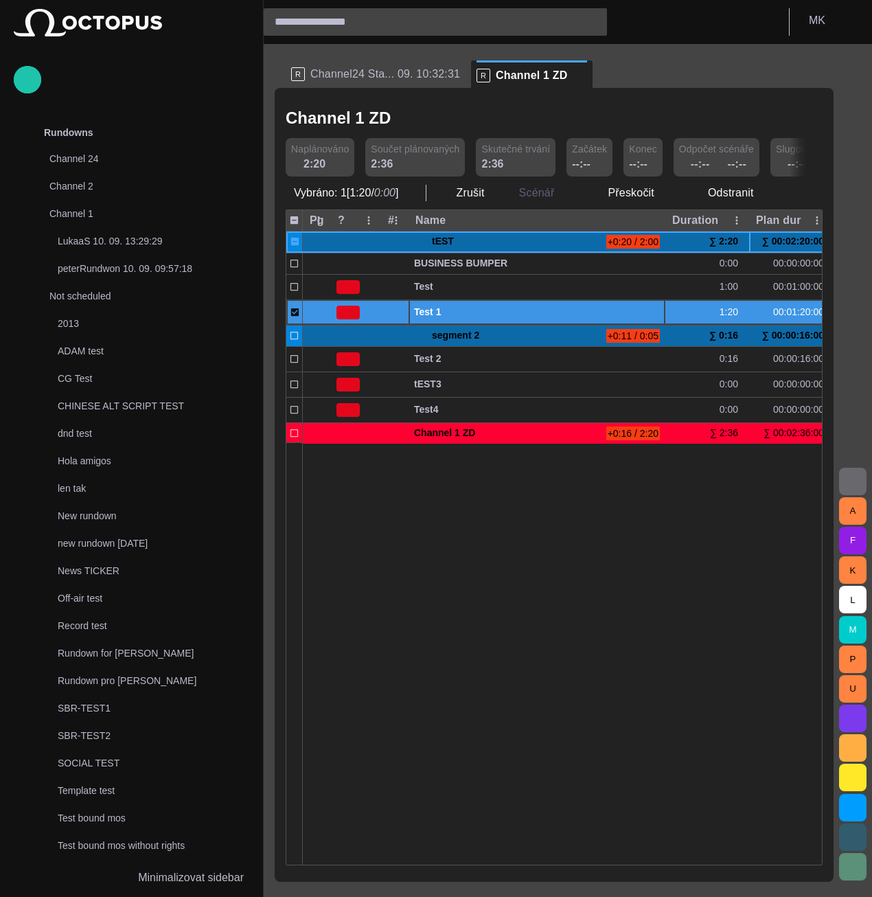
click at [514, 313] on span "Test 1" at bounding box center [537, 312] width 246 height 13
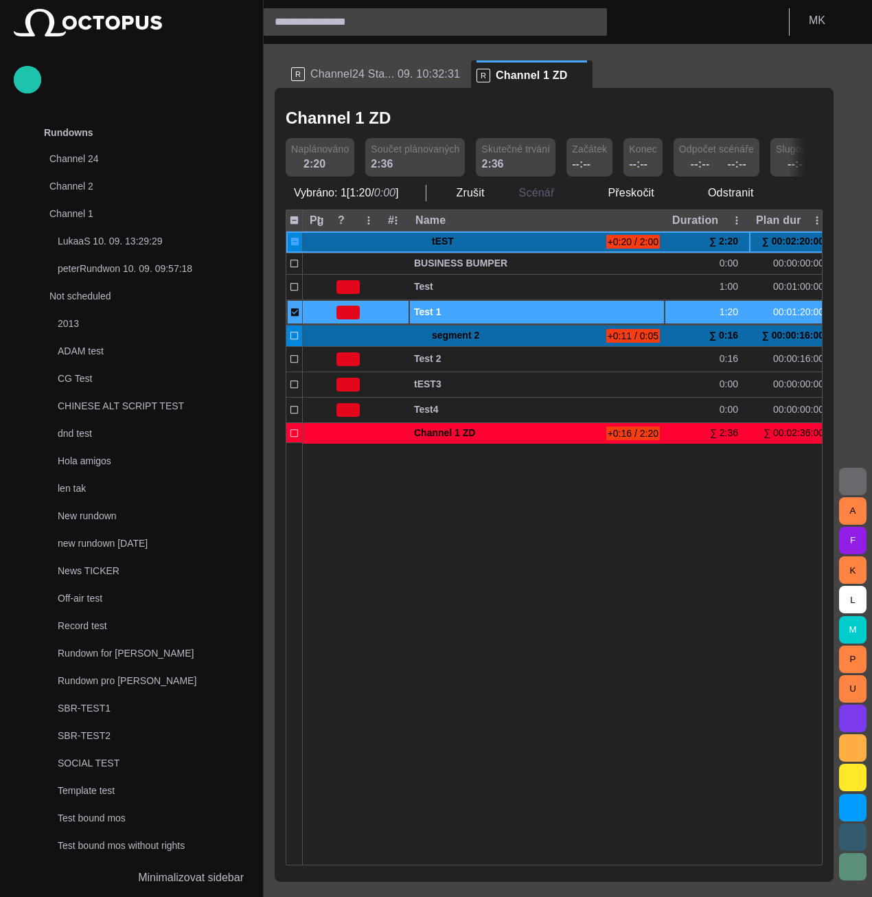
click at [386, 519] on div at bounding box center [823, 653] width 1040 height 422
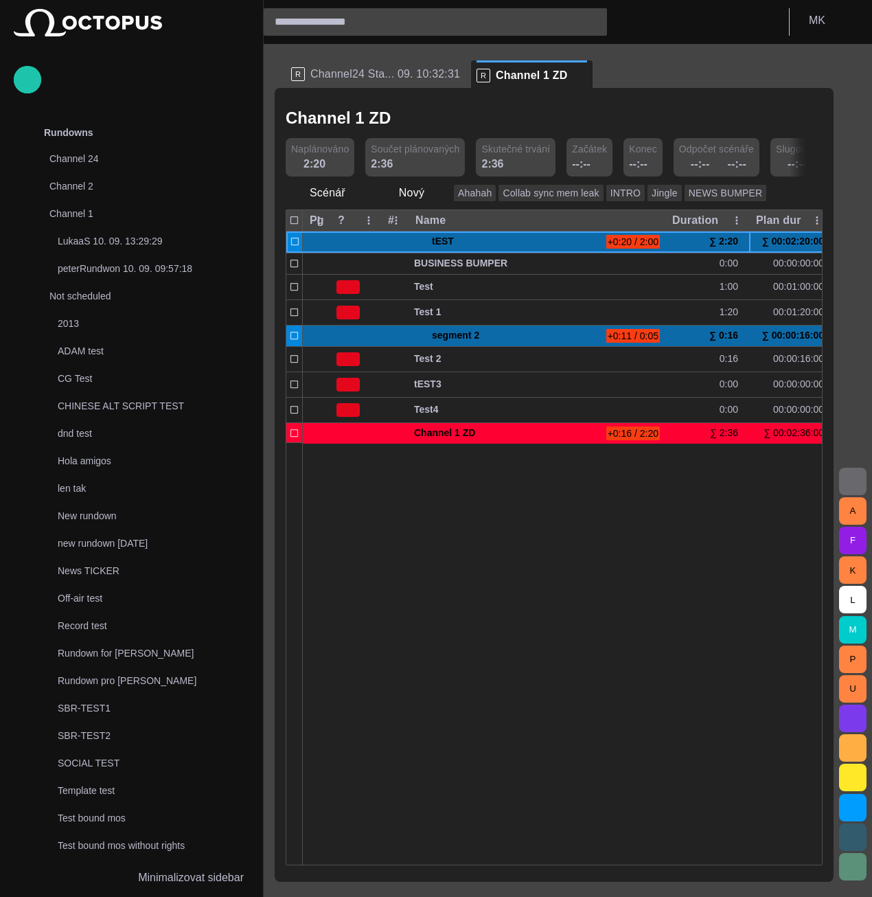
click at [364, 607] on div at bounding box center [823, 653] width 1040 height 422
click at [442, 594] on div at bounding box center [823, 653] width 1040 height 422
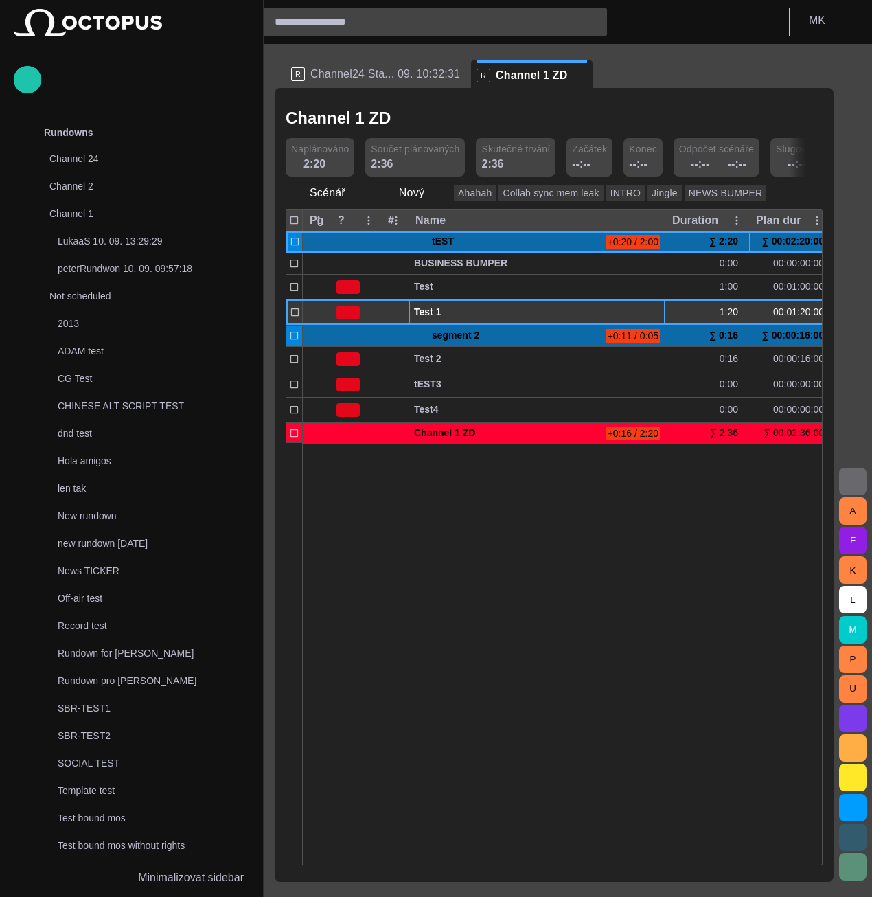
click at [517, 313] on span "Test 1" at bounding box center [537, 312] width 246 height 13
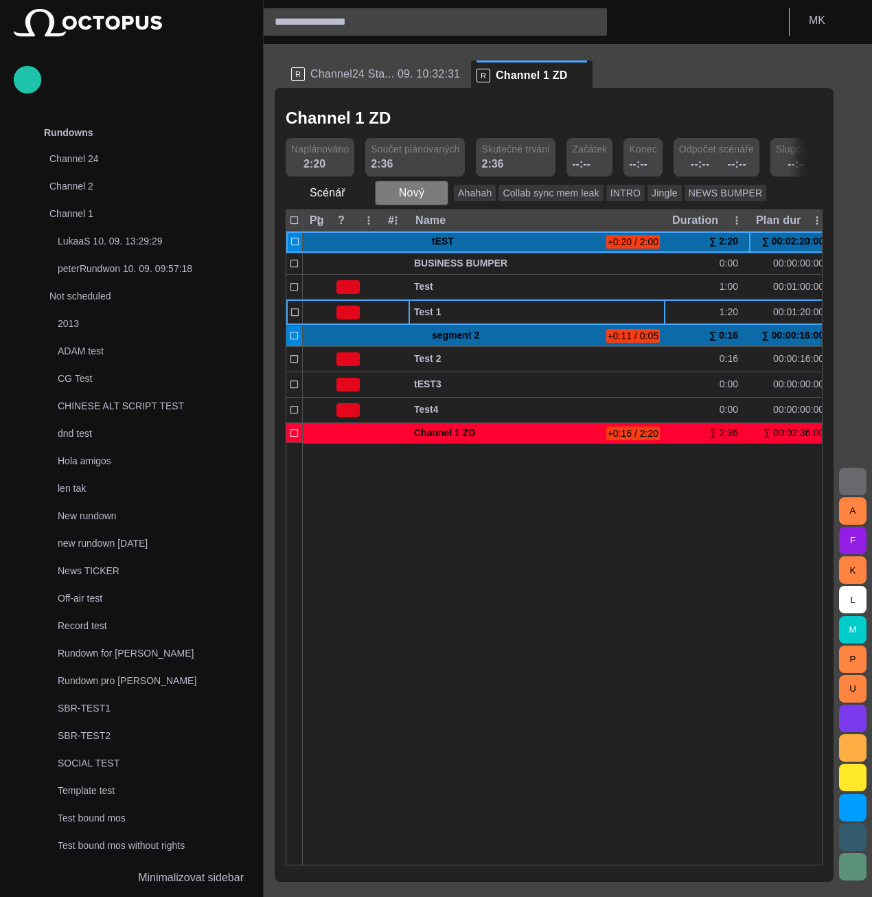
click at [431, 196] on span "button" at bounding box center [437, 193] width 14 height 14
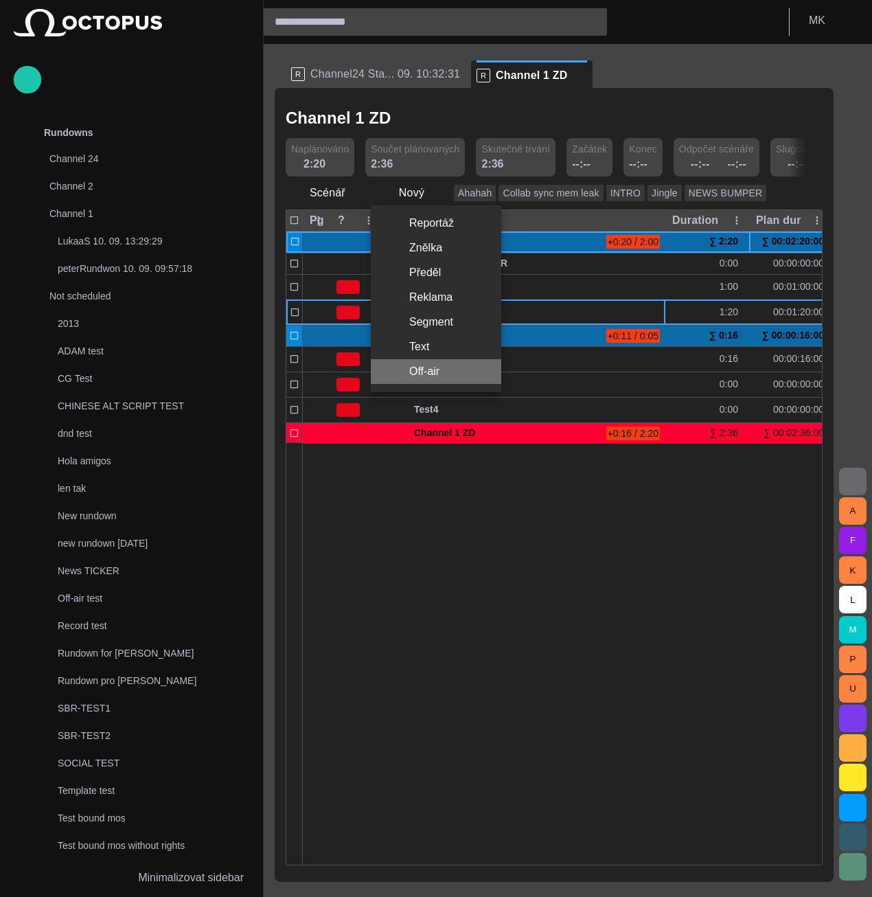
click at [430, 372] on li "Off-air" at bounding box center [436, 371] width 131 height 25
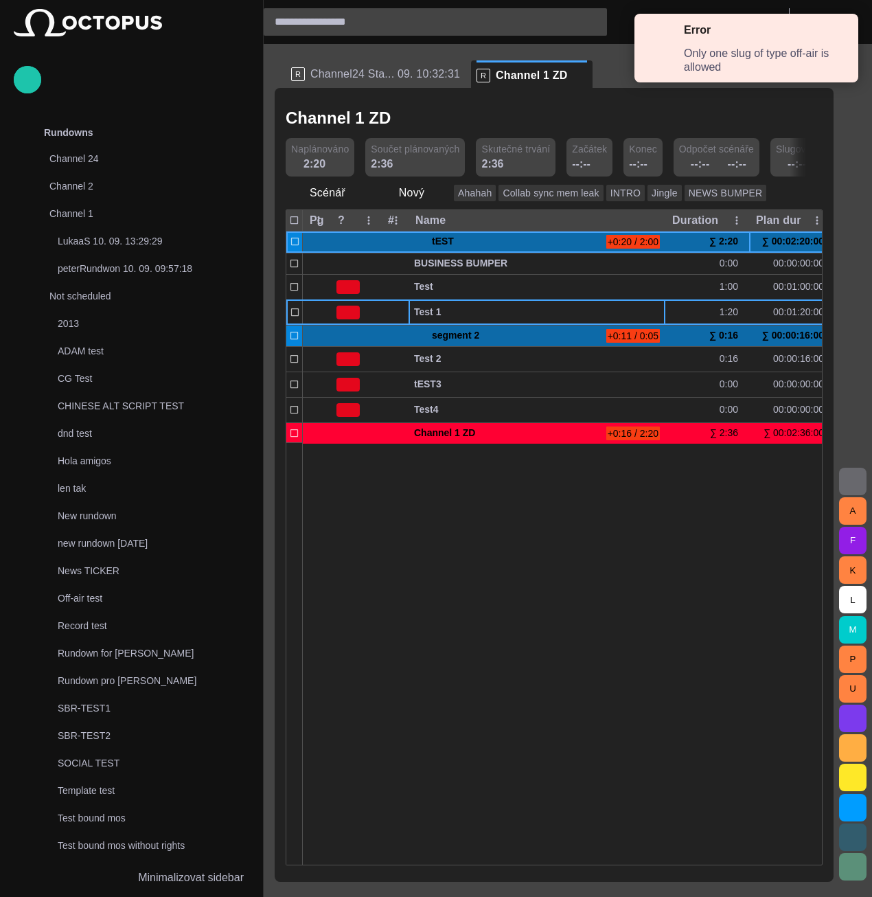
click at [387, 679] on div at bounding box center [823, 653] width 1040 height 422
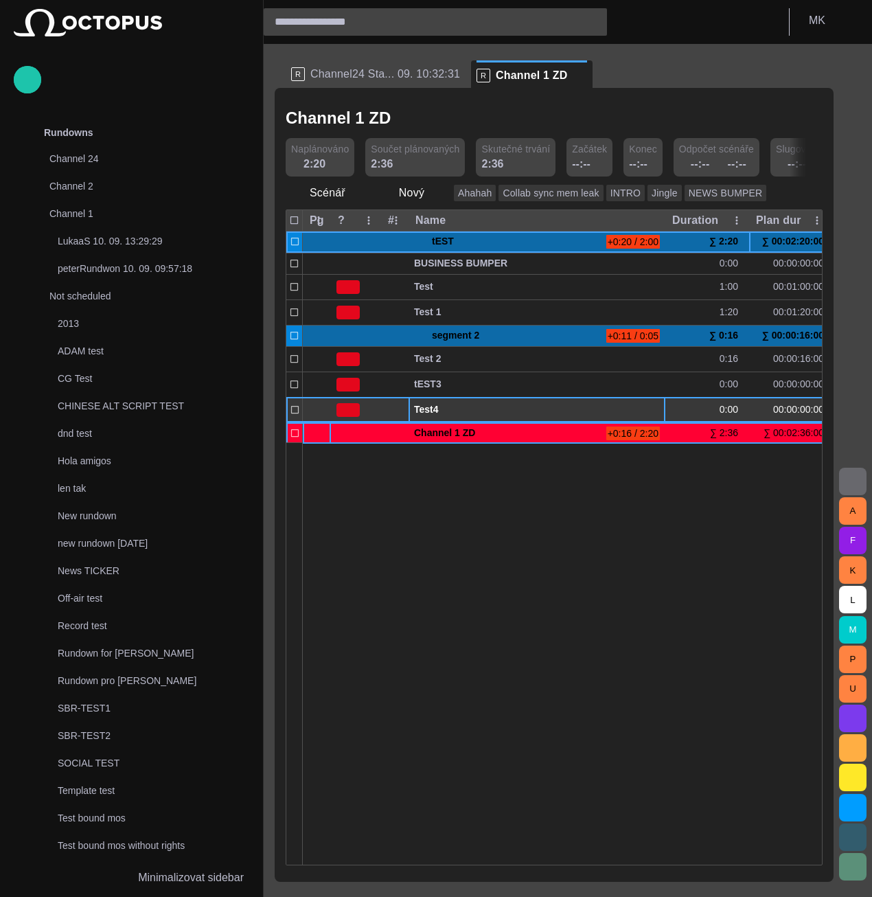
click at [416, 414] on span "Test4" at bounding box center [537, 409] width 246 height 13
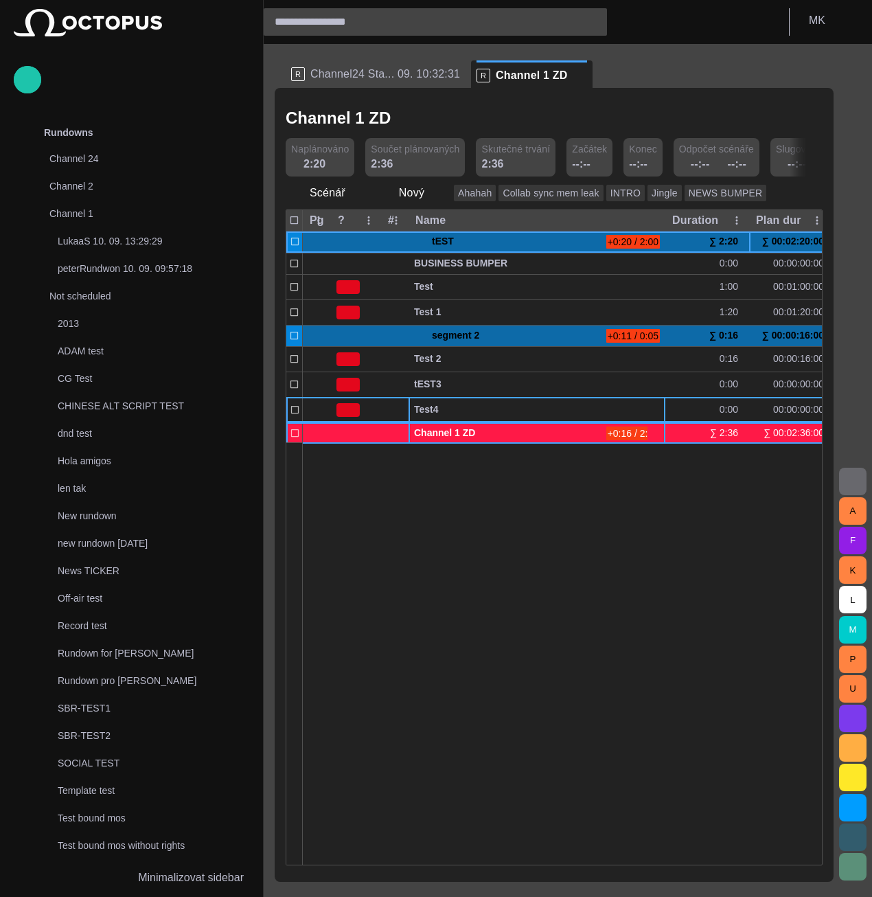
click at [477, 437] on span "Channel 1 ZD" at bounding box center [507, 433] width 187 height 13
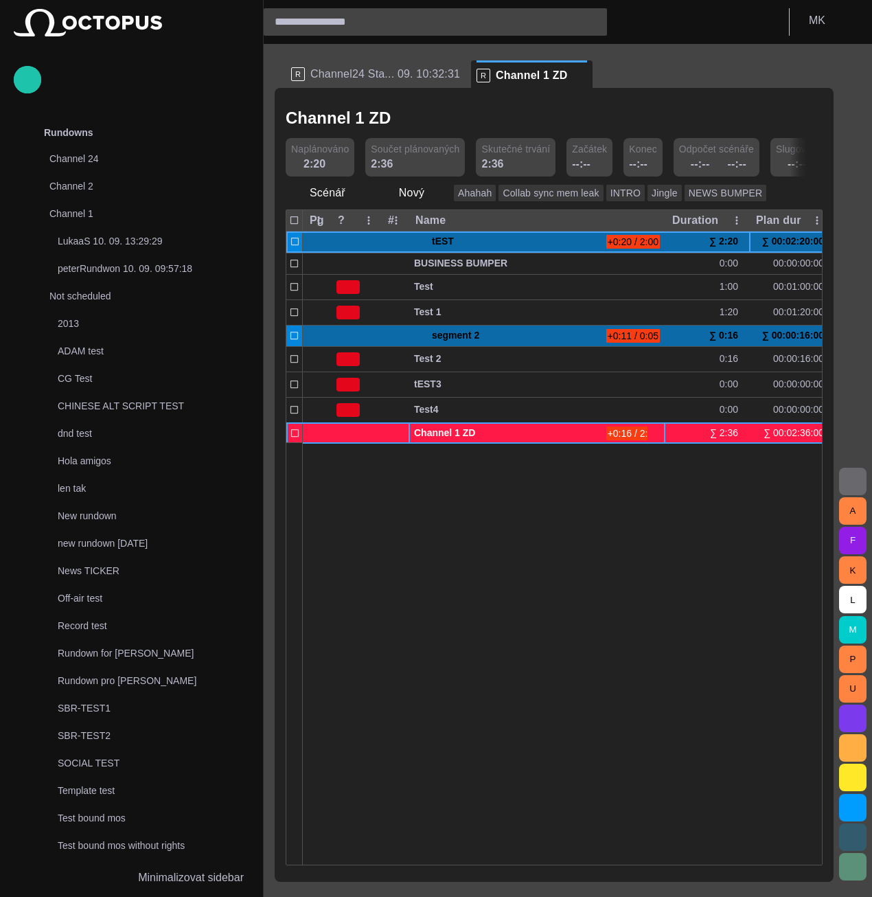
click at [589, 432] on span "Channel 1 ZD" at bounding box center [507, 433] width 187 height 13
click at [591, 431] on span "Channel 1 ZD" at bounding box center [507, 433] width 187 height 13
click at [600, 427] on span "Channel 1 ZD" at bounding box center [507, 433] width 187 height 13
click at [657, 432] on span "button" at bounding box center [655, 433] width 11 height 11
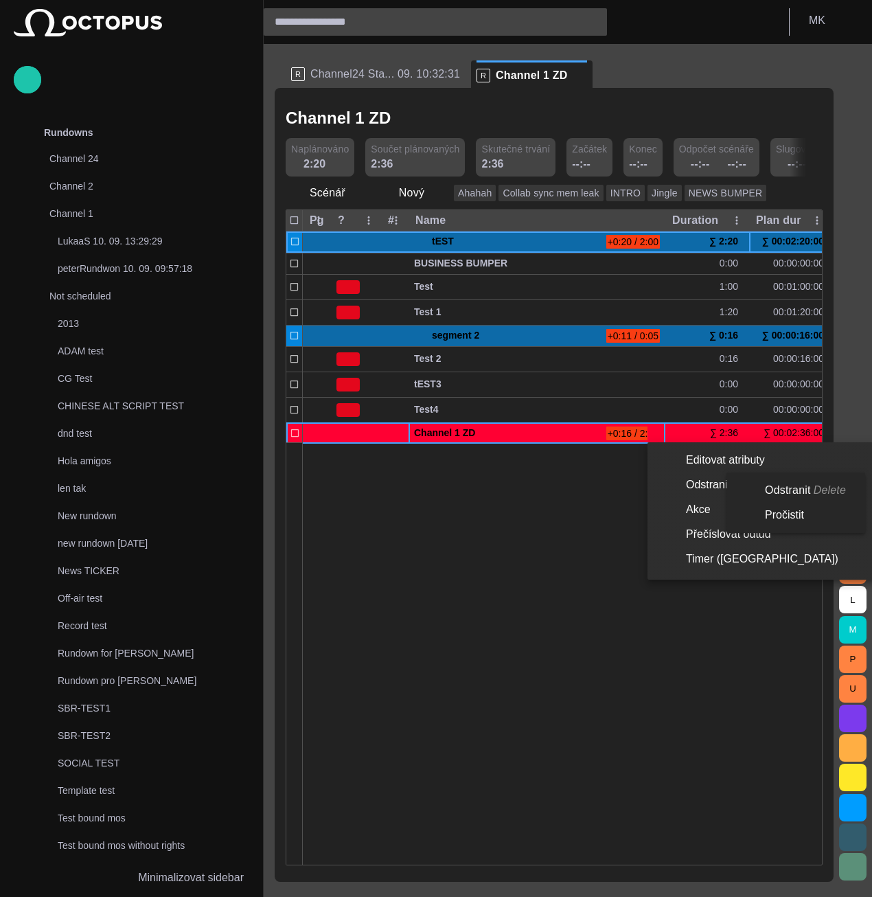
click at [701, 486] on li "Odstranit" at bounding box center [762, 485] width 229 height 25
click at [796, 493] on li "Odstranit Delete" at bounding box center [793, 490] width 133 height 25
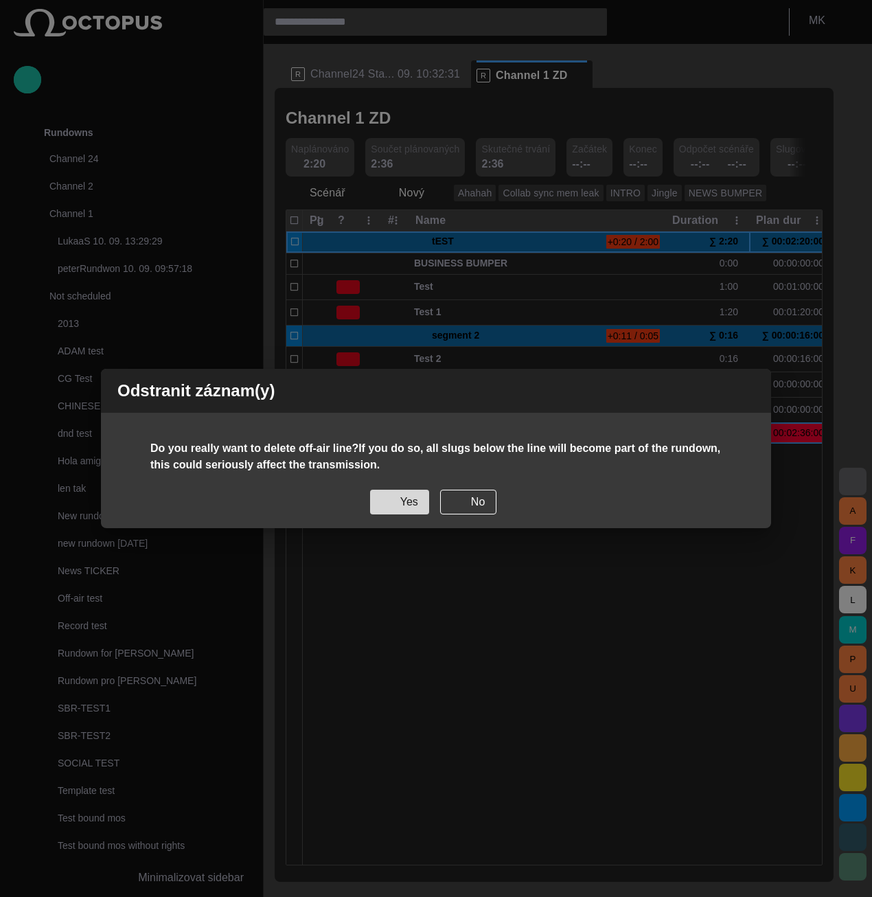
click at [407, 505] on button "Yes" at bounding box center [399, 502] width 59 height 25
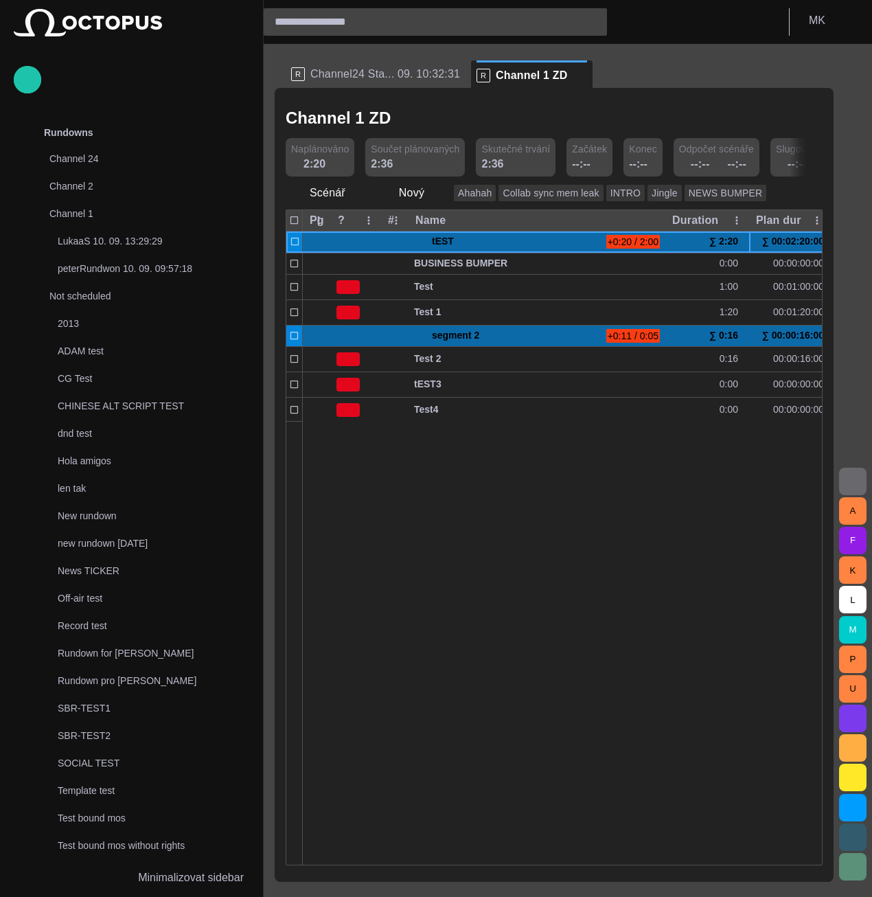
click at [407, 505] on div at bounding box center [823, 643] width 1040 height 444
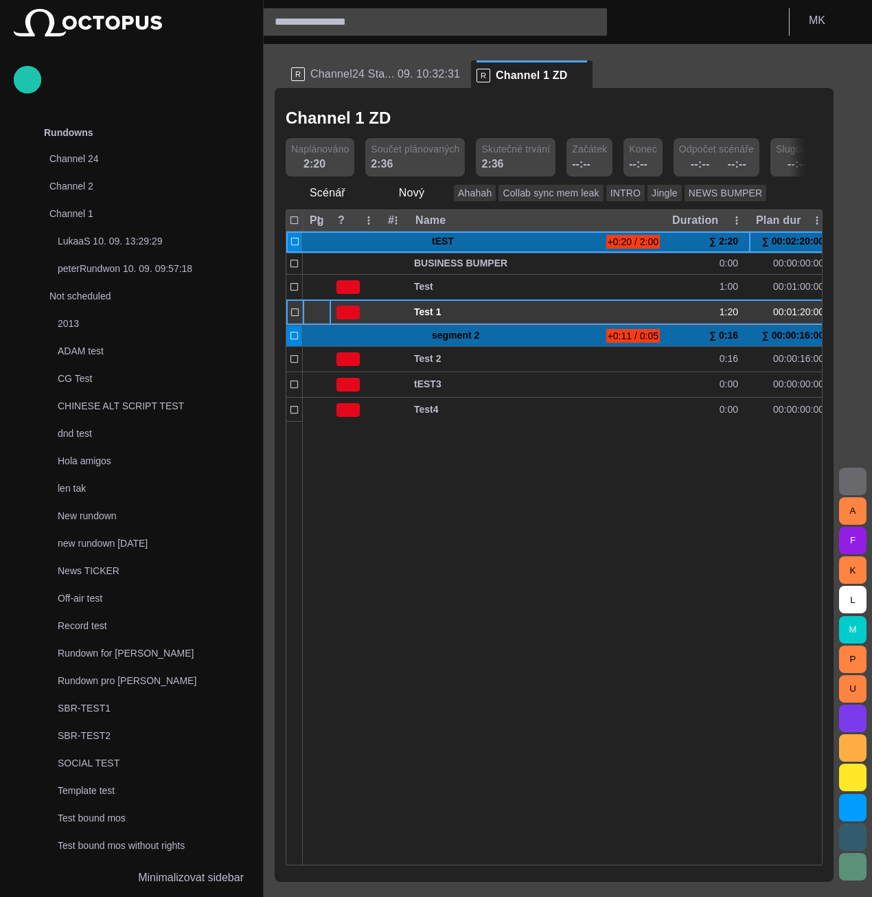
click at [324, 308] on span "button" at bounding box center [321, 312] width 11 height 11
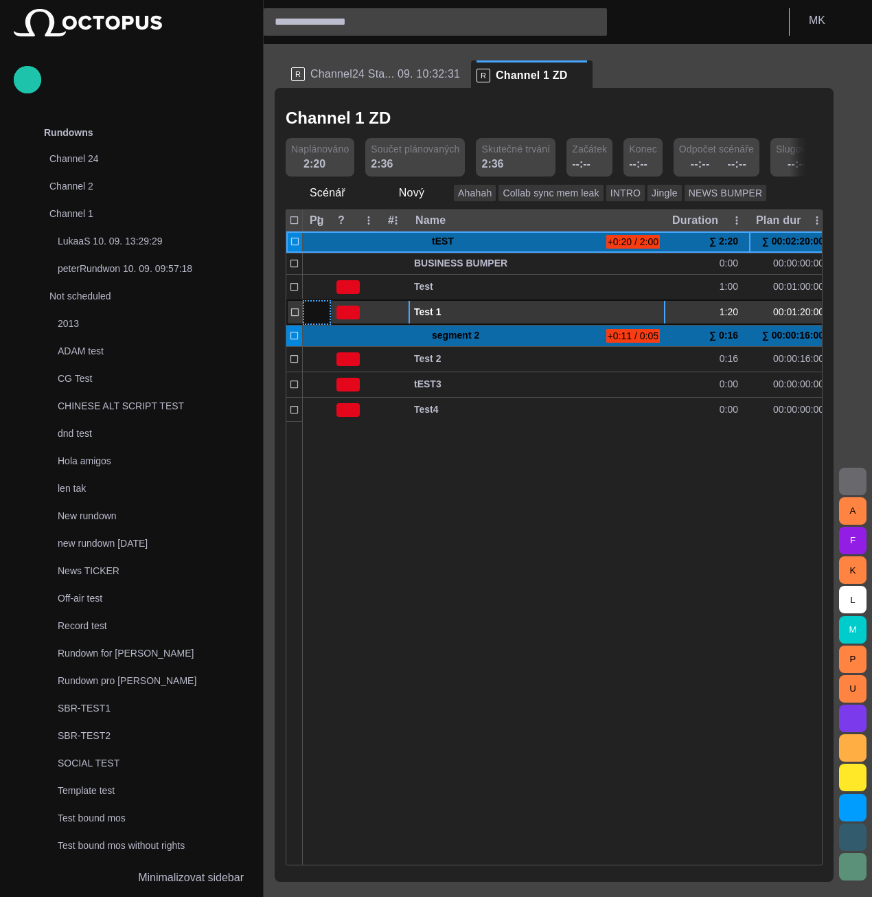
click at [523, 304] on div "Test 1" at bounding box center [537, 312] width 246 height 25
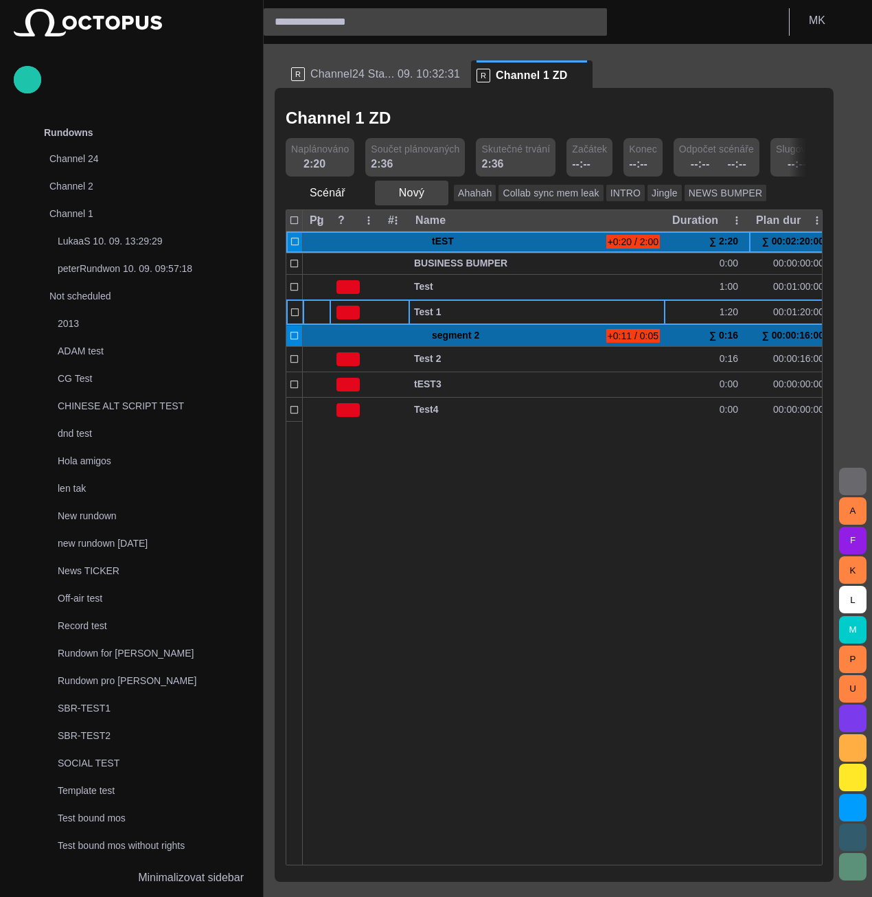
click at [434, 196] on span "button" at bounding box center [437, 193] width 14 height 14
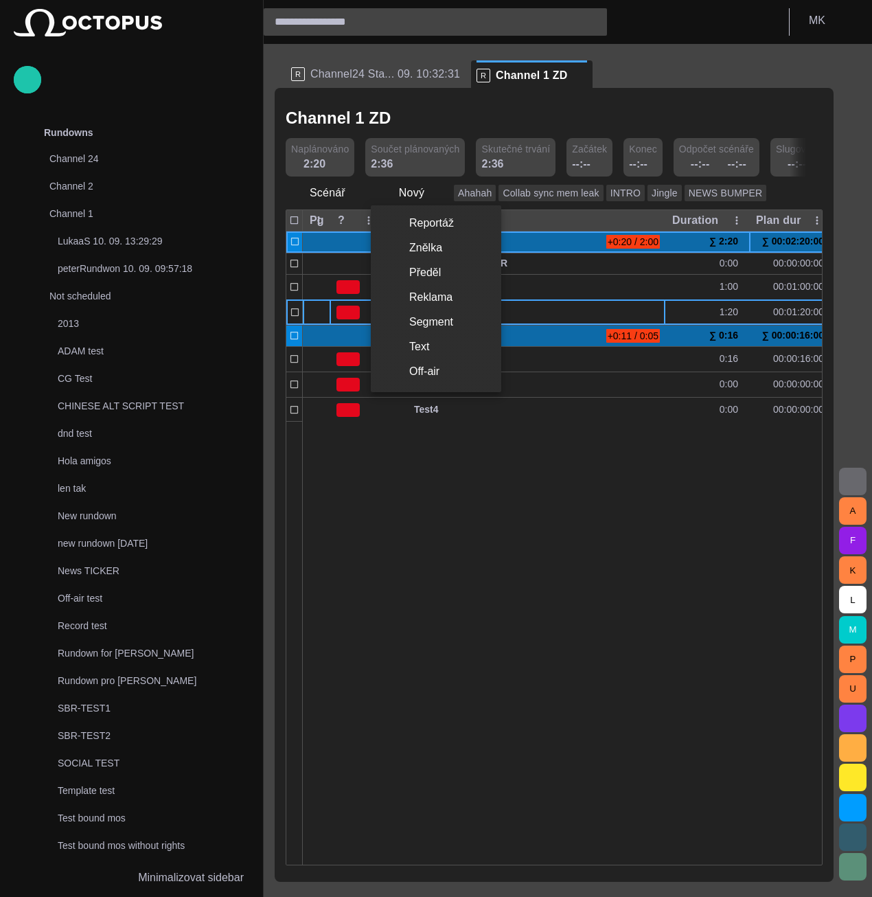
click at [423, 372] on li "Off-air" at bounding box center [436, 371] width 131 height 25
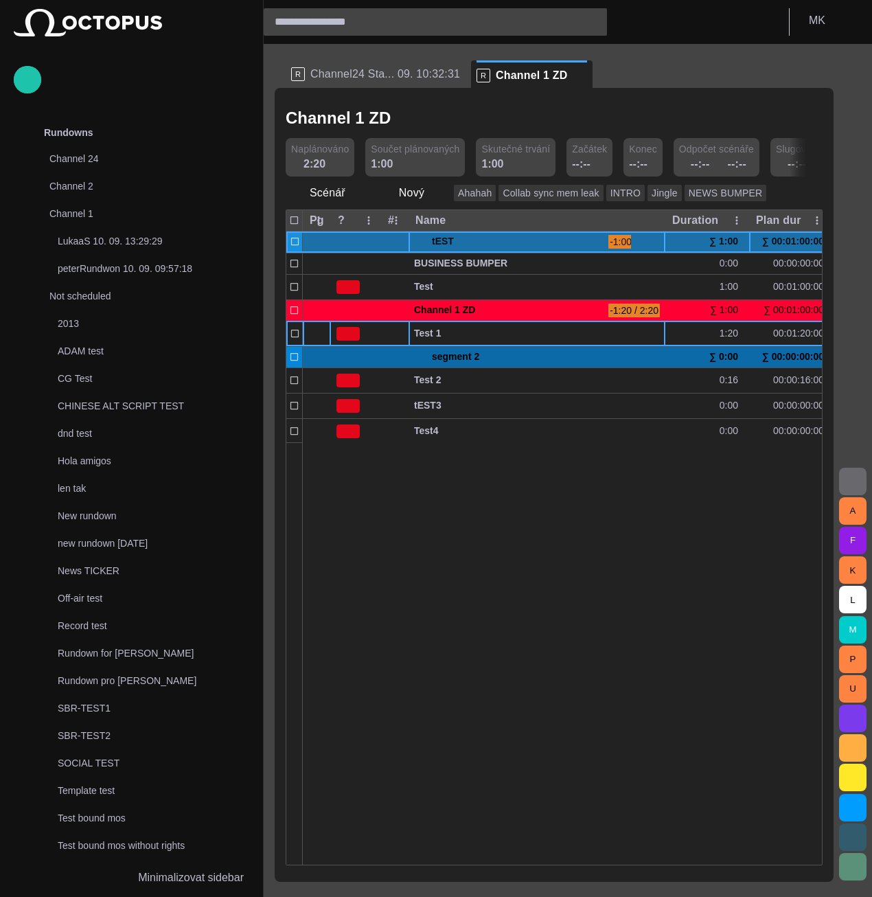
click at [420, 238] on span at bounding box center [419, 241] width 11 height 11
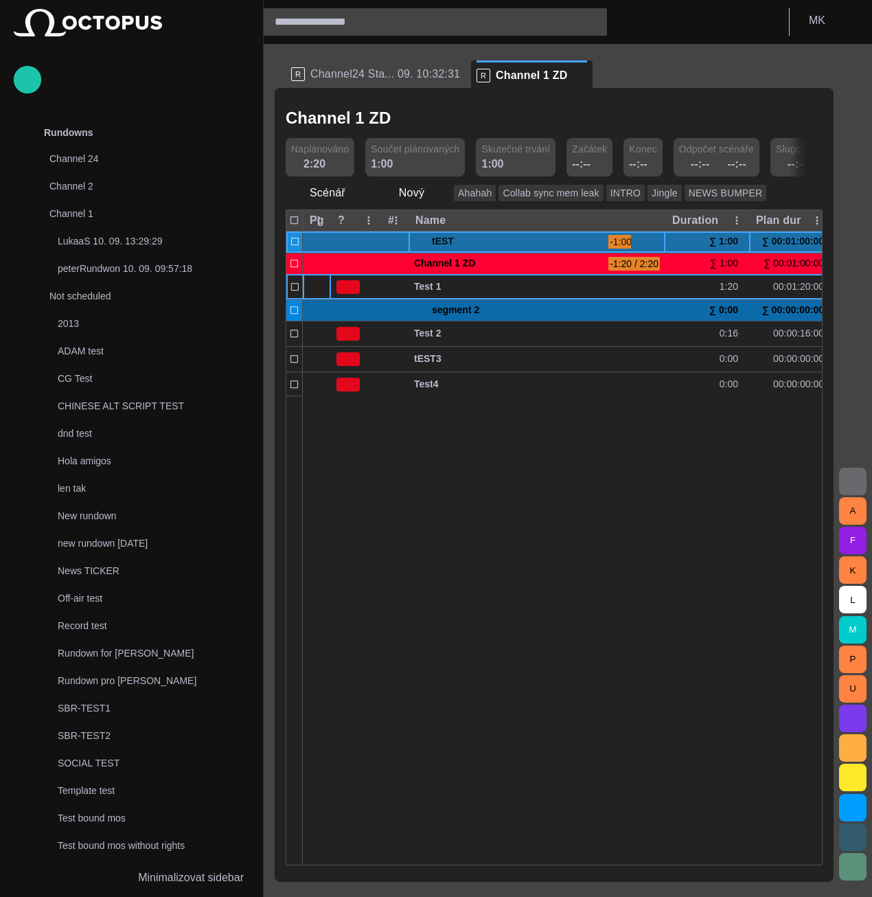
click at [420, 238] on span at bounding box center [419, 241] width 11 height 11
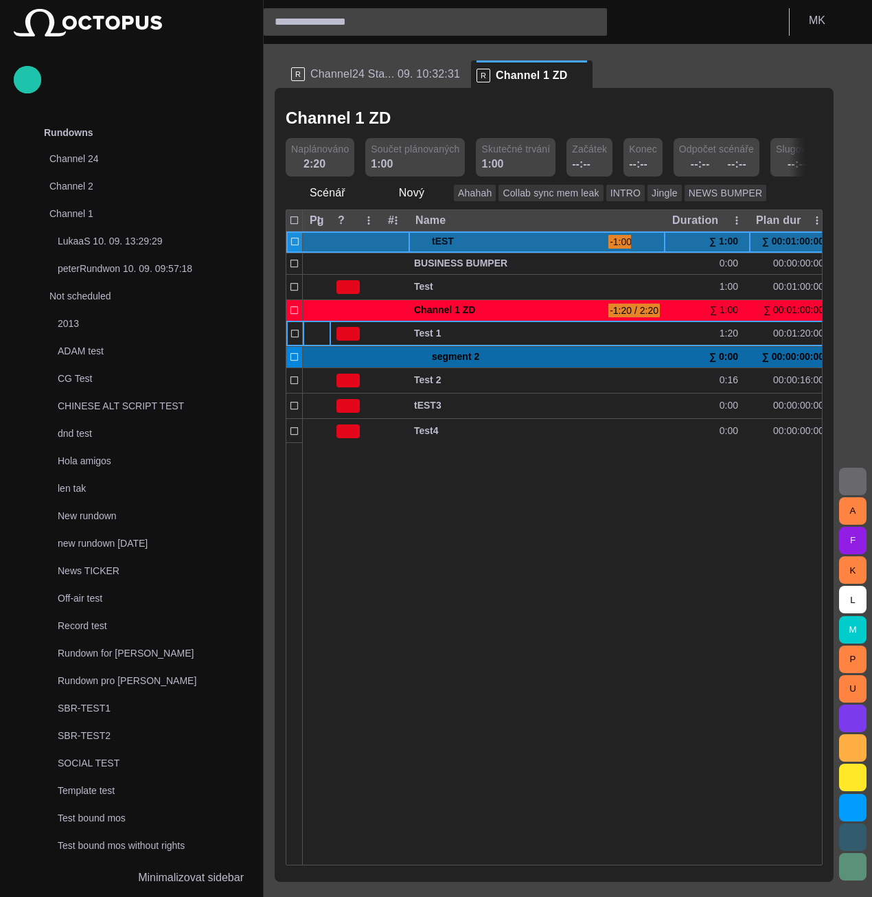
click at [420, 238] on span at bounding box center [419, 241] width 11 height 11
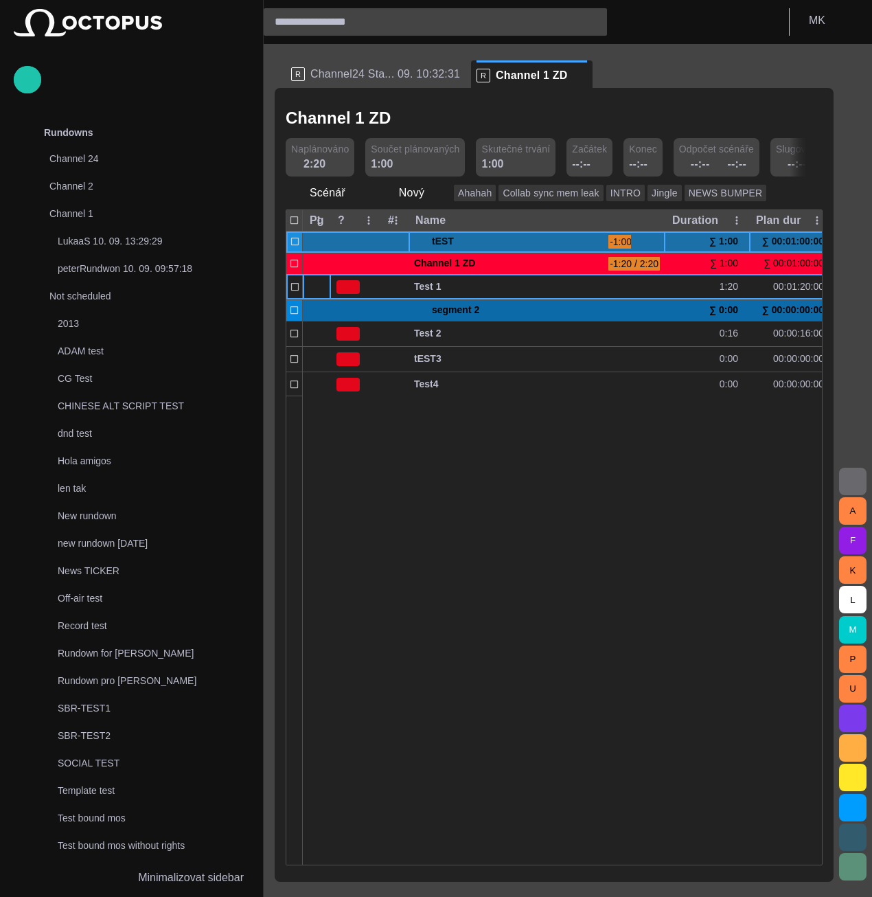
click at [420, 238] on span at bounding box center [419, 241] width 11 height 11
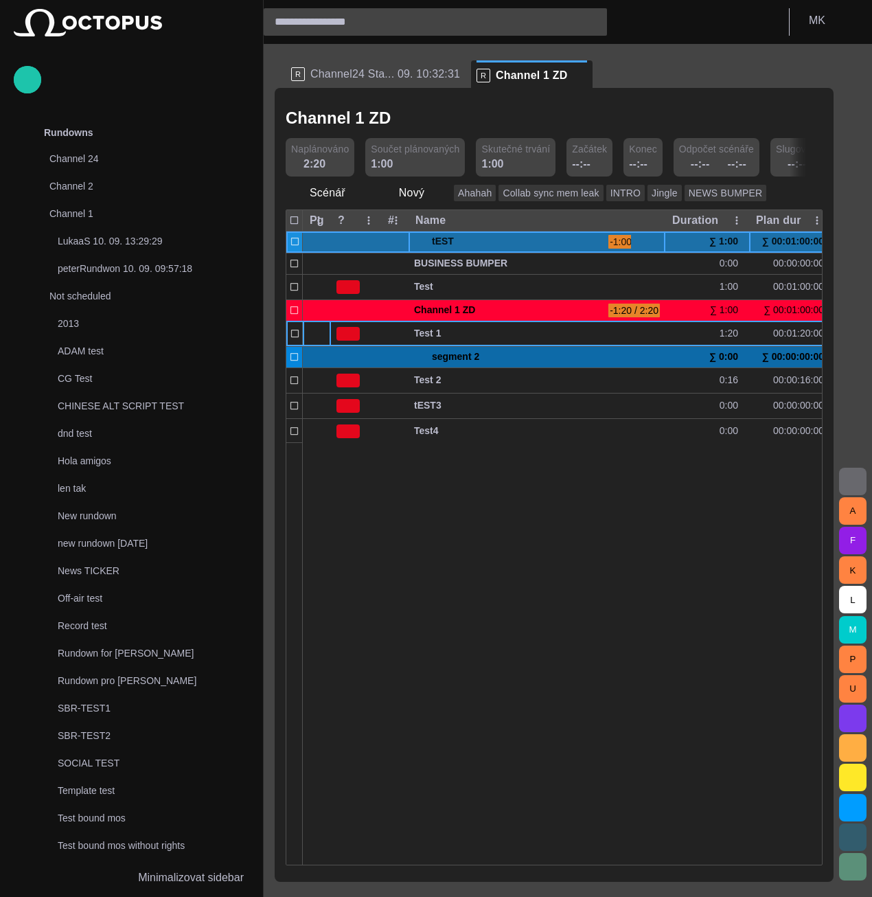
click at [420, 238] on span at bounding box center [419, 241] width 11 height 11
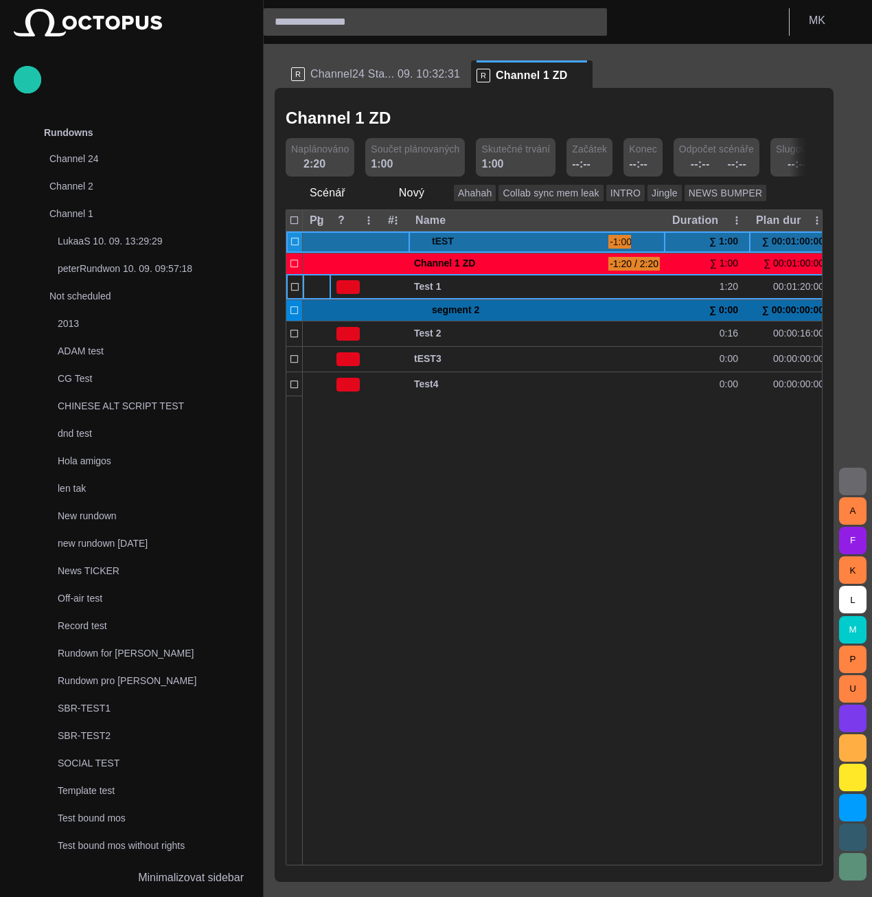
click at [420, 238] on span at bounding box center [419, 241] width 11 height 11
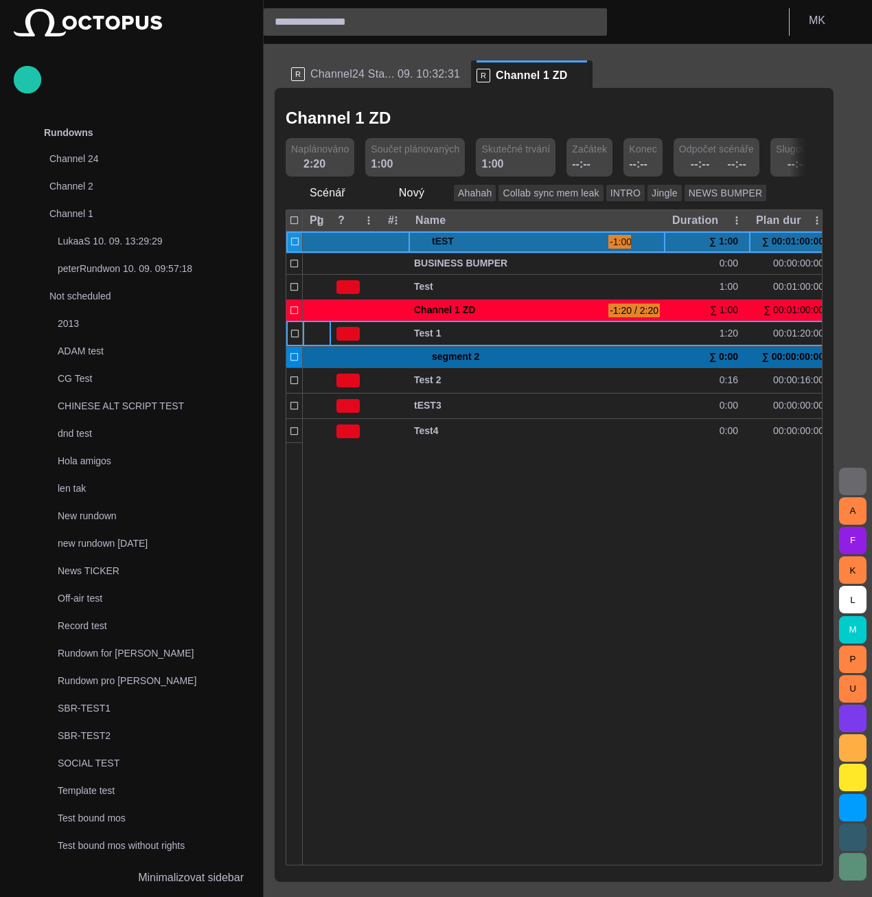
click at [420, 238] on span at bounding box center [419, 241] width 11 height 11
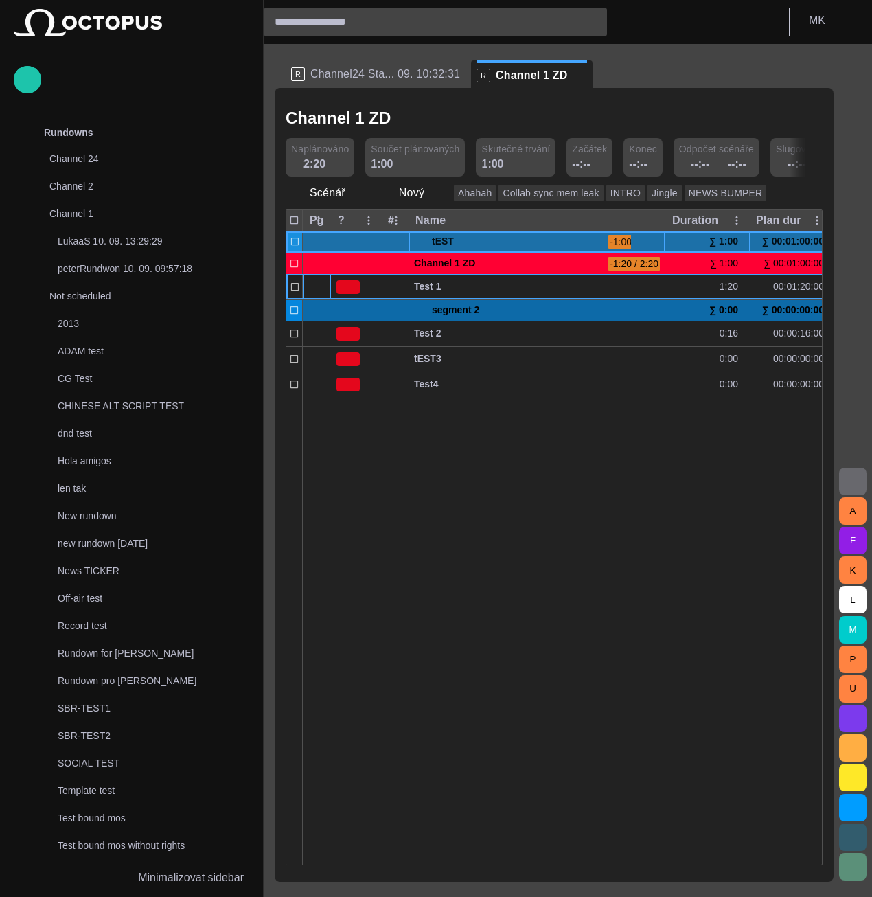
click at [420, 238] on span at bounding box center [419, 241] width 11 height 11
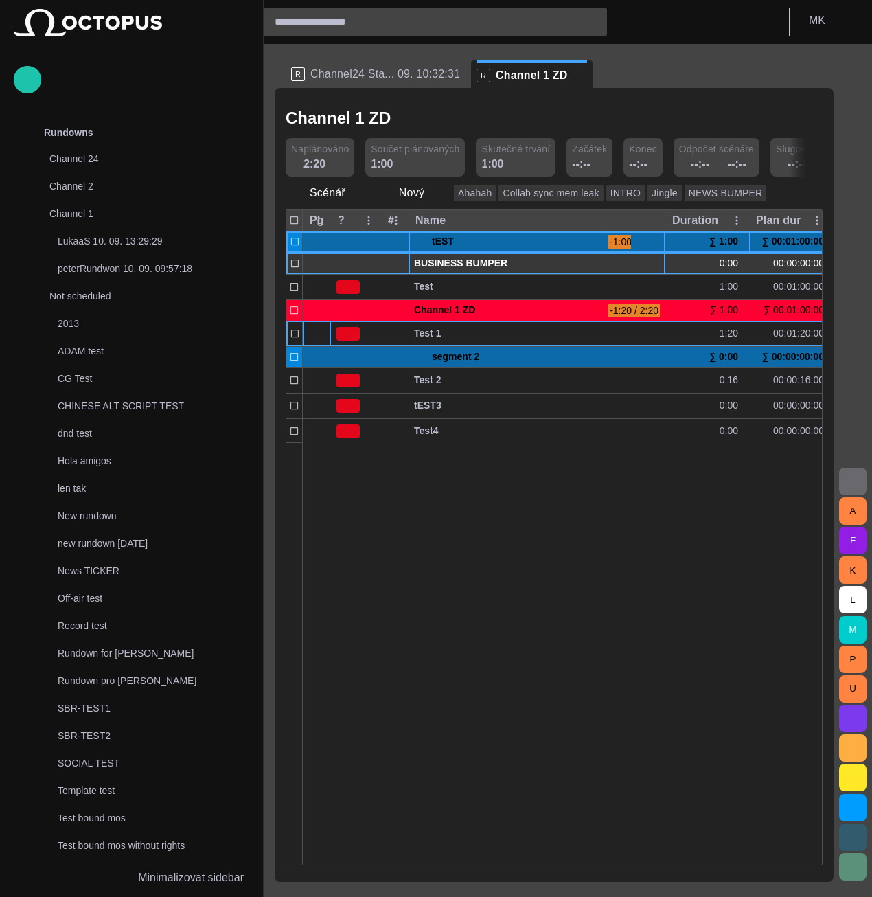
click at [468, 266] on span "BUSINESS BUMPER" at bounding box center [537, 263] width 246 height 13
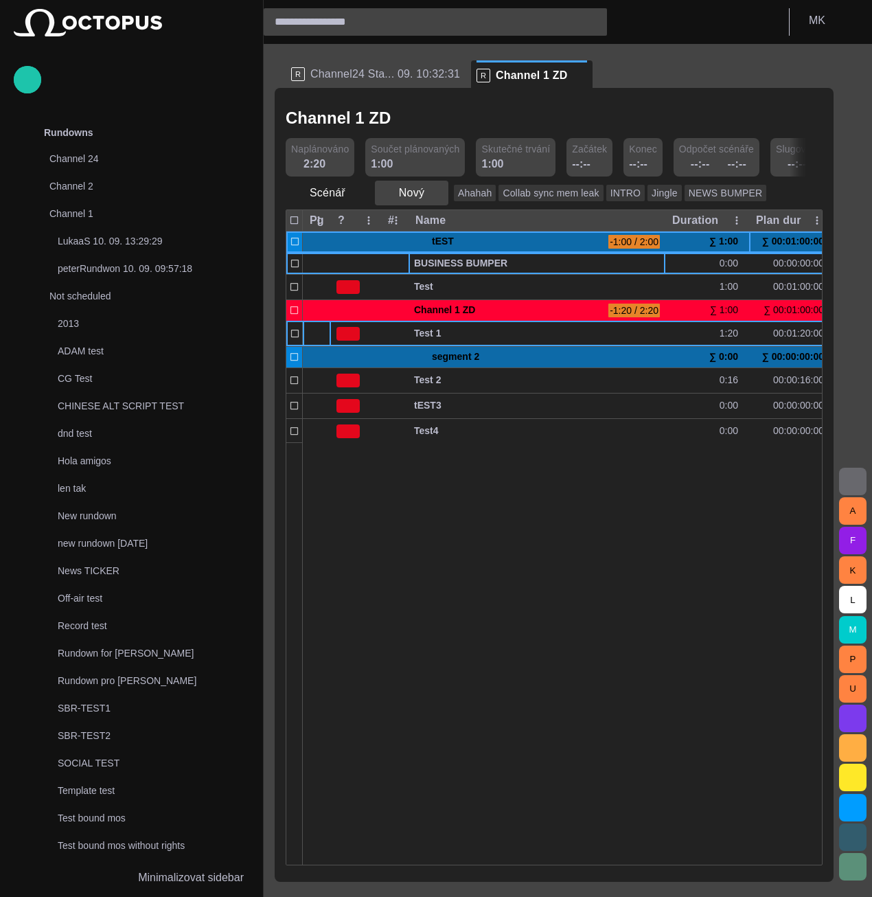
click at [431, 194] on span "button" at bounding box center [437, 193] width 14 height 14
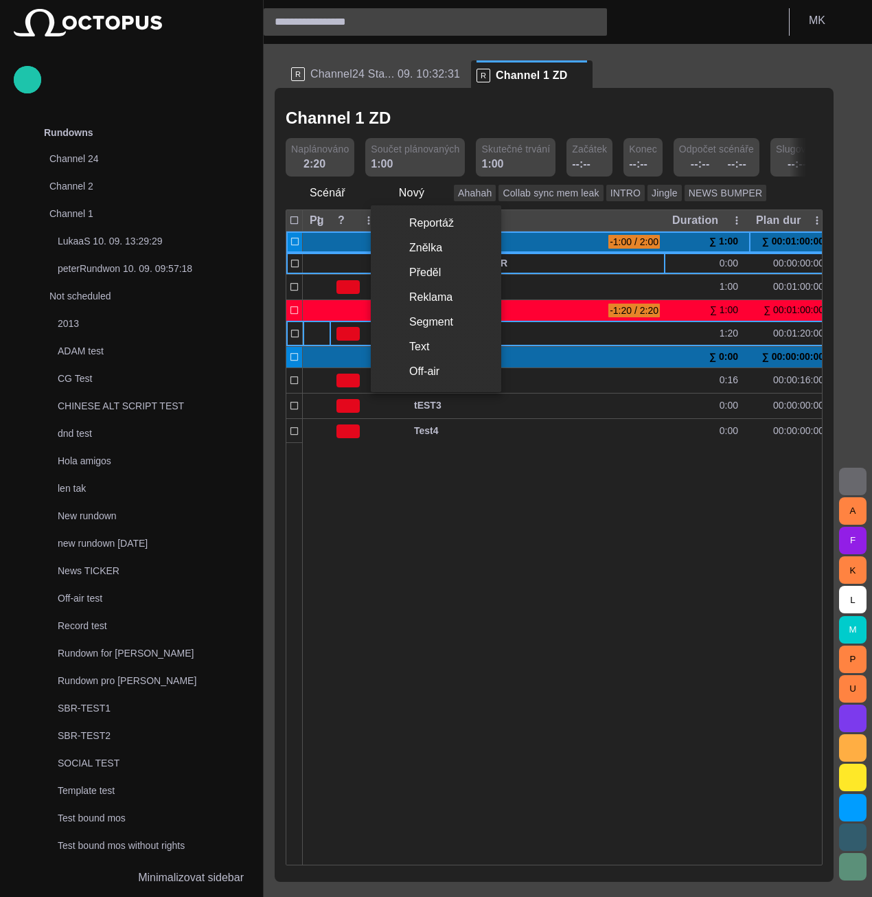
click at [434, 325] on li "Segment" at bounding box center [436, 322] width 131 height 25
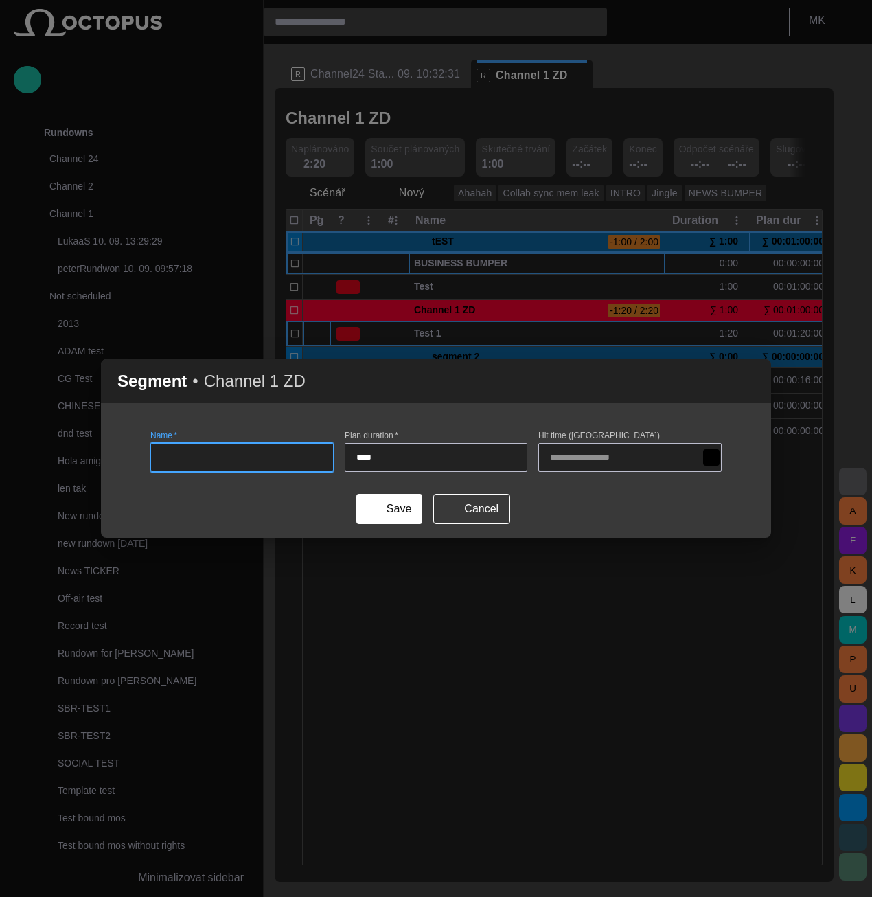
click at [231, 455] on input "Name   *" at bounding box center [242, 458] width 160 height 14
type input "******"
click at [398, 513] on button "Save" at bounding box center [389, 509] width 66 height 30
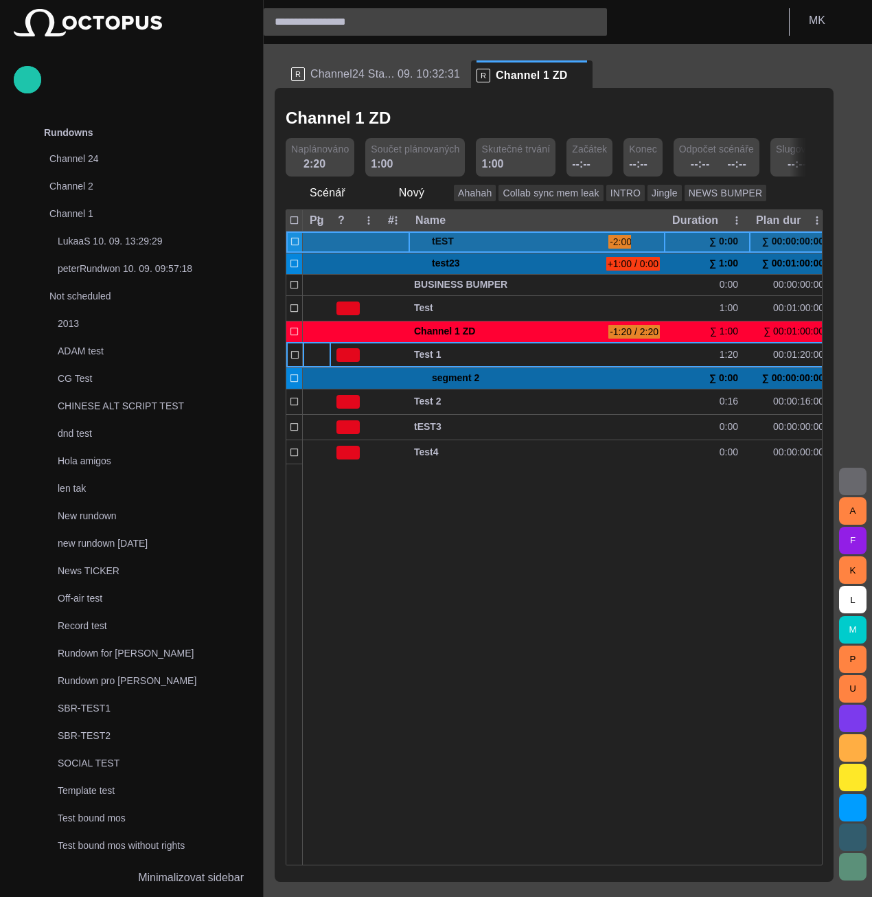
click at [420, 241] on span at bounding box center [419, 241] width 11 height 11
click at [418, 242] on span at bounding box center [419, 241] width 11 height 11
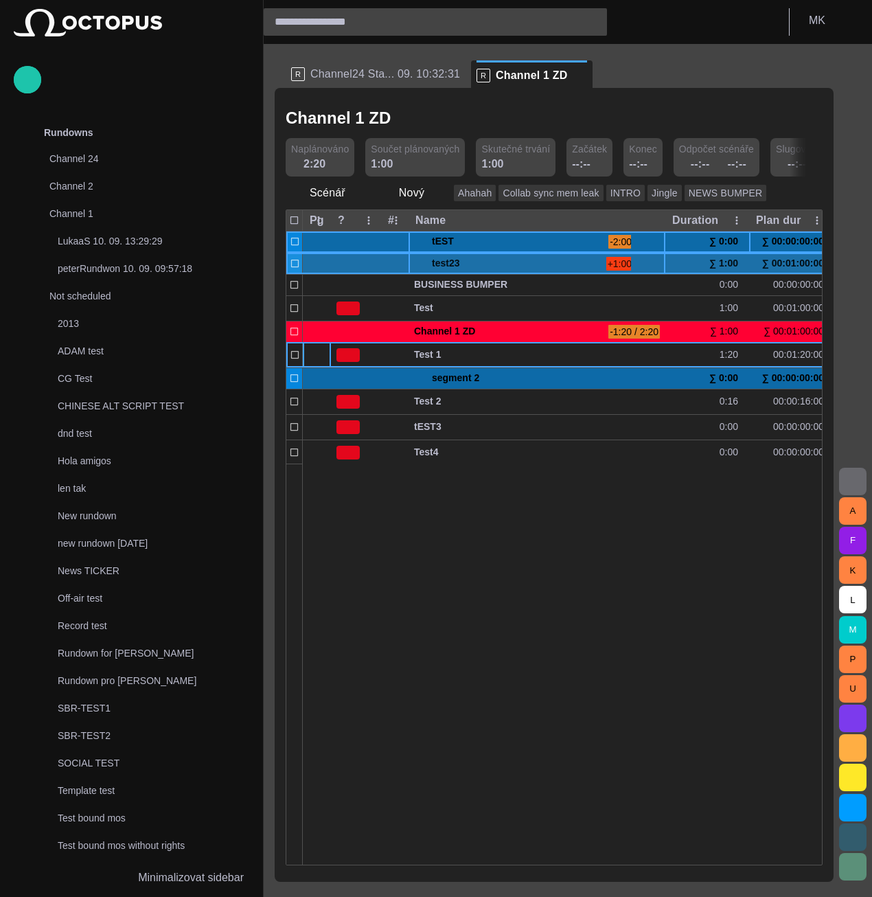
click at [420, 259] on span at bounding box center [419, 263] width 11 height 11
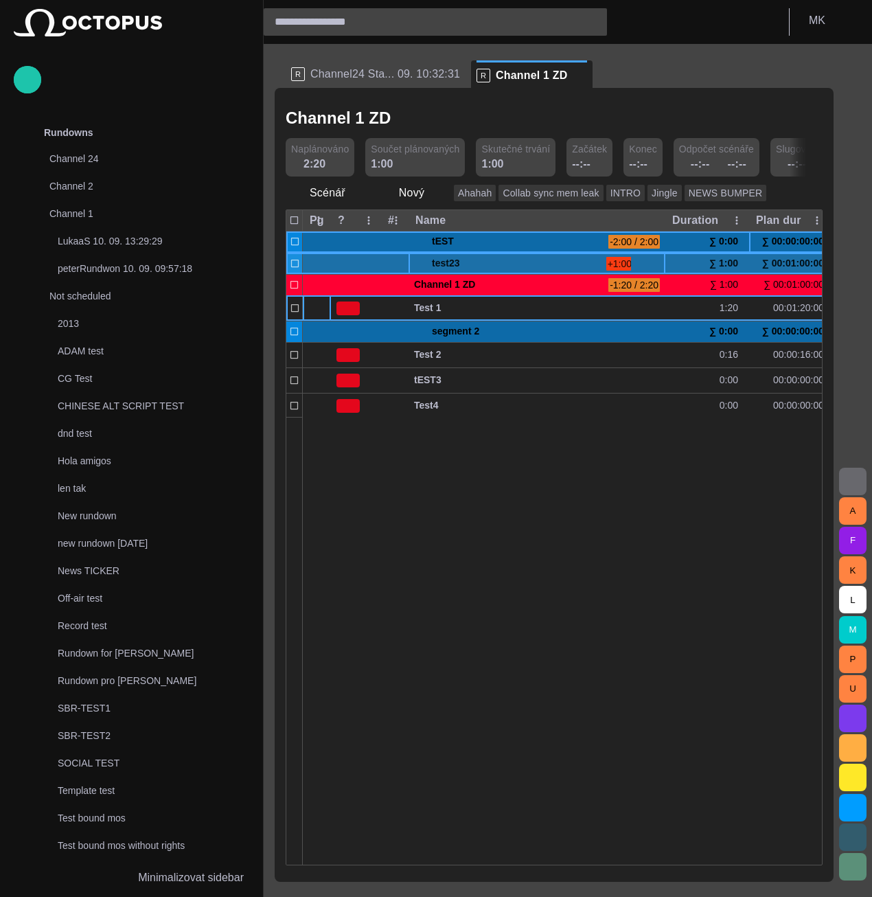
click at [420, 259] on span at bounding box center [419, 263] width 11 height 11
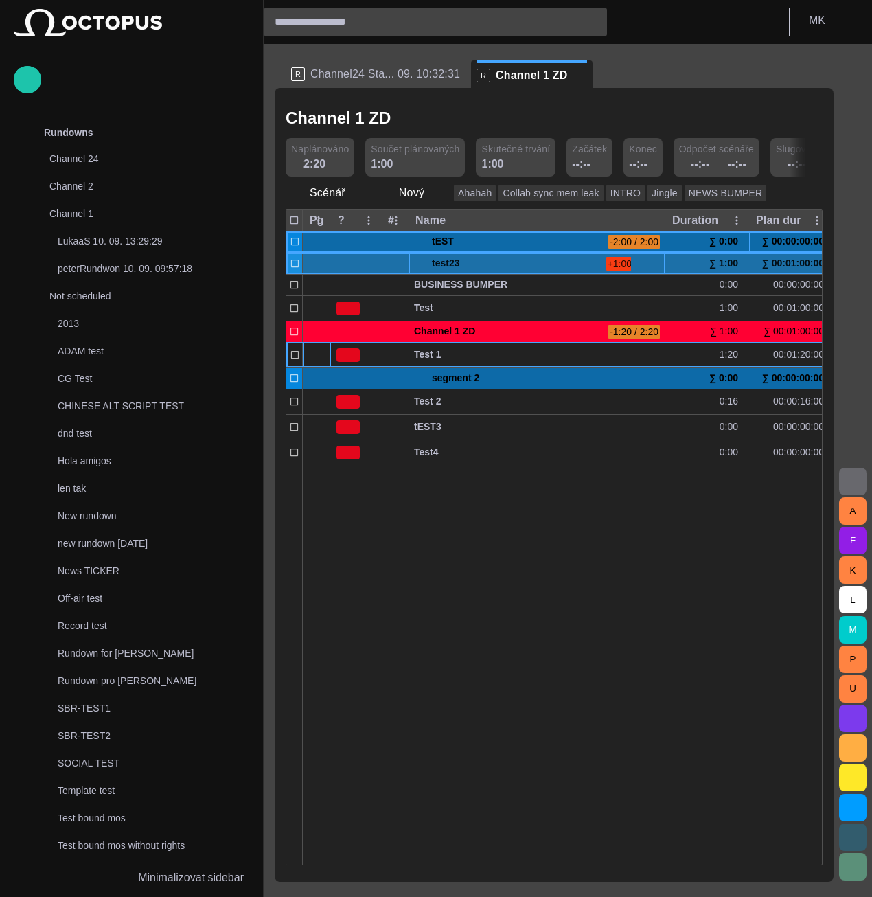
click at [416, 265] on span at bounding box center [419, 263] width 11 height 11
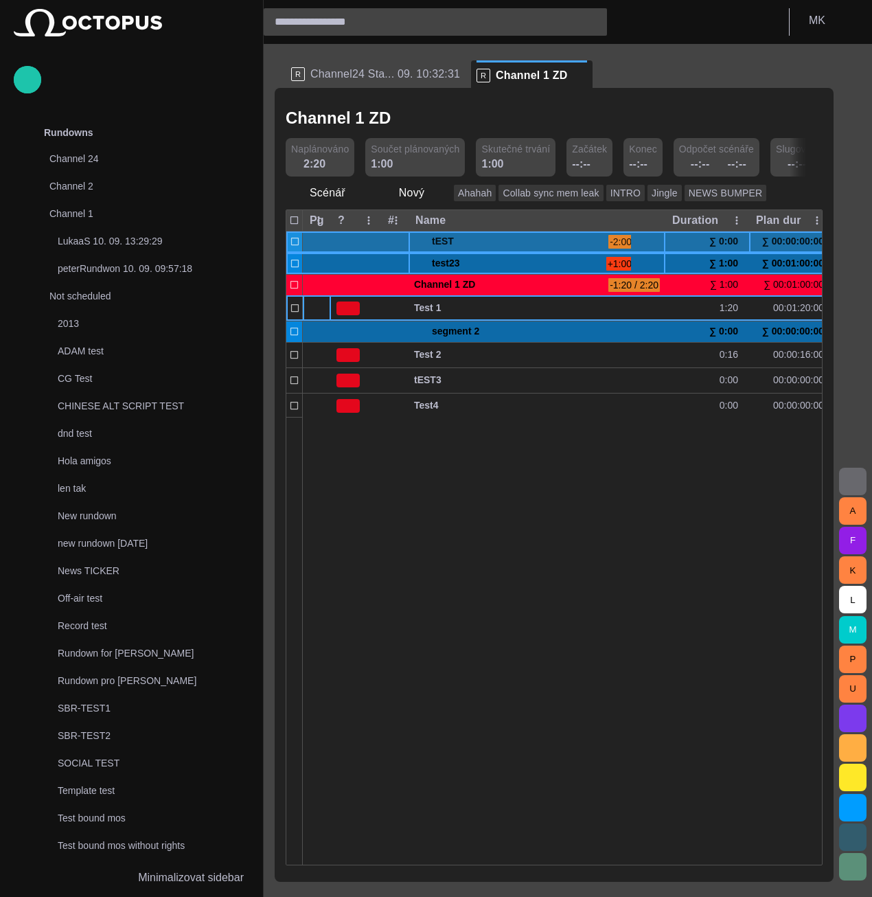
click at [420, 240] on span at bounding box center [419, 241] width 11 height 11
click at [422, 244] on span at bounding box center [419, 241] width 11 height 11
click at [420, 242] on span at bounding box center [419, 241] width 11 height 11
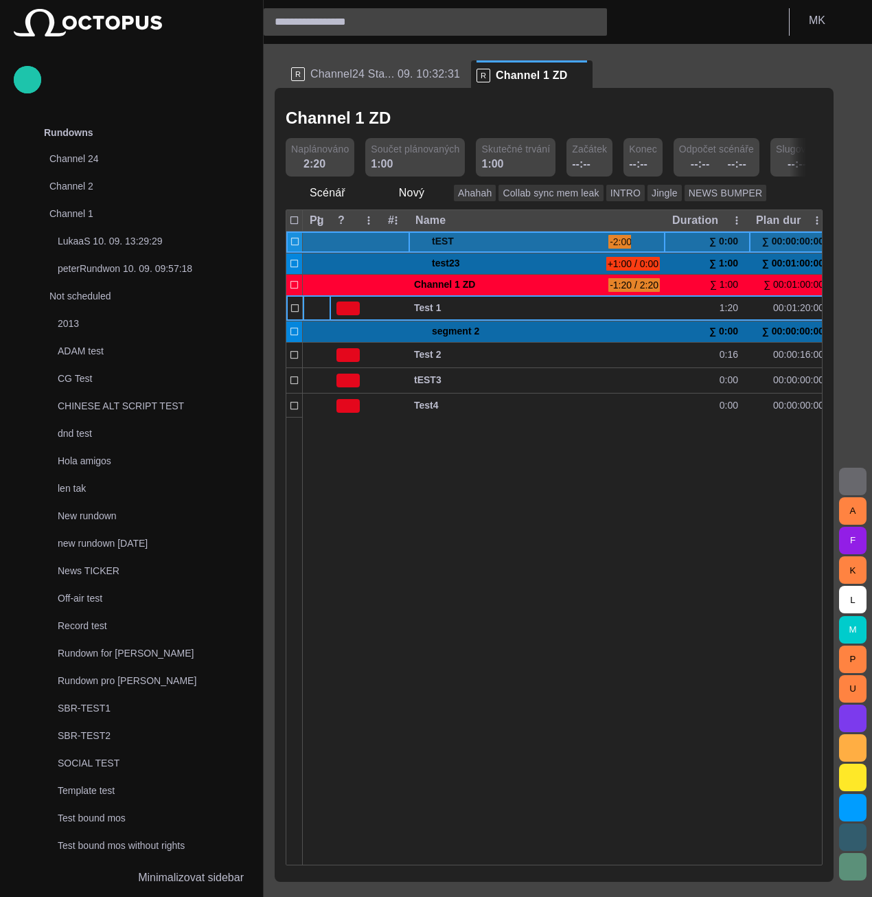
click at [420, 242] on span at bounding box center [419, 241] width 11 height 11
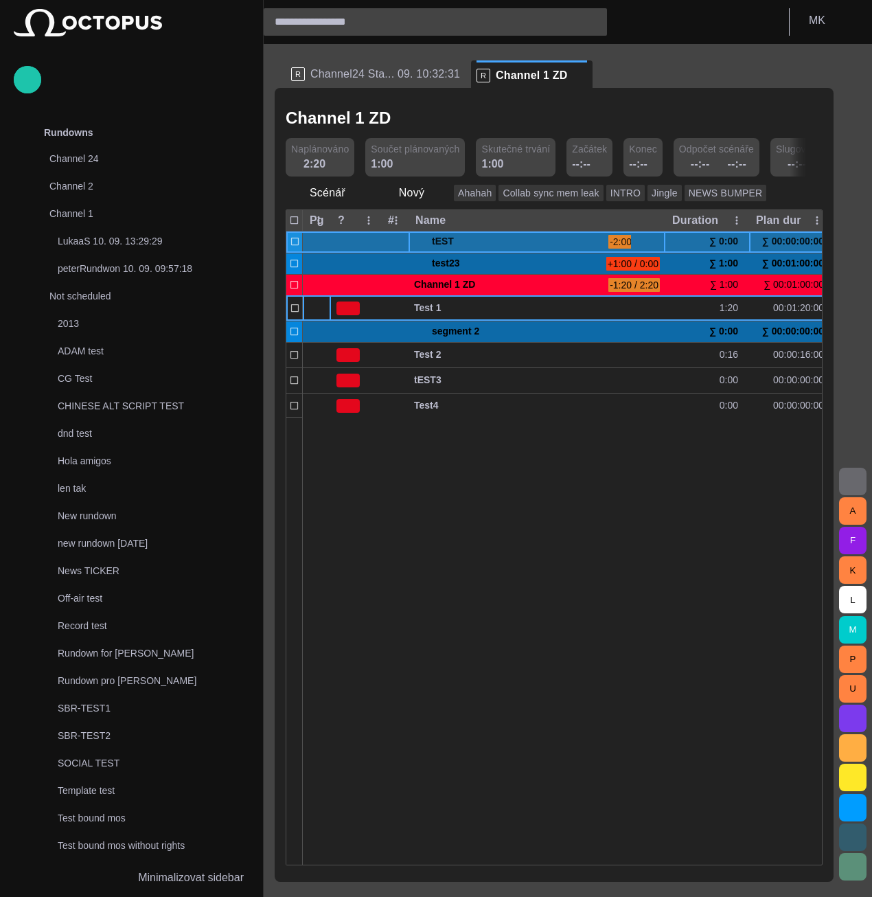
click at [420, 242] on span at bounding box center [419, 241] width 11 height 11
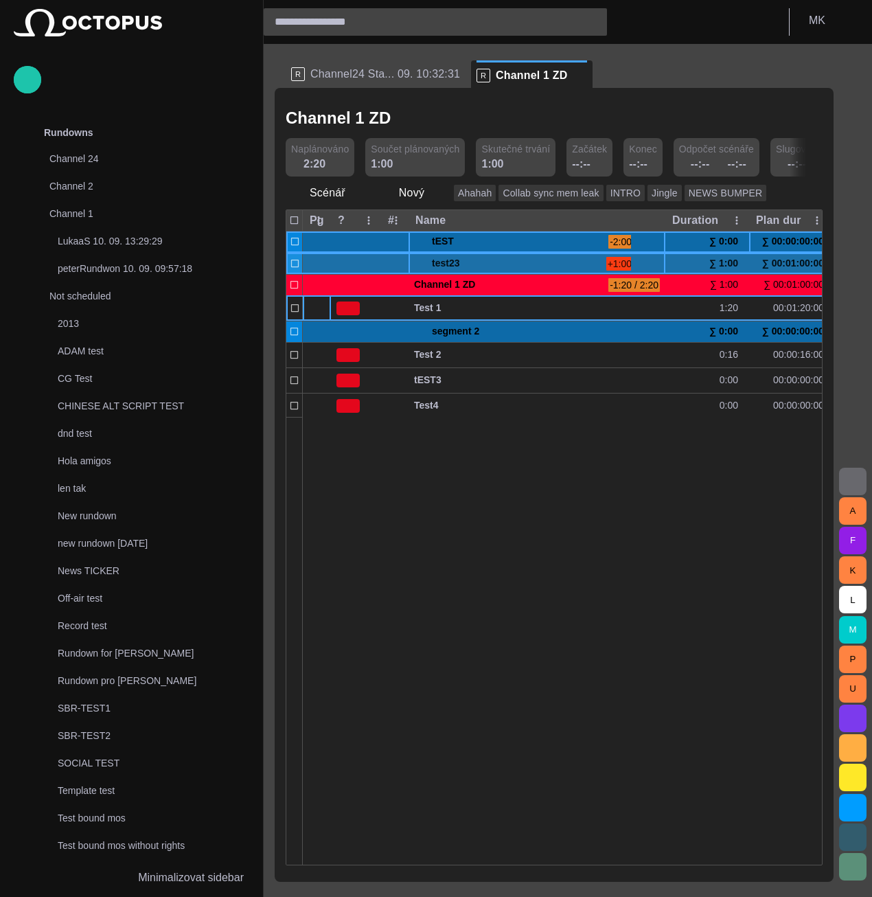
click at [416, 256] on span "test23" at bounding box center [507, 263] width 187 height 21
click at [418, 262] on span at bounding box center [419, 263] width 11 height 11
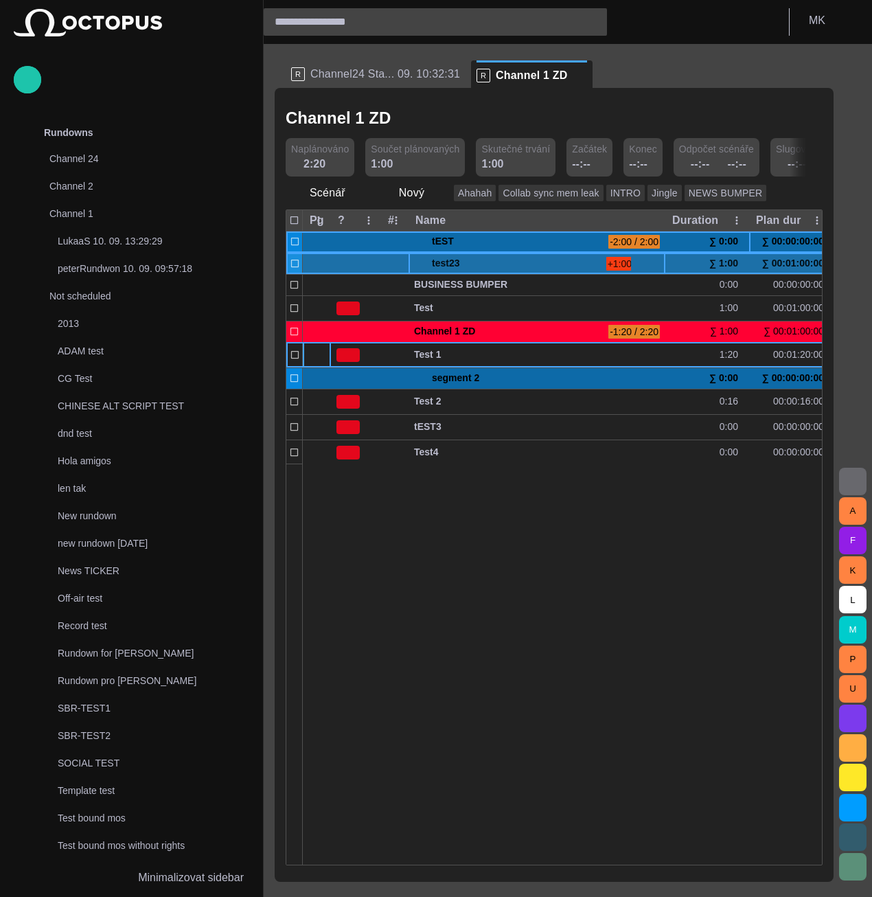
click at [418, 262] on span at bounding box center [419, 263] width 11 height 11
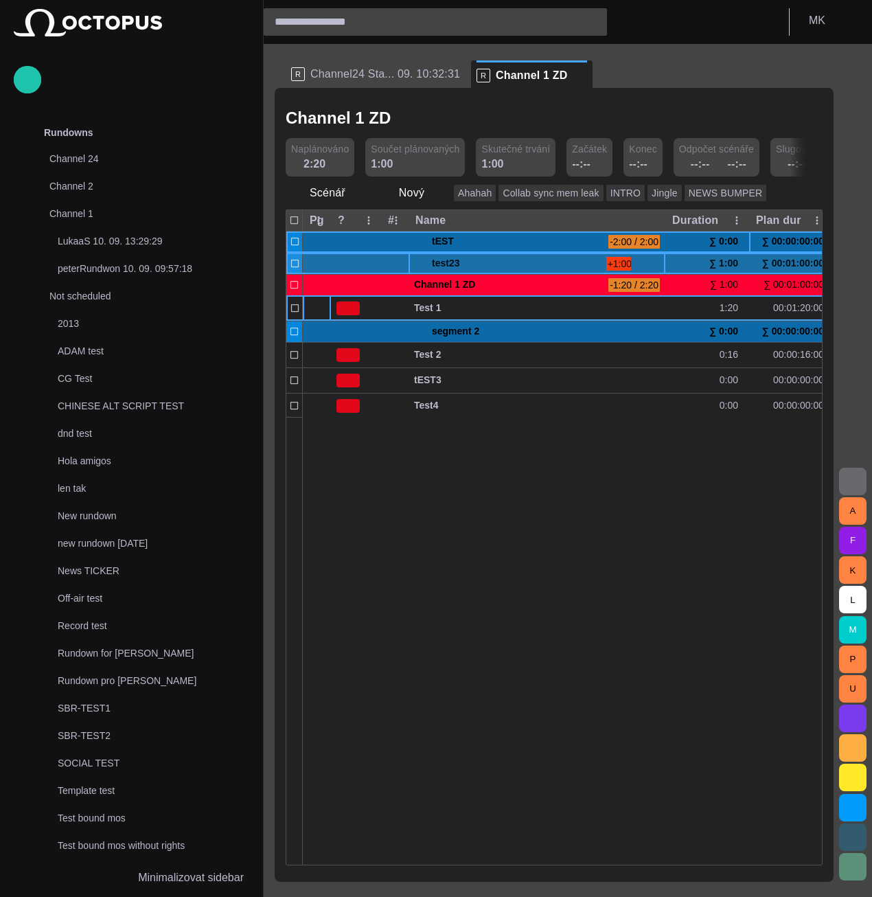
click at [418, 262] on span at bounding box center [419, 263] width 11 height 11
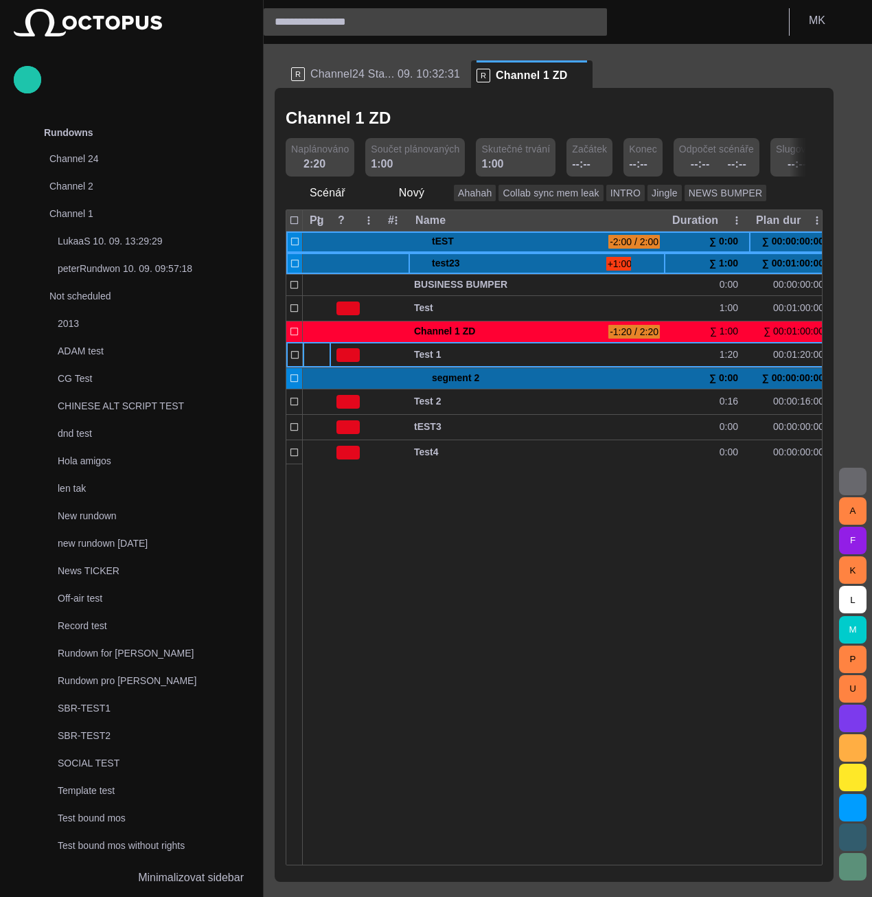
click at [475, 560] on div at bounding box center [823, 664] width 1040 height 401
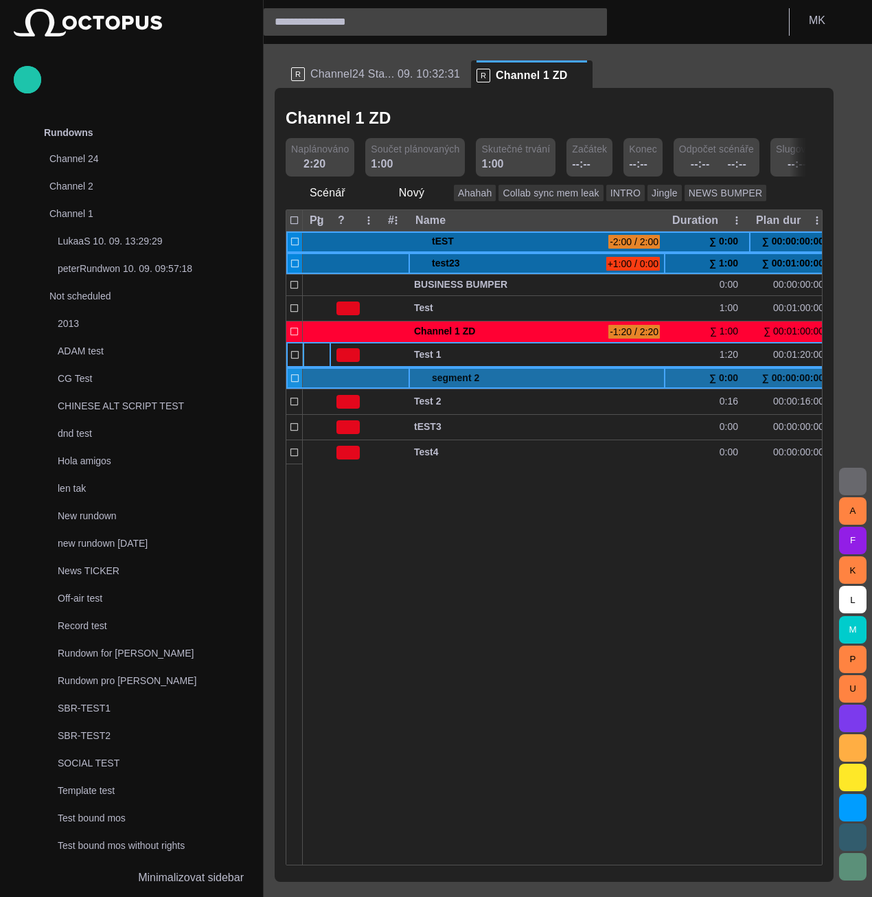
click at [422, 376] on span at bounding box center [419, 378] width 11 height 11
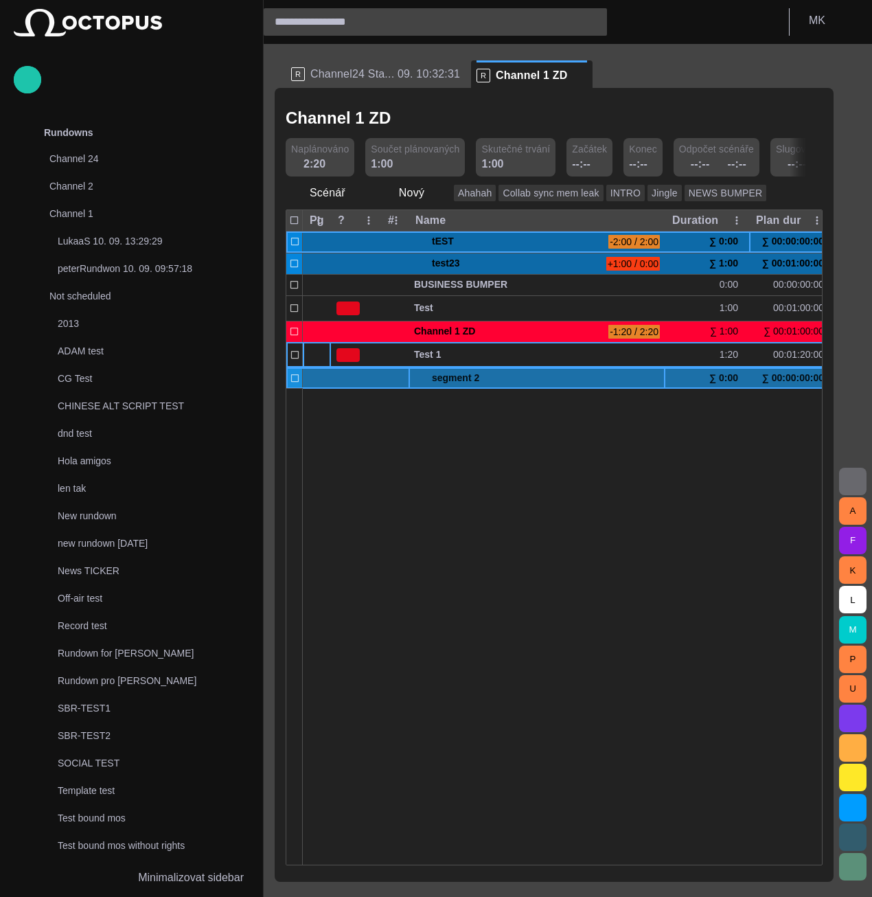
click at [422, 376] on span at bounding box center [419, 378] width 11 height 11
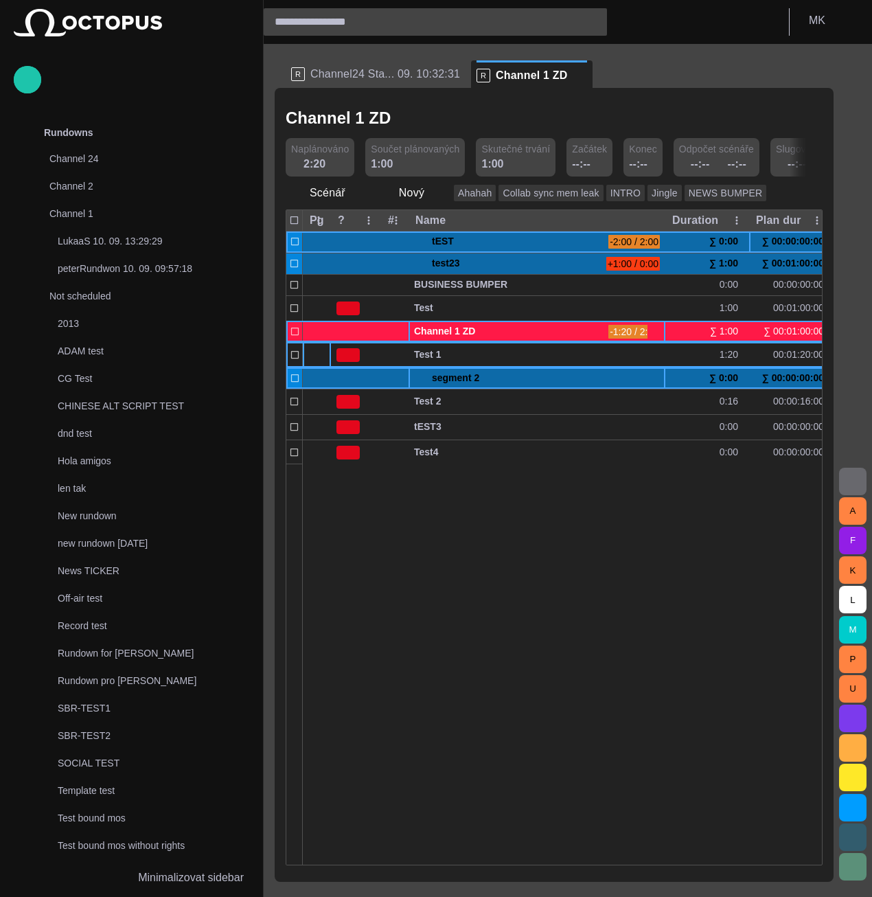
click at [497, 332] on span "Channel 1 ZD" at bounding box center [508, 331] width 189 height 13
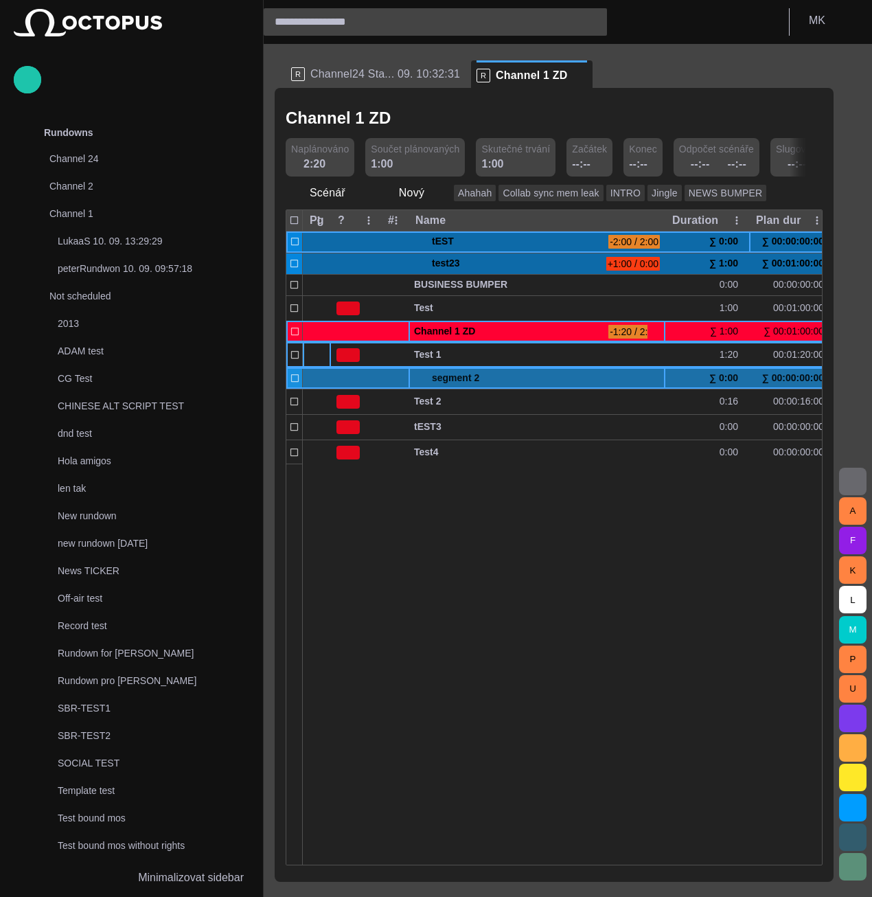
click at [418, 378] on span at bounding box center [419, 378] width 11 height 11
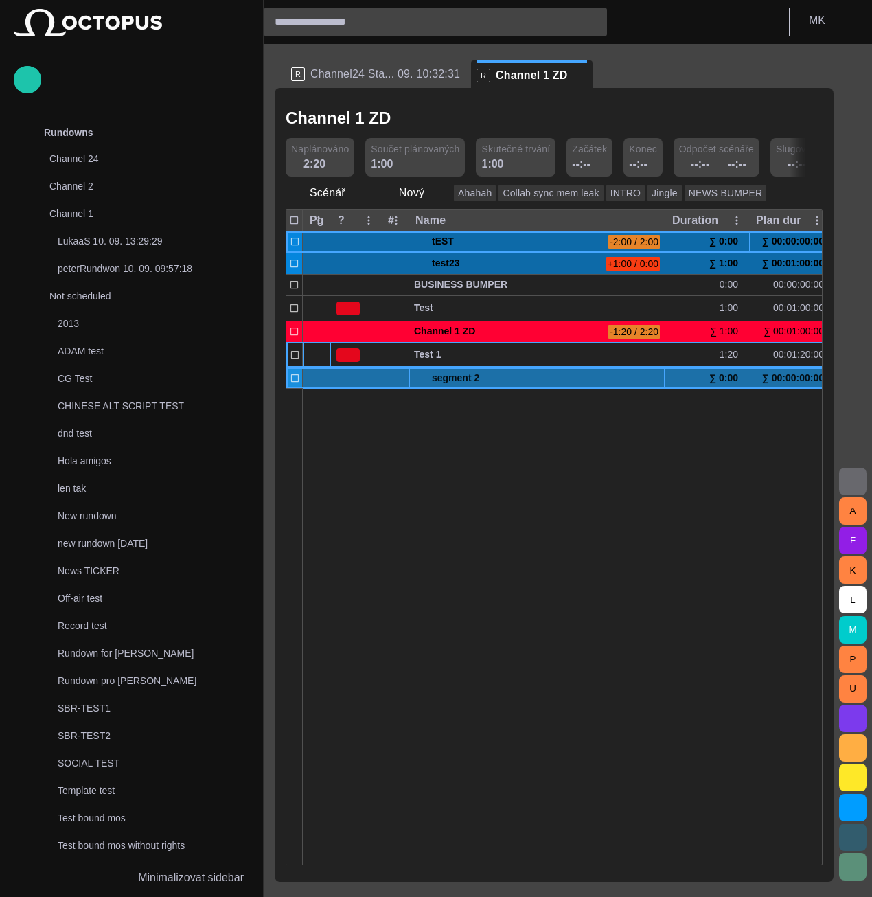
click at [419, 378] on span at bounding box center [419, 378] width 11 height 11
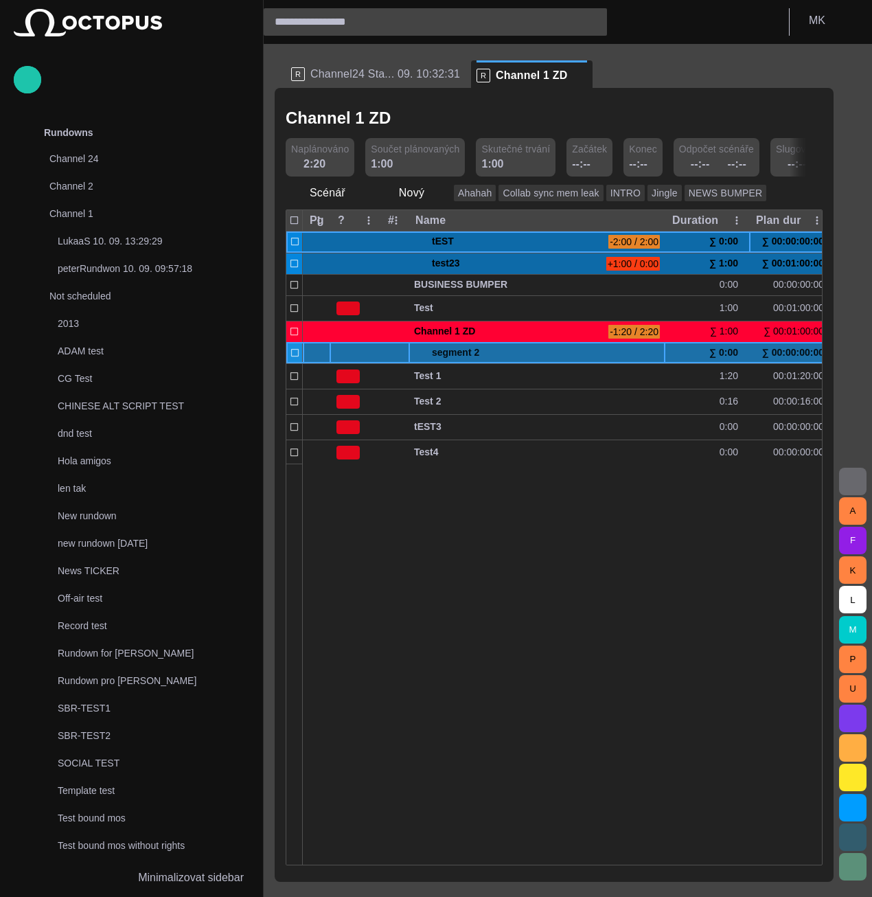
click at [424, 355] on span at bounding box center [419, 353] width 11 height 11
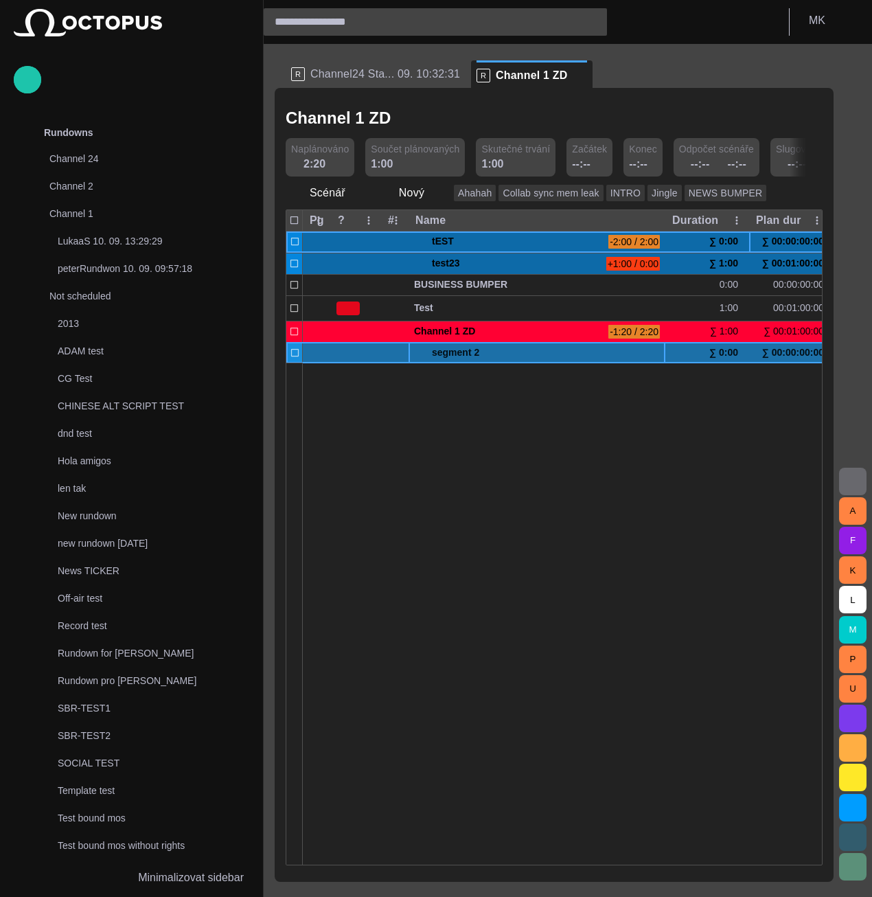
click at [424, 355] on span at bounding box center [419, 353] width 11 height 11
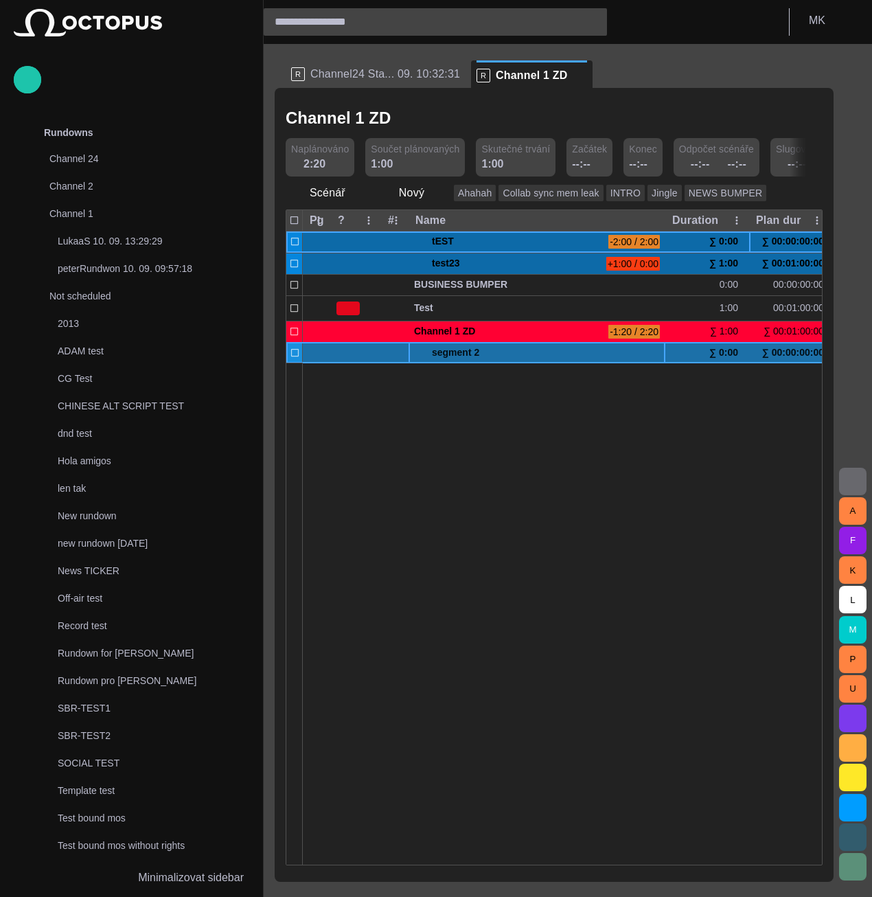
click at [420, 355] on span at bounding box center [419, 353] width 11 height 11
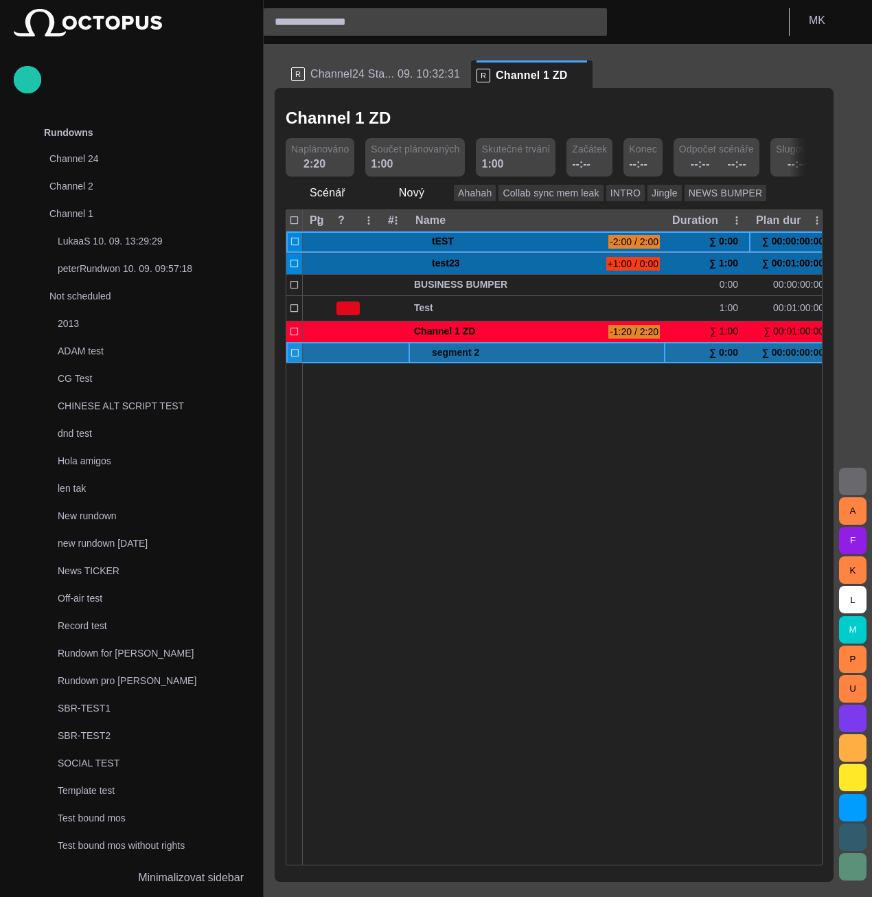
click at [420, 355] on span at bounding box center [419, 353] width 11 height 11
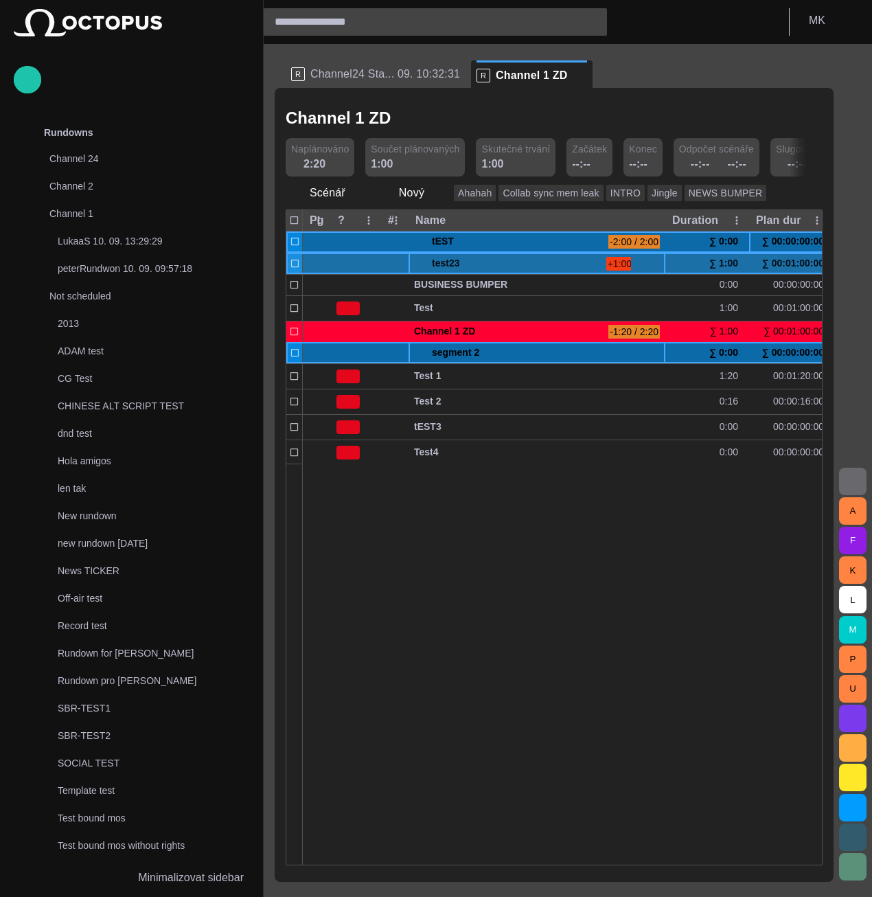
click at [422, 262] on span at bounding box center [419, 263] width 11 height 11
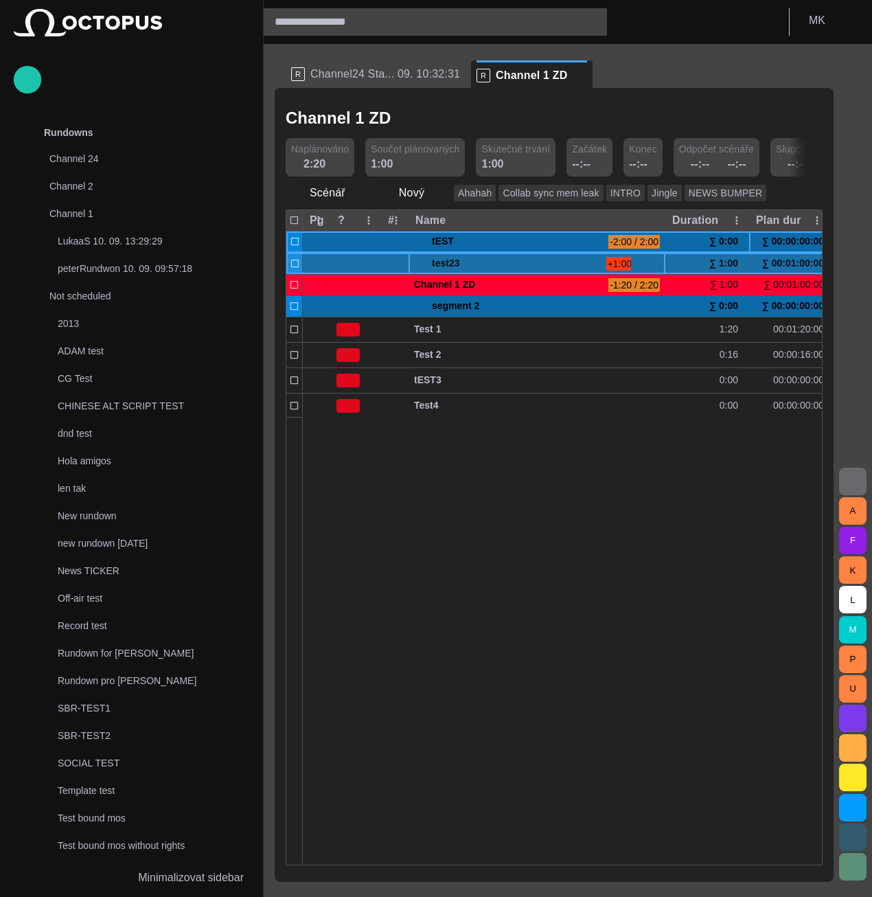
click at [422, 260] on span at bounding box center [419, 263] width 11 height 11
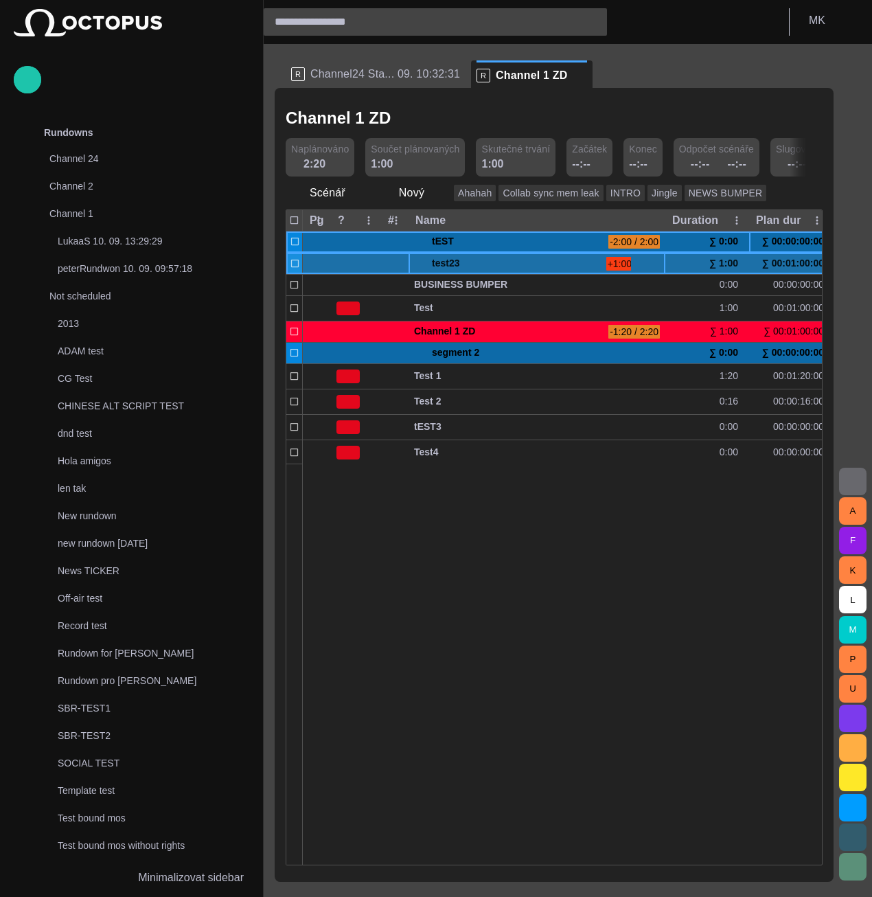
click at [422, 260] on span at bounding box center [419, 263] width 11 height 11
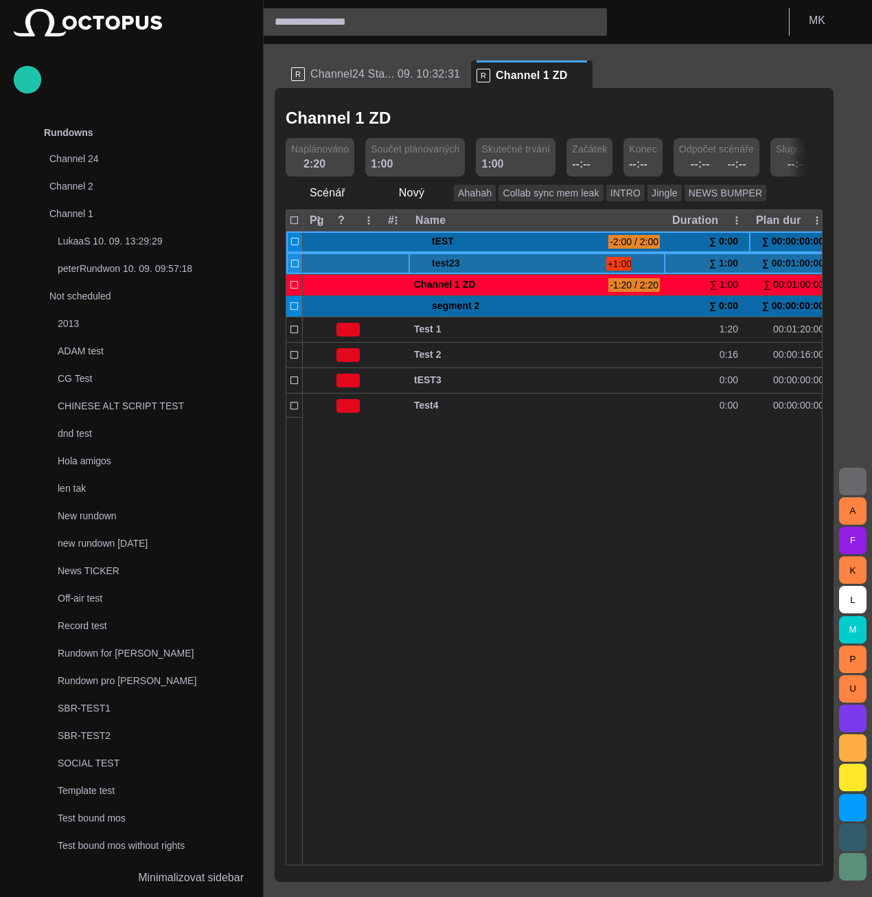
click at [422, 260] on span at bounding box center [419, 263] width 11 height 11
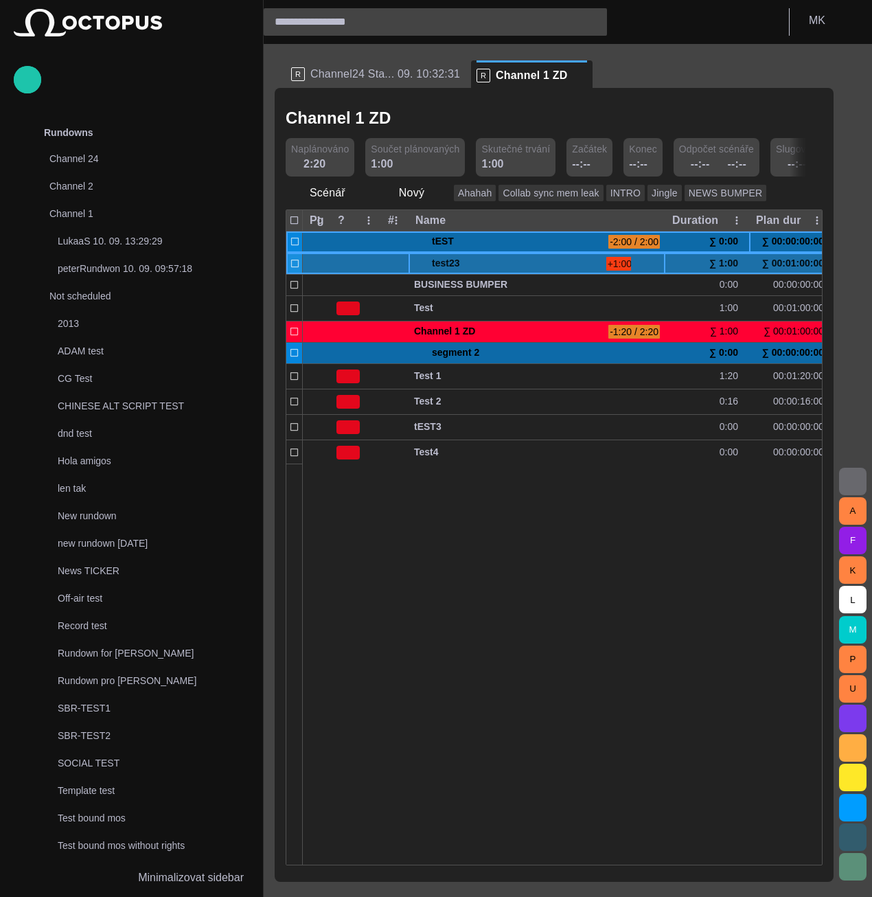
click at [422, 260] on span at bounding box center [419, 263] width 11 height 11
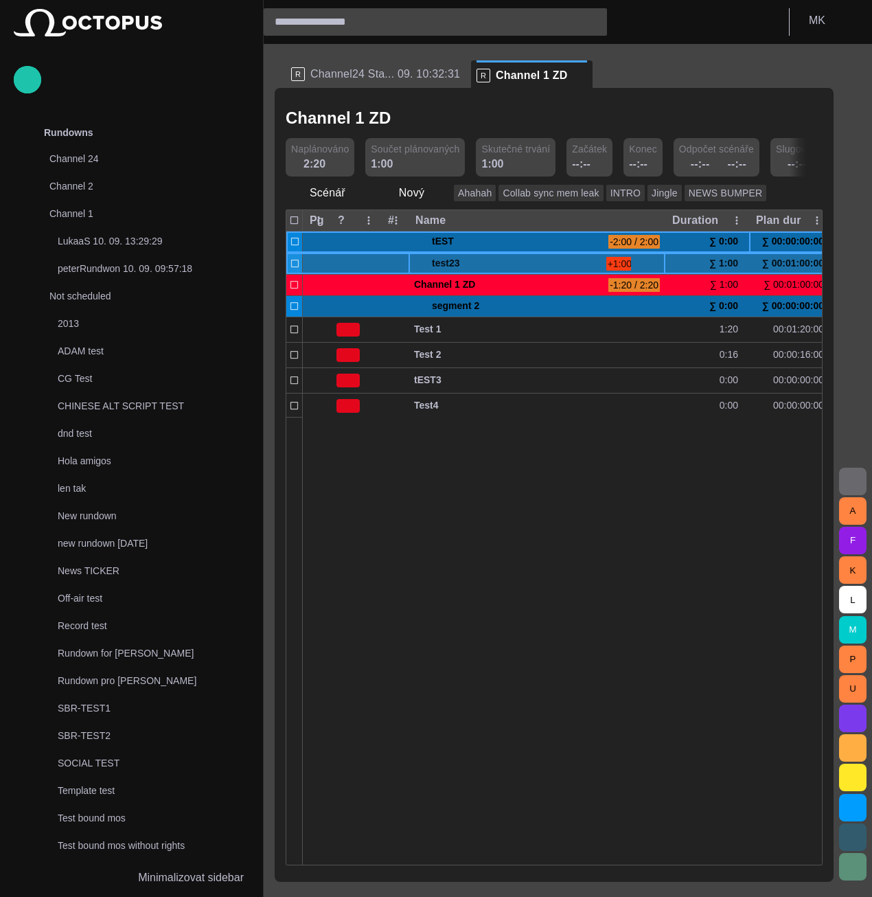
click at [422, 260] on span at bounding box center [419, 263] width 11 height 11
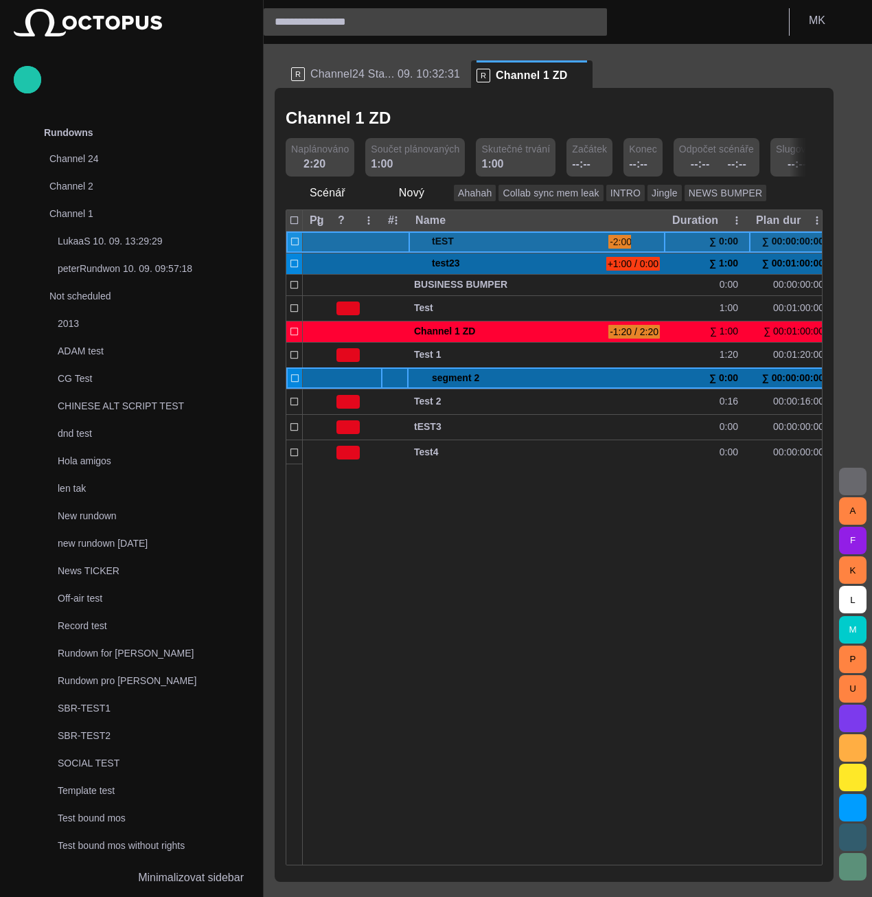
click at [657, 242] on span "button" at bounding box center [655, 241] width 11 height 11
click at [536, 608] on div at bounding box center [823, 664] width 1040 height 401
click at [640, 241] on span "button" at bounding box center [639, 241] width 11 height 11
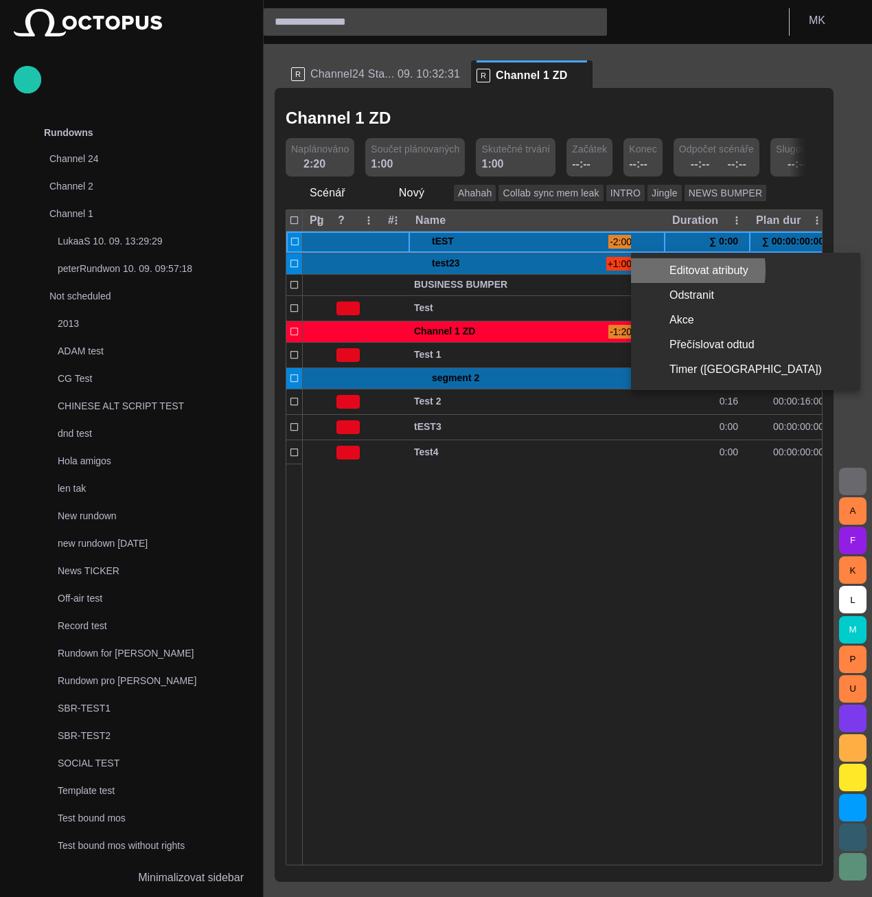
click at [677, 270] on li "Editovat atributy" at bounding box center [745, 270] width 229 height 25
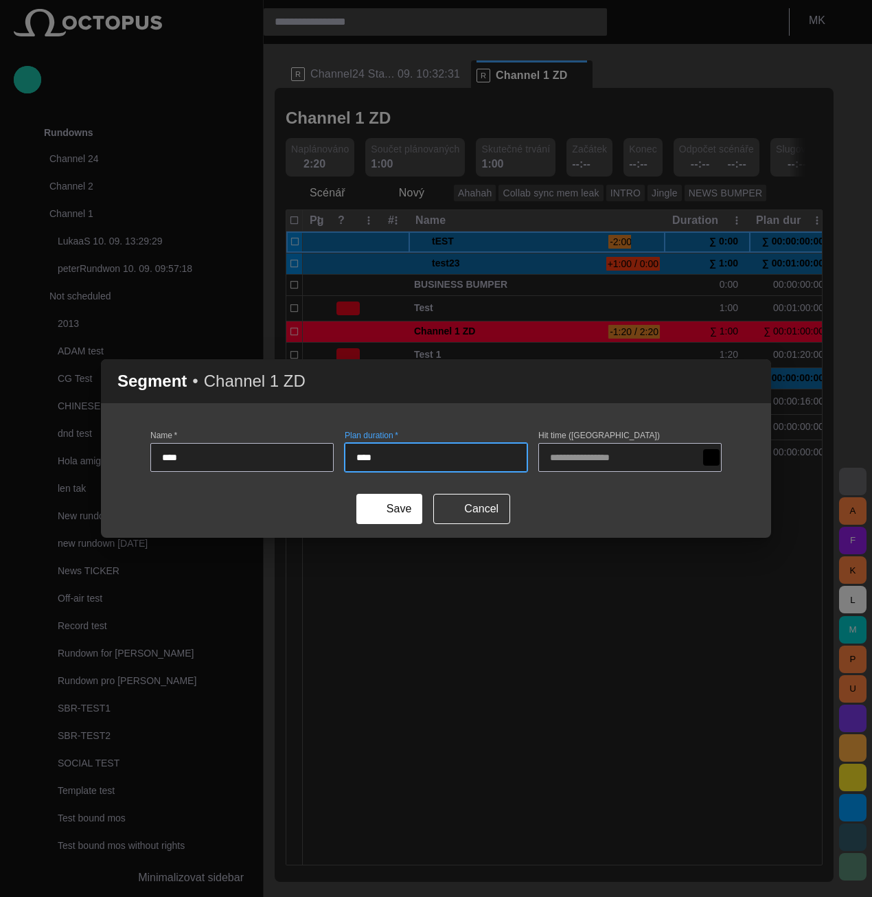
click at [394, 460] on input "****" at bounding box center [436, 458] width 160 height 14
drag, startPoint x: 481, startPoint y: 654, endPoint x: 712, endPoint y: 460, distance: 301.7
click at [485, 647] on div "Segment • Channel 1 ZD Name   * **** Plan duration   * **** Hit time (CZ) Save …" at bounding box center [436, 448] width 872 height 897
click at [741, 381] on div "Segment • Channel 1 ZD" at bounding box center [436, 381] width 670 height 44
click at [750, 383] on span "button" at bounding box center [752, 381] width 16 height 16
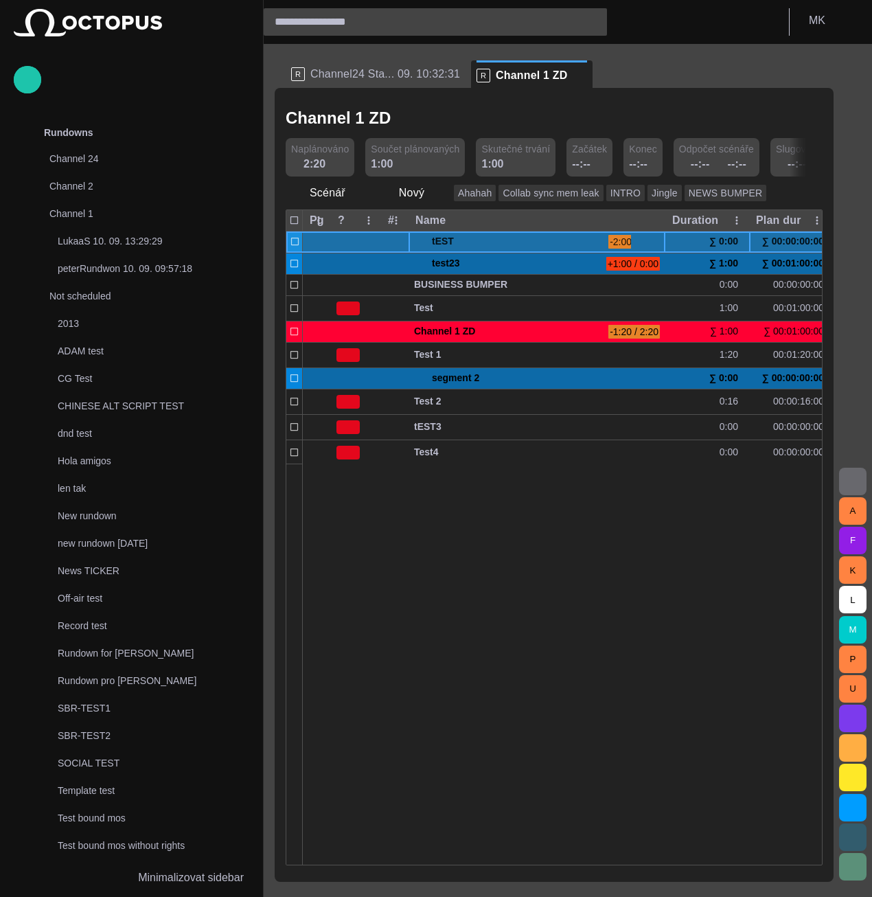
click at [417, 242] on span at bounding box center [419, 241] width 11 height 11
click at [506, 567] on div at bounding box center [823, 664] width 1040 height 401
click at [659, 241] on span "button" at bounding box center [655, 241] width 11 height 11
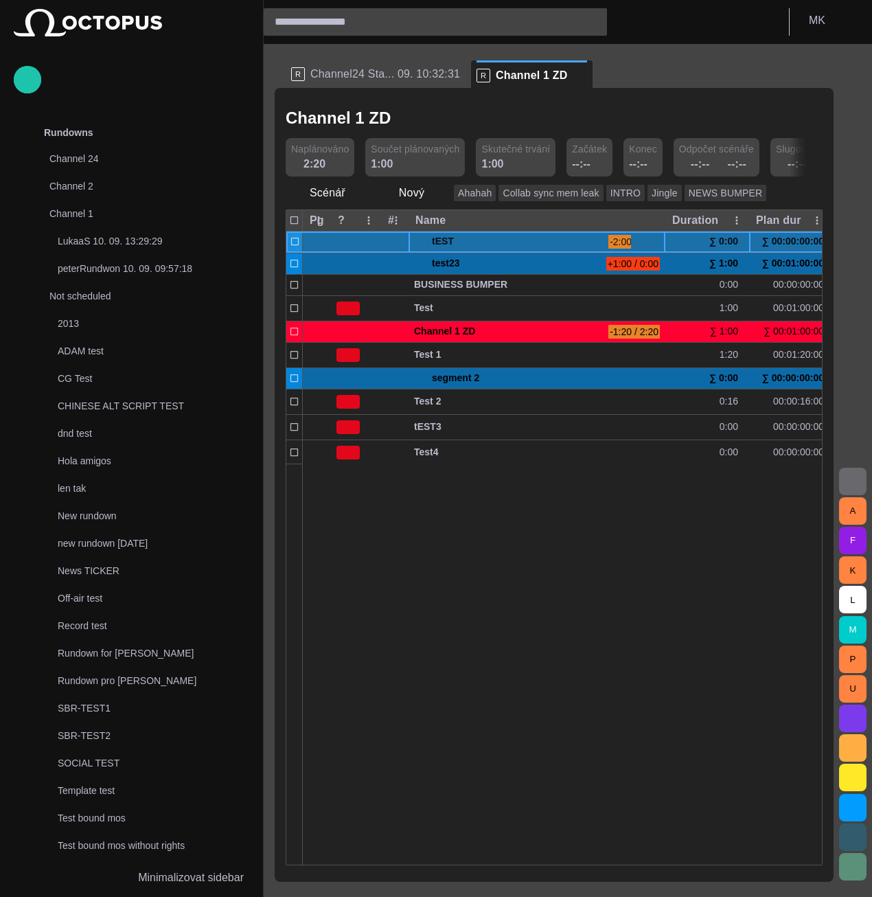
click at [661, 513] on div at bounding box center [823, 664] width 1040 height 401
click at [634, 240] on span "button" at bounding box center [639, 241] width 11 height 11
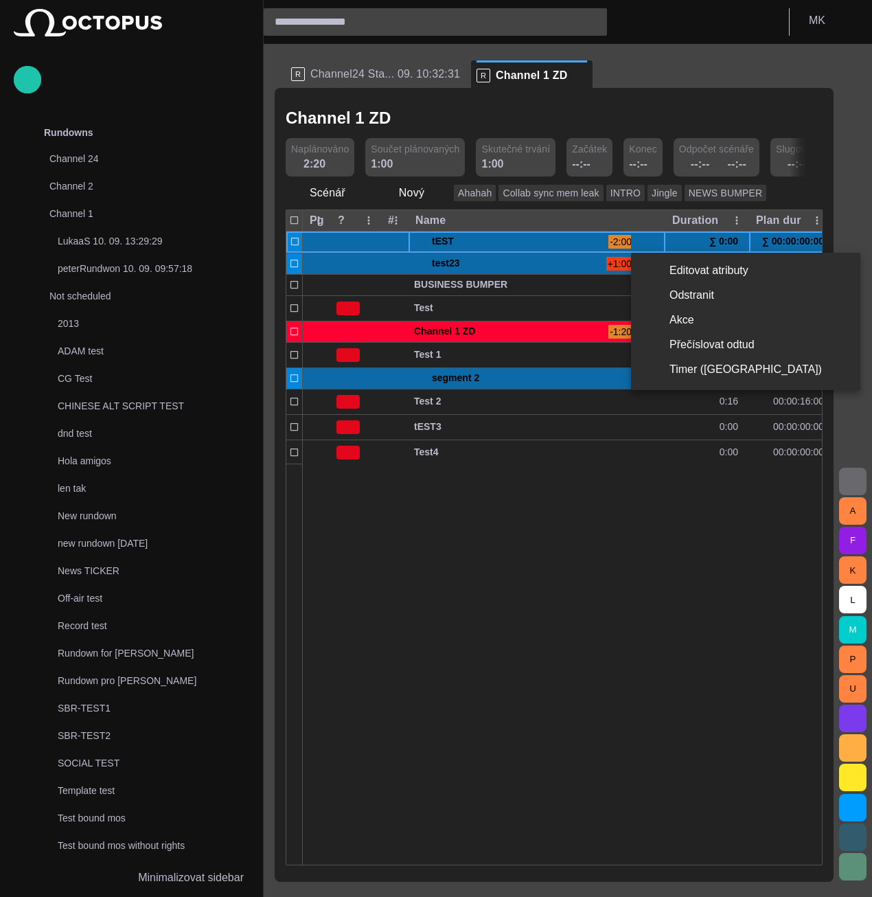
click at [675, 267] on li "Editovat atributy" at bounding box center [745, 270] width 229 height 25
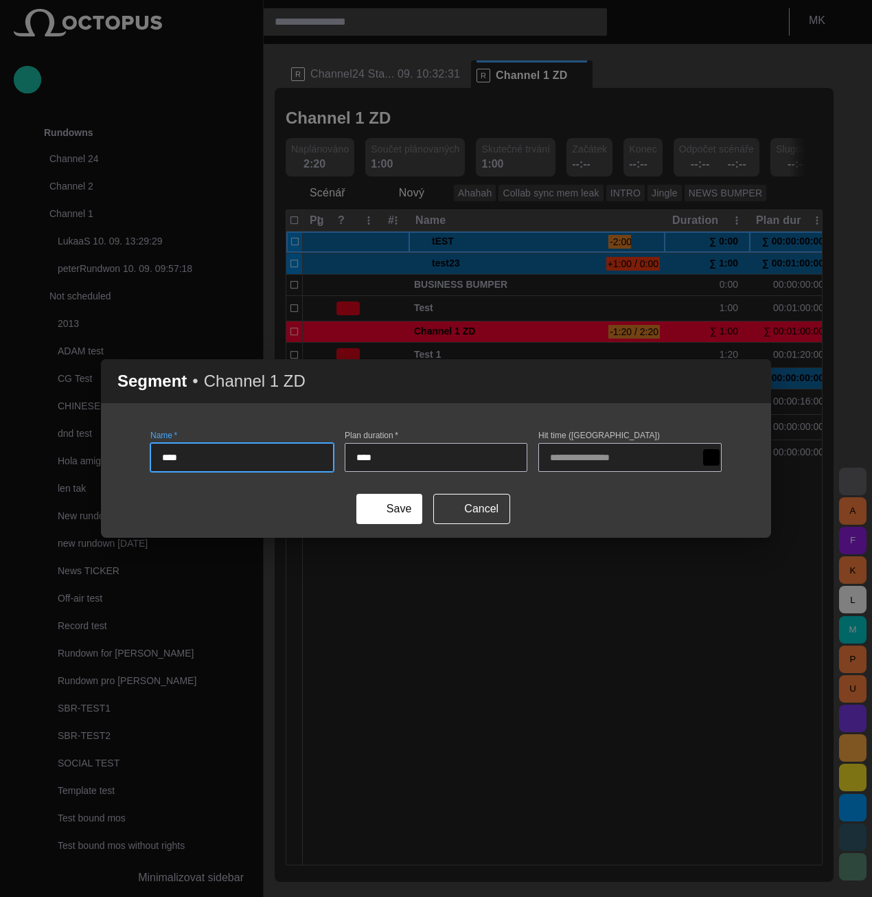
click at [754, 383] on span "button" at bounding box center [752, 381] width 16 height 16
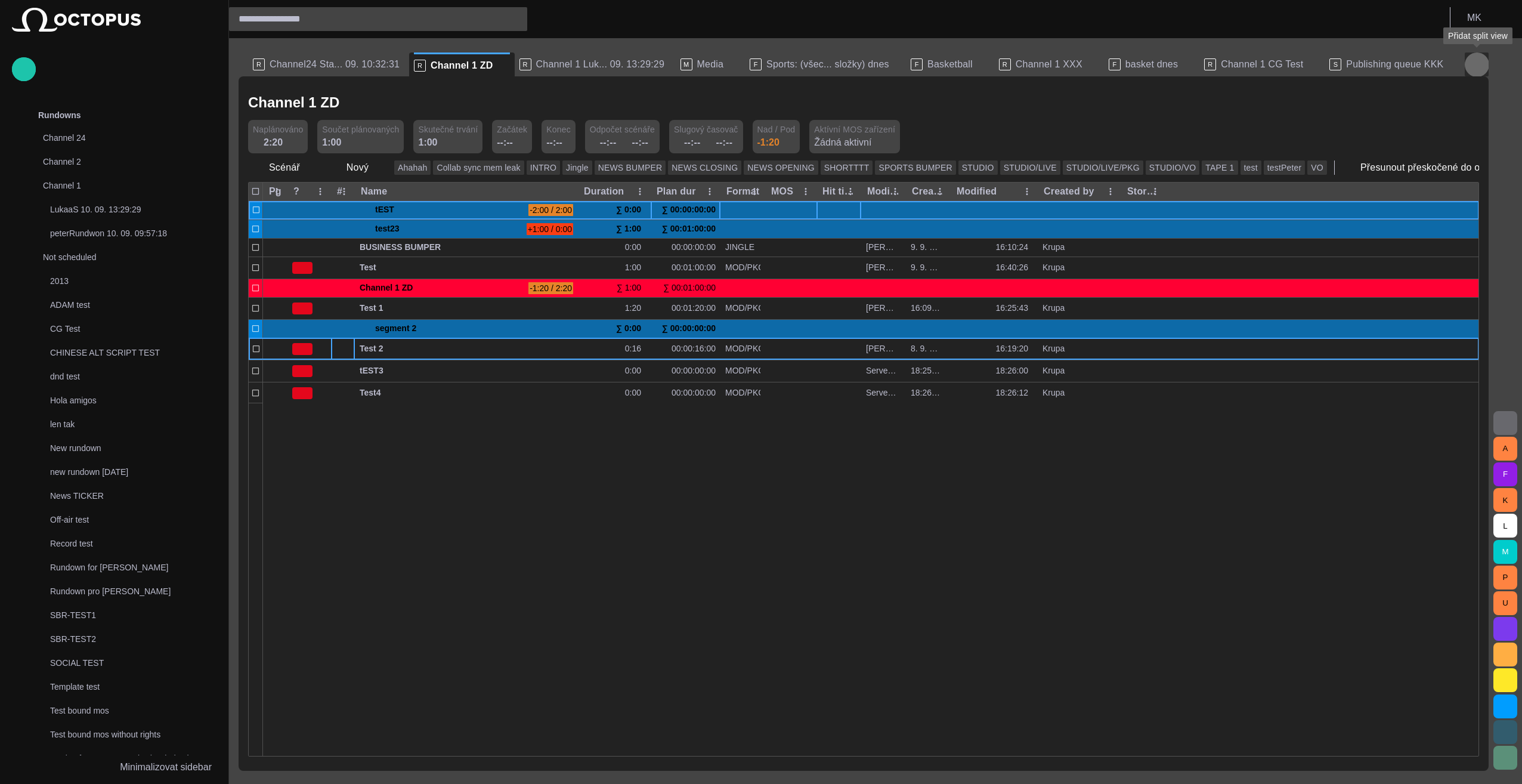
click at [1478, 66] on span "button" at bounding box center [1476, 64] width 14 height 14
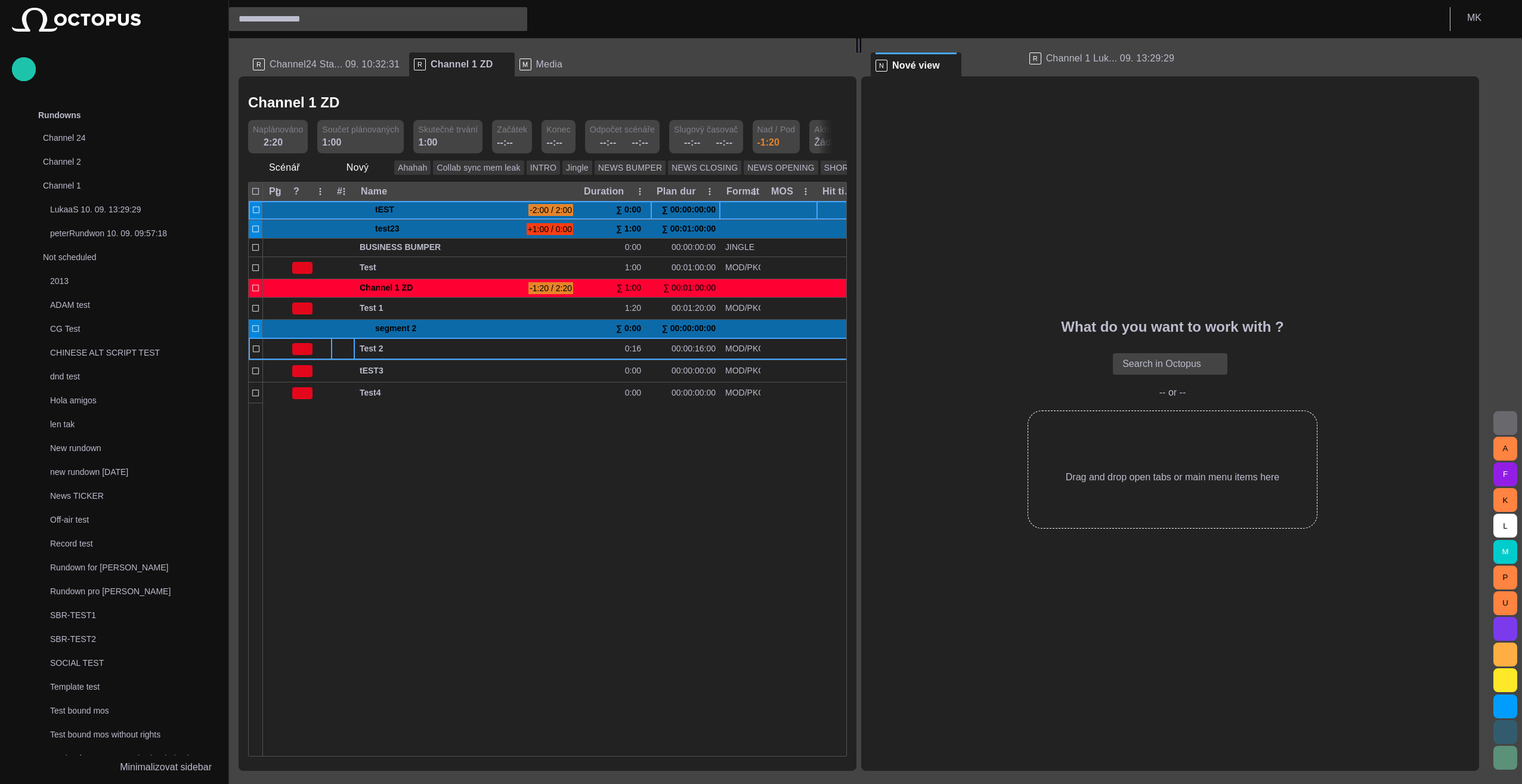
drag, startPoint x: 544, startPoint y: 66, endPoint x: 1070, endPoint y: 60, distance: 526.0
click at [1070, 60] on div "R Channel24 Sta... 09. 10:32:31 R Channel 1 ZD R Channel 1 Luk... 09. 13:29:29 …" at bounding box center [864, 404] width 1250 height 732
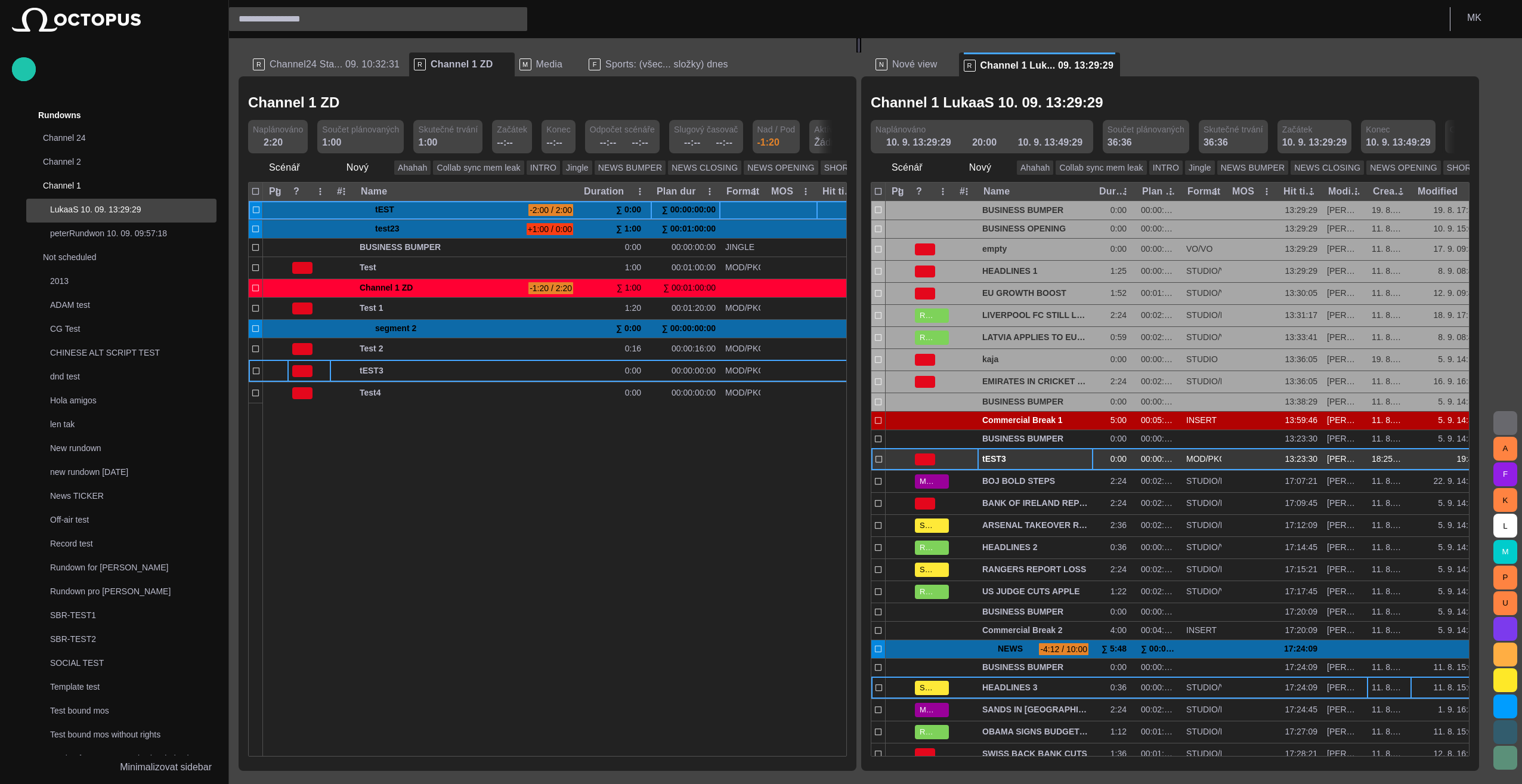
click at [1075, 458] on span "button" at bounding box center [1070, 458] width 10 height 10
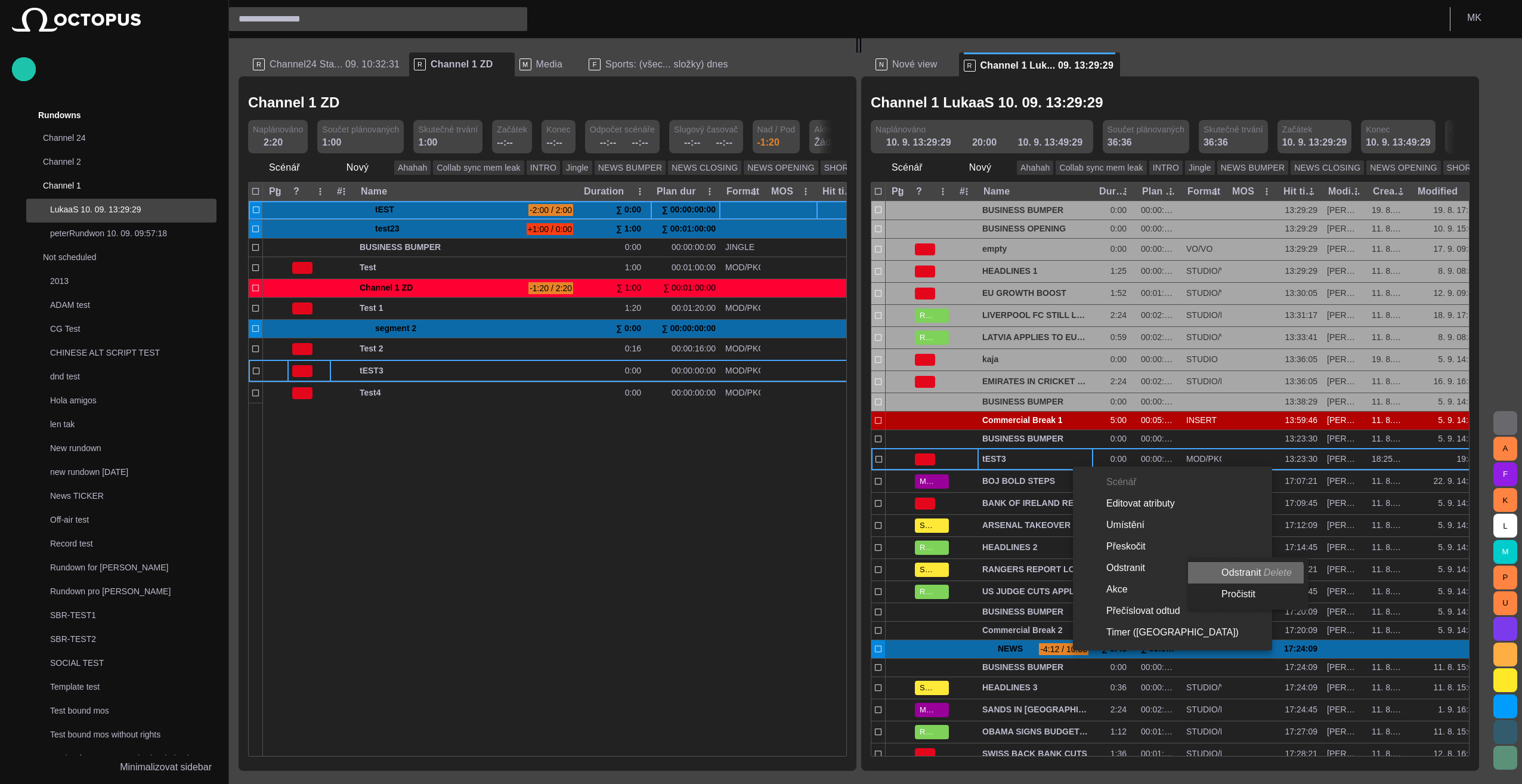
click at [1245, 574] on li "Odstranit Delete" at bounding box center [1245, 572] width 115 height 22
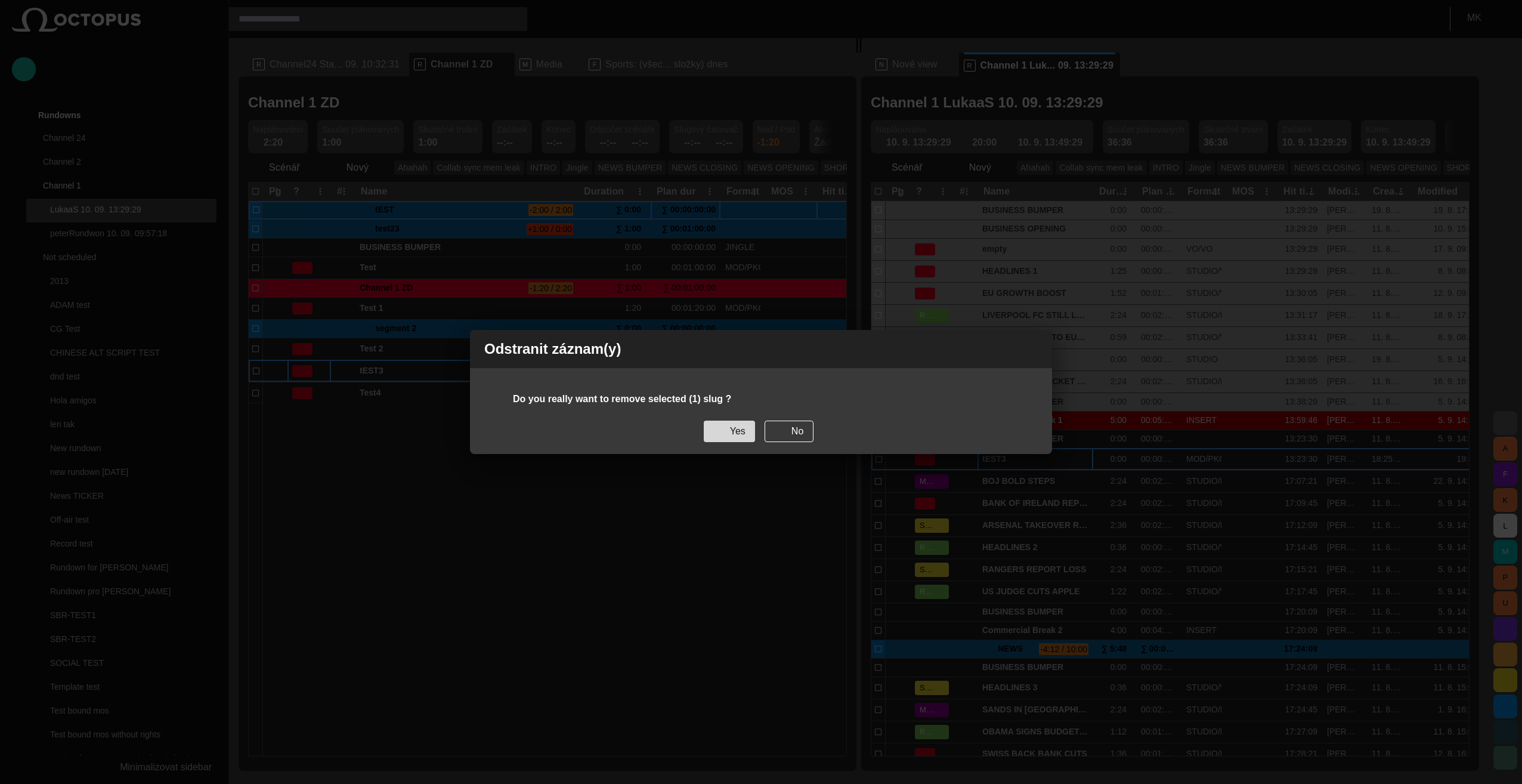
click at [735, 430] on button "Yes" at bounding box center [729, 431] width 51 height 22
